Goal: Task Accomplishment & Management: Manage account settings

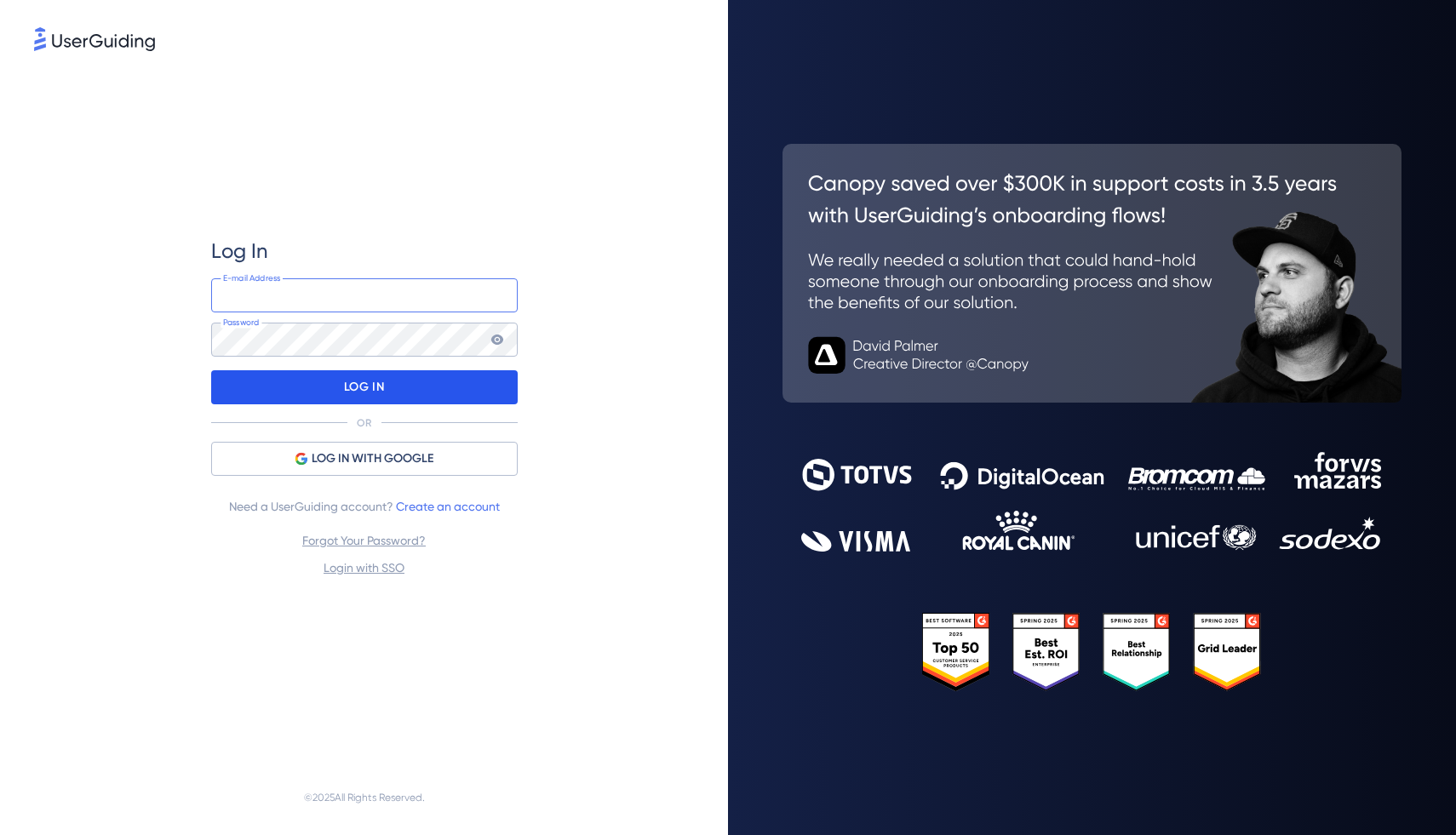
type input "[EMAIL_ADDRESS][DOMAIN_NAME]"
click at [461, 384] on div "LOG IN" at bounding box center [364, 387] width 307 height 34
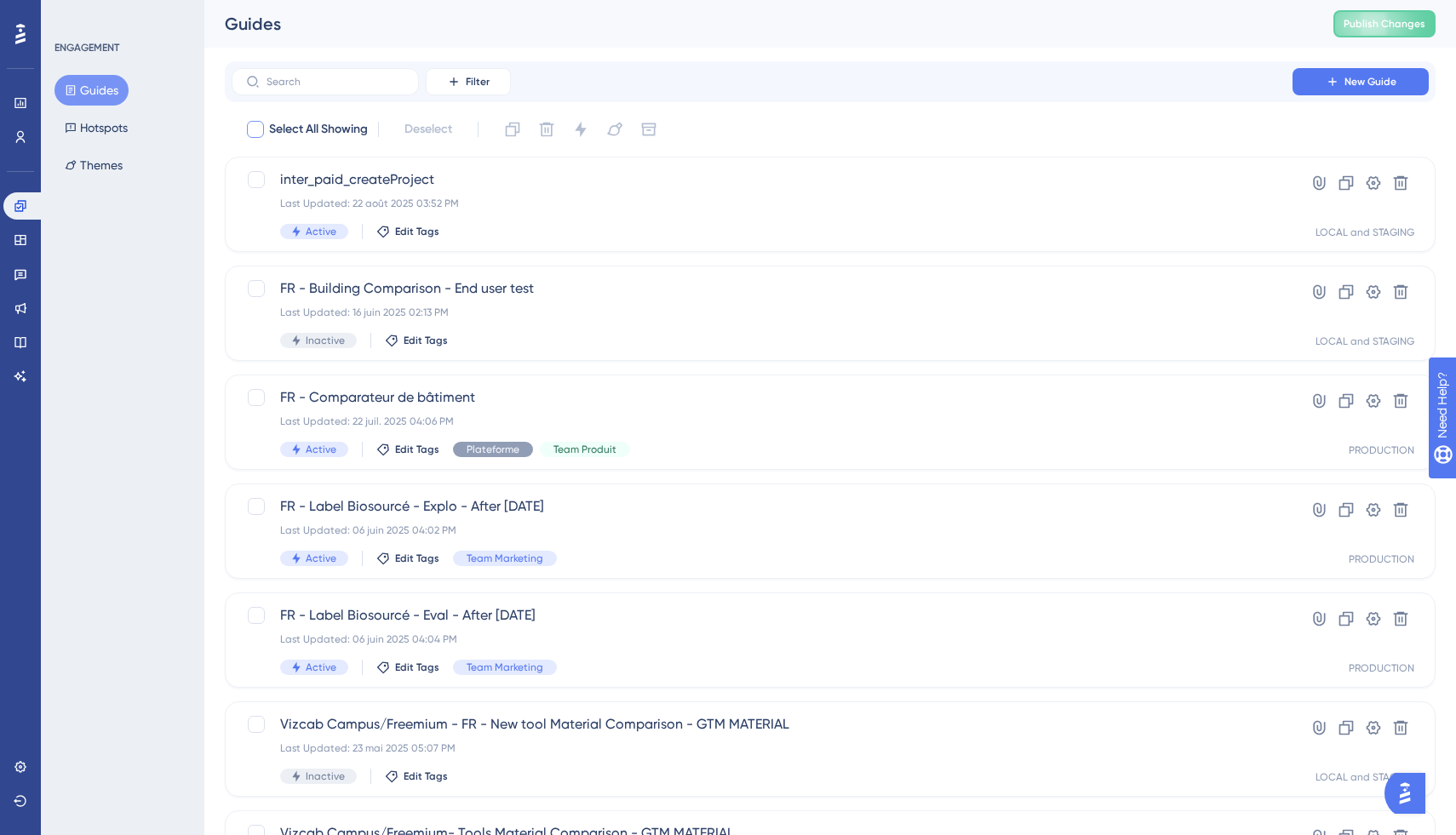
click at [337, 129] on span "Select All Showing" at bounding box center [318, 129] width 99 height 20
checkbox input "true"
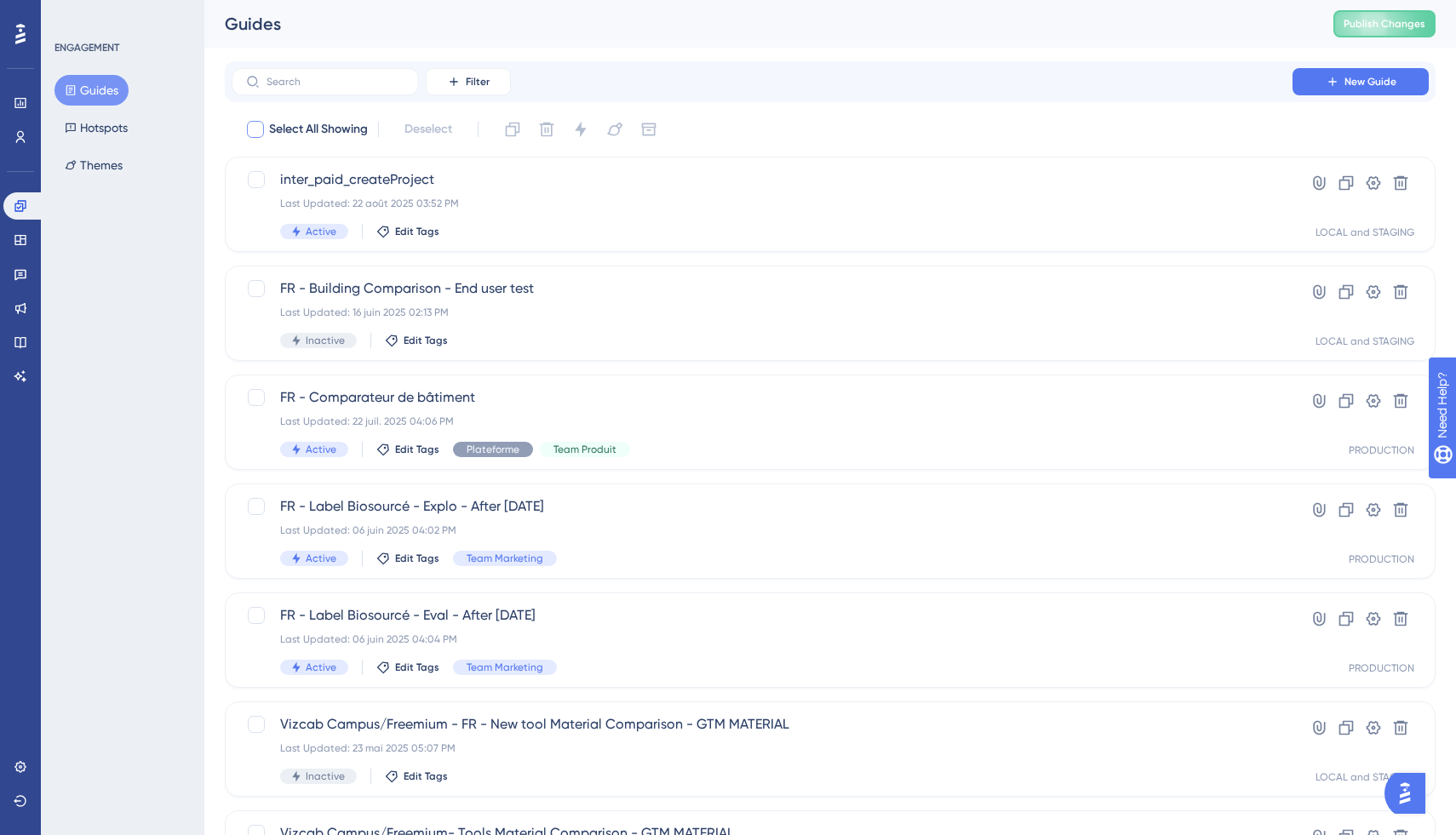
checkbox input "true"
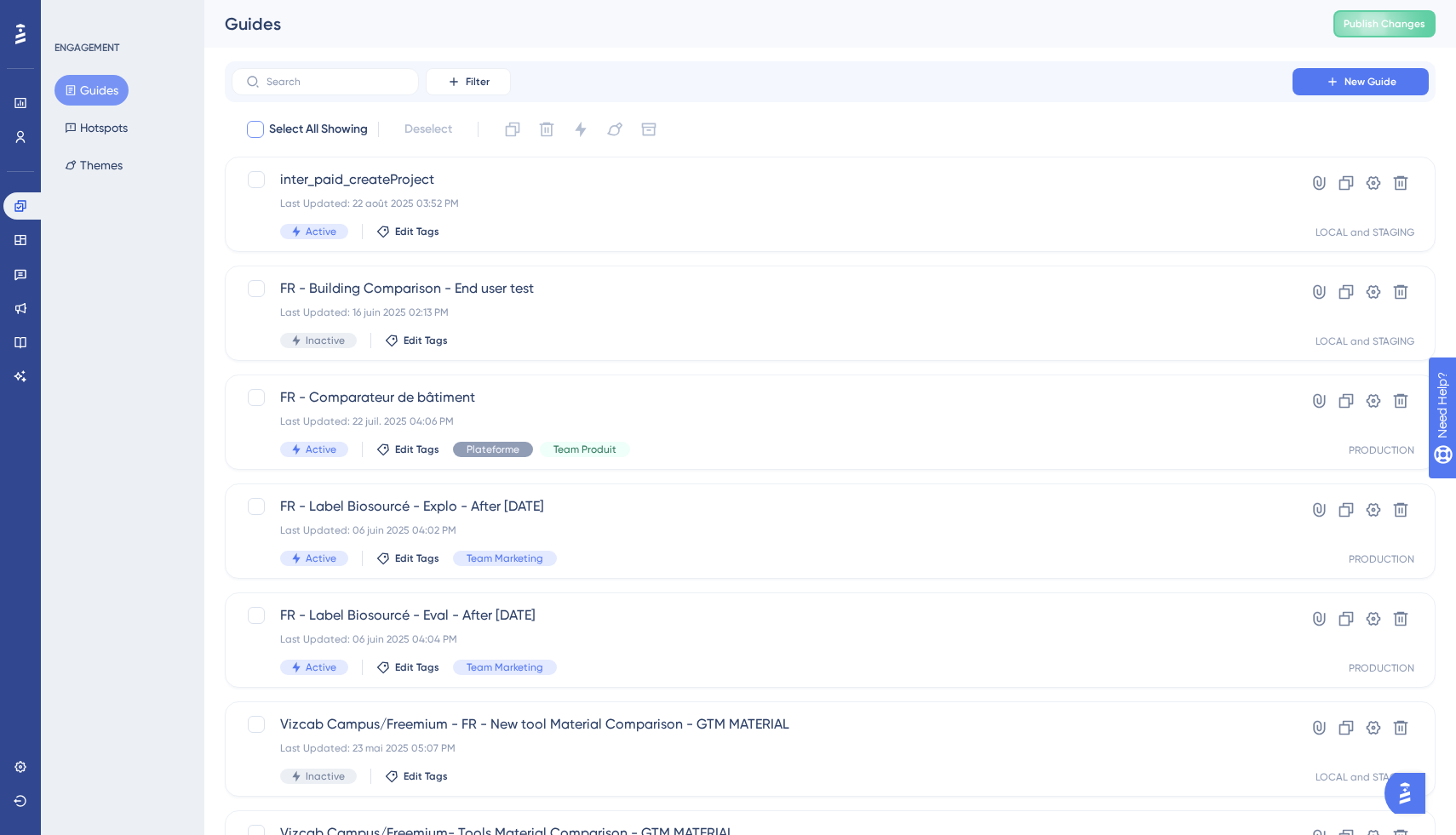
checkbox input "true"
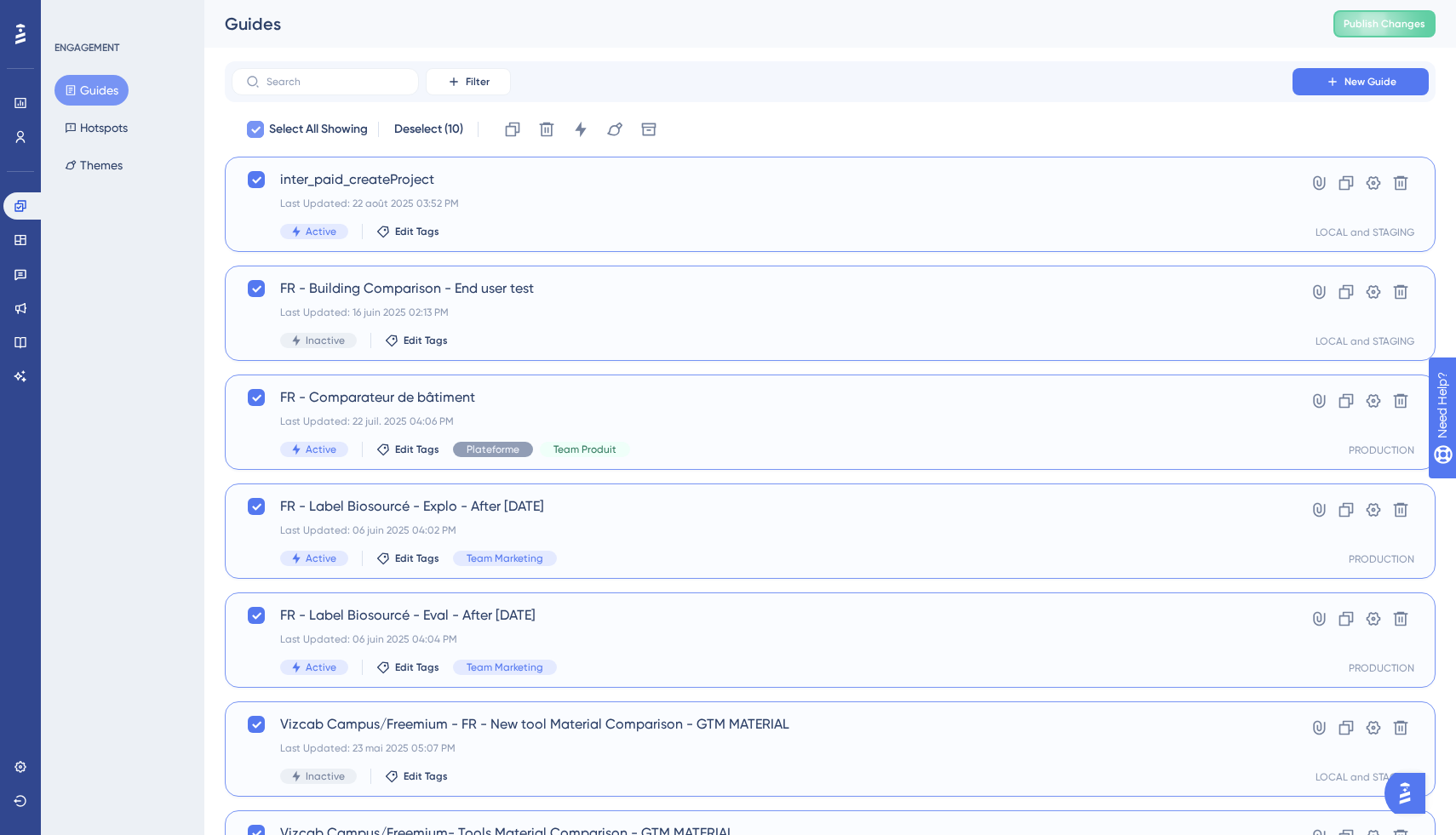
click at [337, 129] on span "Select All Showing" at bounding box center [318, 129] width 99 height 20
checkbox input "false"
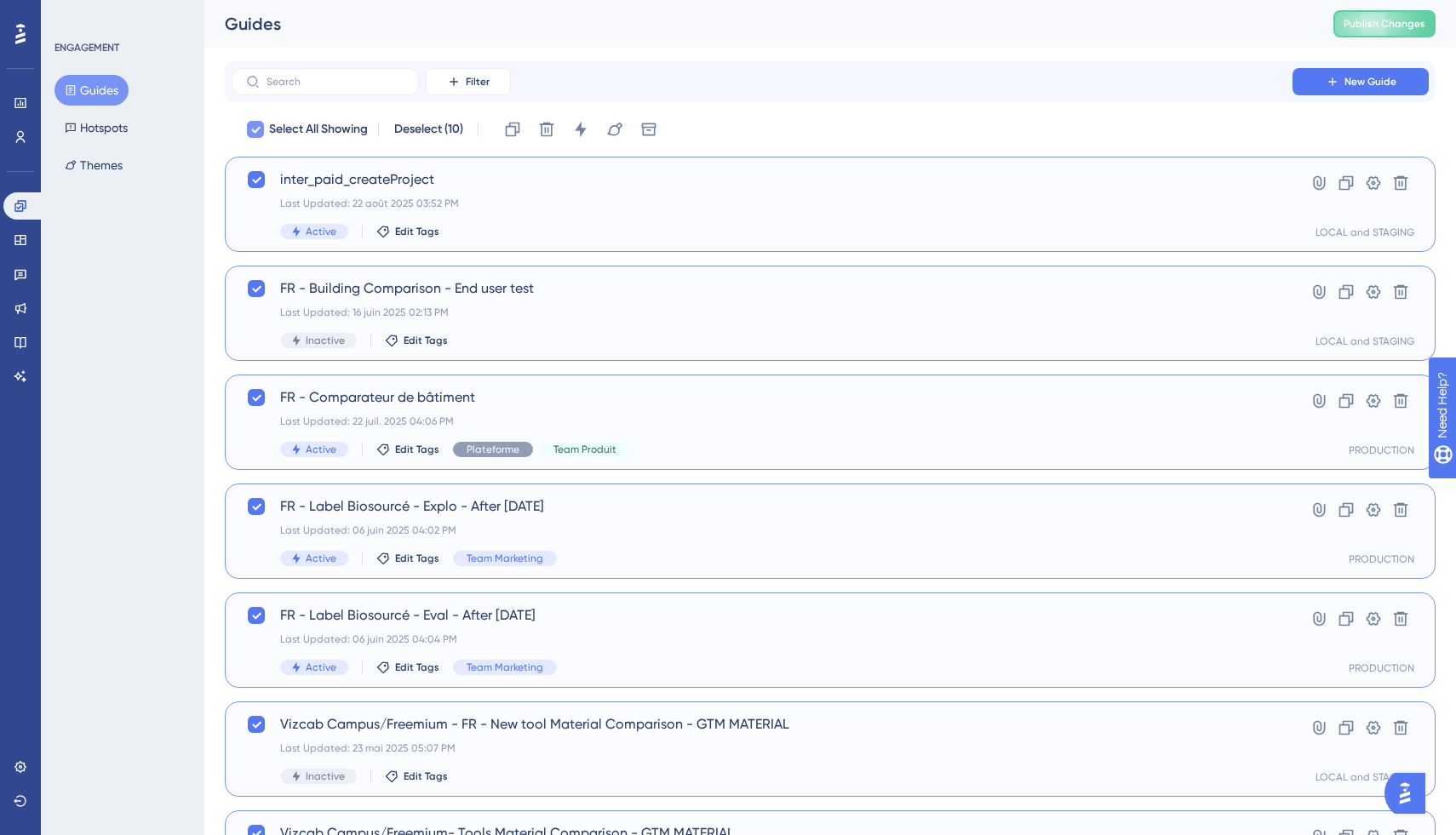
checkbox input "false"
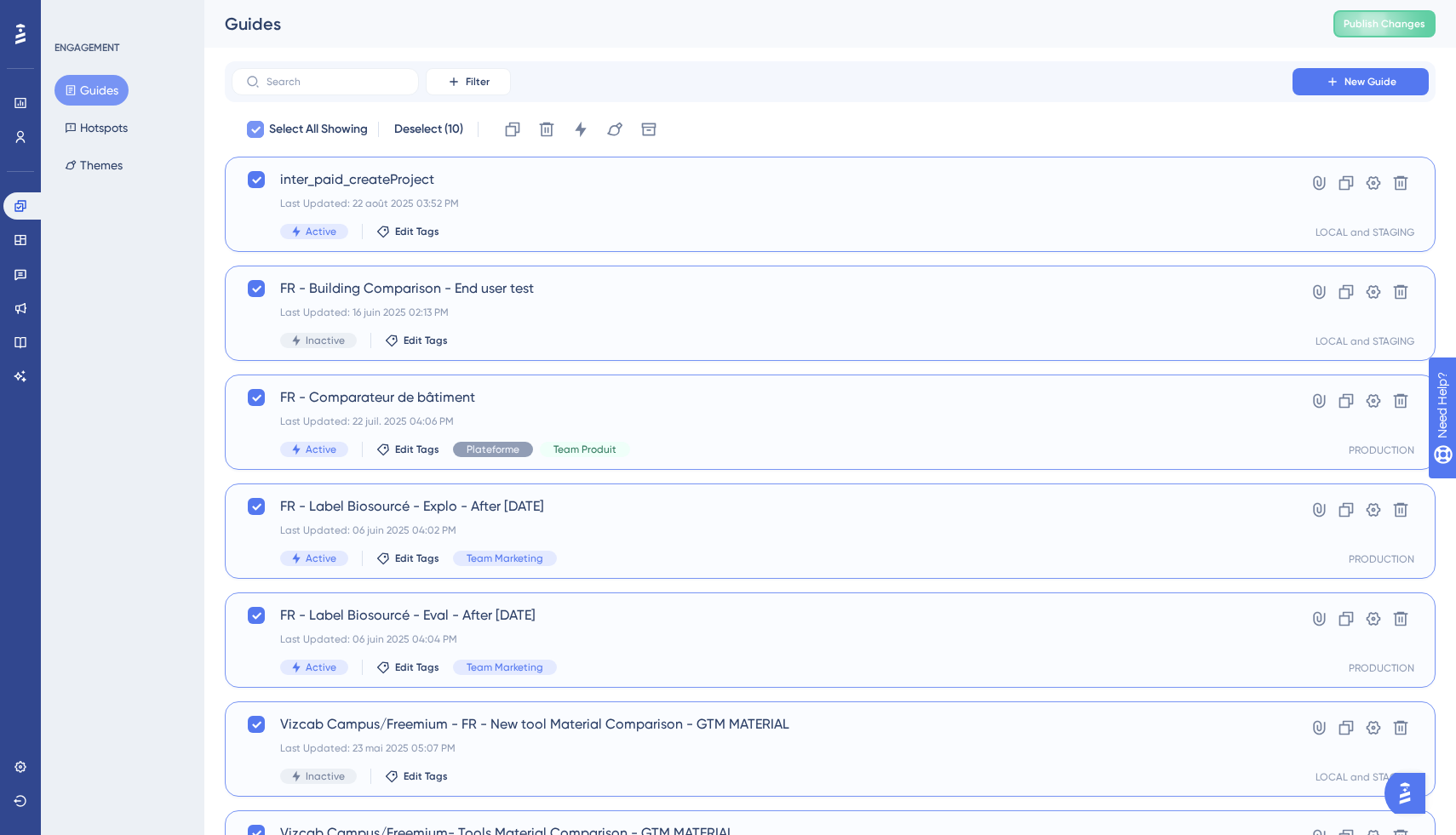
checkbox input "false"
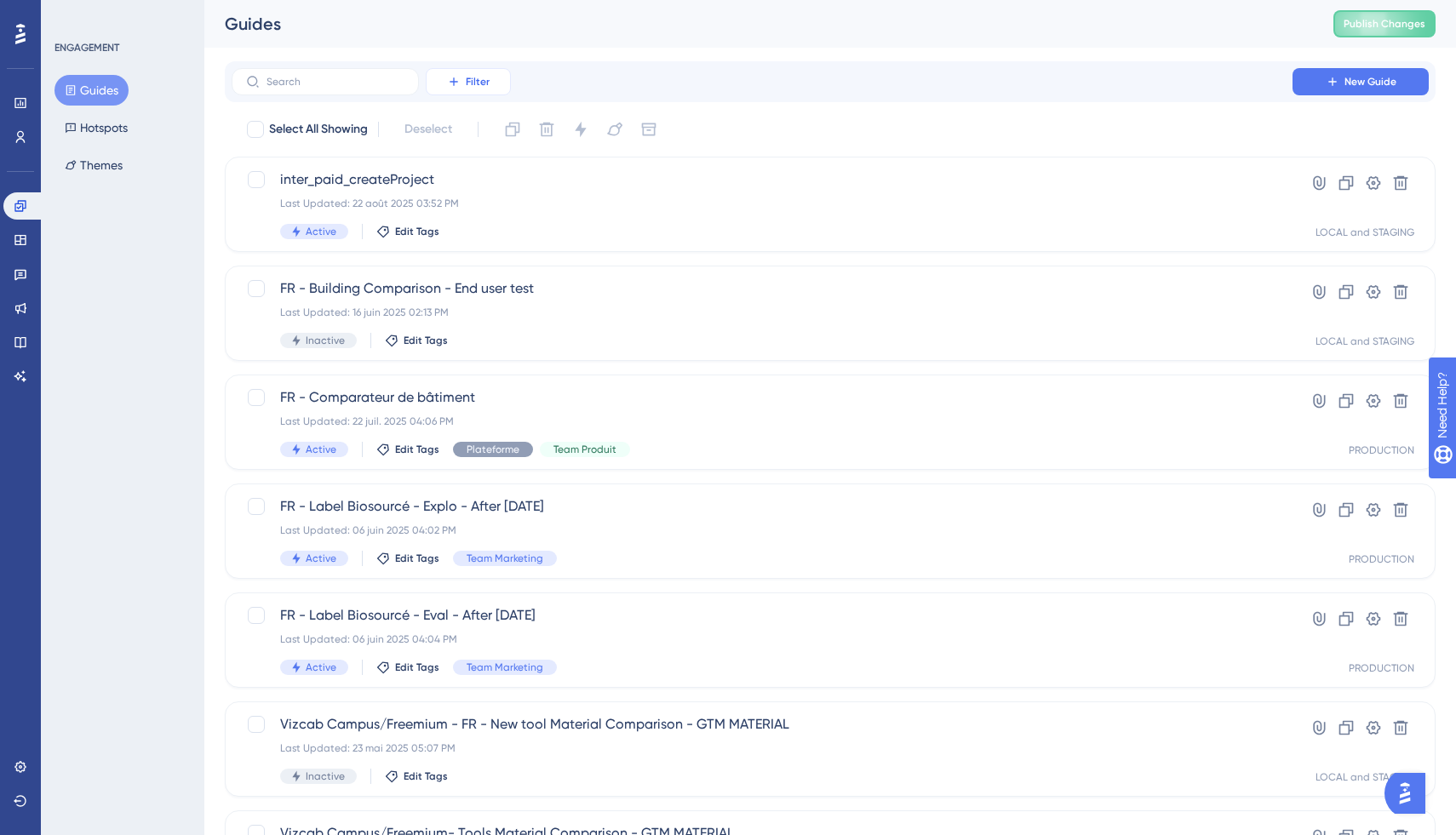
click at [466, 80] on span "Filter" at bounding box center [478, 82] width 24 height 14
click at [496, 239] on div "Status Status" at bounding box center [485, 232] width 70 height 34
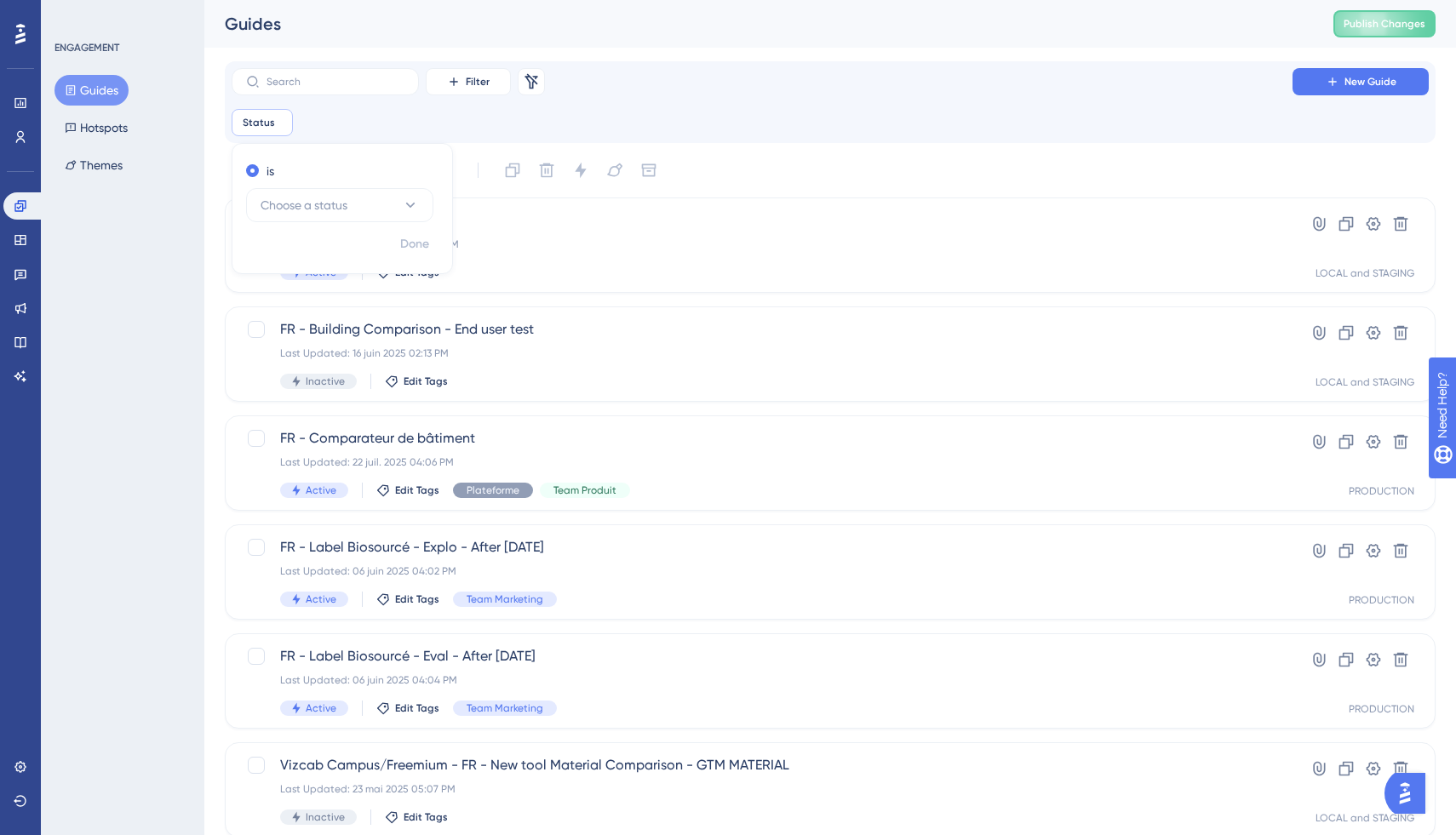
click at [250, 134] on div "Status Remove" at bounding box center [262, 123] width 61 height 27
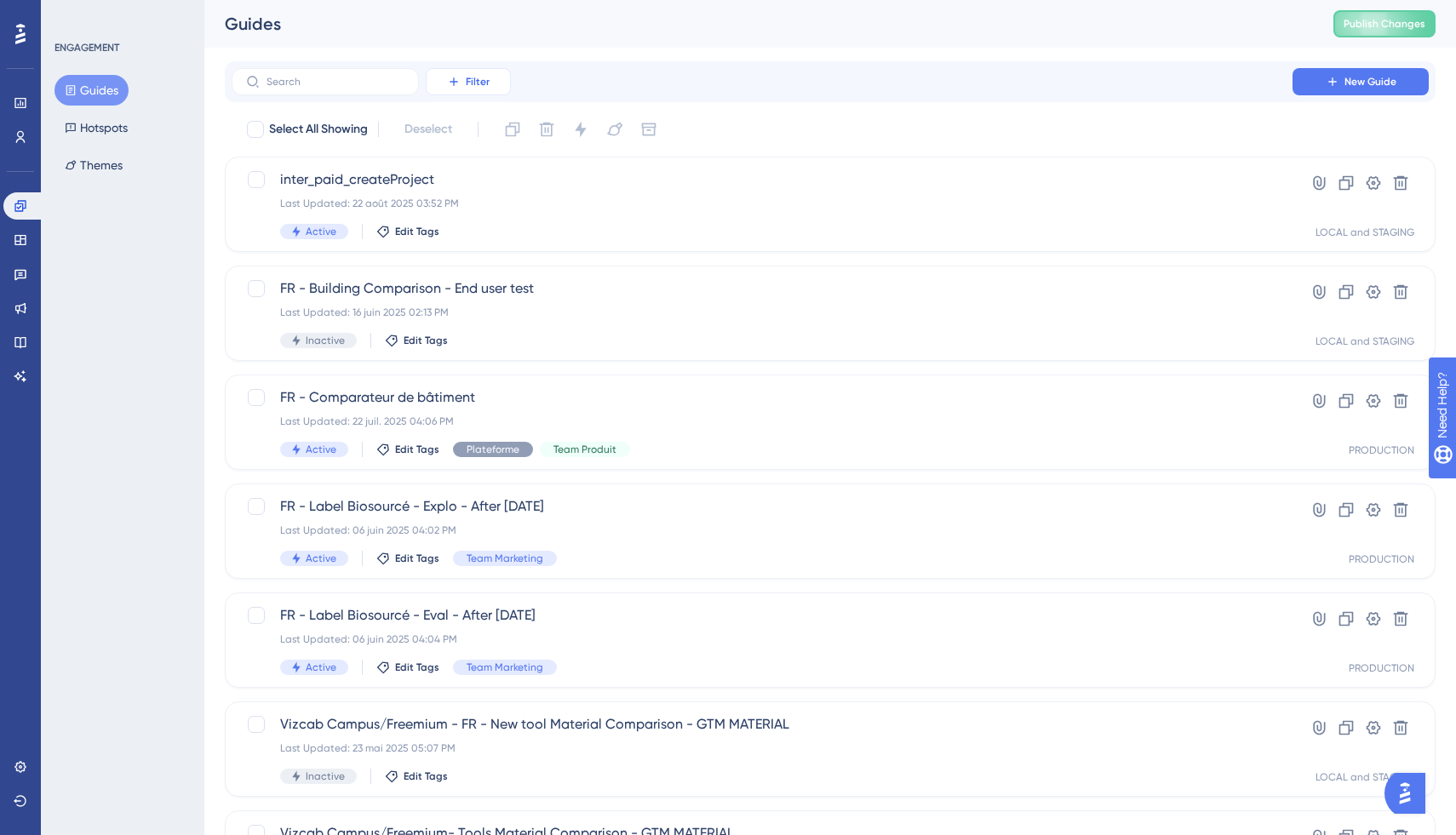
click at [469, 84] on span "Filter" at bounding box center [478, 82] width 24 height 14
click at [485, 220] on div "Status Status" at bounding box center [485, 232] width 70 height 34
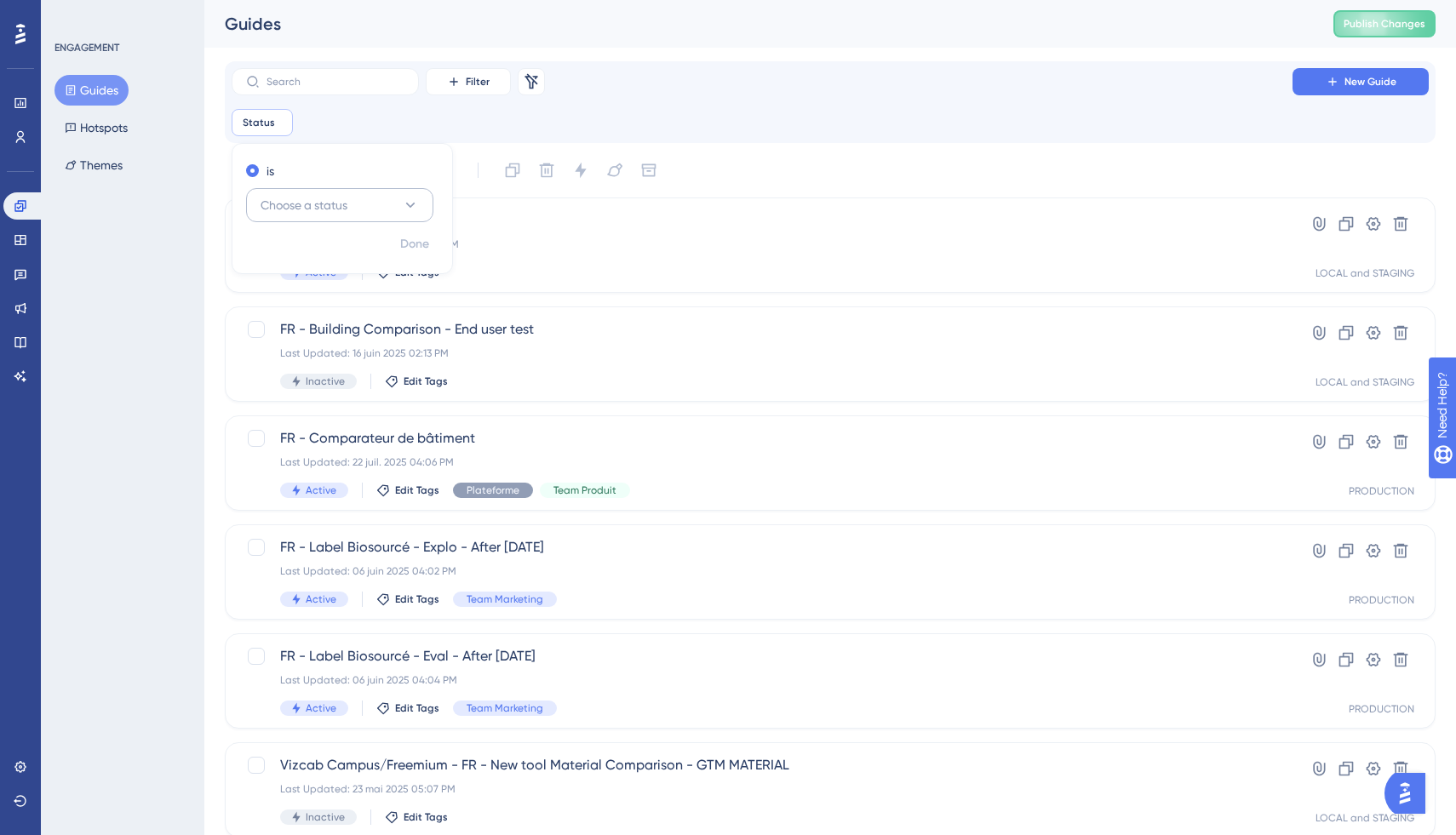
click at [309, 205] on span "Choose a status" at bounding box center [304, 205] width 87 height 20
drag, startPoint x: 328, startPoint y: 256, endPoint x: 490, endPoint y: 204, distance: 170.1
click at [328, 256] on div "Active Active" at bounding box center [340, 257] width 138 height 34
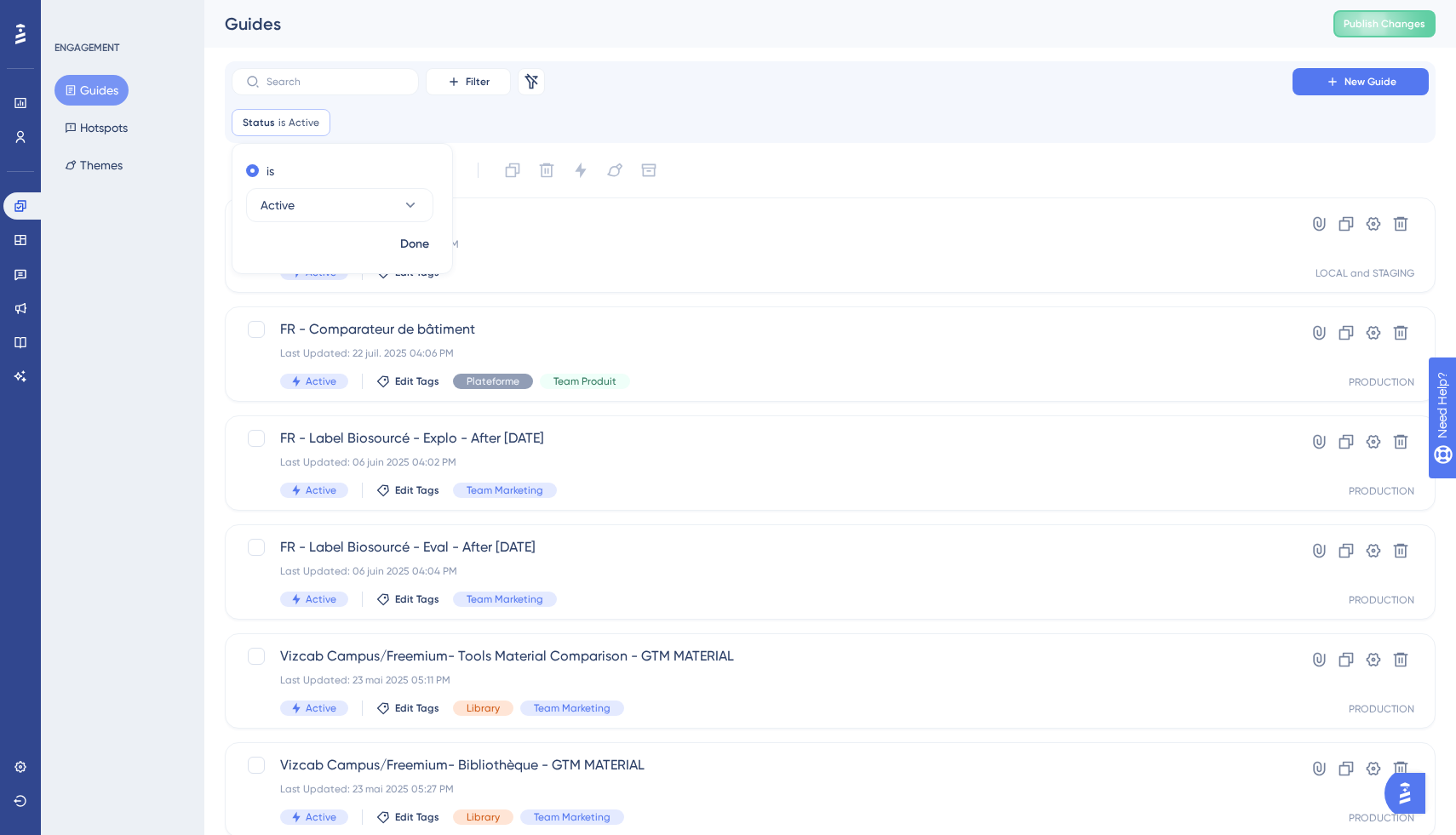
click at [680, 74] on div "Filter Remove Filters New Guide" at bounding box center [830, 82] width 1197 height 27
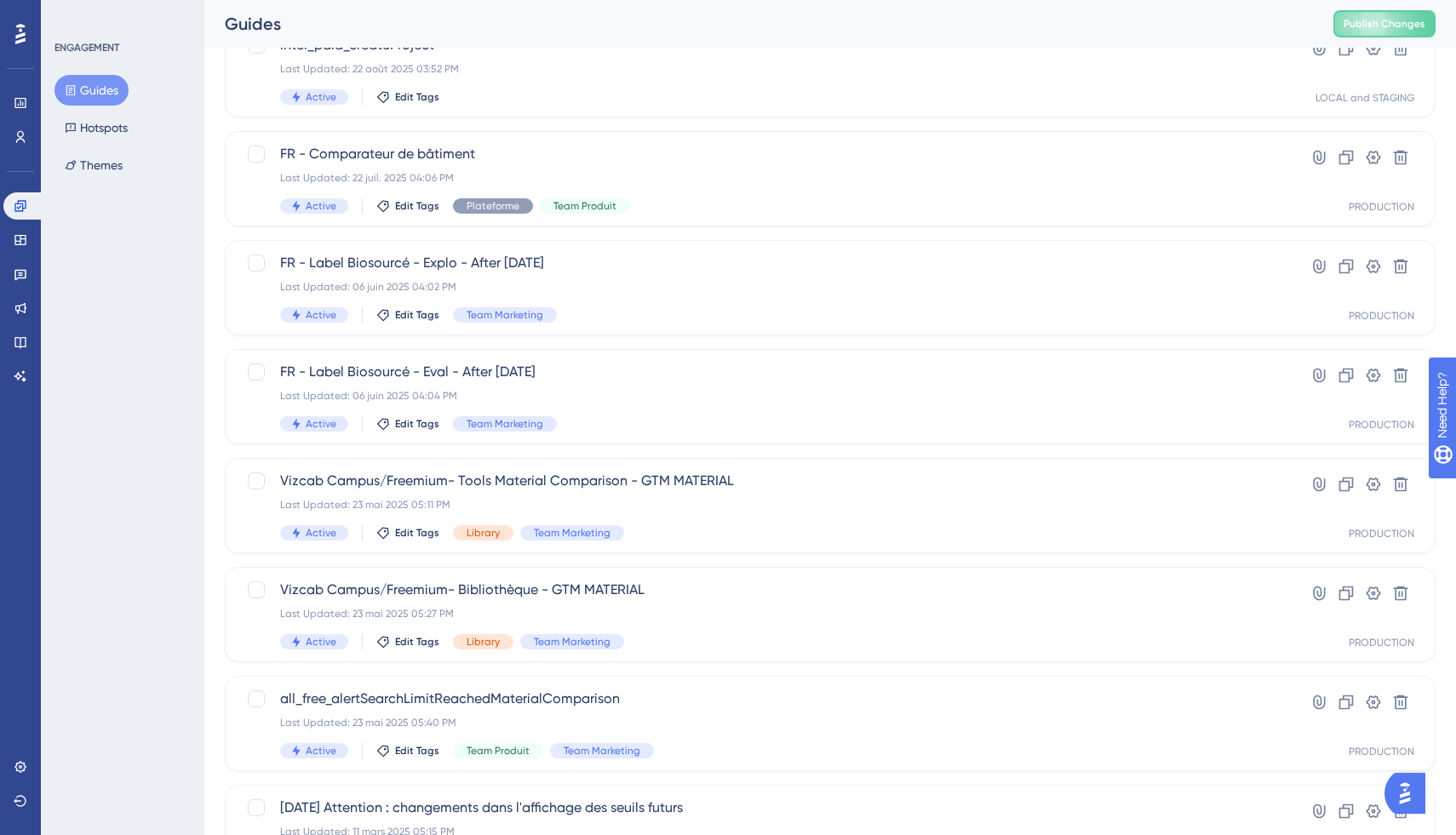
scroll to position [186, 0]
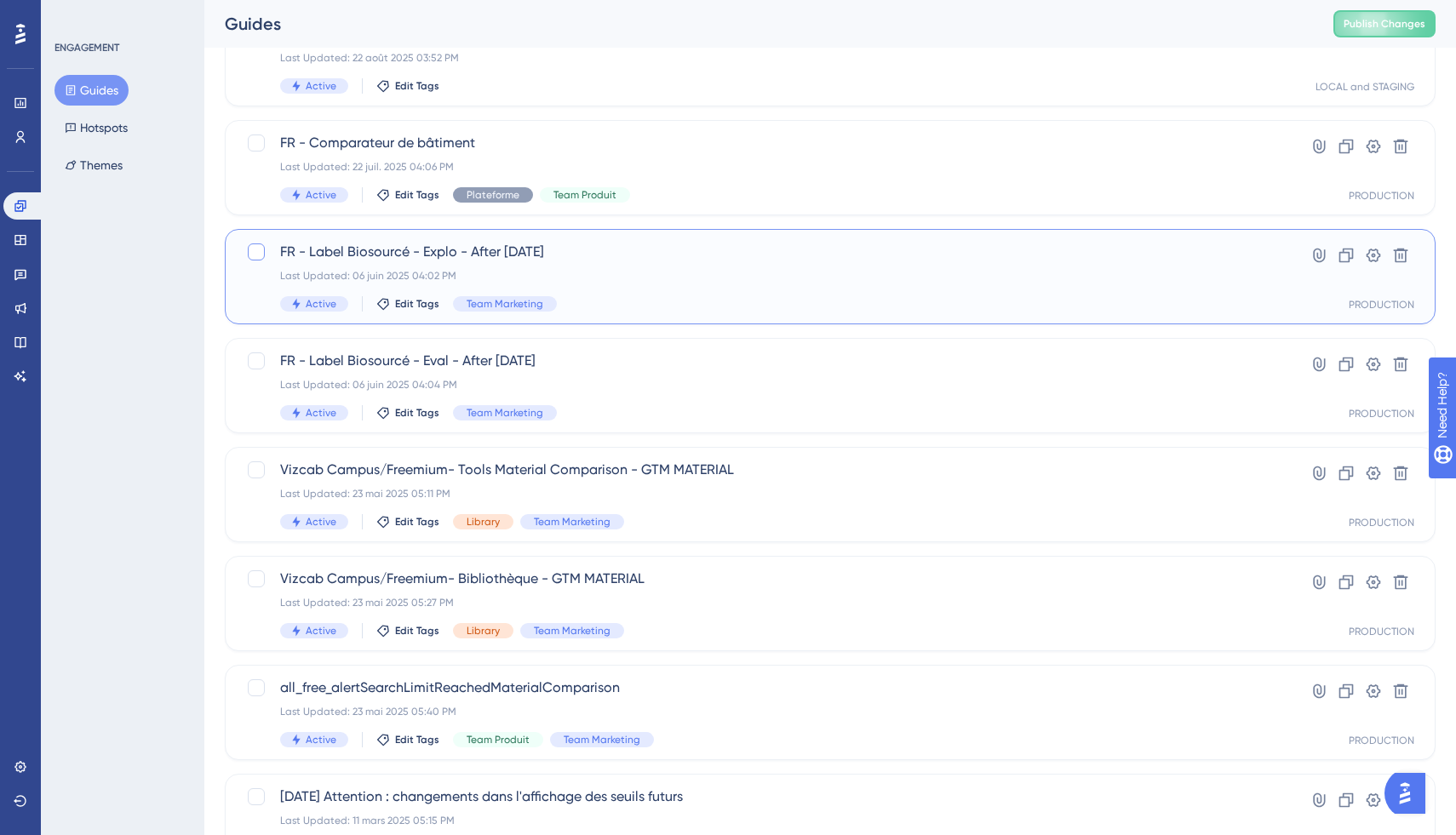
click at [255, 255] on div at bounding box center [256, 252] width 17 height 17
checkbox input "true"
click at [858, 266] on div "FR - Label Biosourcé - Explo - After 15.05.25 Last Updated: 06 juin 2025 04:02 …" at bounding box center [762, 277] width 964 height 70
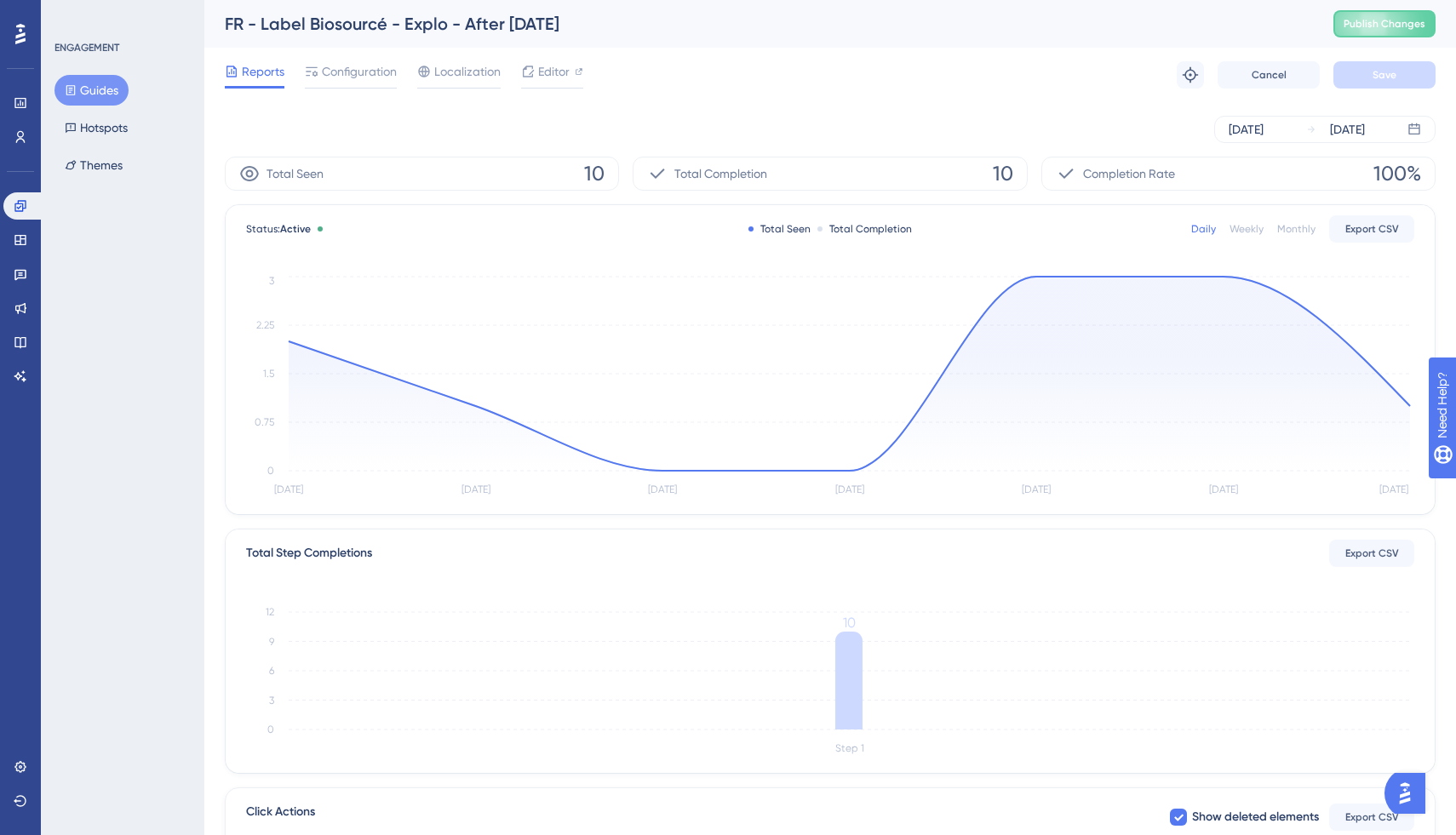
click at [694, 73] on div "Reports Configuration Localization Editor Troubleshoot Cancel Save" at bounding box center [830, 75] width 1211 height 54
click at [338, 66] on span "Configuration" at bounding box center [359, 71] width 75 height 20
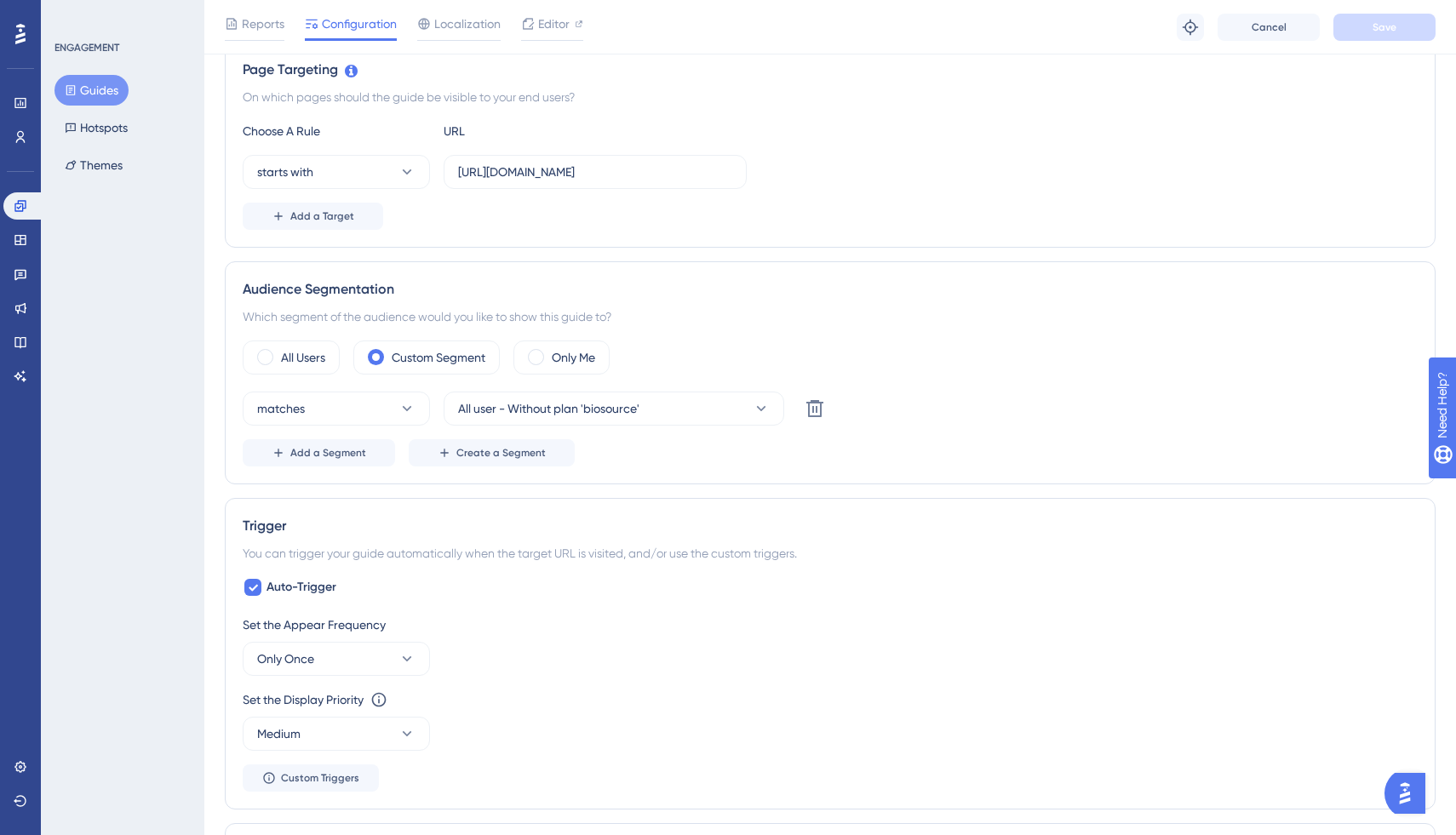
scroll to position [518, 0]
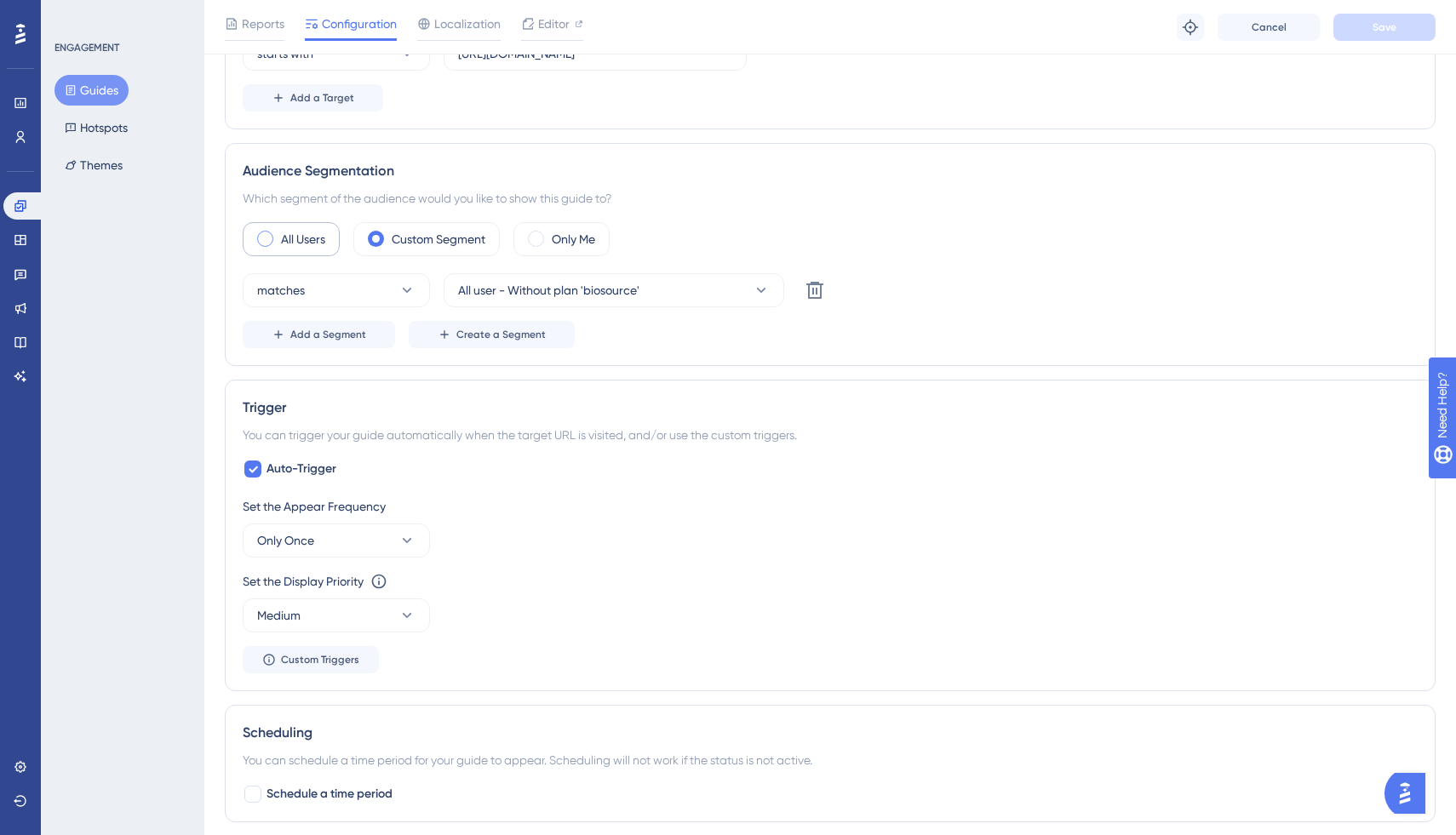
click at [288, 243] on label "All Users" at bounding box center [303, 239] width 44 height 20
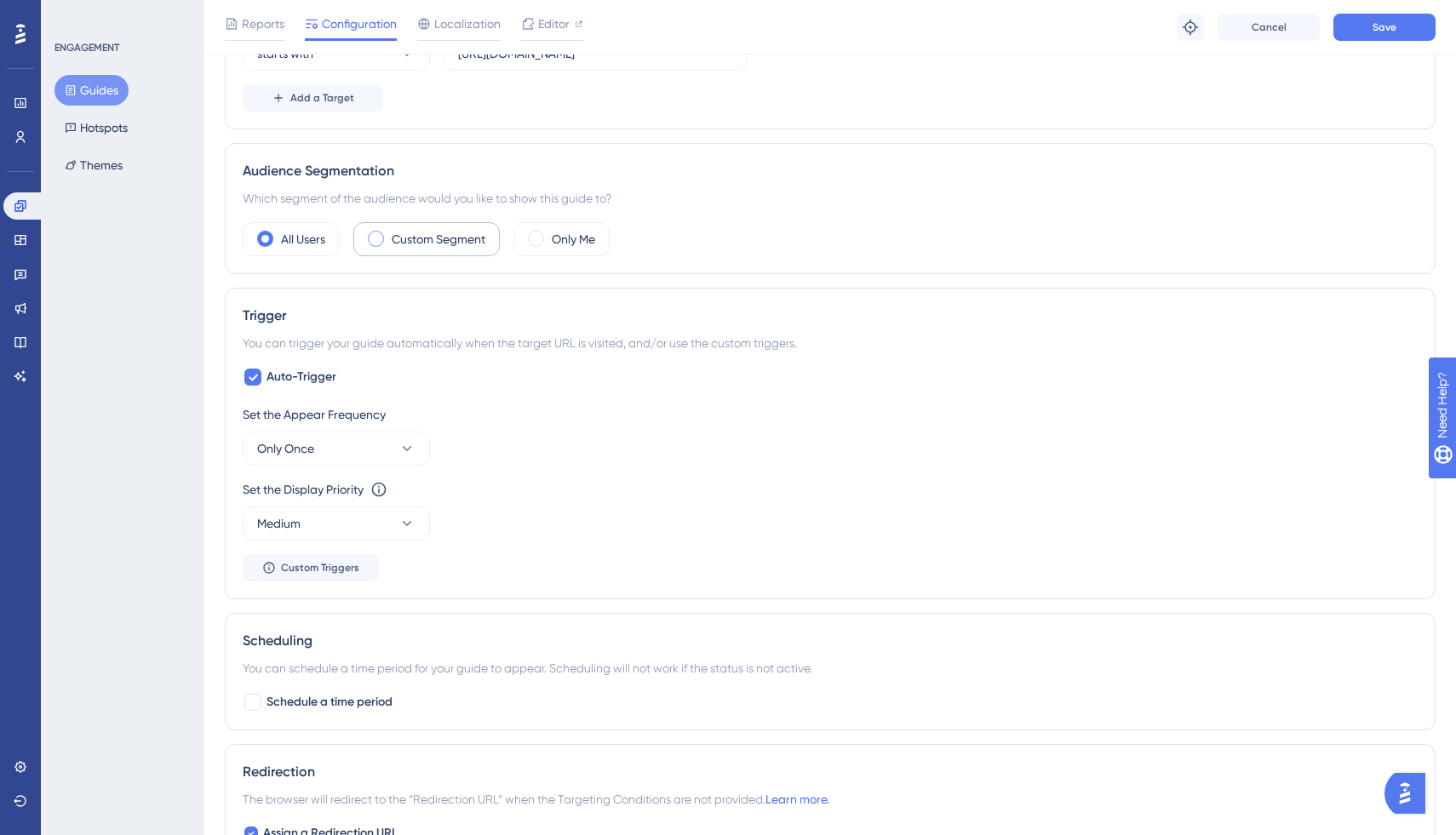
click at [436, 239] on label "Custom Segment" at bounding box center [439, 239] width 94 height 20
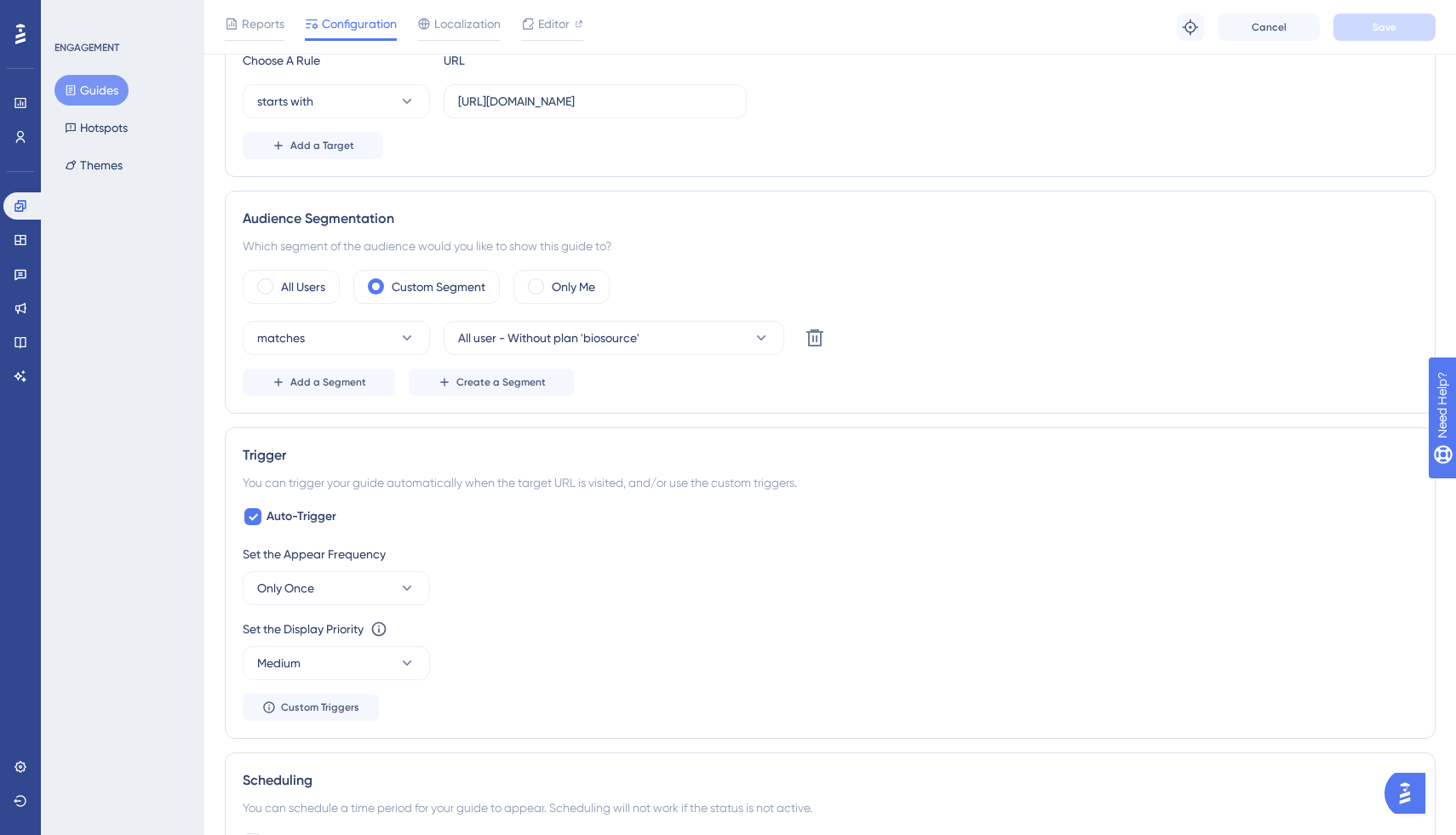
scroll to position [0, 0]
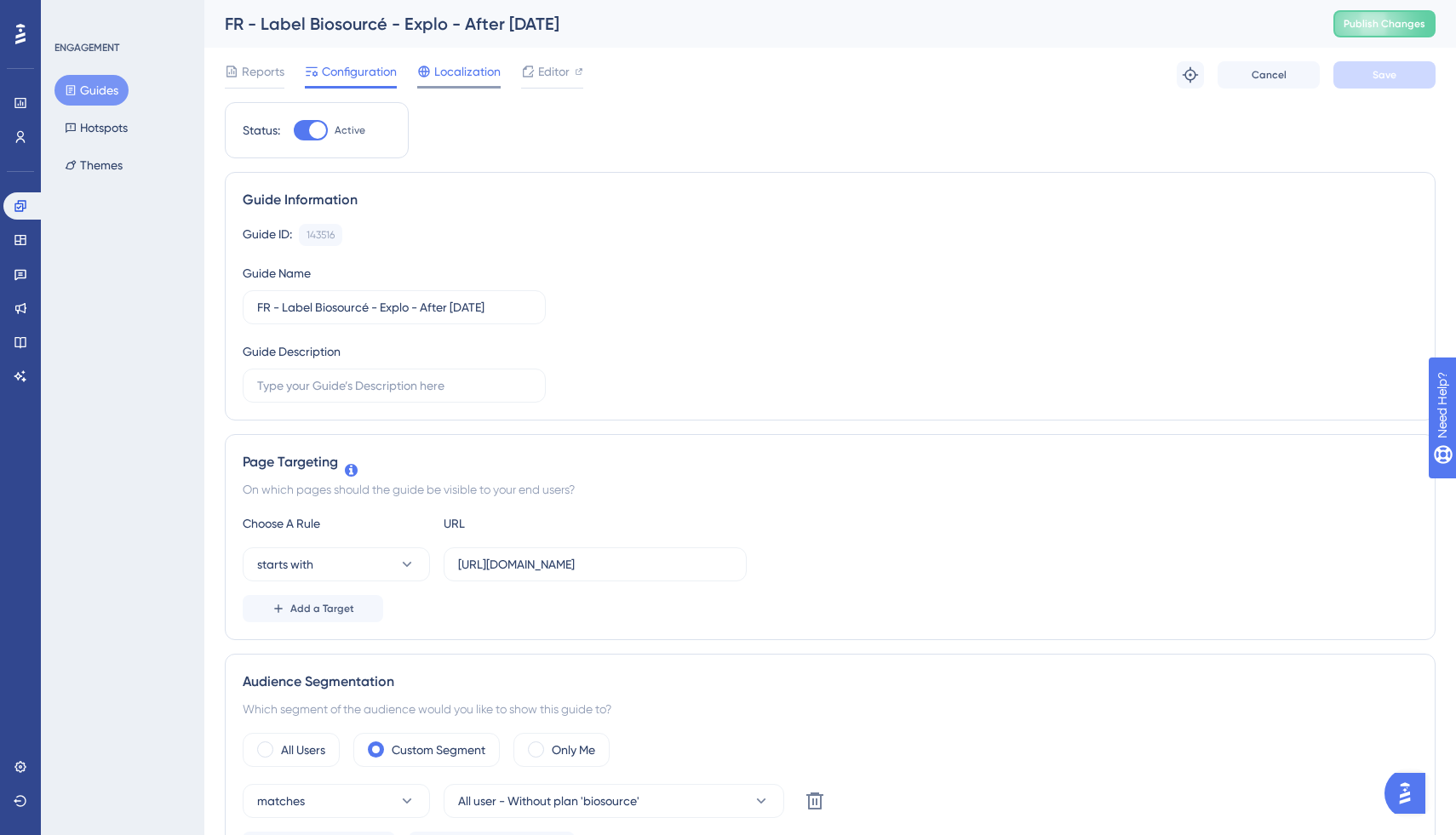
click at [455, 77] on span "Localization" at bounding box center [467, 71] width 66 height 20
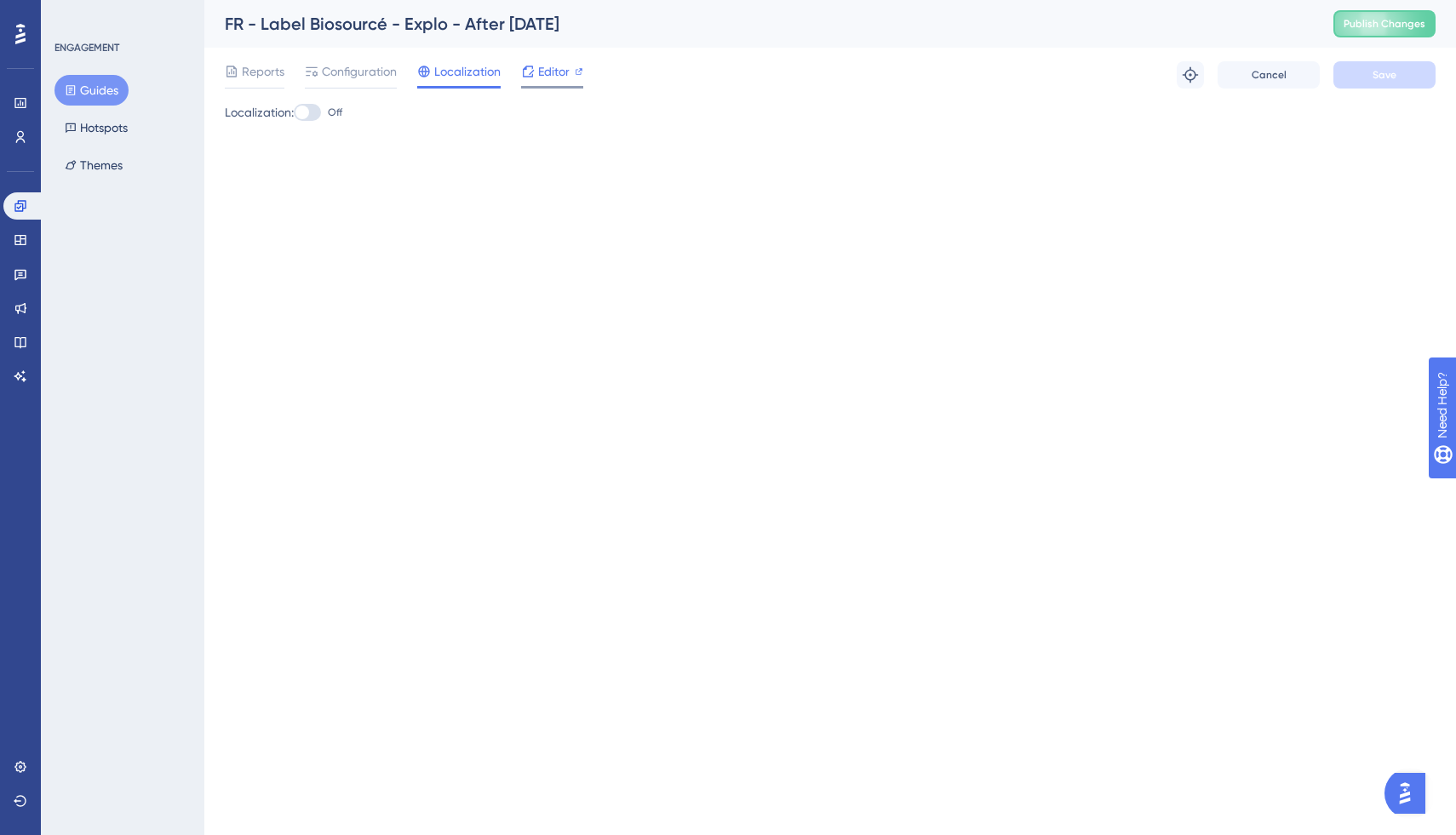
click at [553, 72] on span "Editor" at bounding box center [553, 71] width 32 height 20
click at [236, 73] on icon at bounding box center [232, 71] width 10 height 11
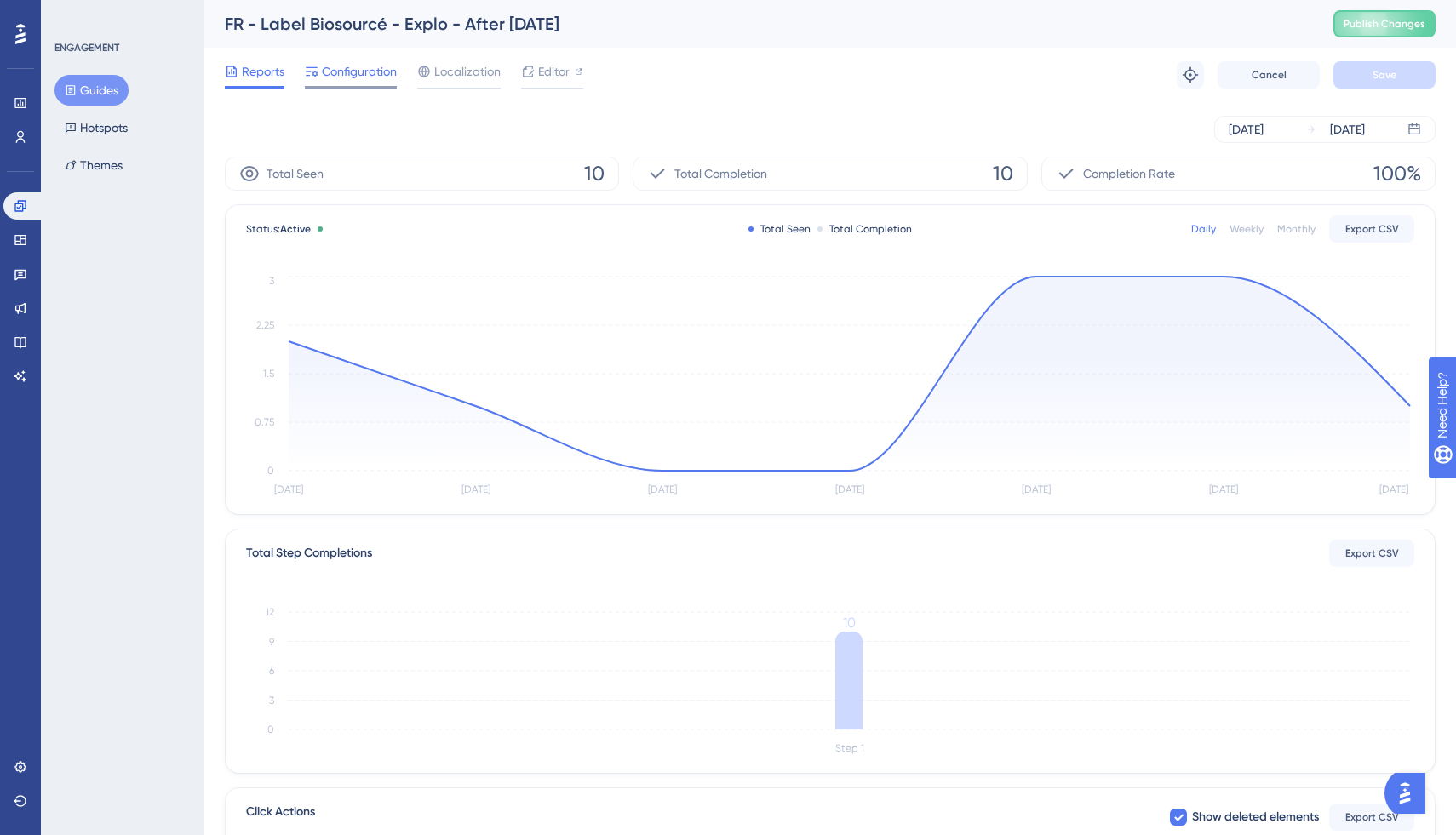
click at [372, 87] on div at bounding box center [351, 87] width 92 height 3
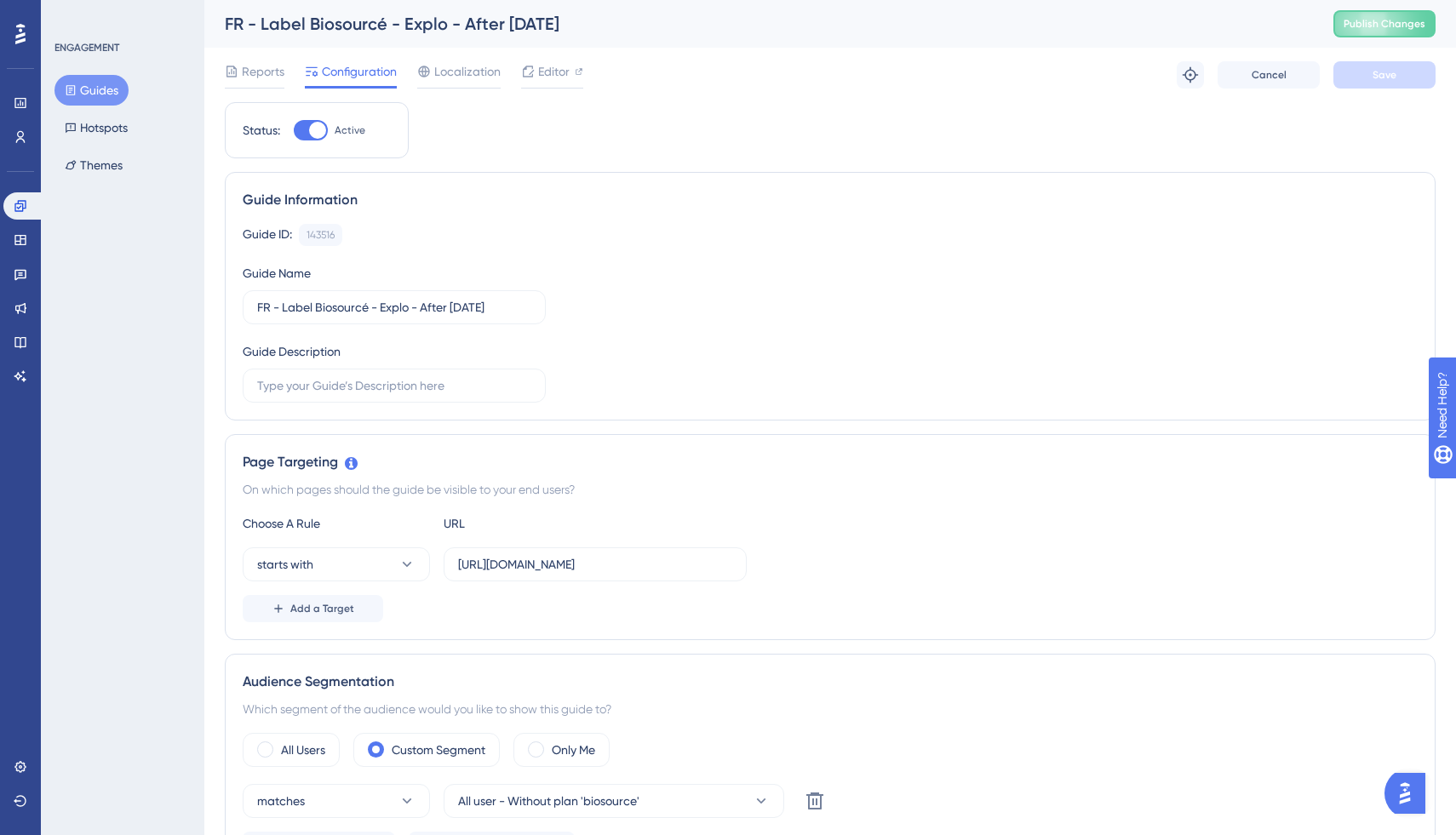
click at [298, 127] on div at bounding box center [311, 130] width 34 height 20
click at [294, 130] on input "Active" at bounding box center [293, 130] width 1 height 1
checkbox input "false"
click at [1392, 83] on button "Save" at bounding box center [1384, 75] width 102 height 27
click at [248, 76] on span "Reports" at bounding box center [263, 71] width 43 height 20
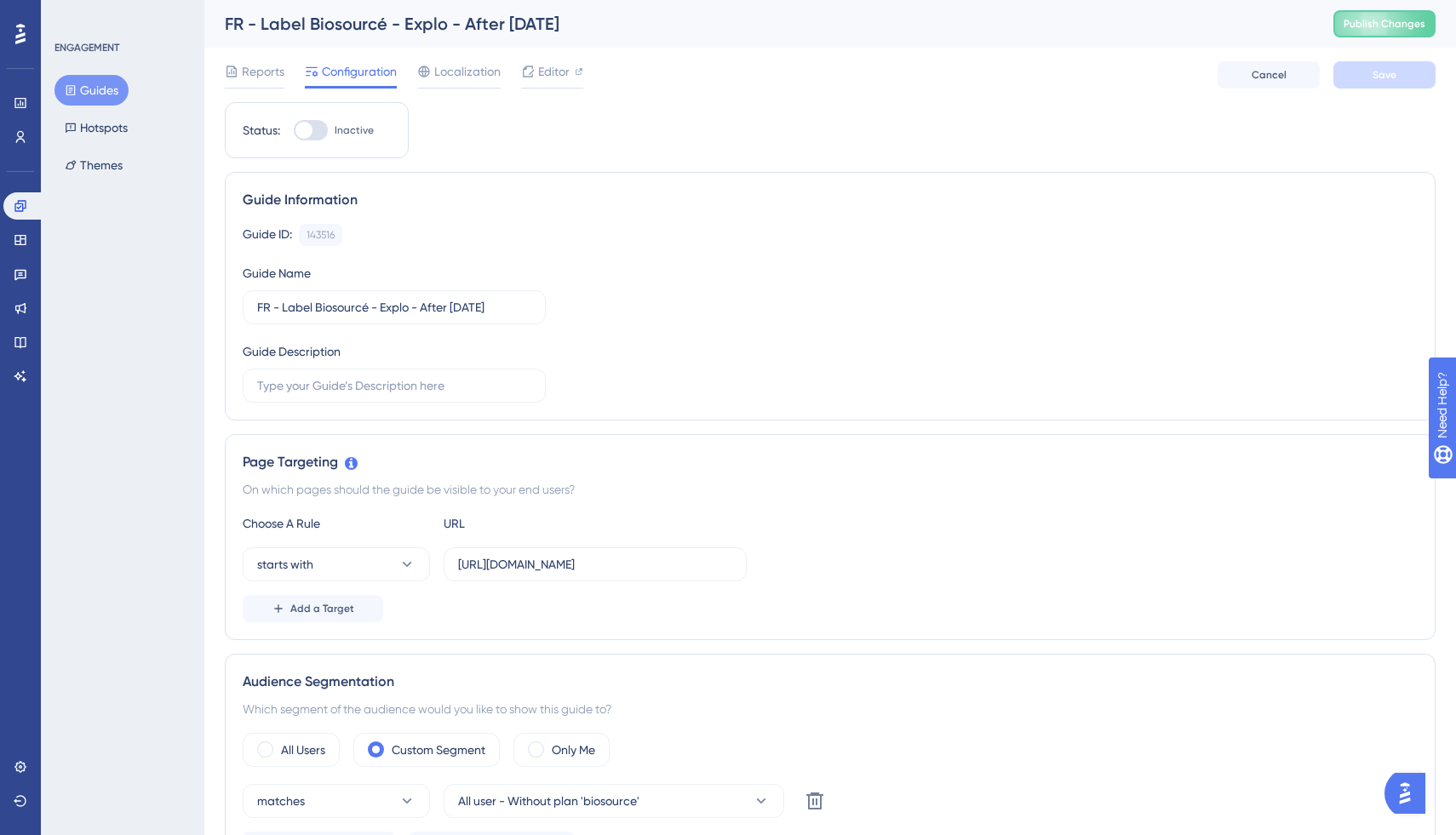
click at [239, 50] on div "Reports Configuration Localization Editor Cancel Save" at bounding box center [830, 75] width 1211 height 54
drag, startPoint x: 243, startPoint y: 67, endPoint x: 186, endPoint y: 71, distance: 57.1
click at [243, 67] on span "Reports" at bounding box center [263, 71] width 43 height 20
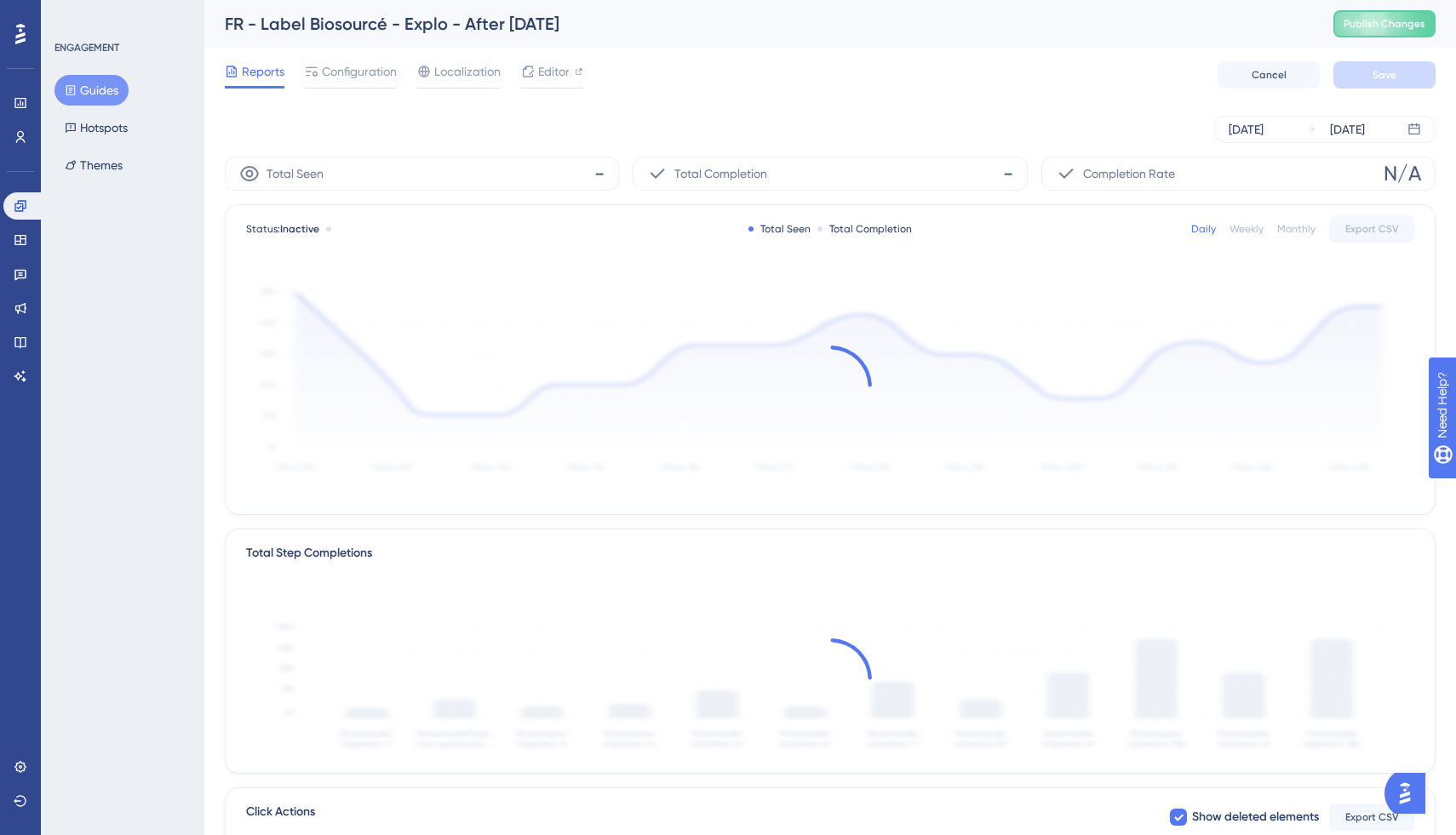
click at [89, 83] on button "Guides" at bounding box center [91, 90] width 74 height 31
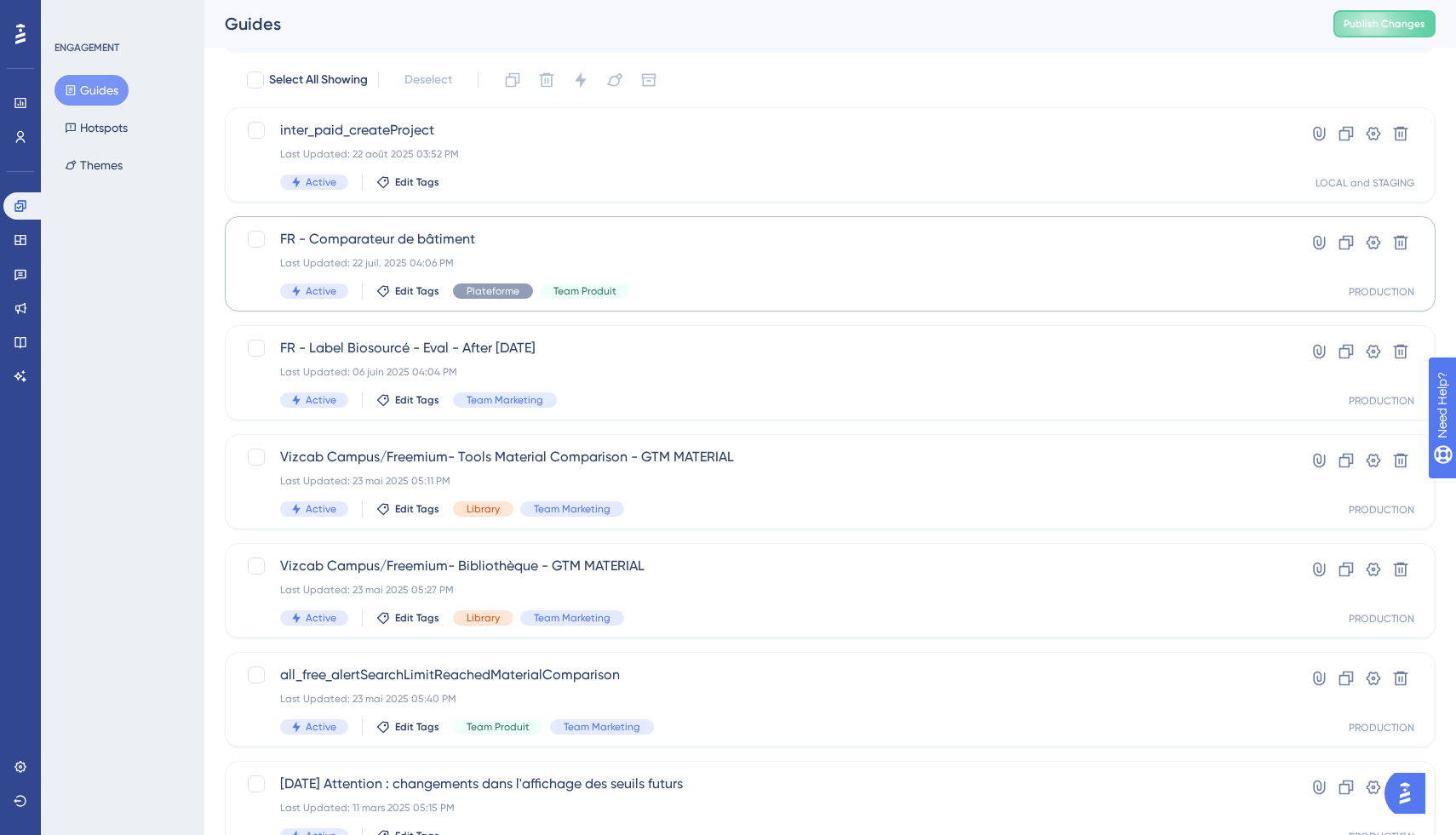
scroll to position [92, 0]
click at [736, 376] on div "Last Updated: 06 juin 2025 04:04 PM" at bounding box center [762, 370] width 964 height 14
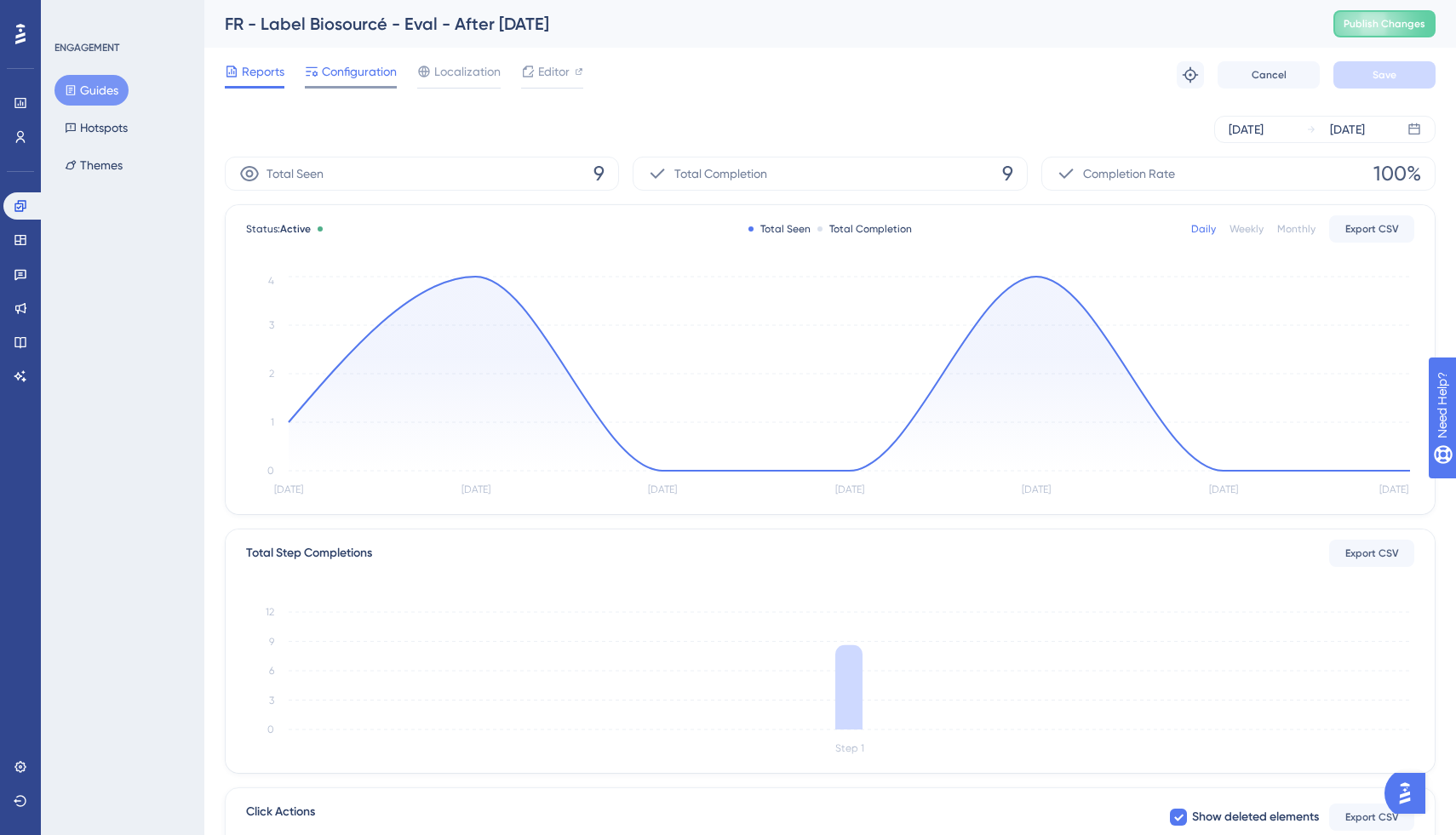
click at [363, 79] on span "Configuration" at bounding box center [359, 71] width 75 height 20
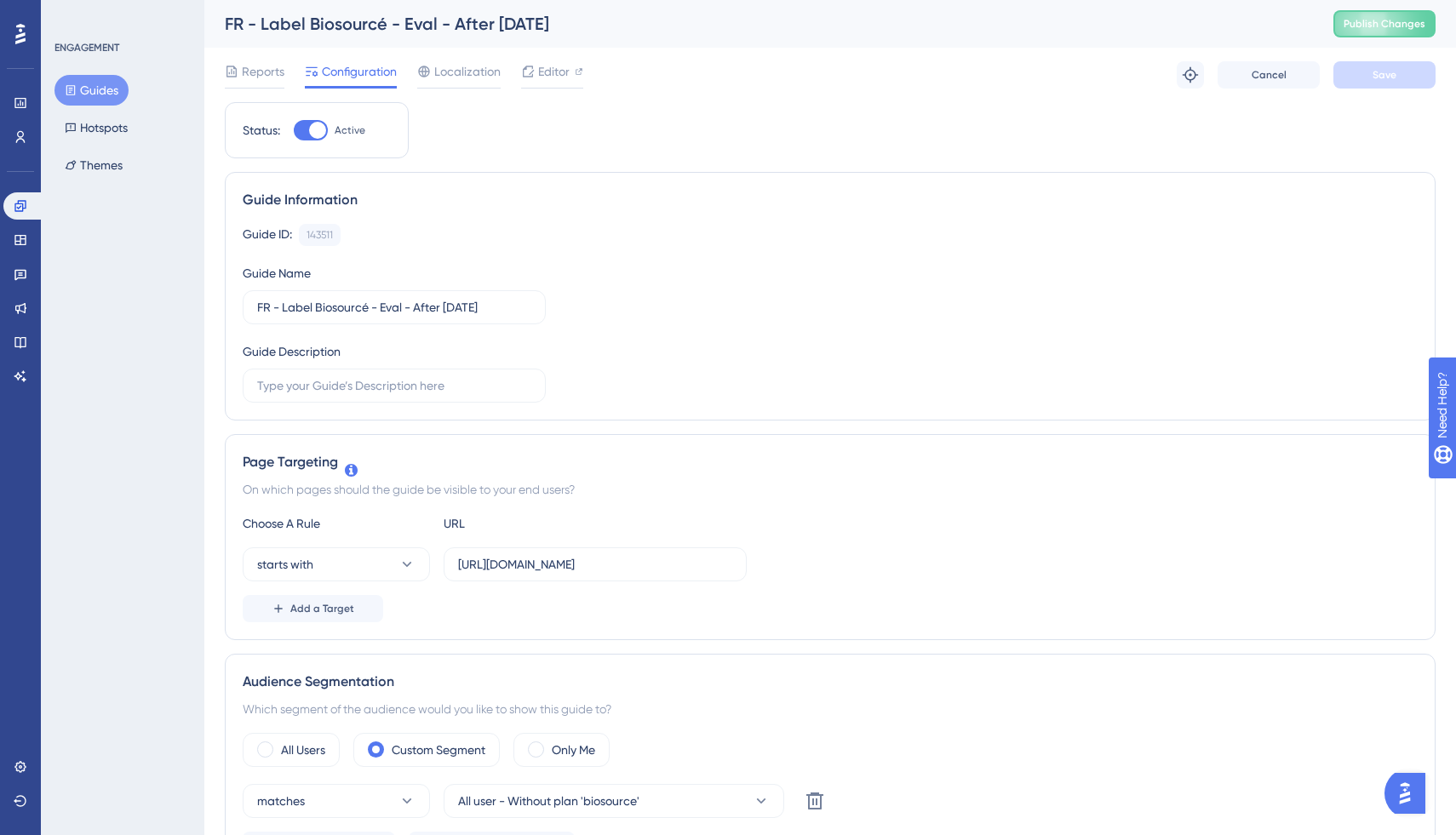
click at [302, 127] on div at bounding box center [311, 130] width 34 height 20
click at [294, 130] on input "Active" at bounding box center [293, 130] width 1 height 1
checkbox input "false"
click at [1362, 77] on button "Save" at bounding box center [1384, 75] width 102 height 27
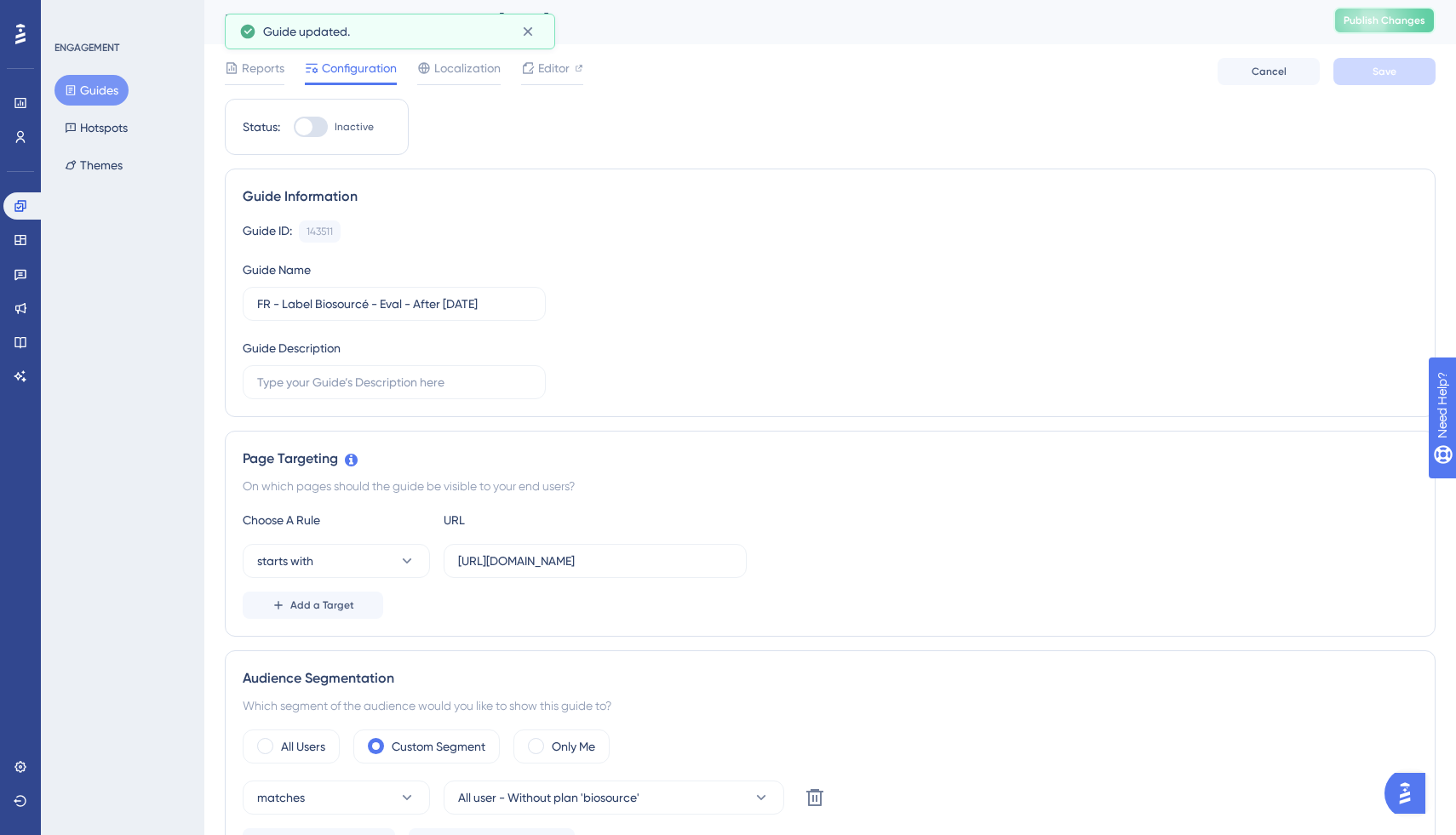
scroll to position [1, 0]
click at [1367, 22] on span "Publish Changes" at bounding box center [1384, 22] width 82 height 14
click at [527, 26] on icon at bounding box center [528, 31] width 17 height 17
drag, startPoint x: 526, startPoint y: 28, endPoint x: 640, endPoint y: 87, distance: 128.4
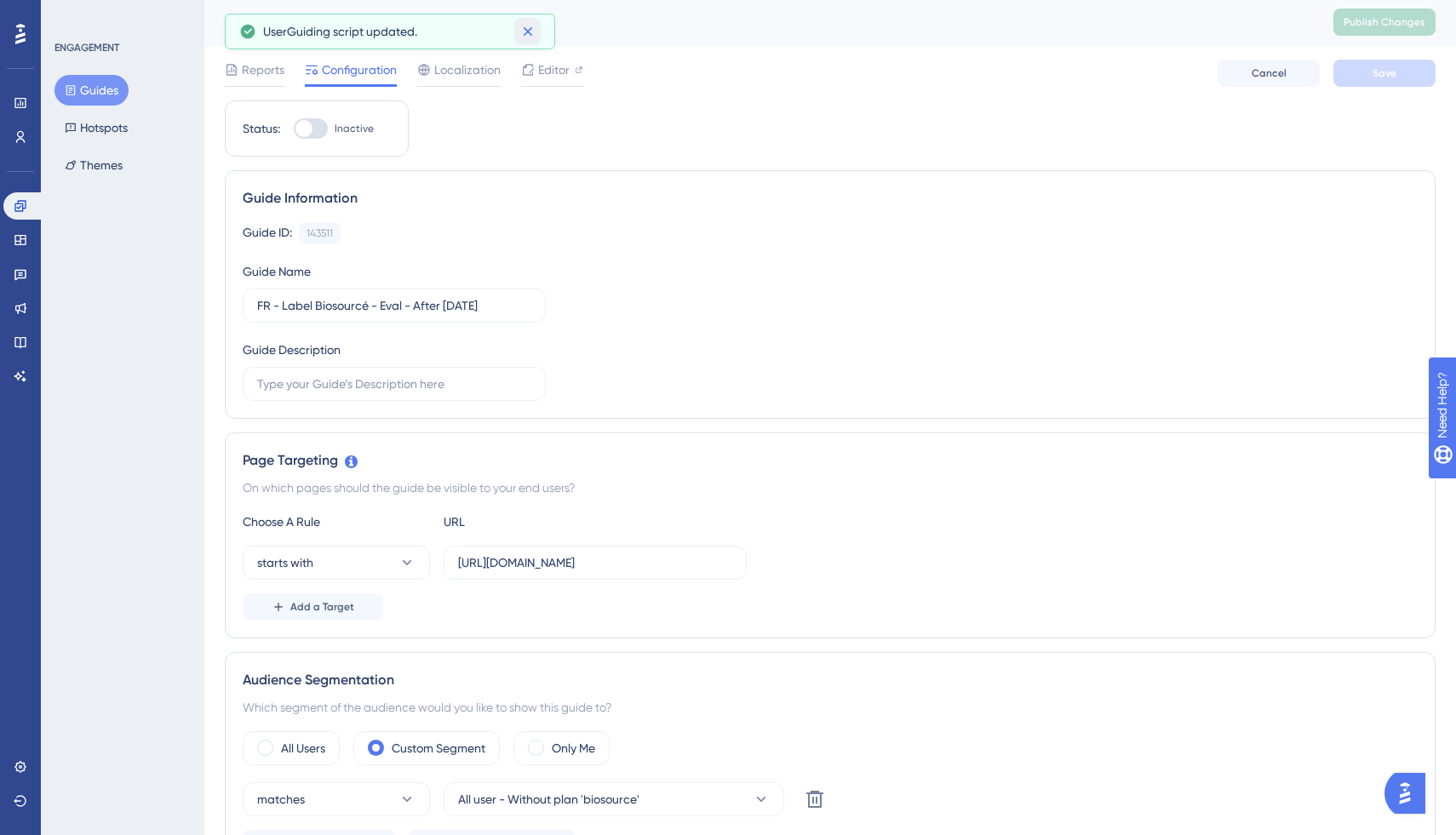
click at [526, 28] on icon at bounding box center [528, 31] width 17 height 17
click at [74, 86] on icon at bounding box center [71, 90] width 9 height 10
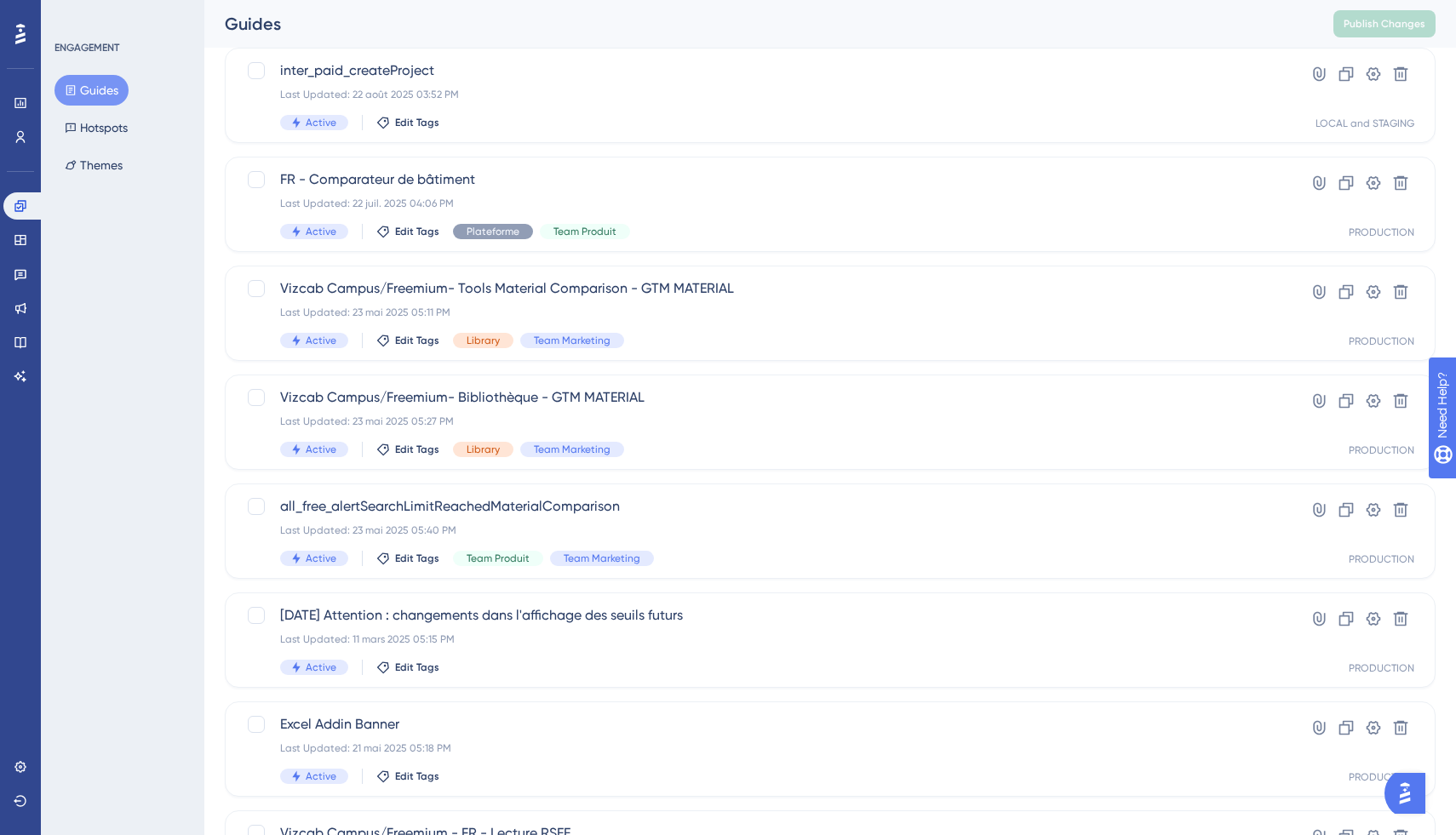
scroll to position [161, 0]
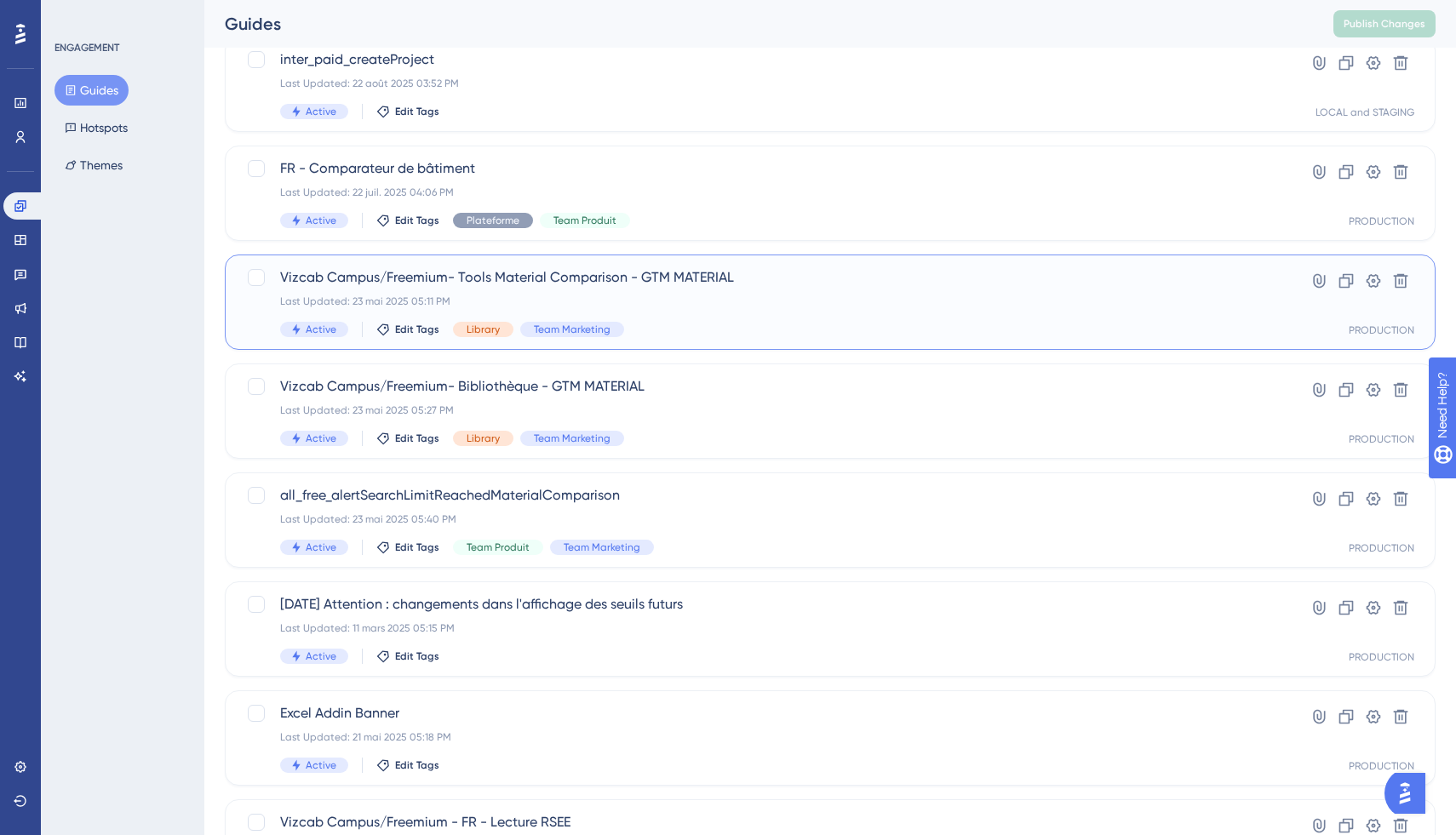
click at [713, 308] on div "Vizcab Campus/Freemium- Tools Material Comparison - GTM MATERIAL Last Updated: …" at bounding box center [762, 302] width 964 height 70
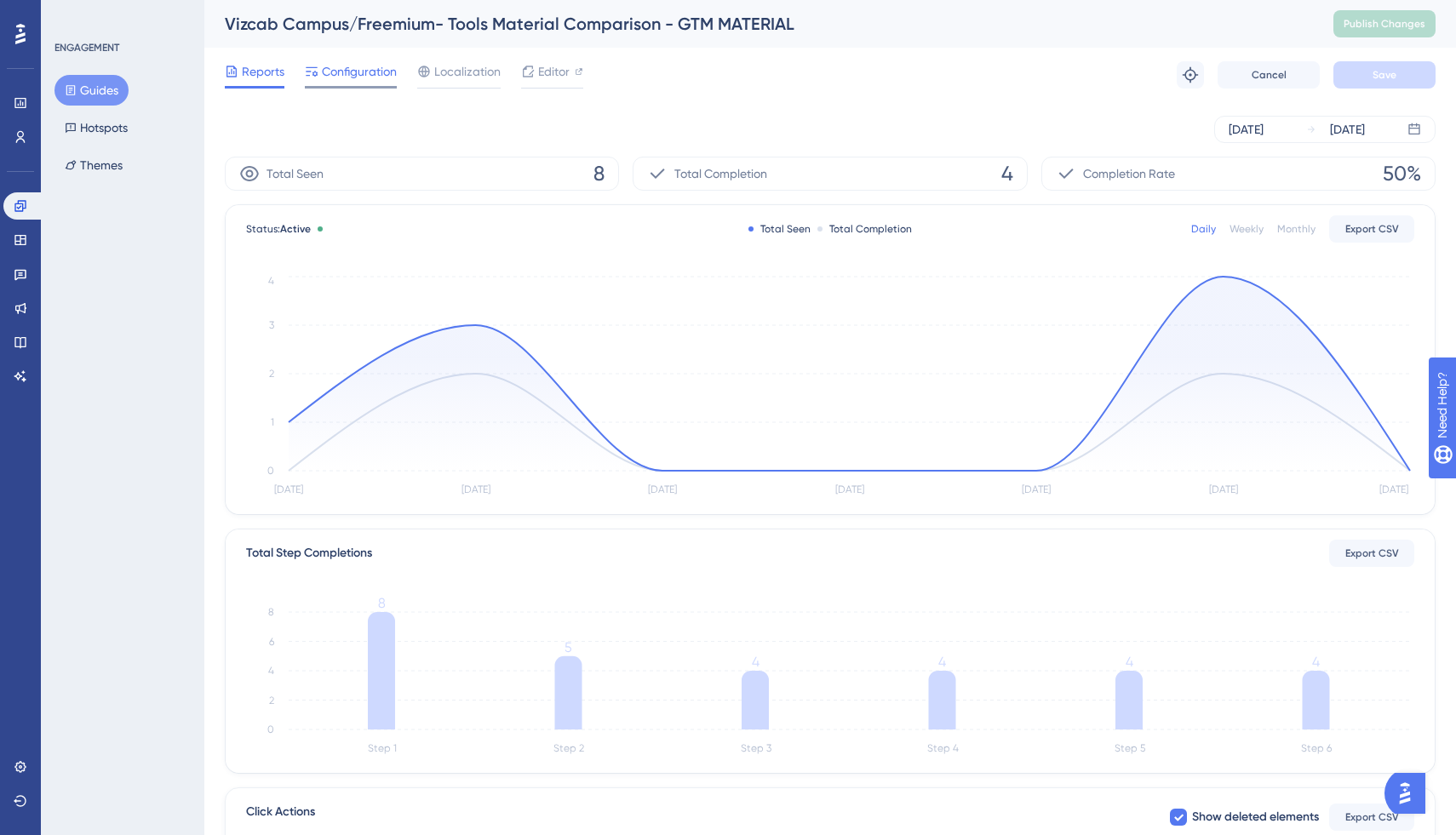
click at [360, 64] on span "Configuration" at bounding box center [359, 71] width 75 height 20
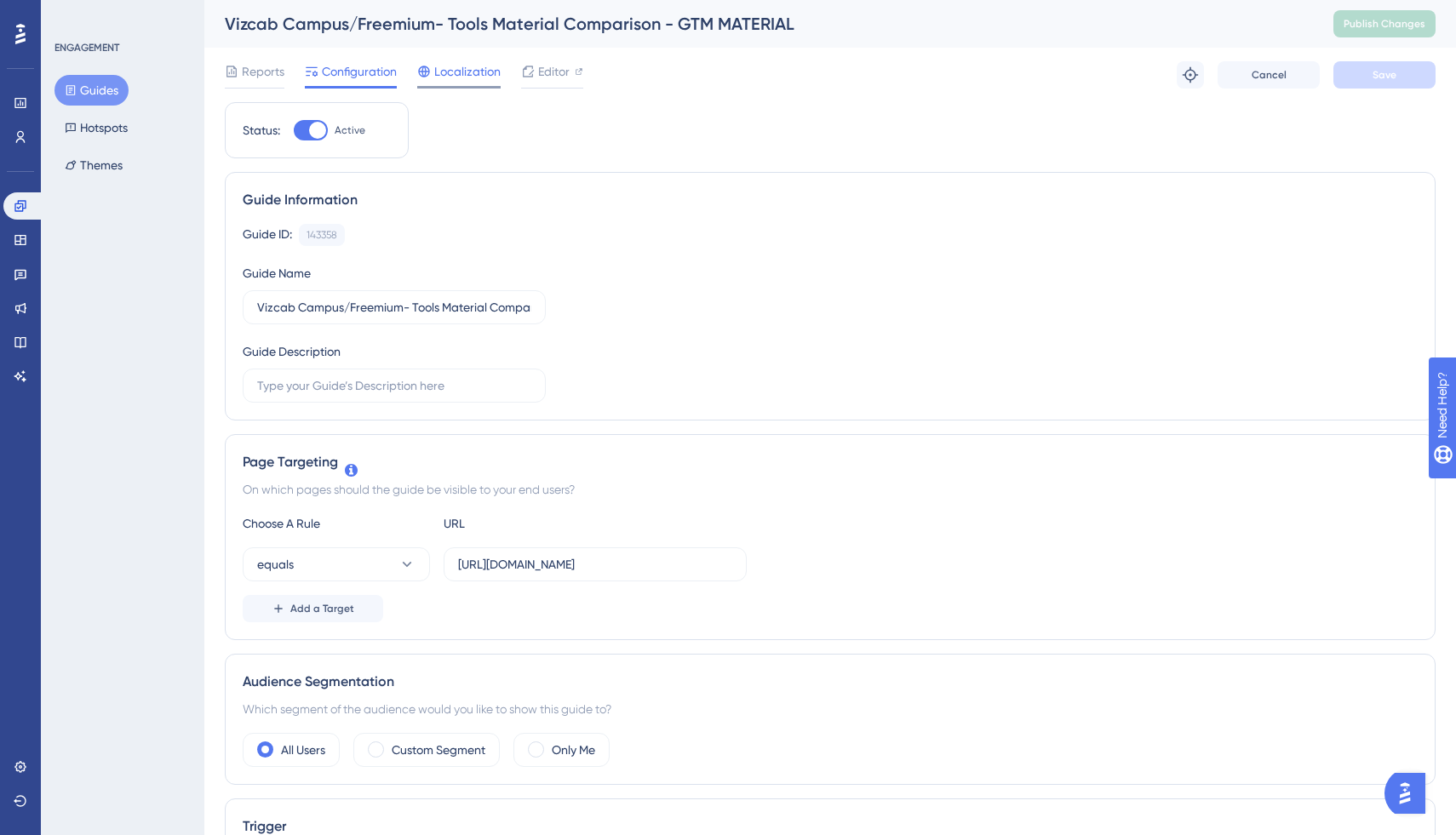
click at [453, 83] on div "Localization" at bounding box center [459, 75] width 83 height 27
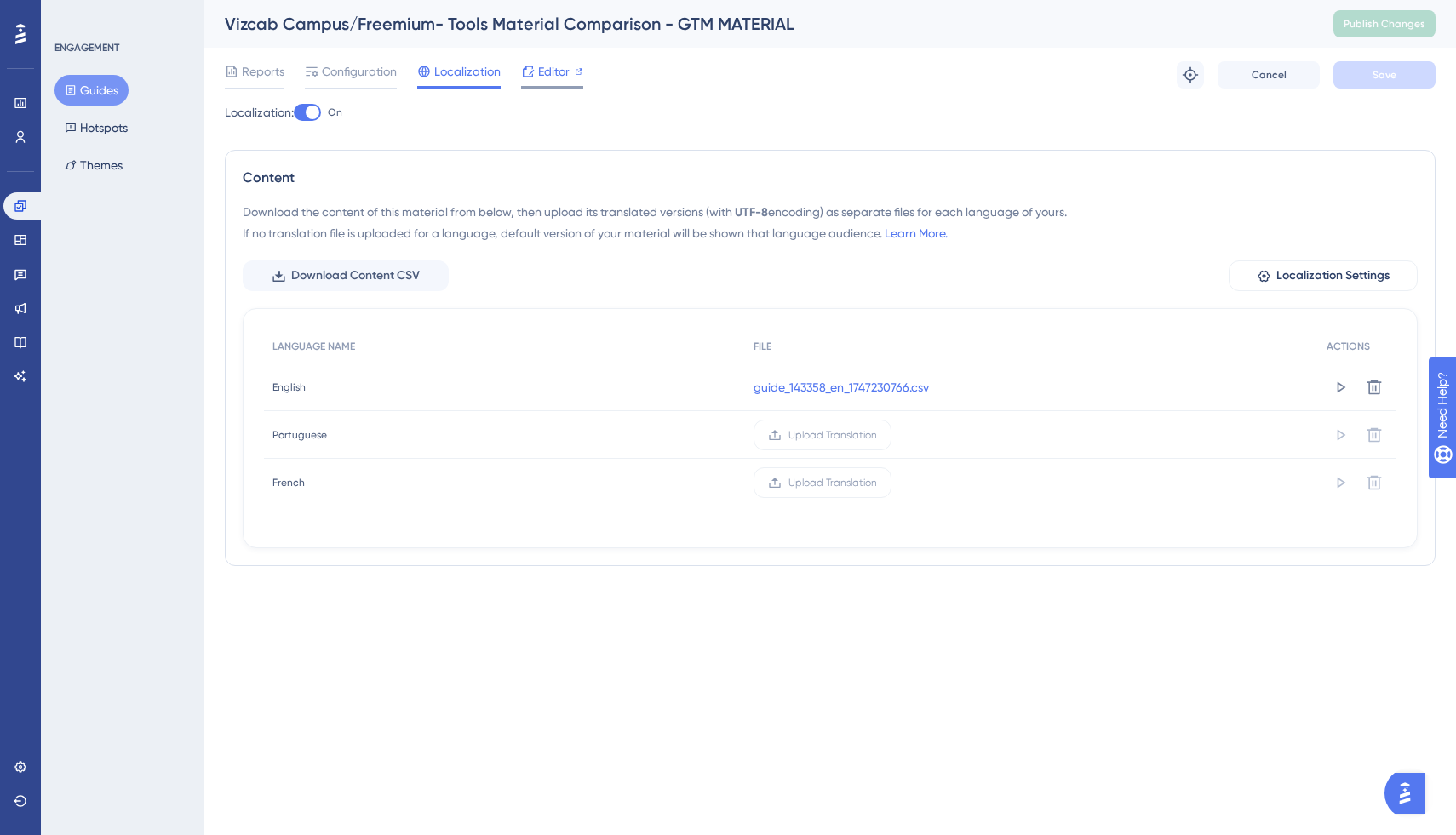
click at [527, 83] on div "Editor" at bounding box center [552, 75] width 62 height 27
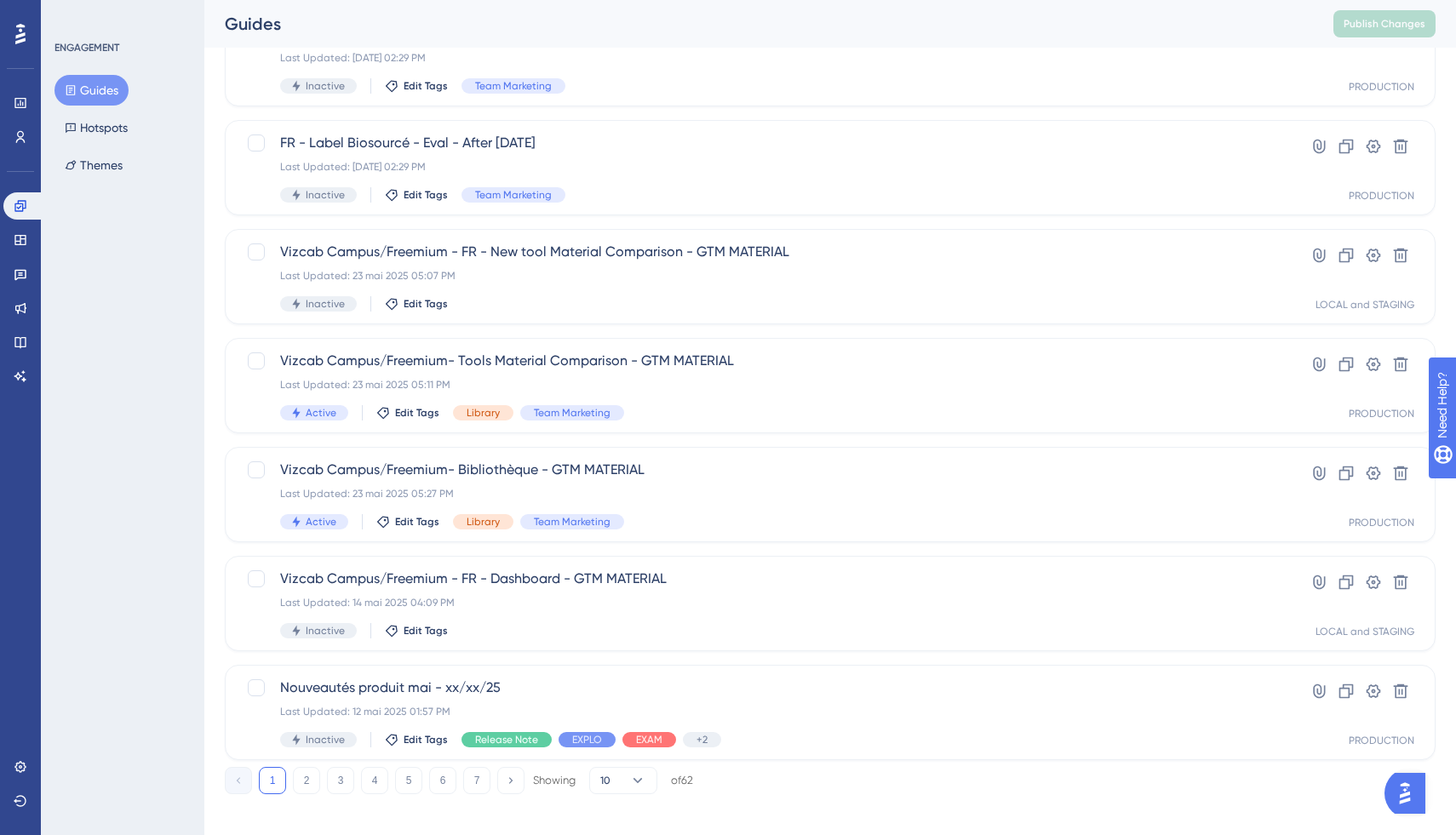
scroll to position [486, 0]
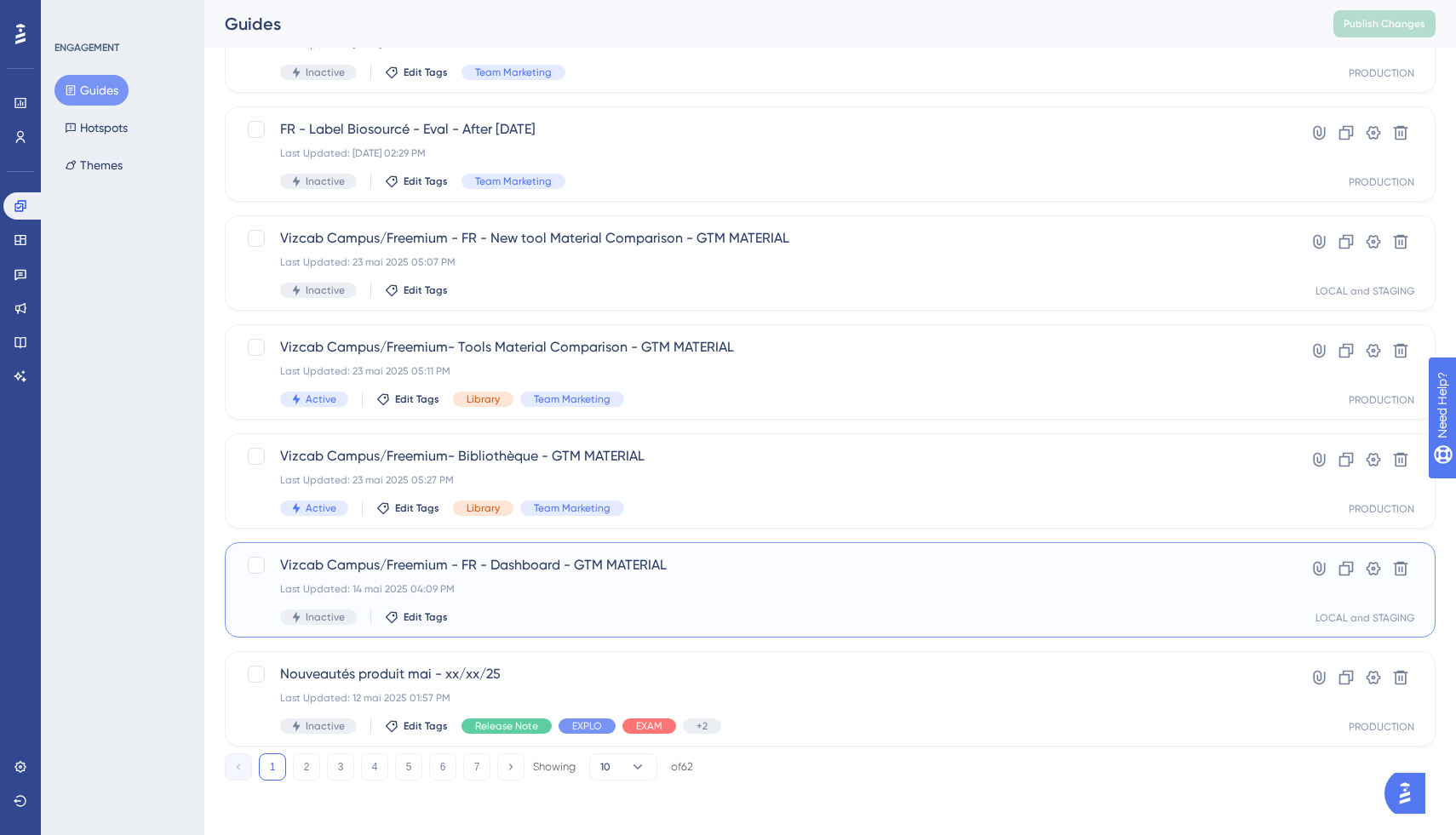
click at [554, 560] on span "Vizcab Campus/Freemium - FR - Dashboard - GTM MATERIAL" at bounding box center [762, 565] width 964 height 20
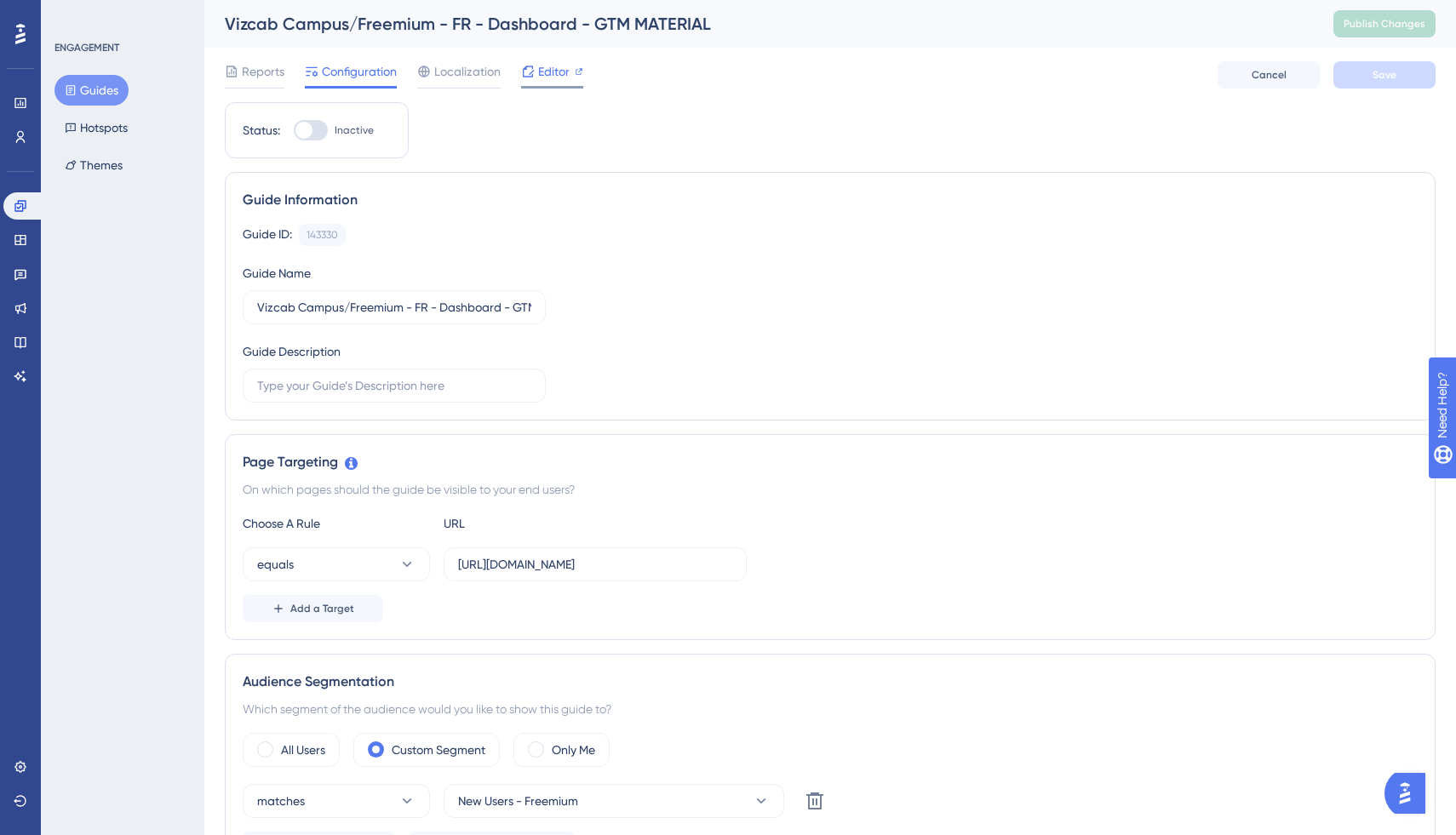
click at [545, 74] on span "Editor" at bounding box center [553, 71] width 32 height 20
click at [261, 70] on span "Reports" at bounding box center [263, 71] width 43 height 20
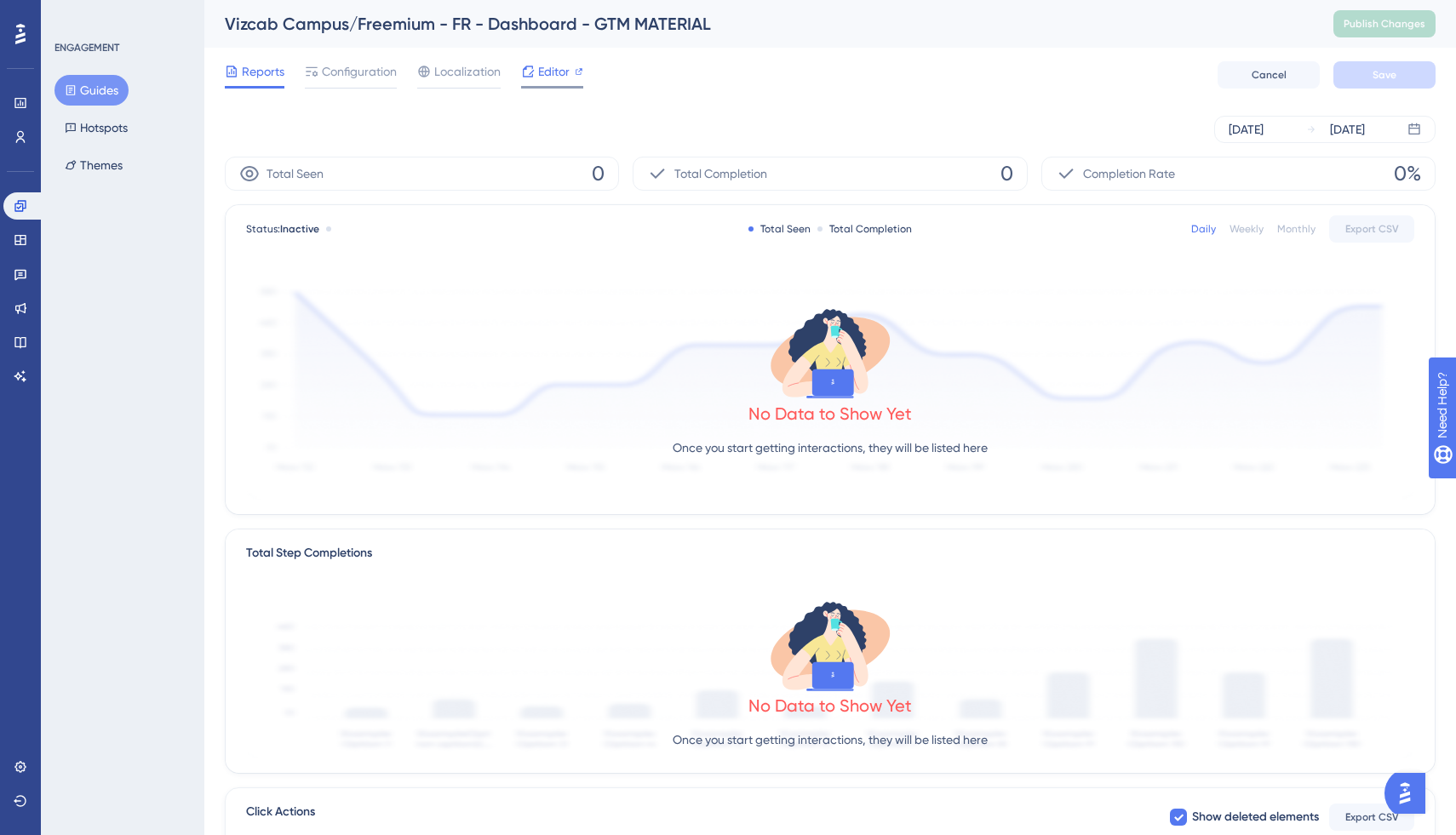
click at [573, 72] on div "Editor" at bounding box center [552, 71] width 62 height 20
drag, startPoint x: 460, startPoint y: 65, endPoint x: 475, endPoint y: 80, distance: 21.2
click at [460, 65] on span "Localization" at bounding box center [467, 71] width 66 height 20
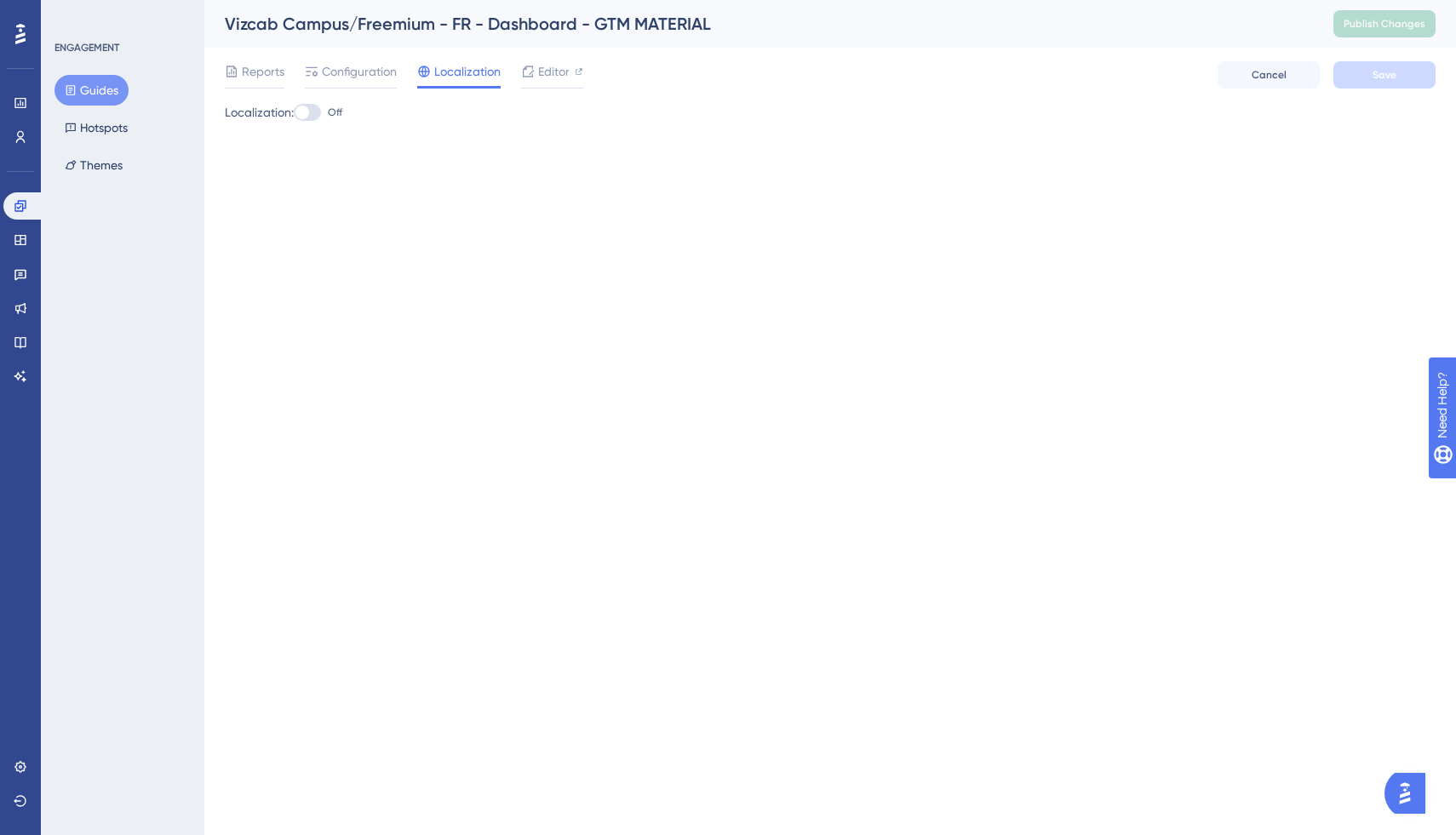
click at [362, 57] on div "Reports Configuration Localization Editor Cancel Save" at bounding box center [830, 75] width 1211 height 54
click at [368, 66] on span "Configuration" at bounding box center [359, 71] width 75 height 20
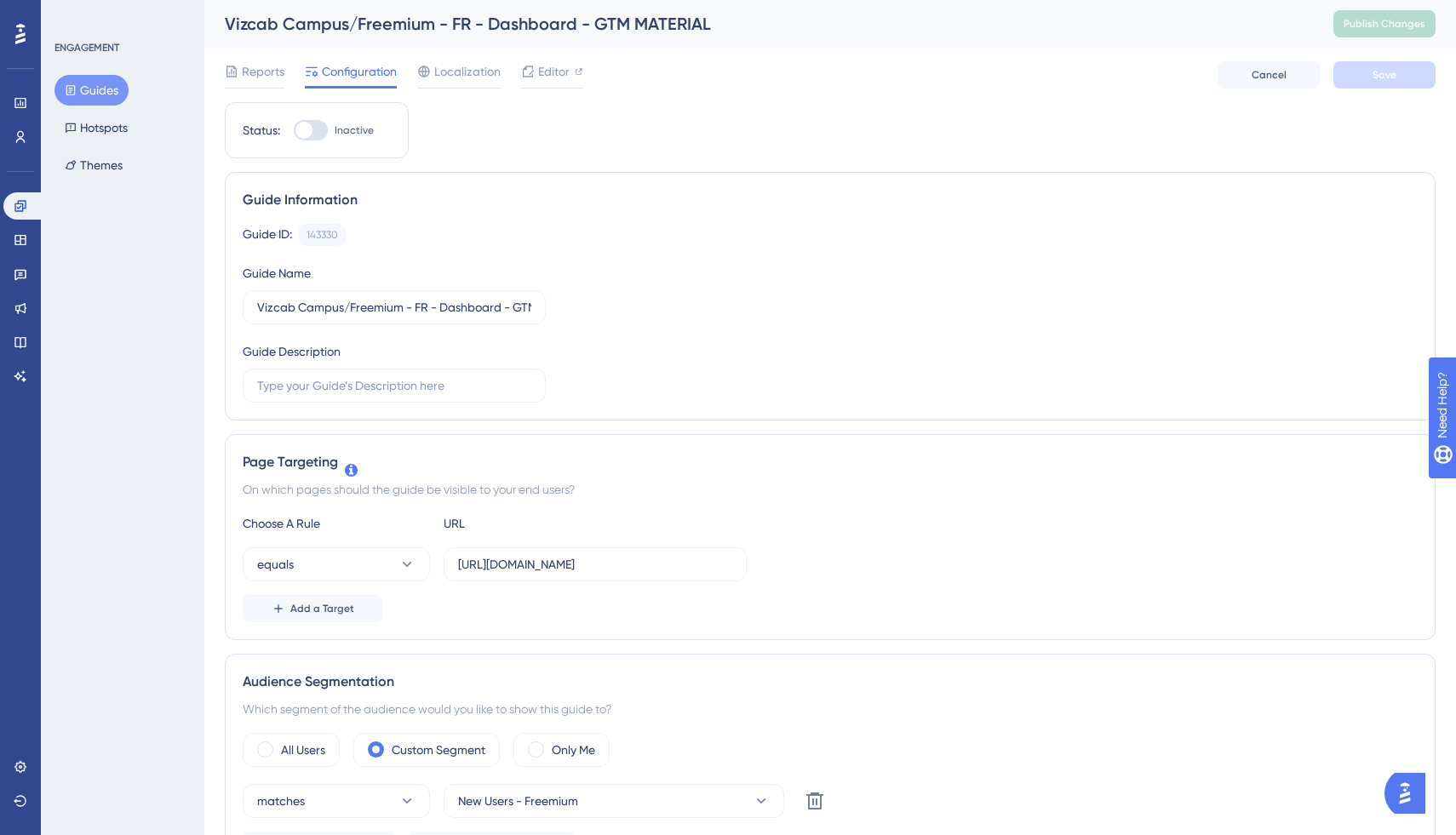
scroll to position [3, 0]
click at [256, 67] on span "Reports" at bounding box center [263, 69] width 43 height 20
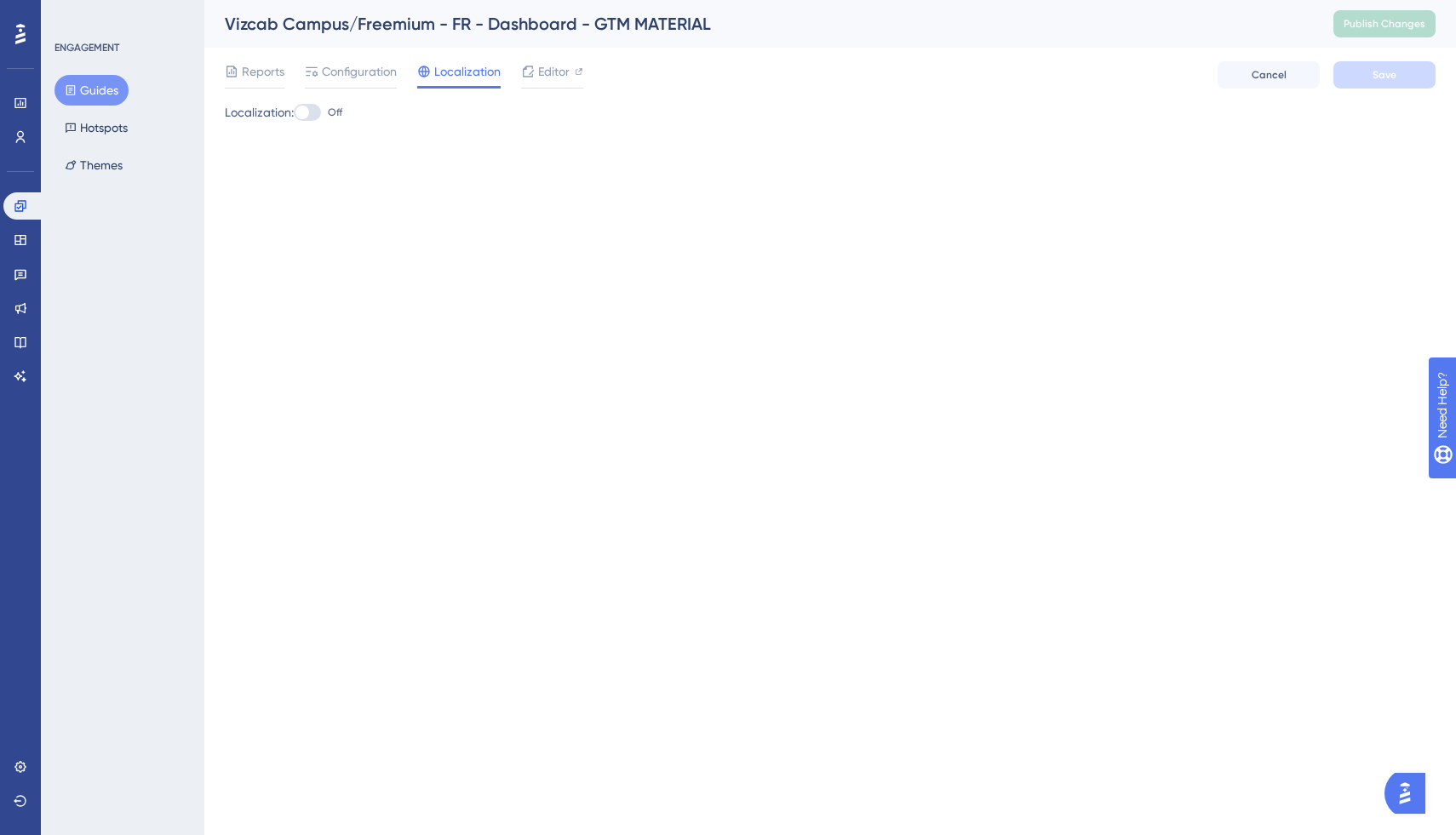
click at [99, 78] on button "Guides" at bounding box center [91, 90] width 74 height 31
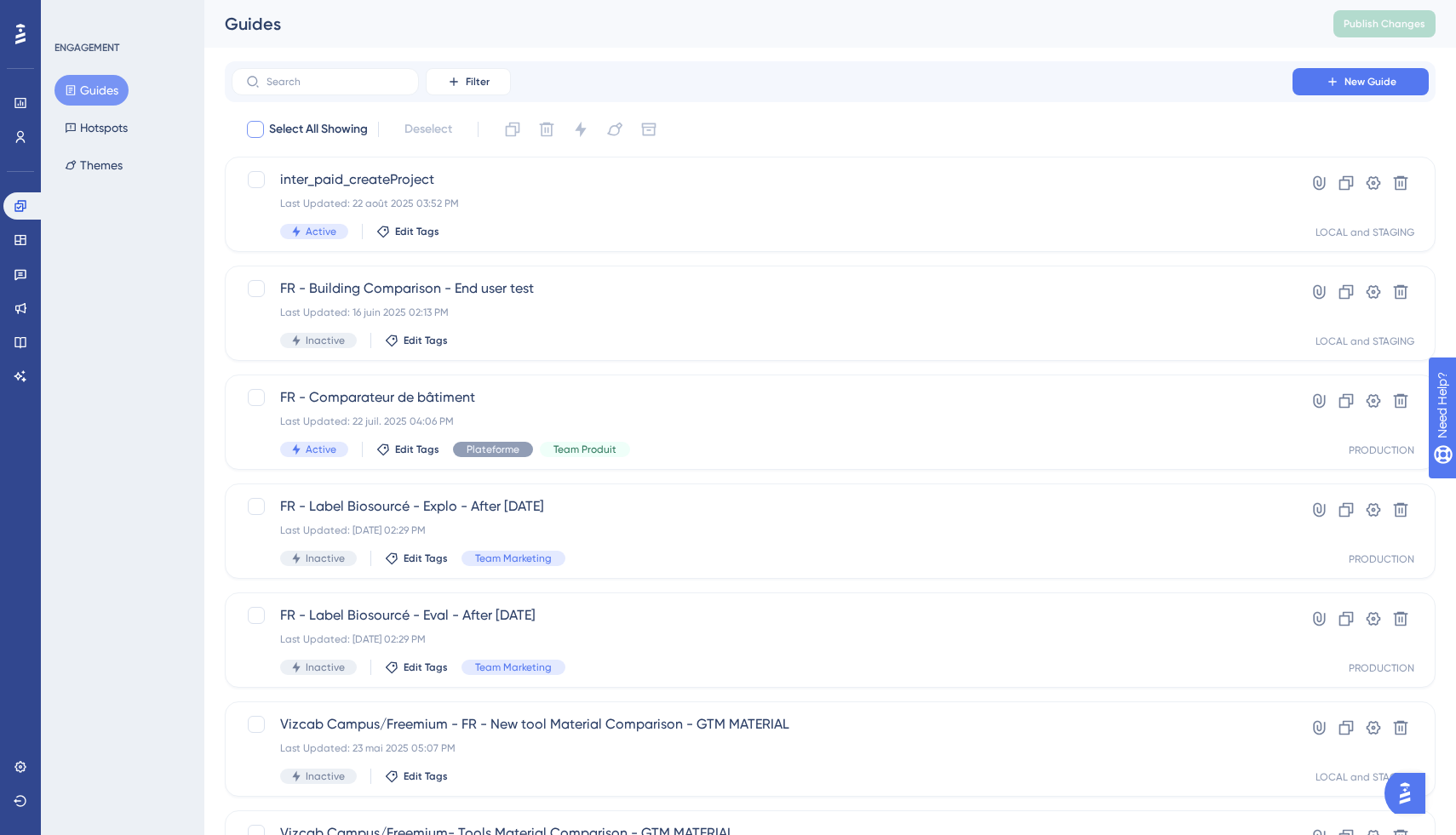
click at [317, 139] on span "Select All Showing" at bounding box center [318, 129] width 99 height 20
checkbox input "true"
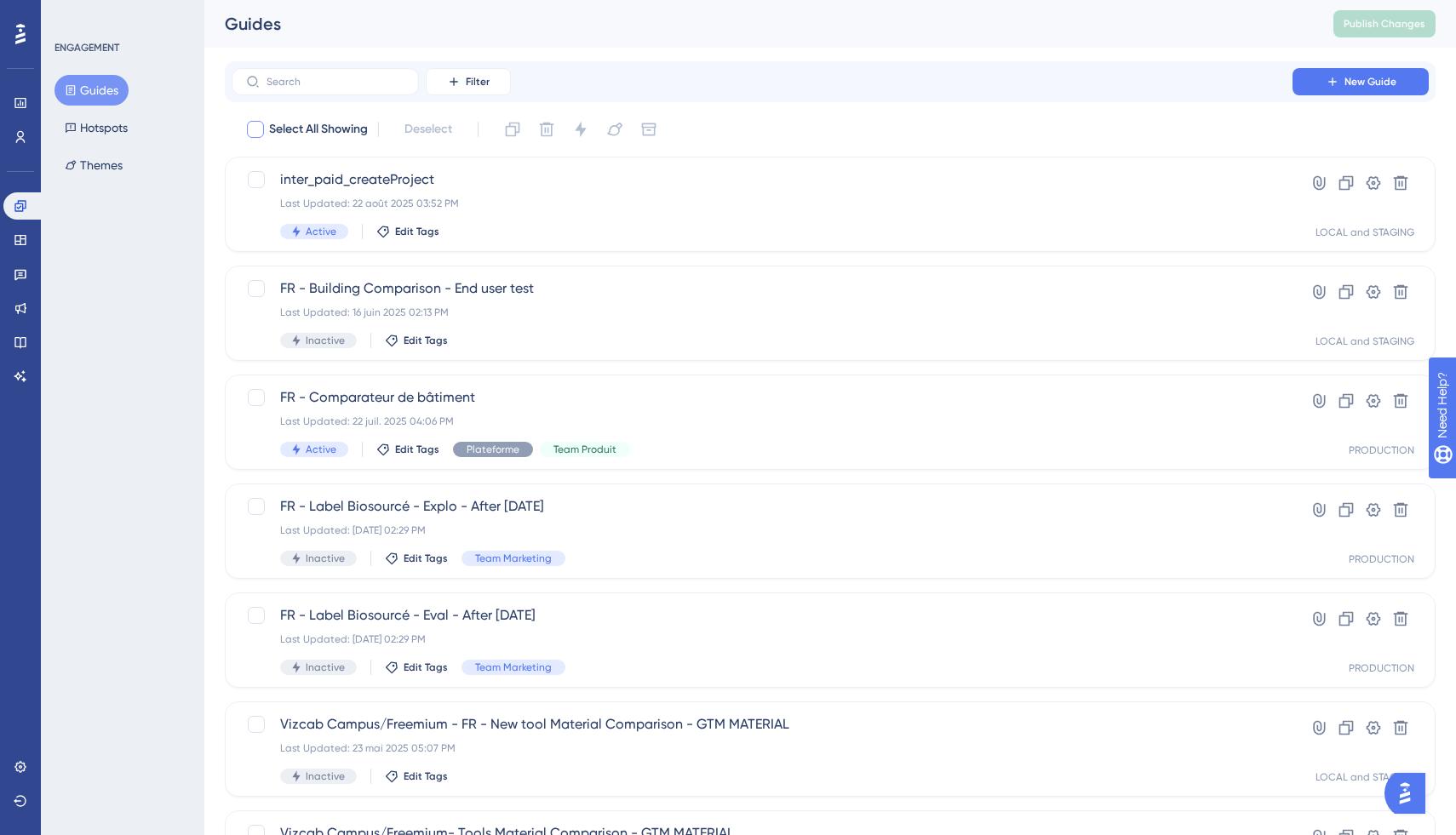
checkbox input "true"
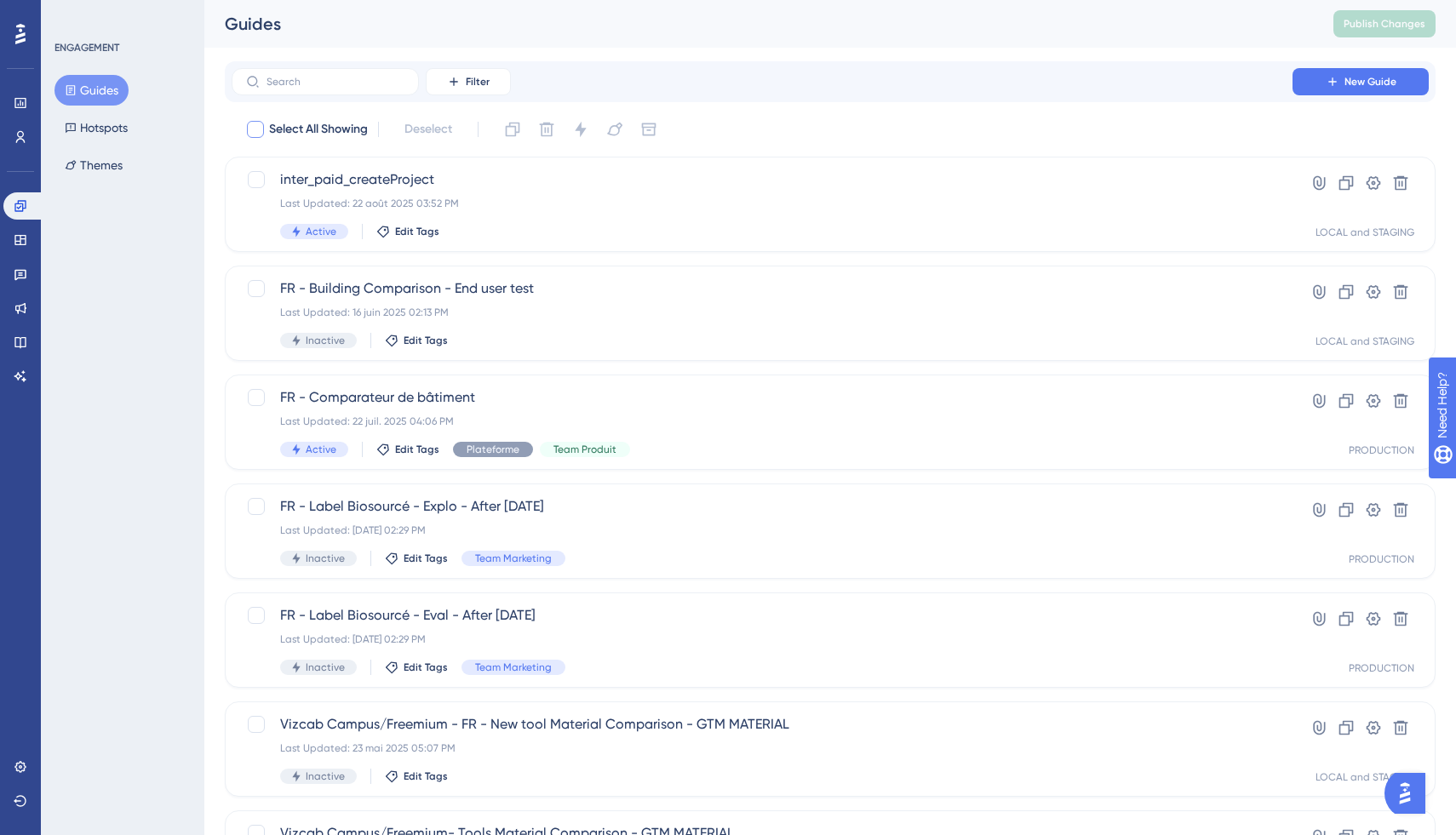
checkbox input "true"
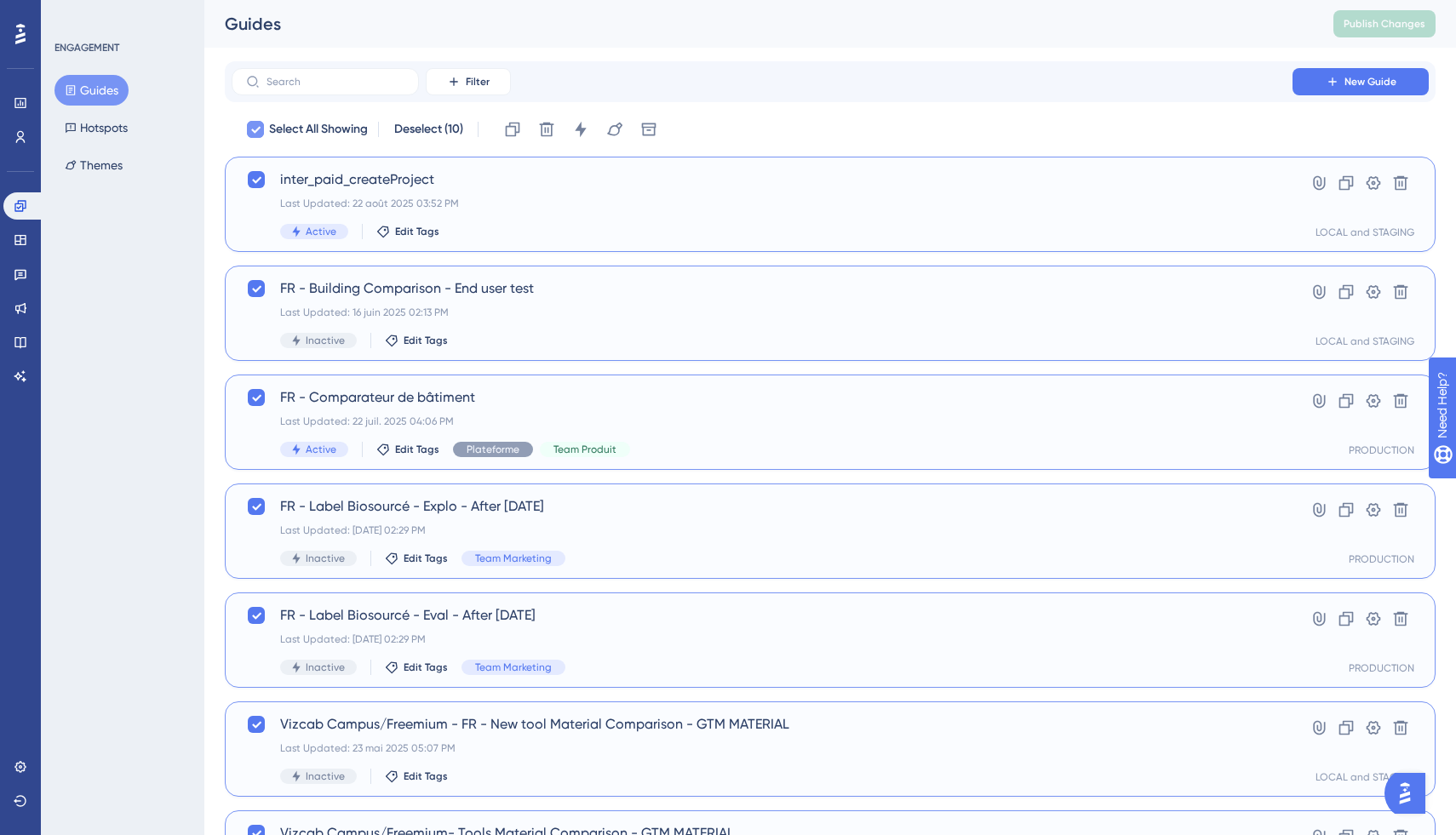
click at [318, 139] on span "Select All Showing" at bounding box center [318, 129] width 99 height 20
checkbox input "false"
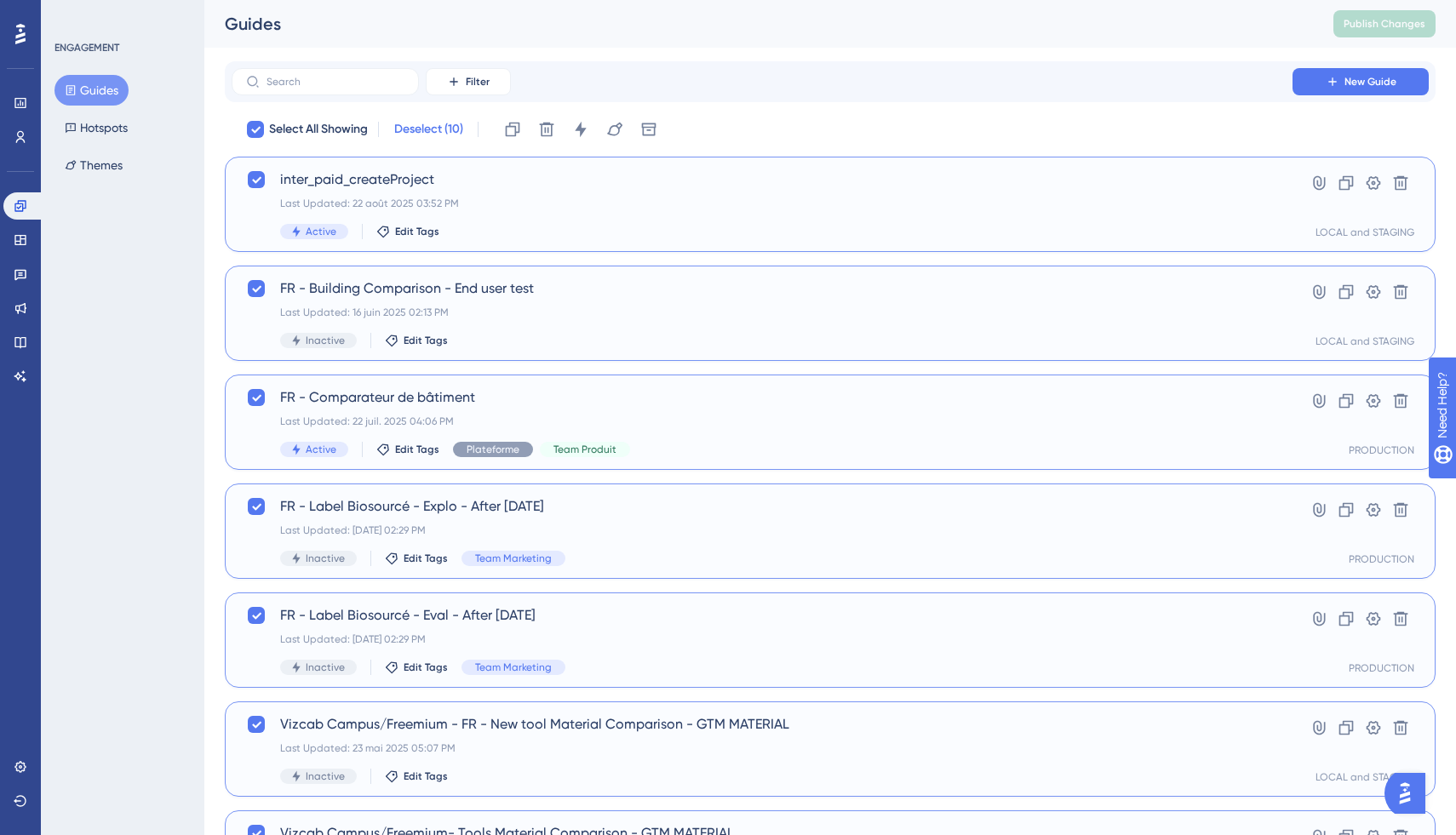
checkbox input "false"
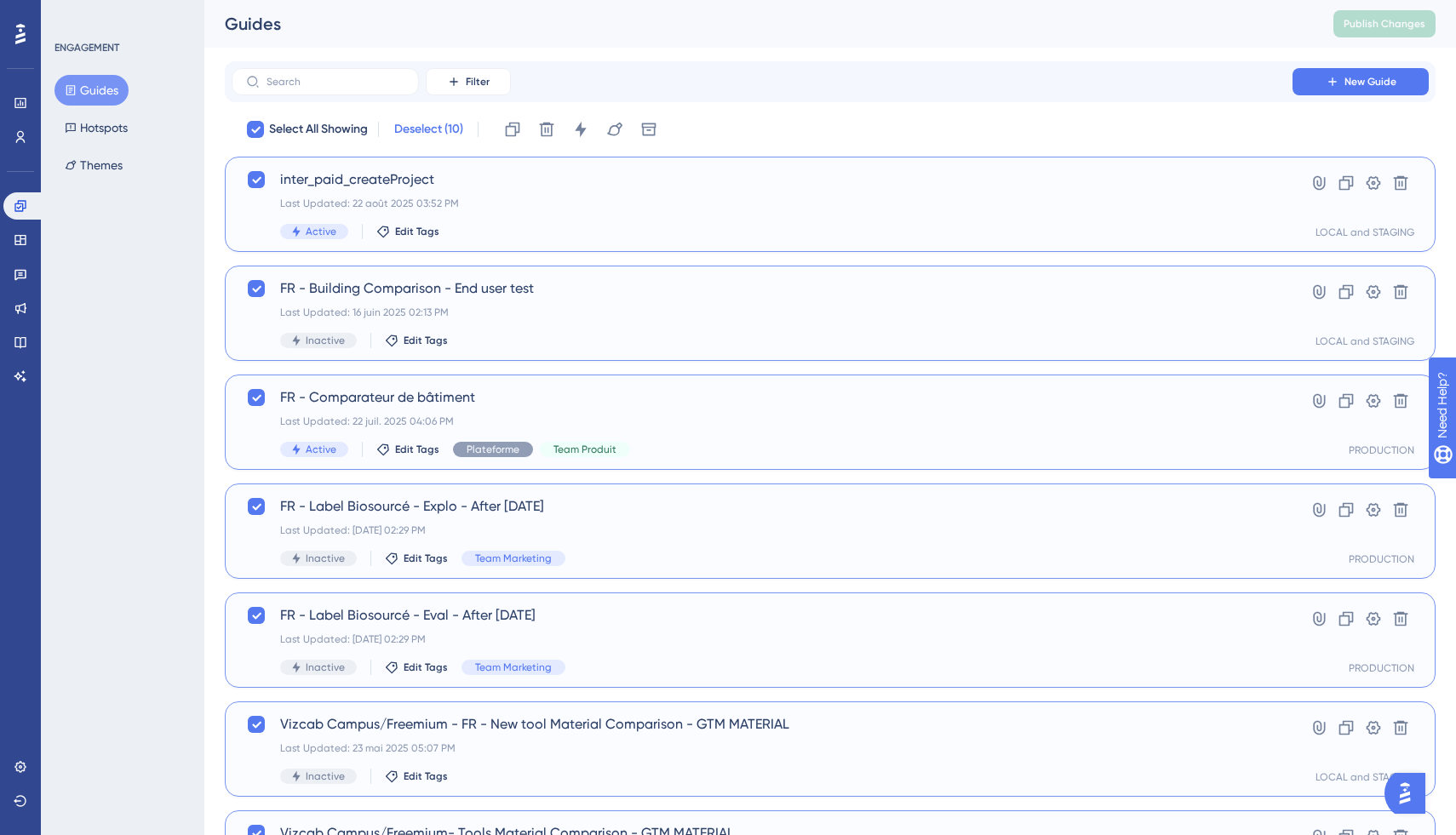
checkbox input "false"
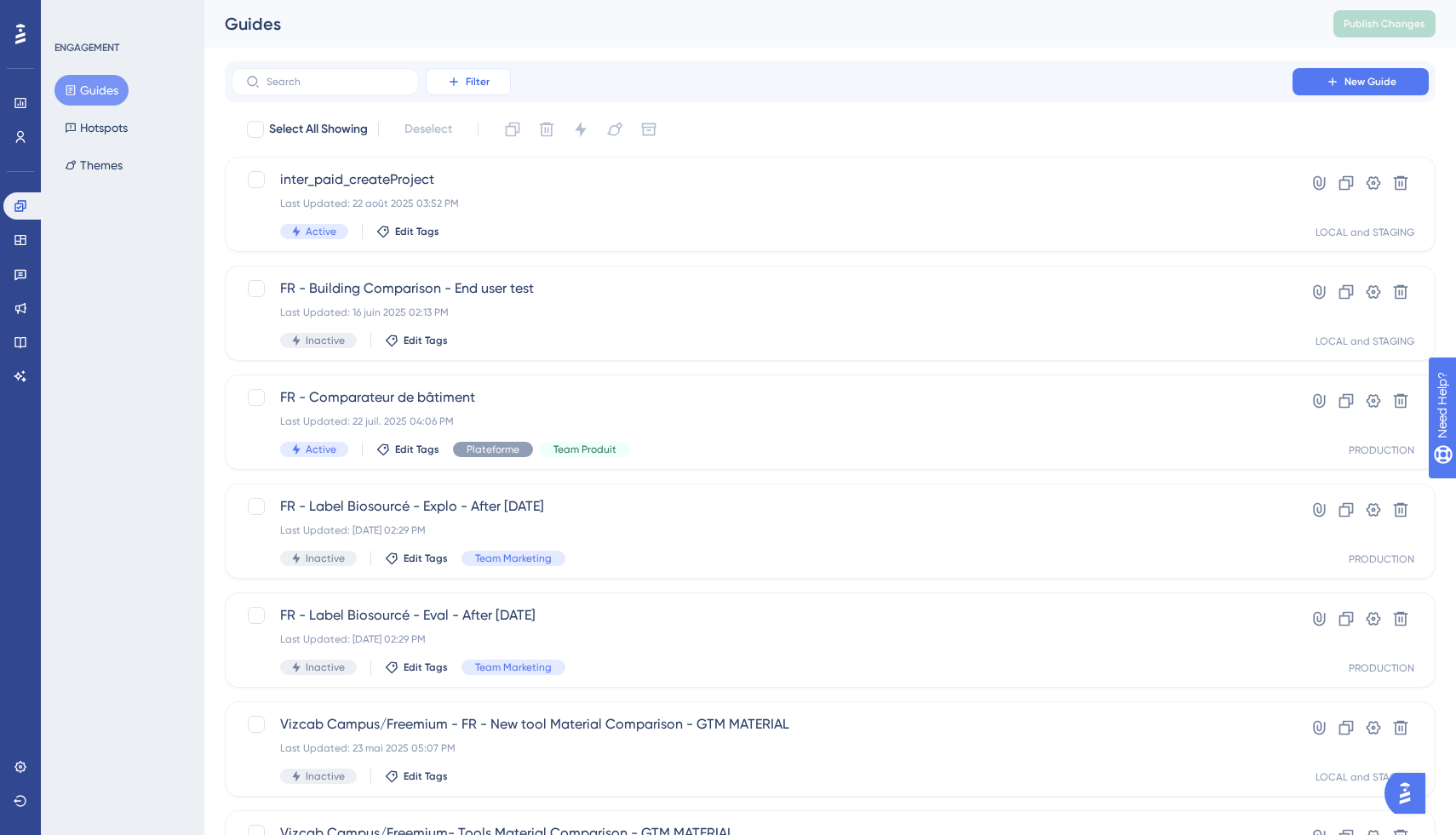
click at [454, 82] on icon at bounding box center [453, 81] width 8 height 8
click at [501, 228] on div "Status Status" at bounding box center [485, 232] width 70 height 34
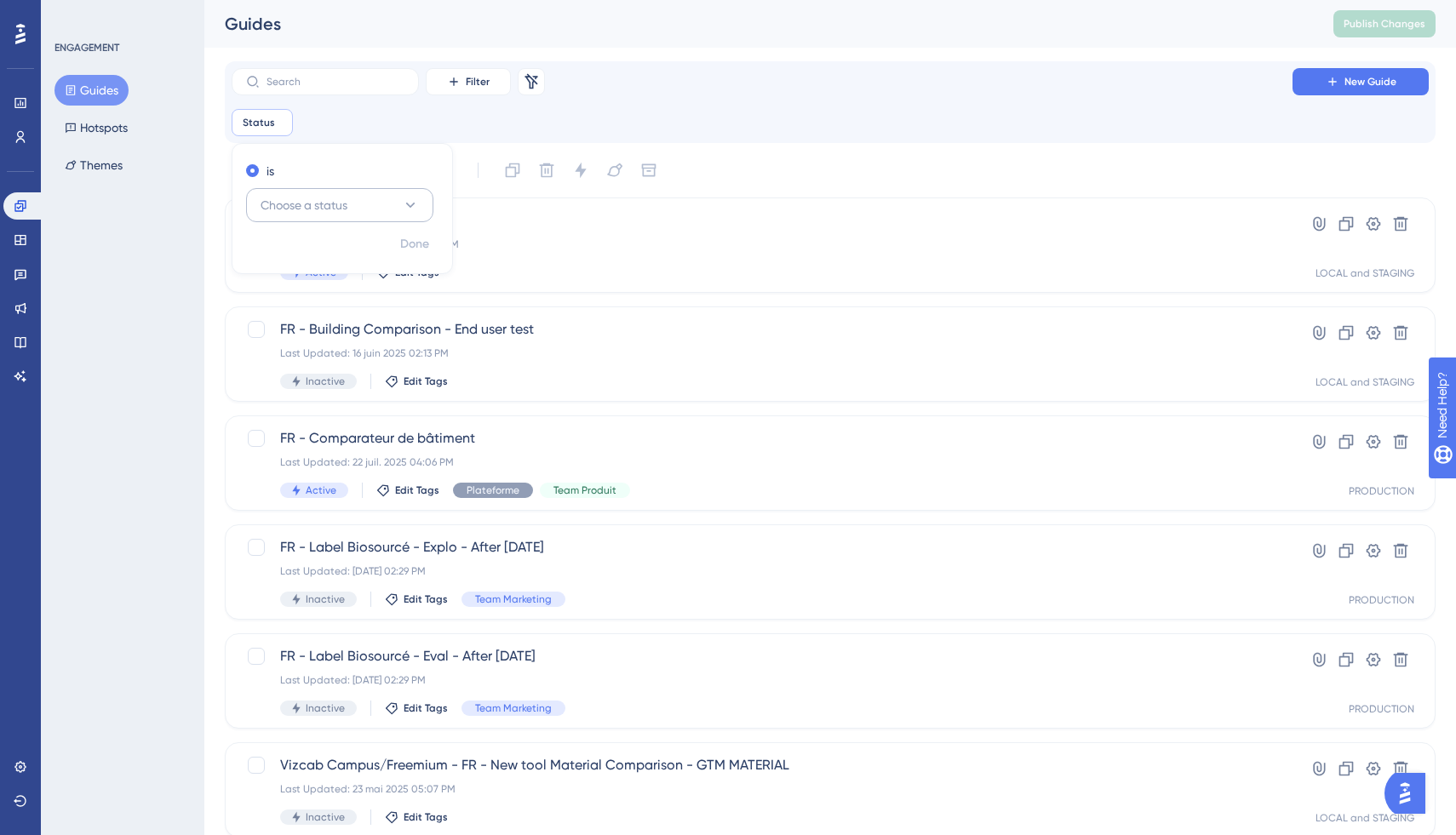
scroll to position [3, 0]
drag, startPoint x: 337, startPoint y: 192, endPoint x: 366, endPoint y: 224, distance: 43.2
click at [337, 192] on button "Choose a status" at bounding box center [340, 203] width 187 height 34
drag, startPoint x: 341, startPoint y: 243, endPoint x: 588, endPoint y: 178, distance: 255.4
click at [341, 243] on div "Active Active" at bounding box center [340, 255] width 138 height 34
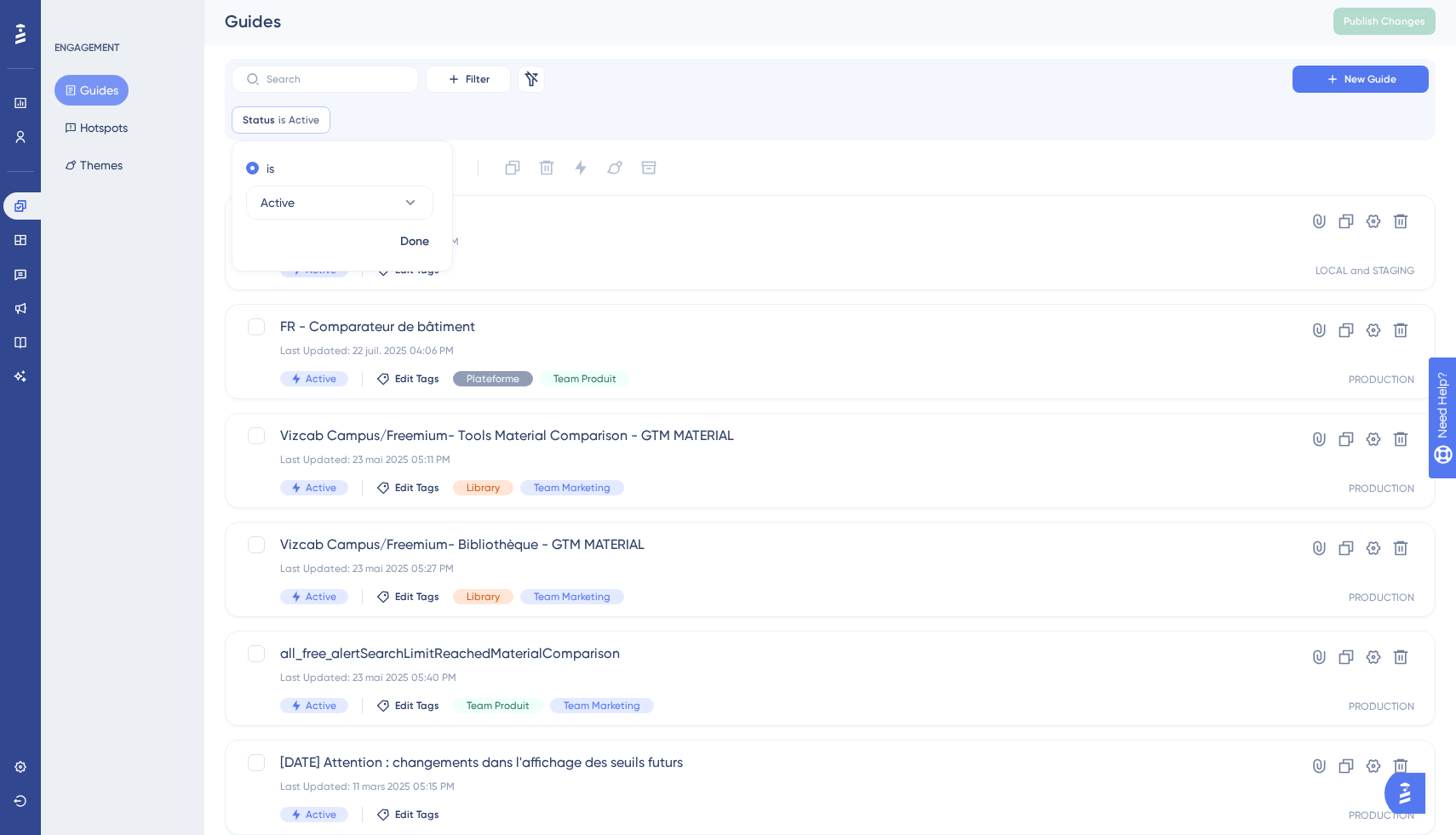
click at [673, 93] on div "Filter Remove Filters New Guide Status is Active Active Remove is Active Done" at bounding box center [830, 100] width 1197 height 68
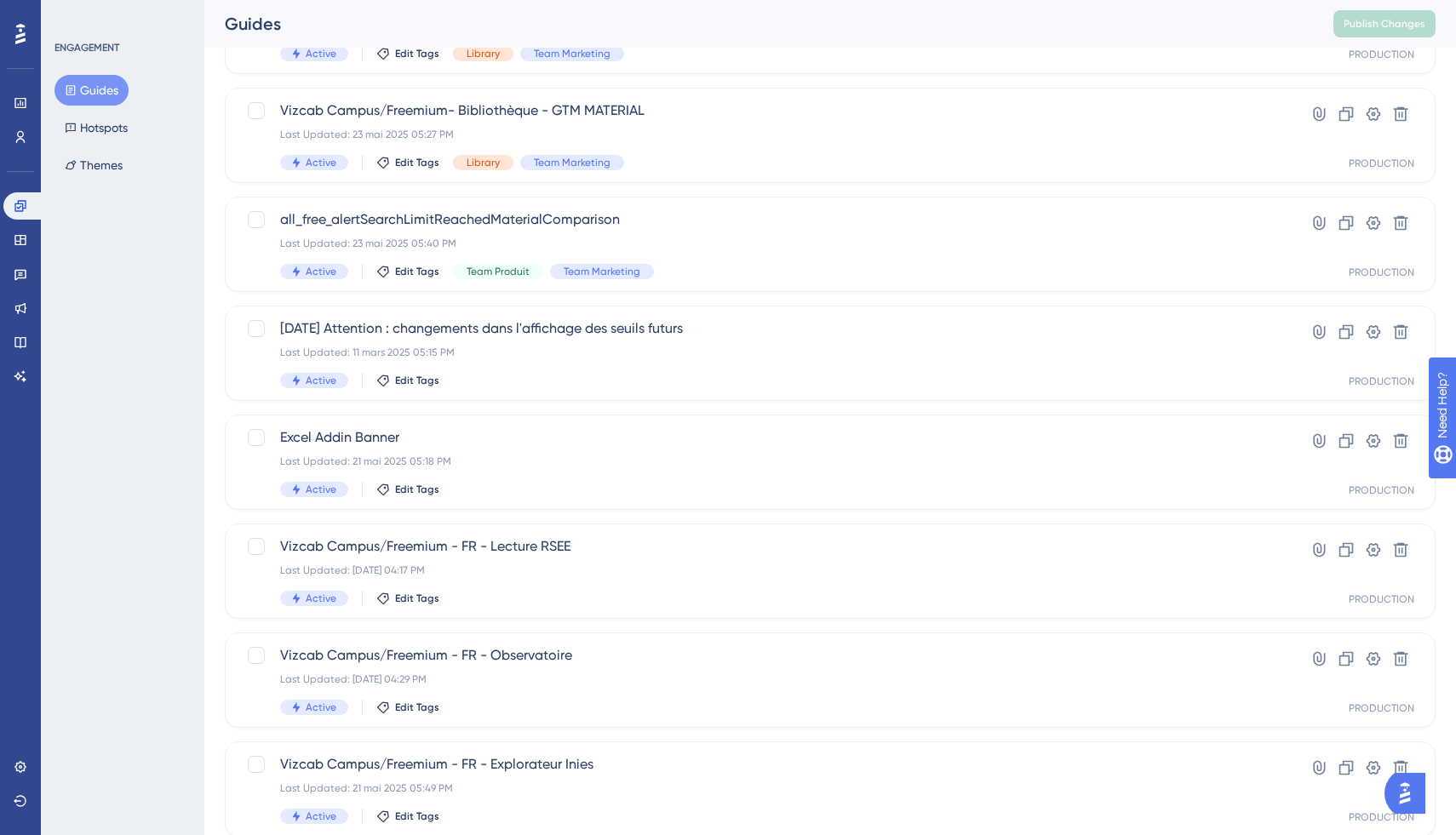
scroll to position [527, 0]
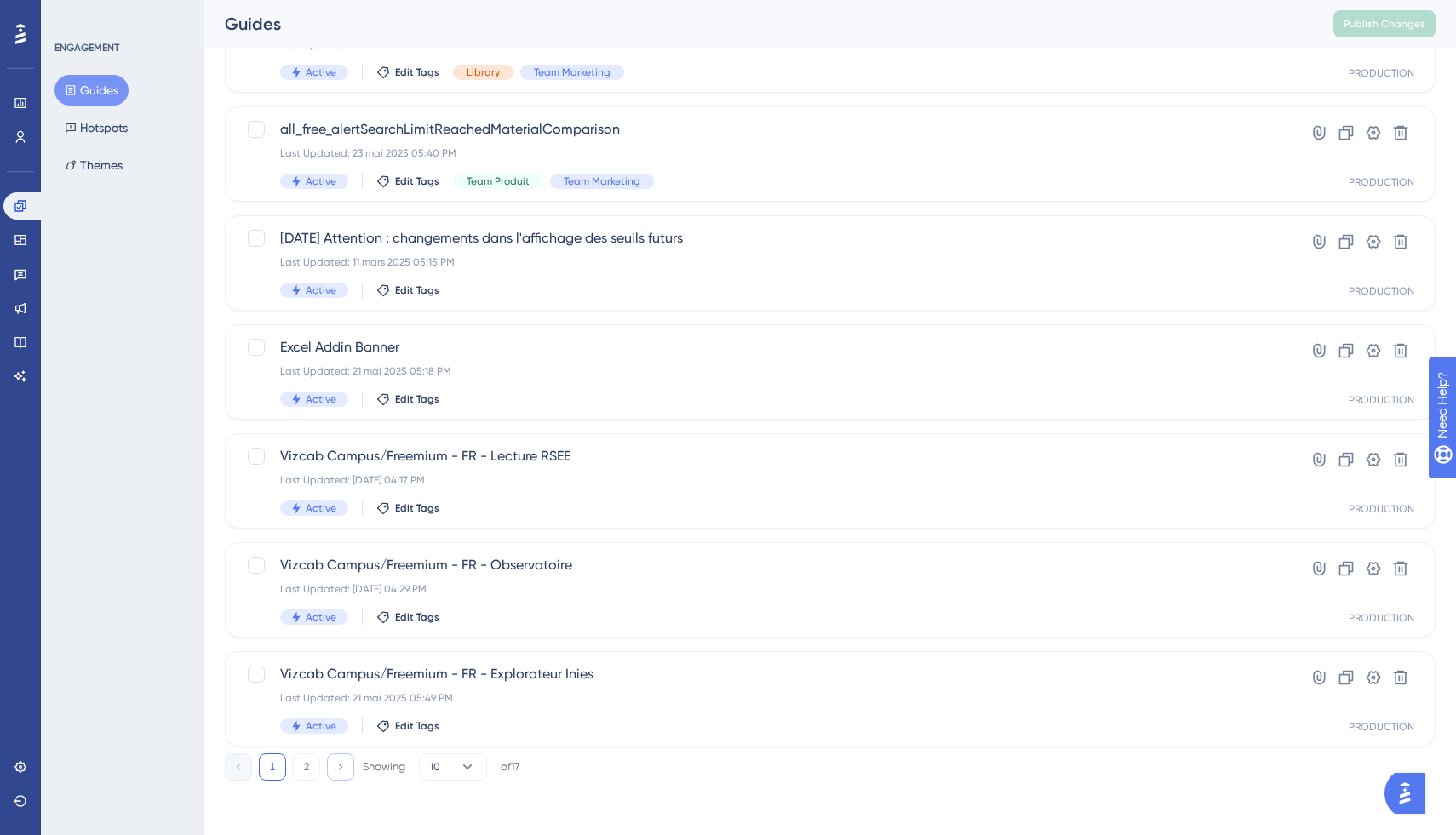
click at [341, 768] on icon at bounding box center [341, 766] width 3 height 6
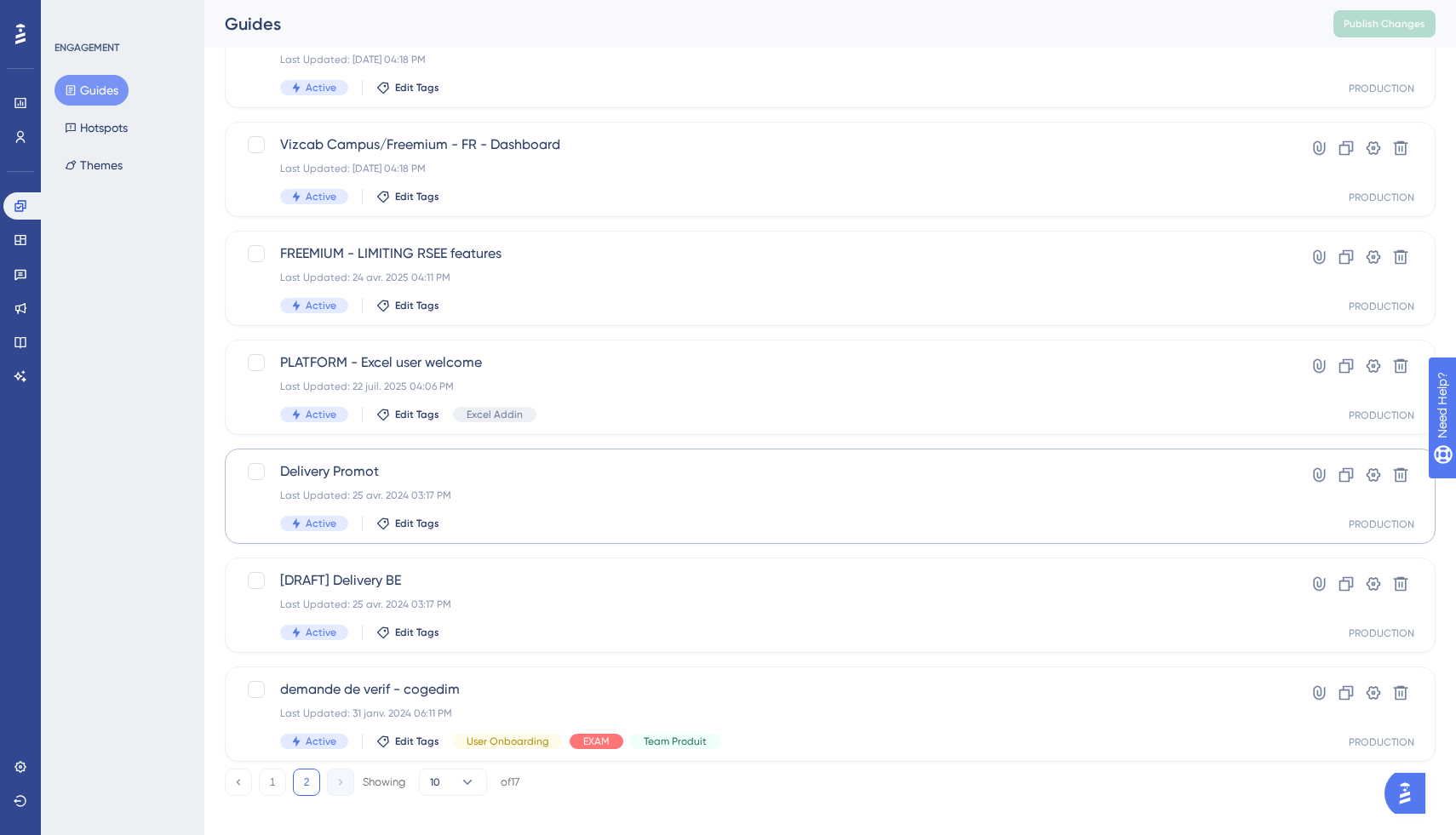
scroll to position [200, 0]
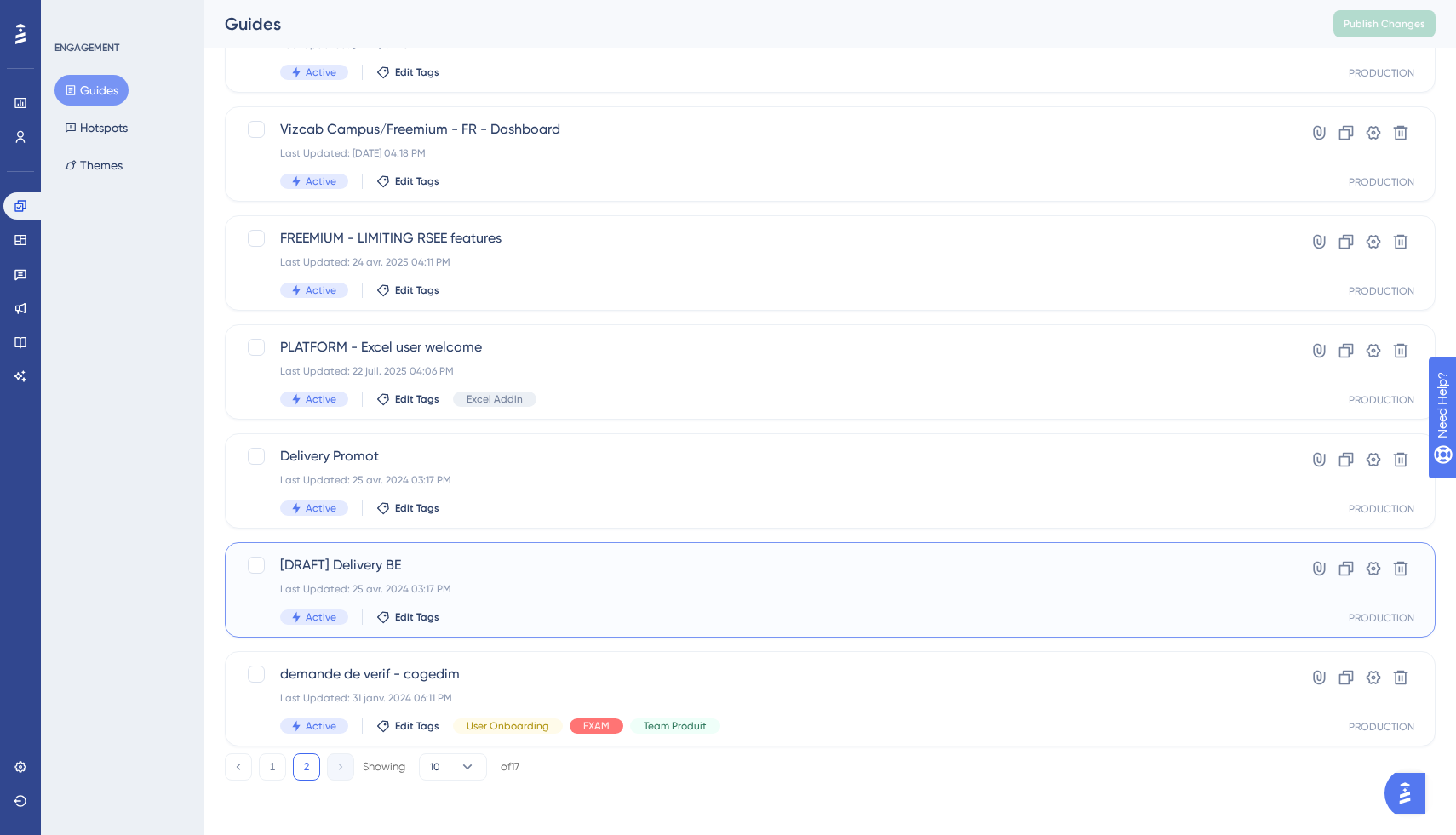
click at [517, 601] on div "[DRAFT] Delivery BE Last Updated: 25 avr. 2024 03:17 PM Active Edit Tags" at bounding box center [762, 590] width 964 height 70
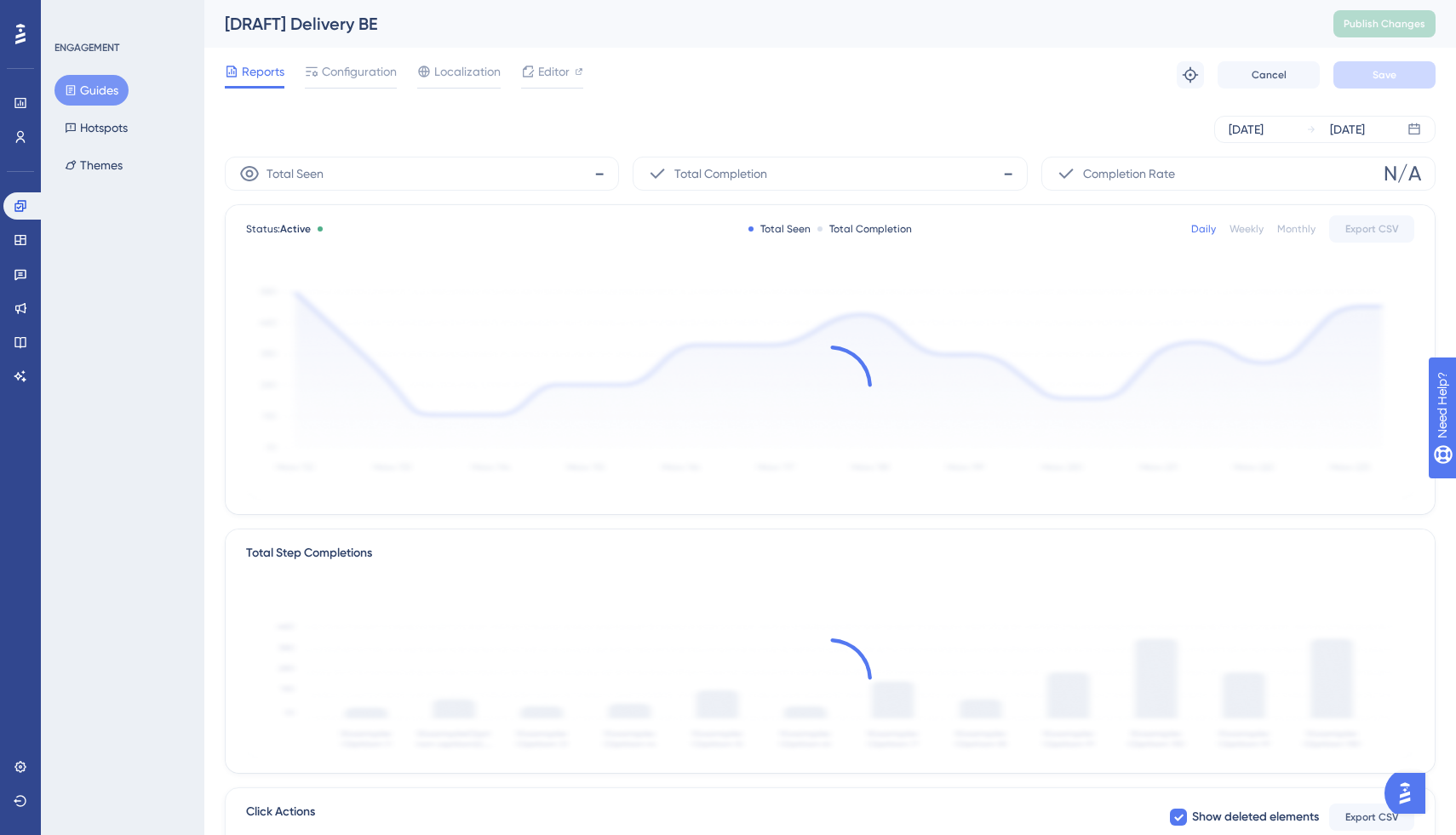
click at [345, 60] on div "Reports Configuration Localization Editor Troubleshoot Cancel Save" at bounding box center [830, 75] width 1211 height 54
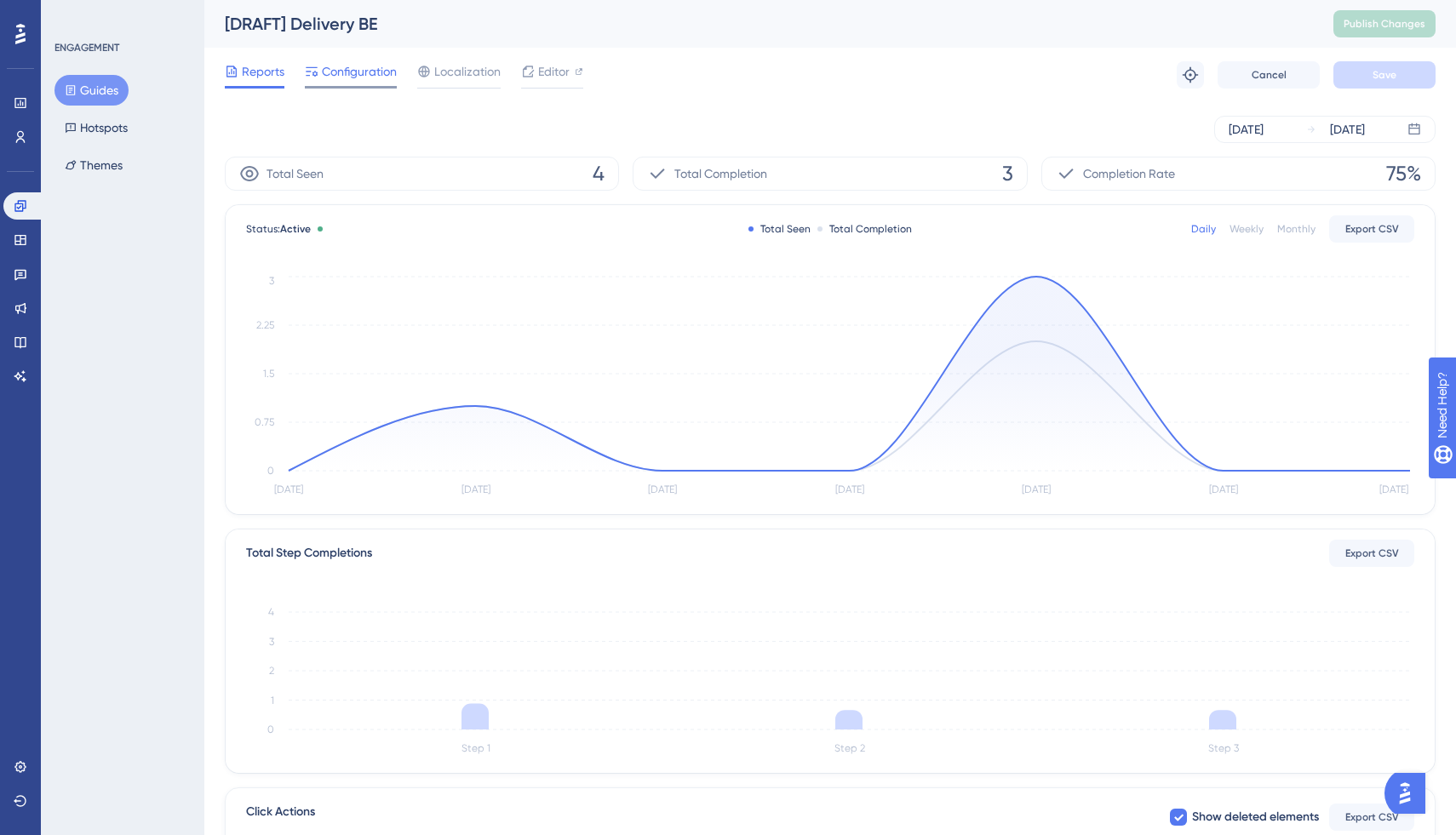
click at [354, 68] on span "Configuration" at bounding box center [359, 71] width 75 height 20
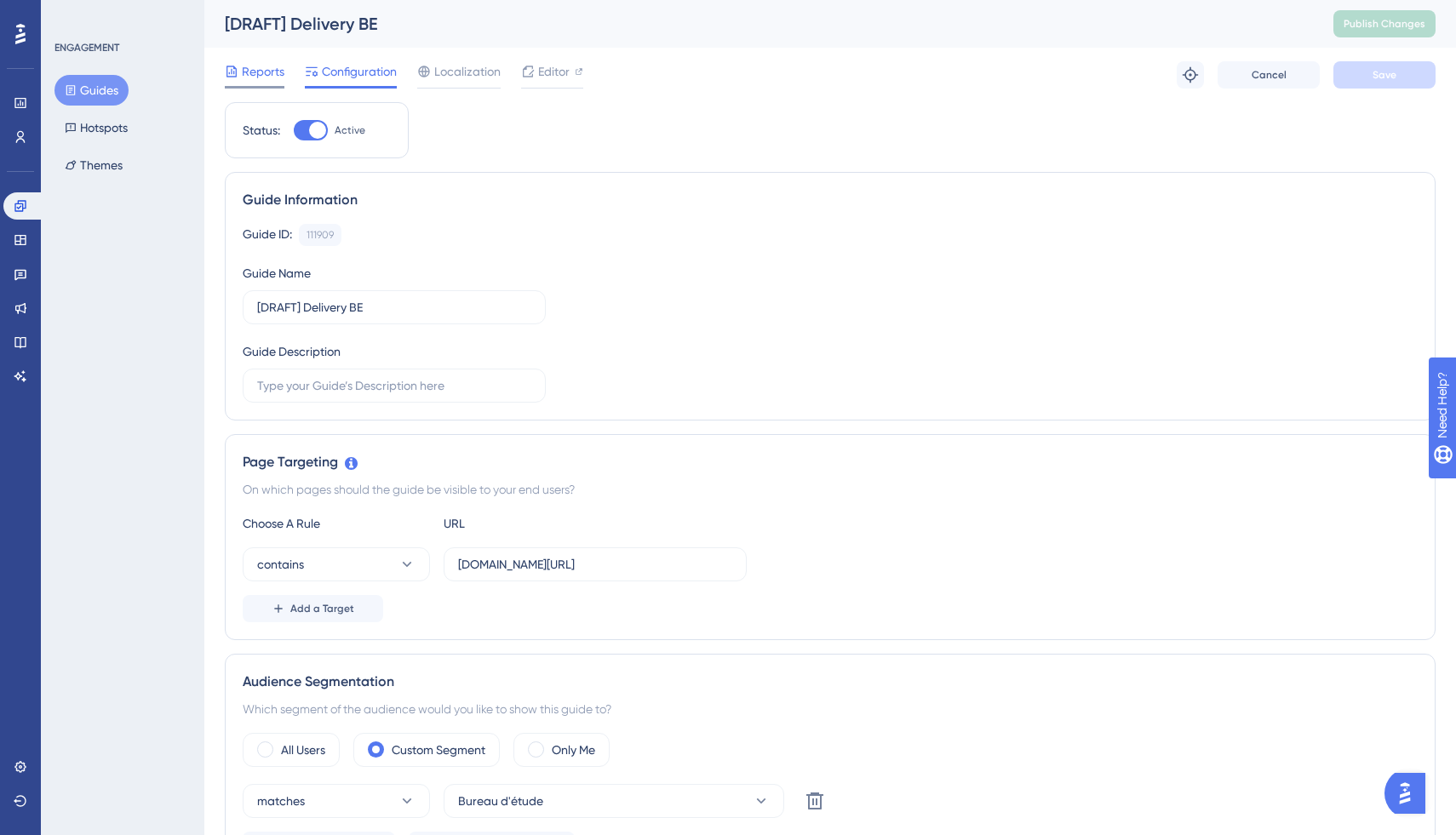
click at [258, 77] on span "Reports" at bounding box center [263, 71] width 43 height 20
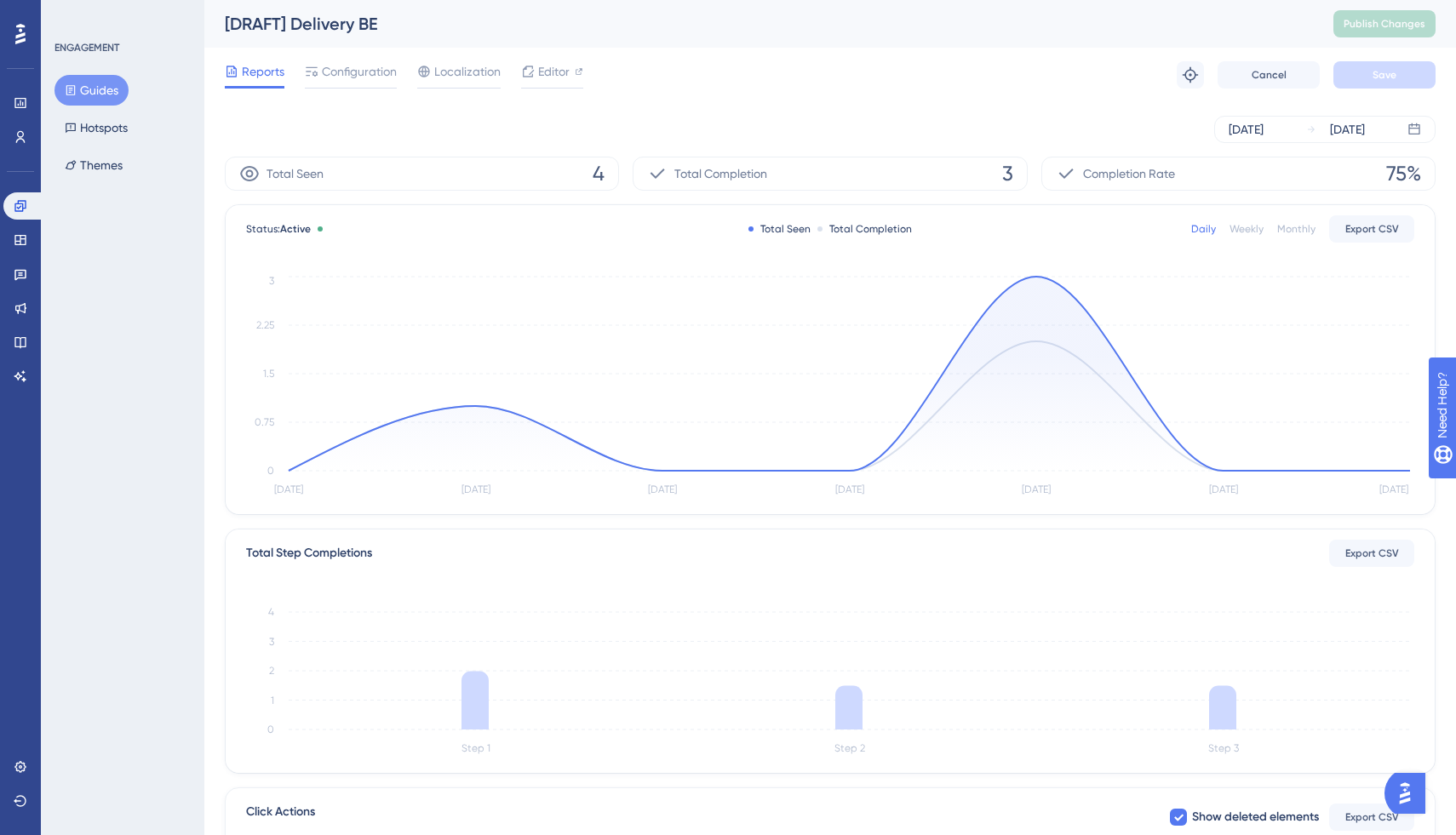
click at [94, 88] on button "Guides" at bounding box center [91, 90] width 74 height 31
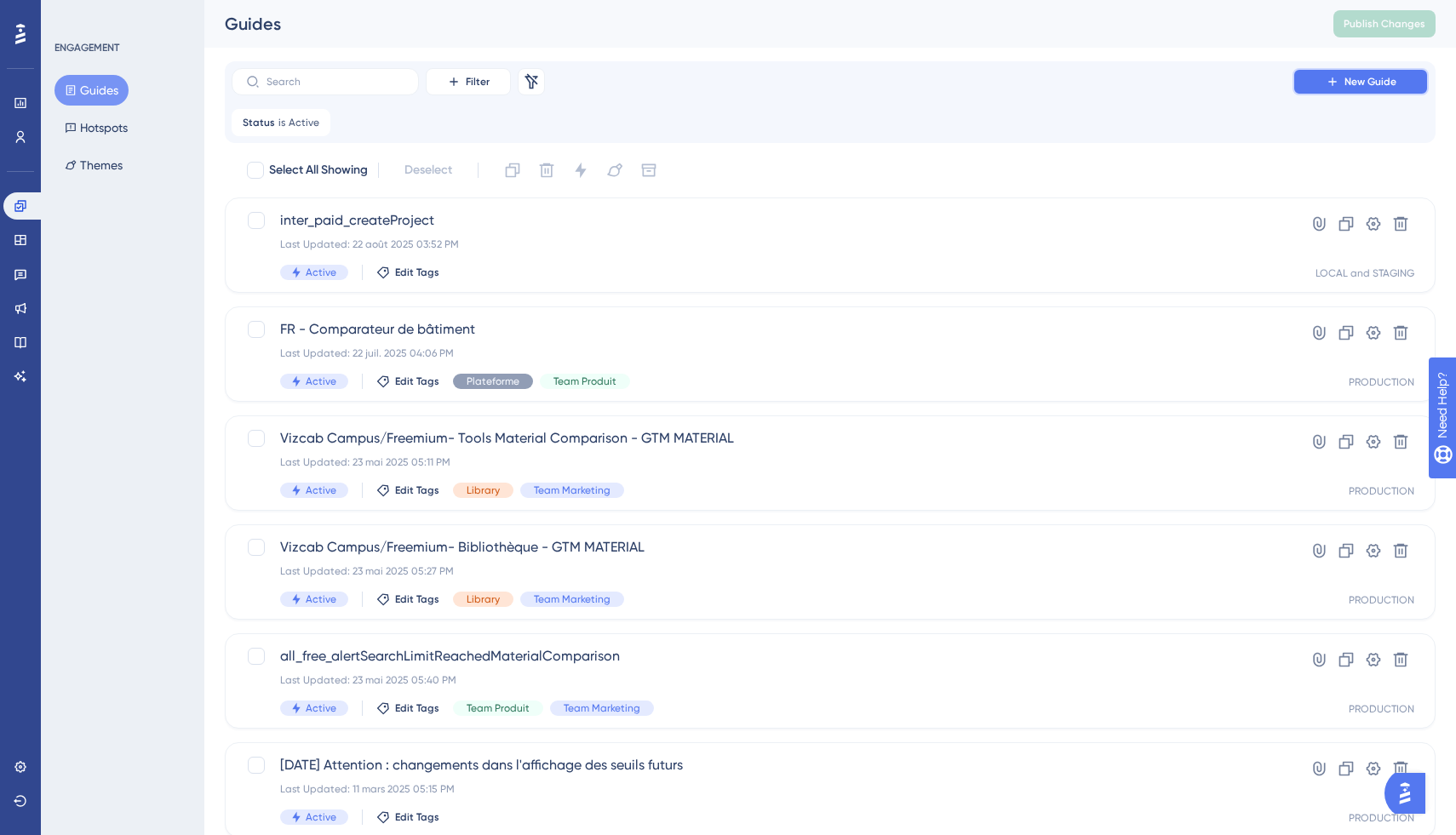
click at [1357, 81] on span "New Guide" at bounding box center [1370, 82] width 52 height 14
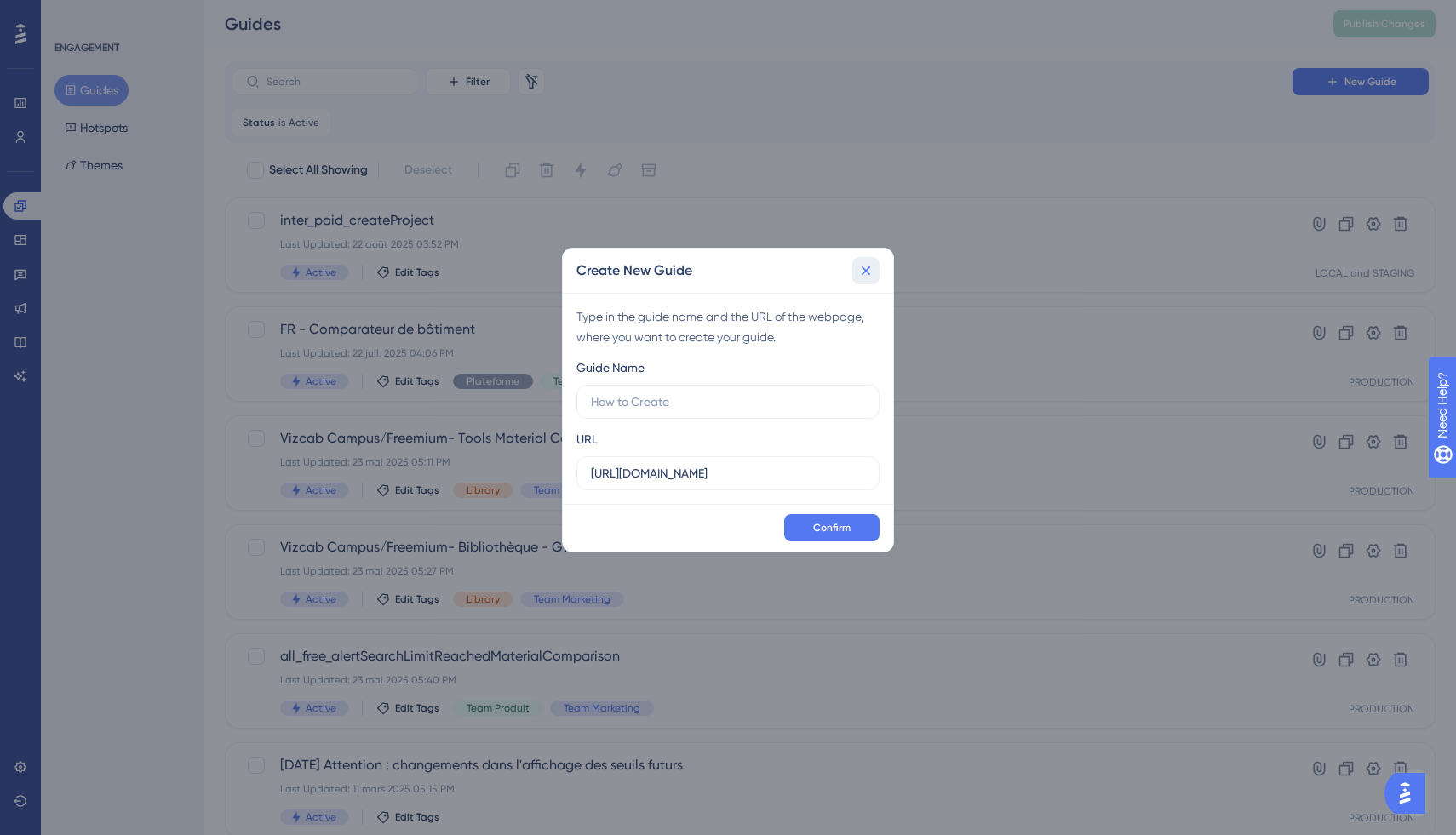
click at [860, 266] on icon at bounding box center [866, 271] width 17 height 17
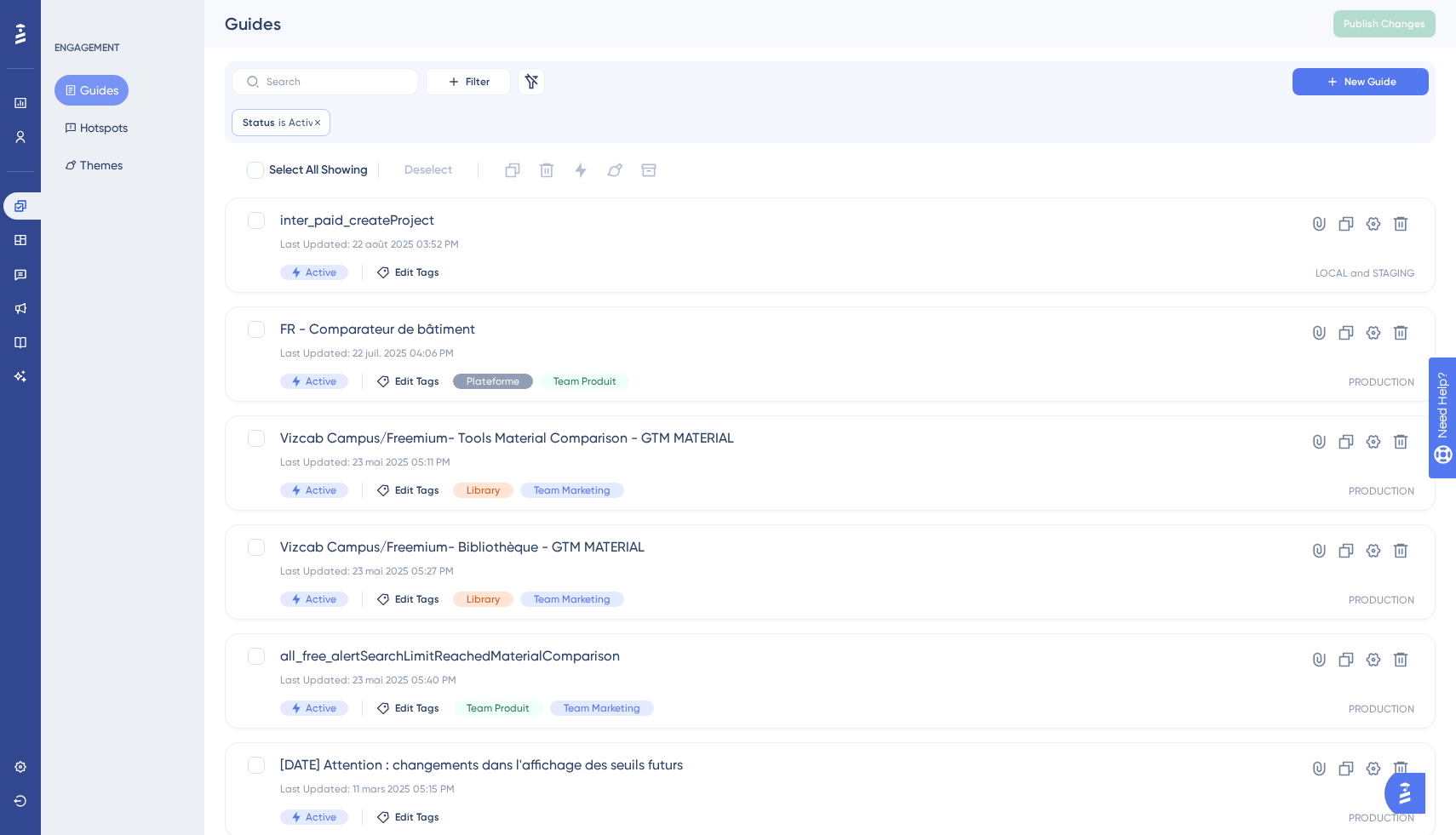
click at [325, 116] on div "Status is Active Active Remove" at bounding box center [281, 123] width 99 height 27
click at [317, 120] on icon at bounding box center [318, 123] width 10 height 10
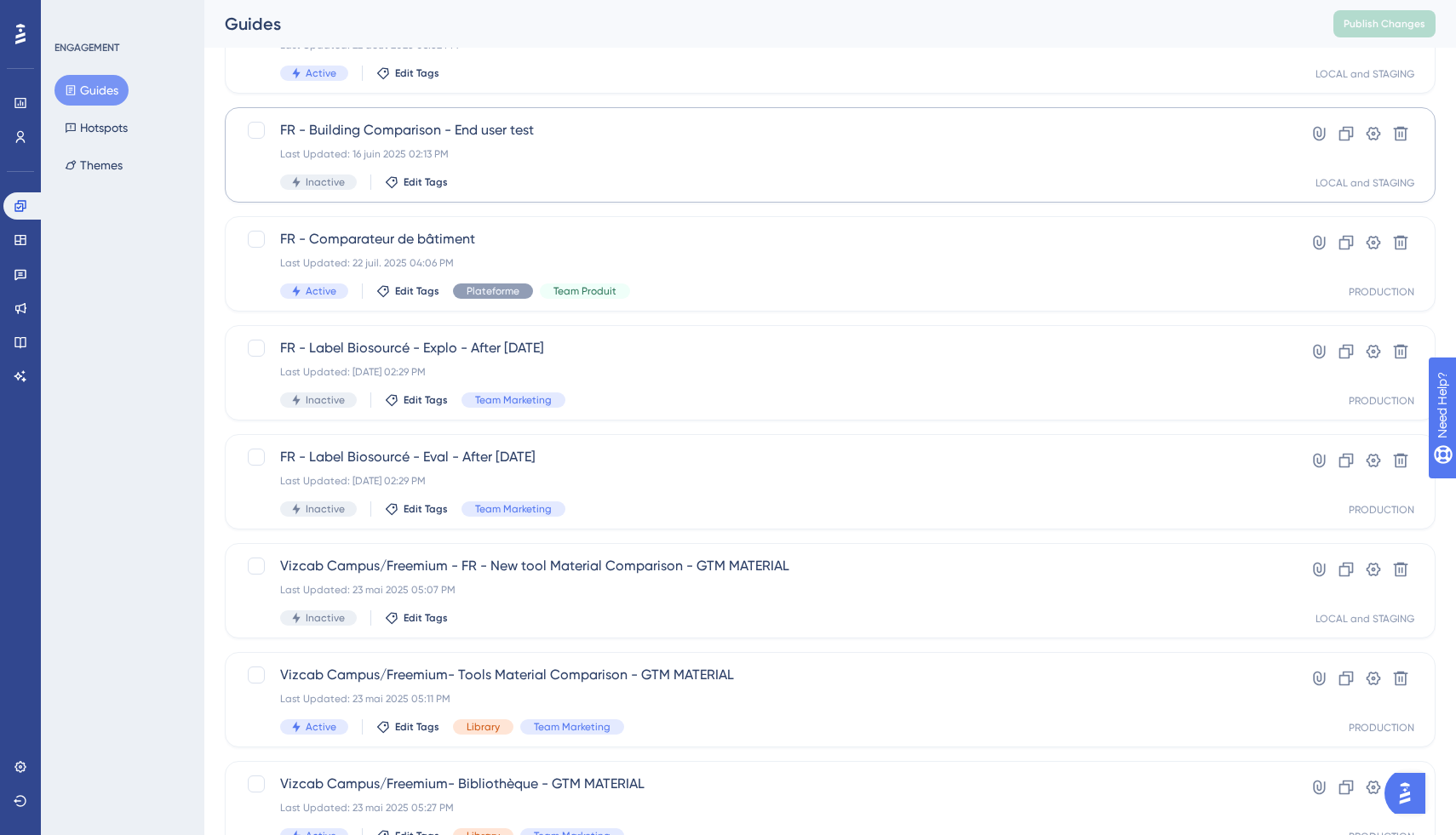
scroll to position [203, 0]
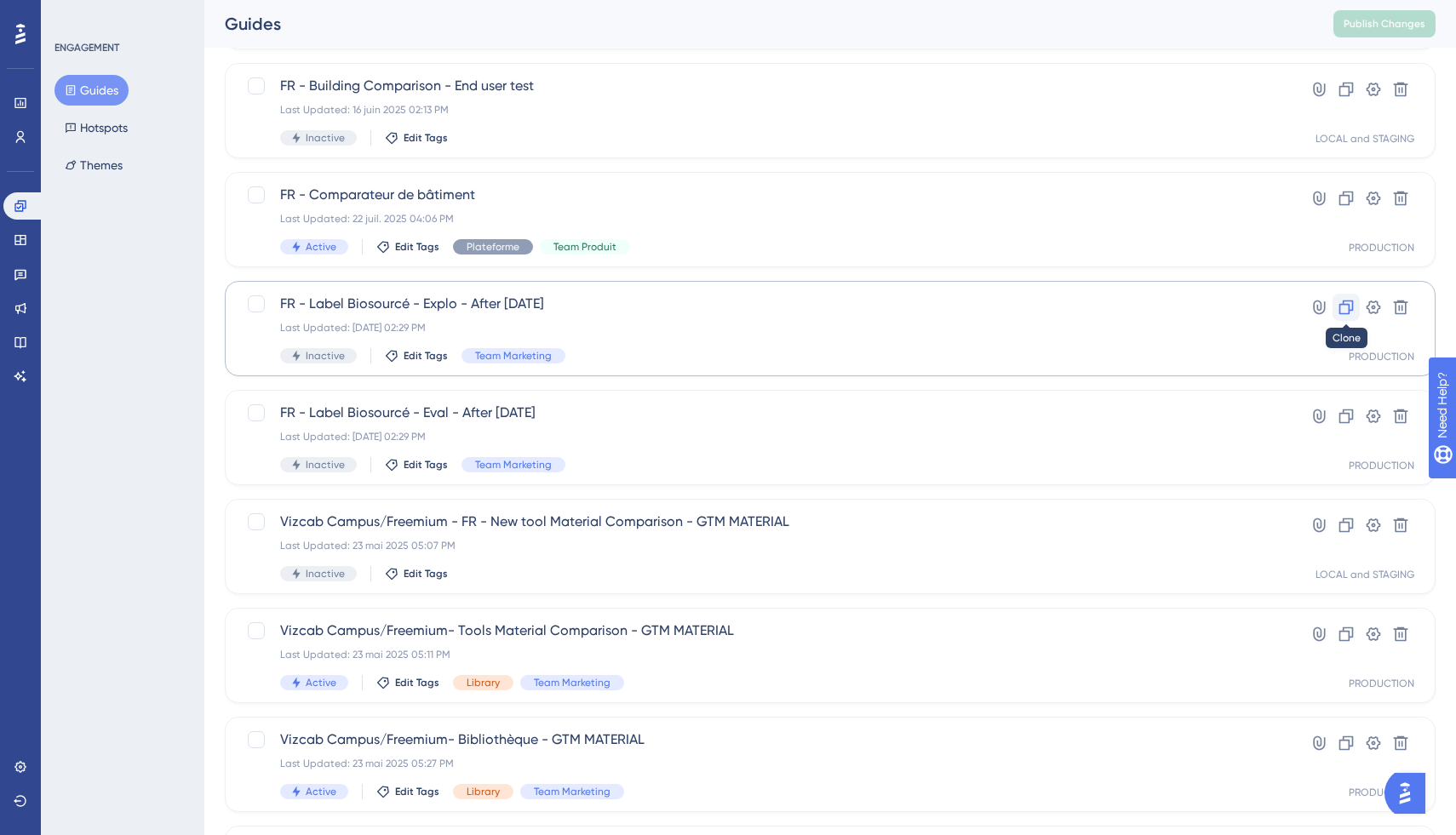
click at [1343, 302] on icon at bounding box center [1346, 307] width 14 height 14
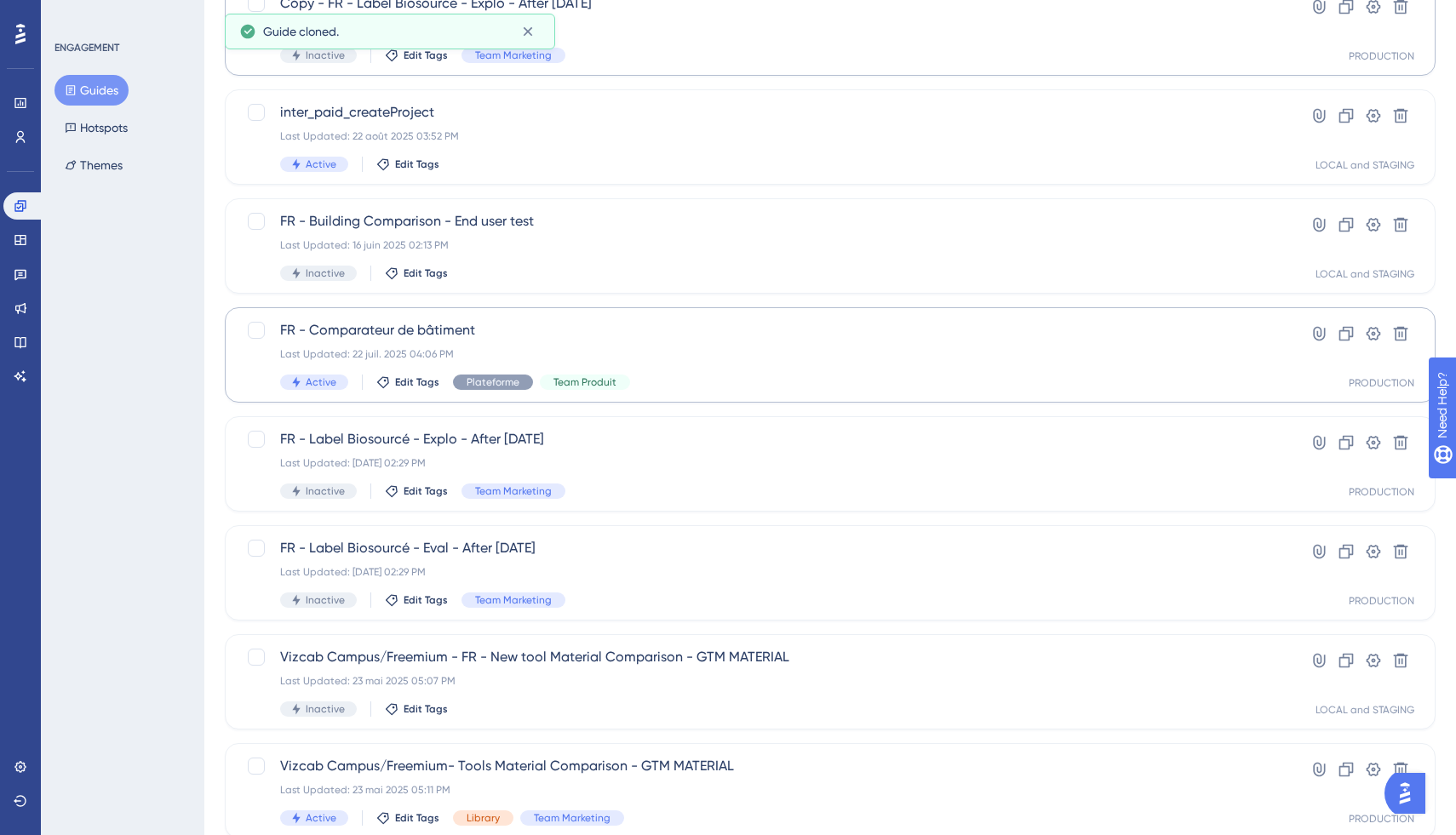
scroll to position [0, 0]
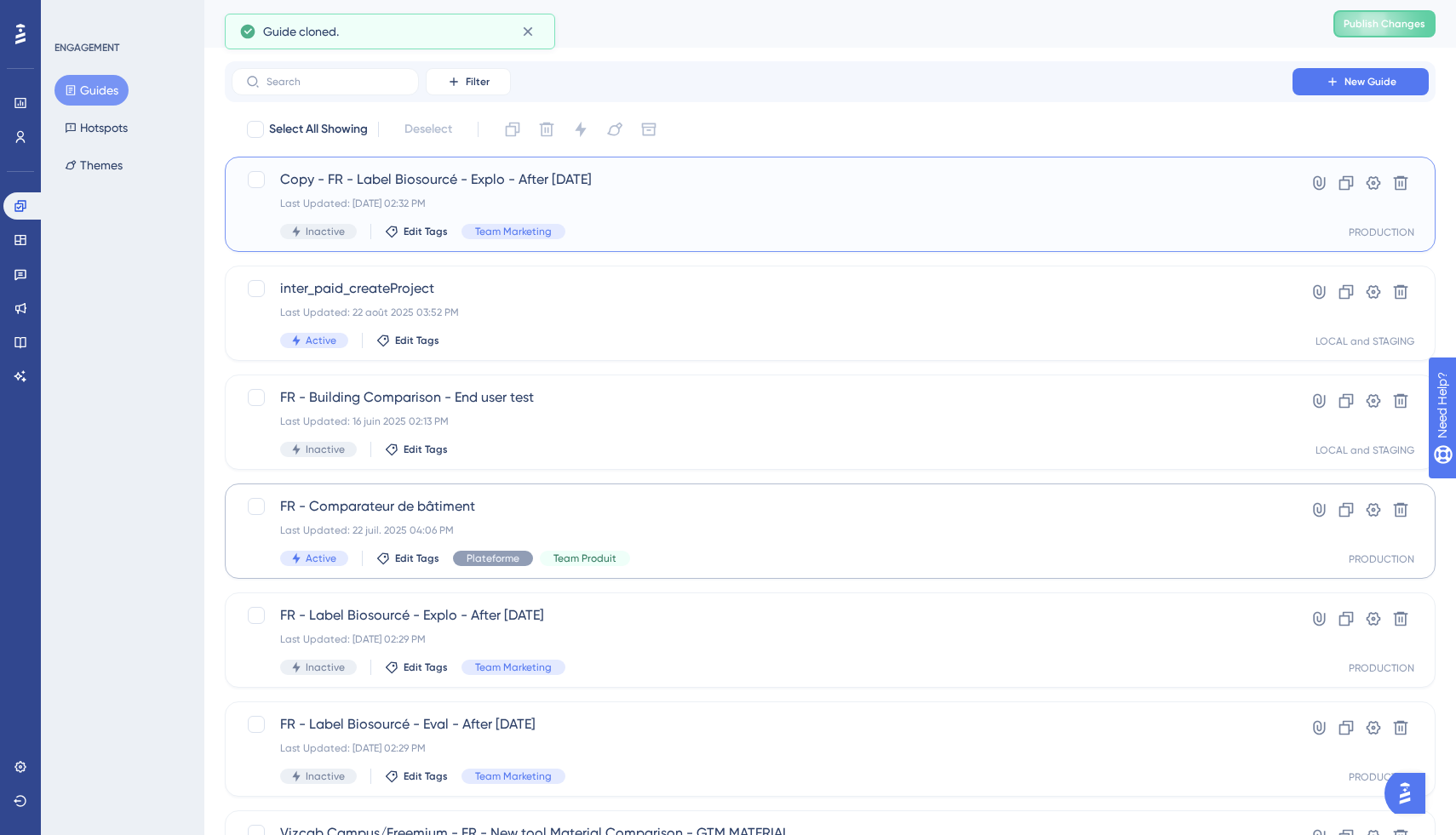
click at [684, 193] on div "Copy - FR - Label Biosourcé - Explo - After 15.05.25 Last Updated: 10 sept. 202…" at bounding box center [762, 204] width 964 height 70
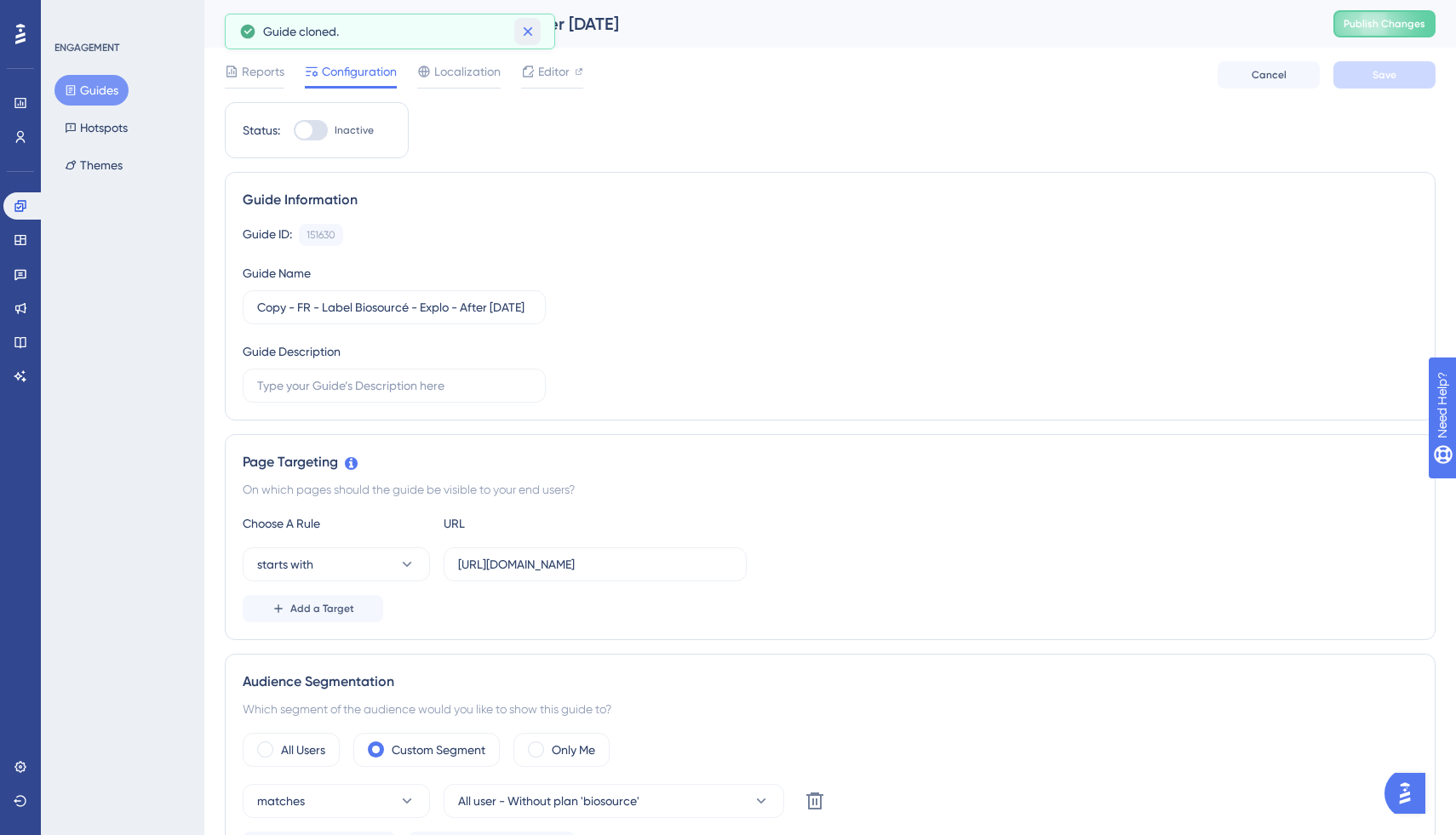
drag, startPoint x: 518, startPoint y: 29, endPoint x: 593, endPoint y: 31, distance: 75.0
click at [521, 29] on button at bounding box center [527, 31] width 26 height 27
click at [593, 31] on div "Copy - FR - Label Biosourcé - Explo - After 15.05.25" at bounding box center [758, 24] width 1066 height 24
click at [454, 22] on div "Copy - FR - Label Biosourcé - Explo - After 15.05.25" at bounding box center [758, 24] width 1066 height 24
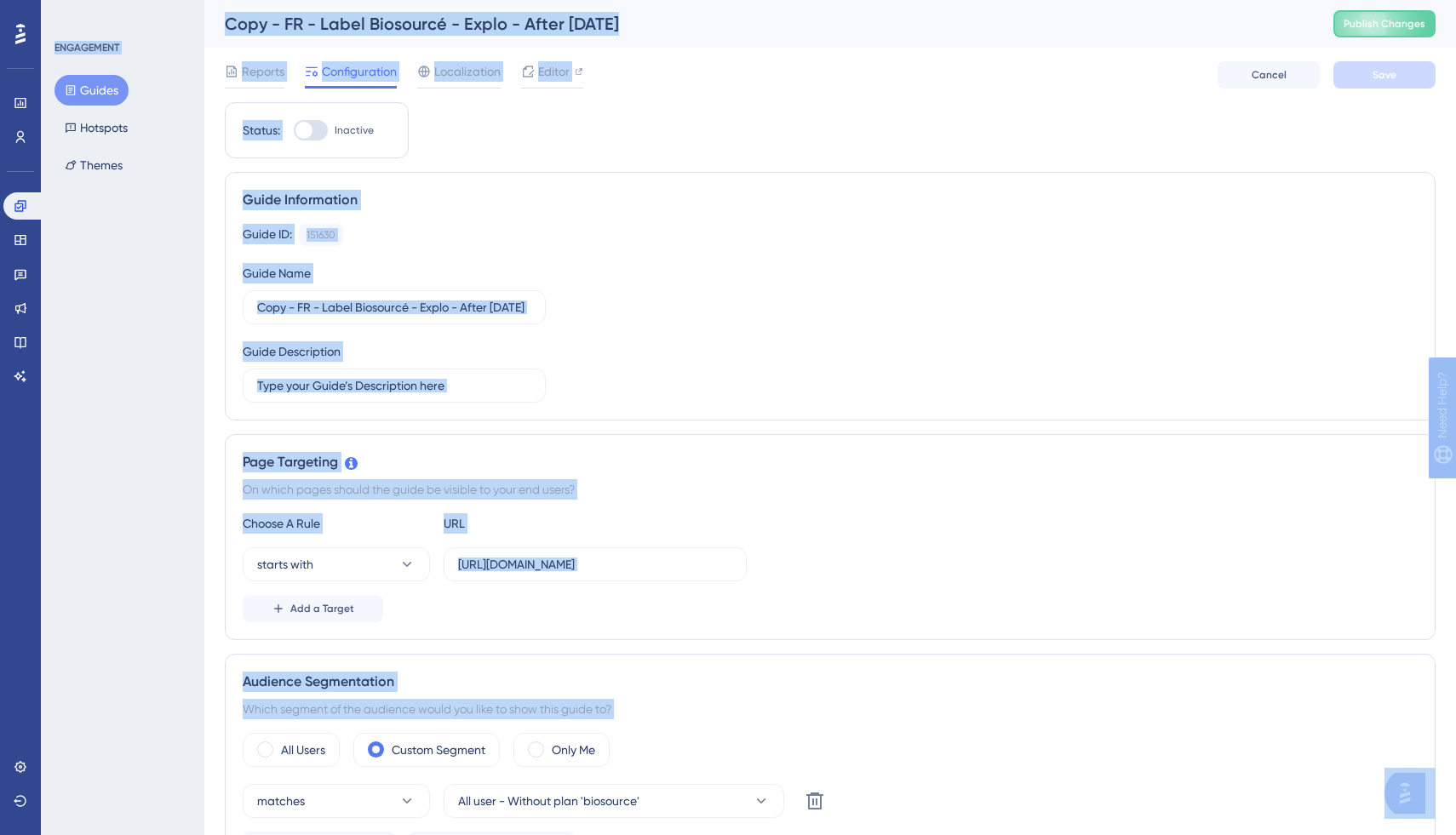
click at [709, 34] on div "Copy - FR - Label Biosourcé - Explo - After 15.05.25" at bounding box center [758, 24] width 1066 height 24
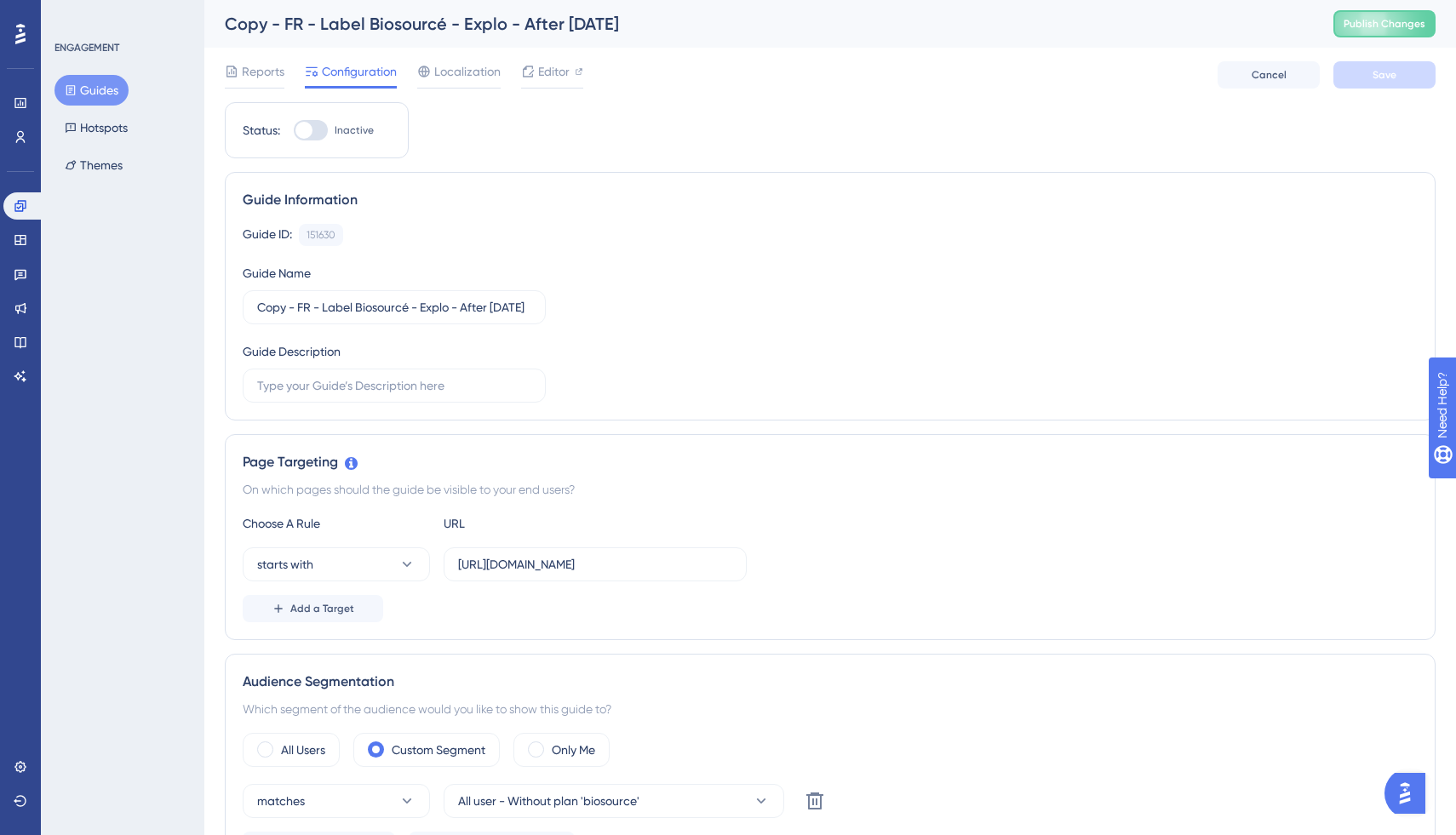
click at [525, 25] on div "Copy - FR - Label Biosourcé - Explo - After 15.05.25" at bounding box center [758, 24] width 1066 height 24
click at [392, 300] on input "Copy - FR - Label Biosourcé - Explo - After 15.05.25" at bounding box center [394, 307] width 274 height 19
type input "FR - IC Energie"
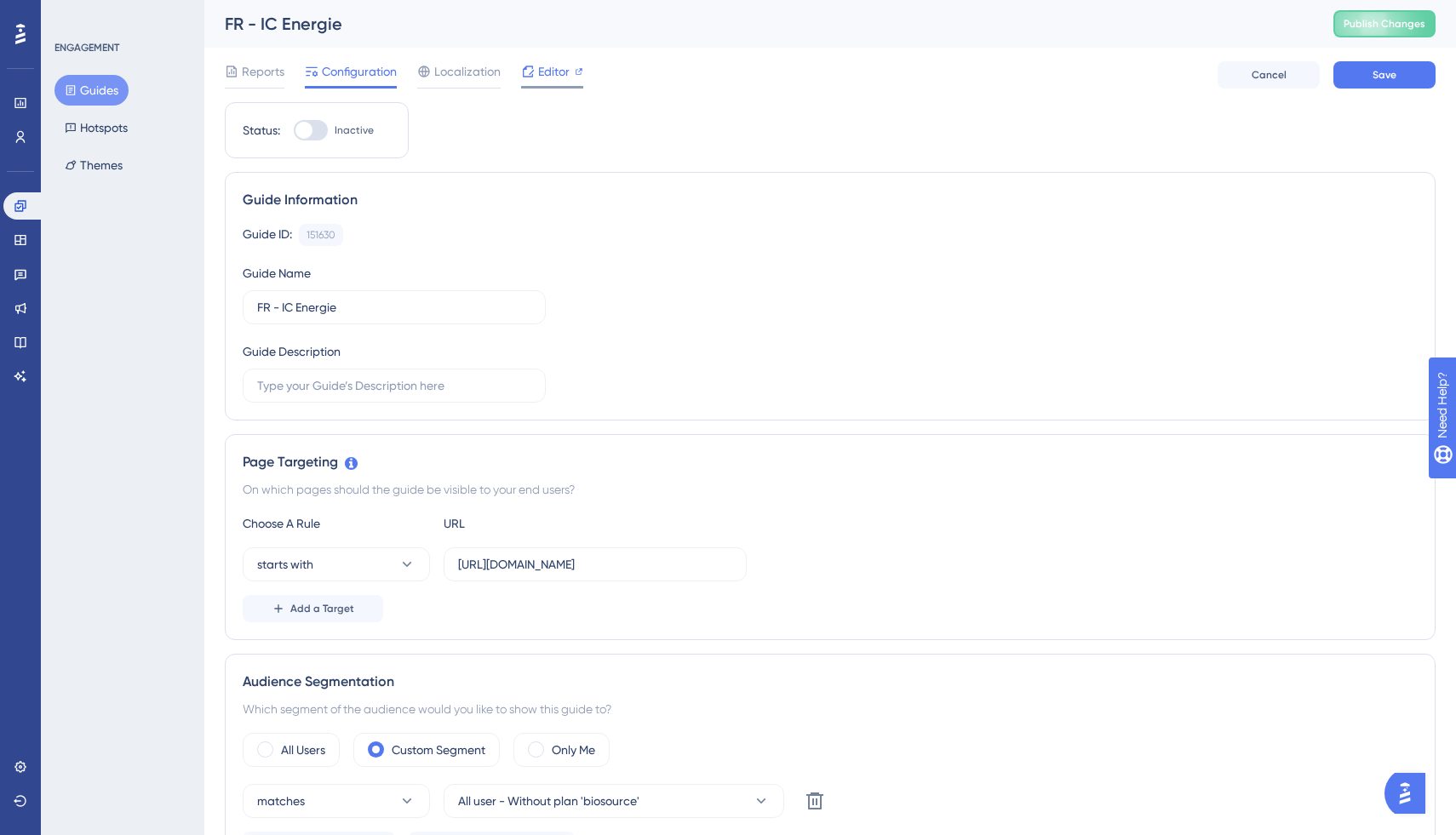
click at [560, 79] on span "Editor" at bounding box center [553, 71] width 32 height 20
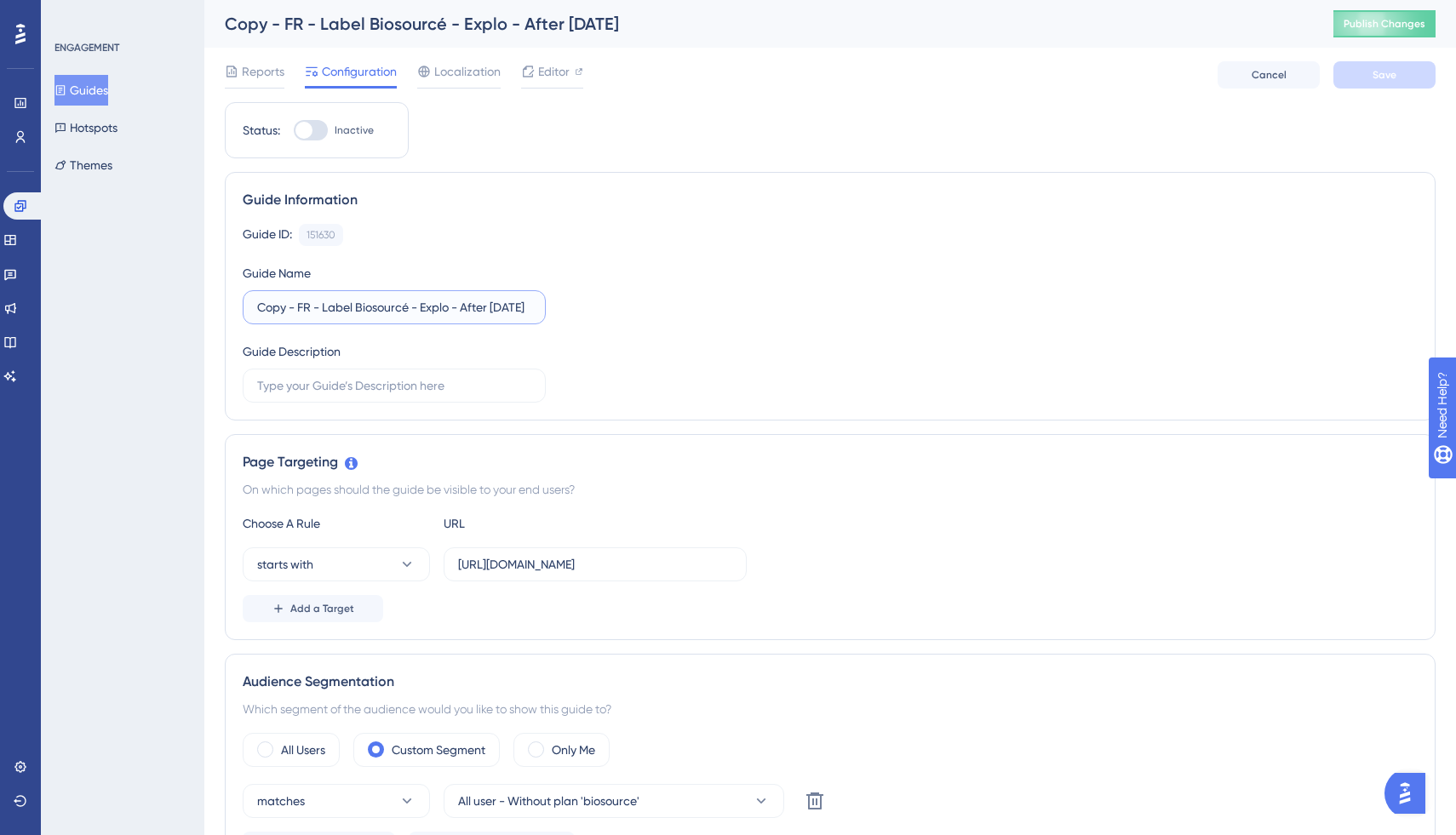
click at [481, 309] on input "Copy - FR - Label Biosourcé - Explo - After [DATE]" at bounding box center [394, 307] width 274 height 19
type input "FR - Indicateur IC Energie"
click at [701, 306] on div "Guide ID: 151630 Copy Guide Name FR - Indicateur IC Energie Guide Description" at bounding box center [830, 313] width 1175 height 179
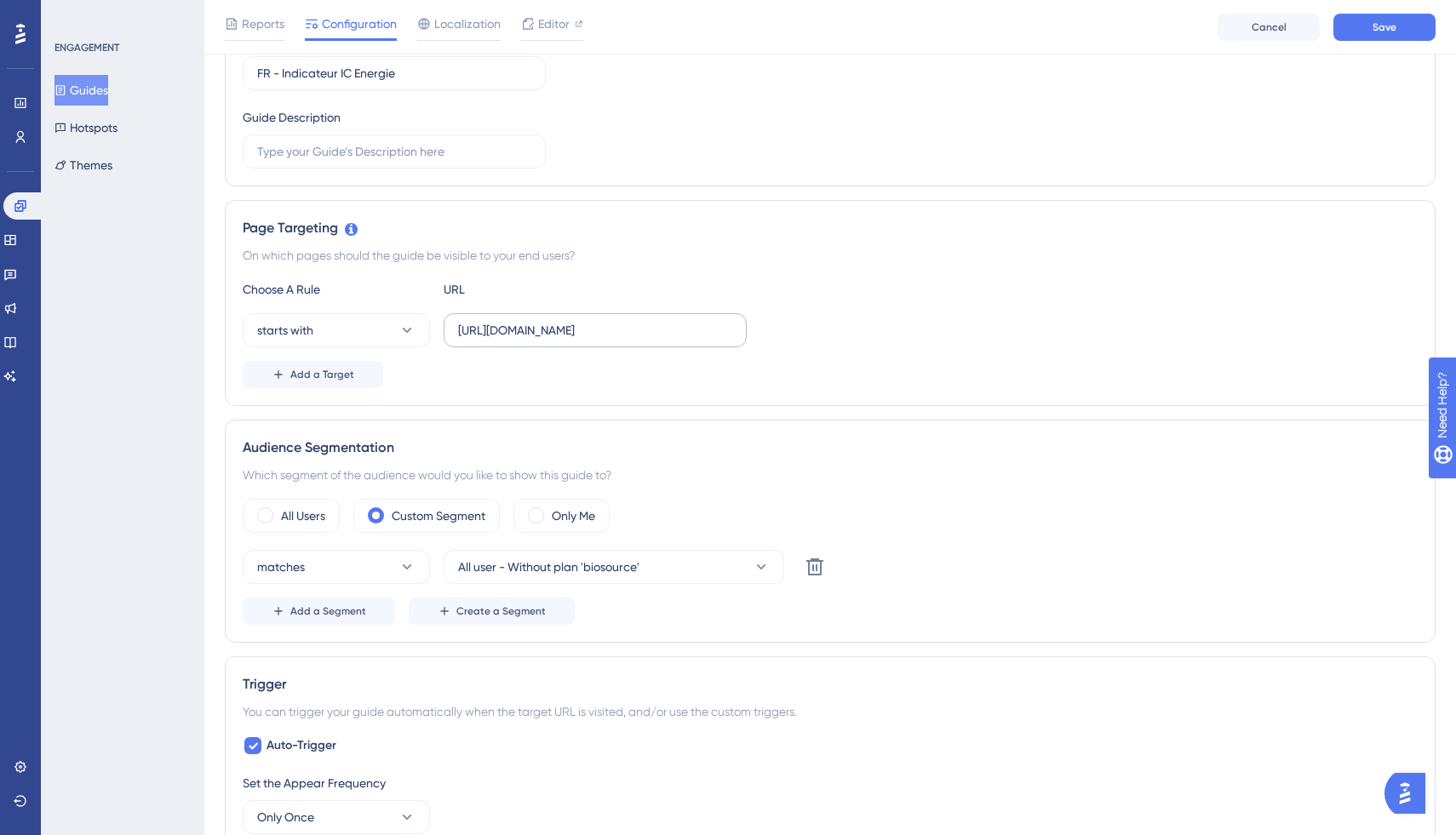
scroll to position [250, 0]
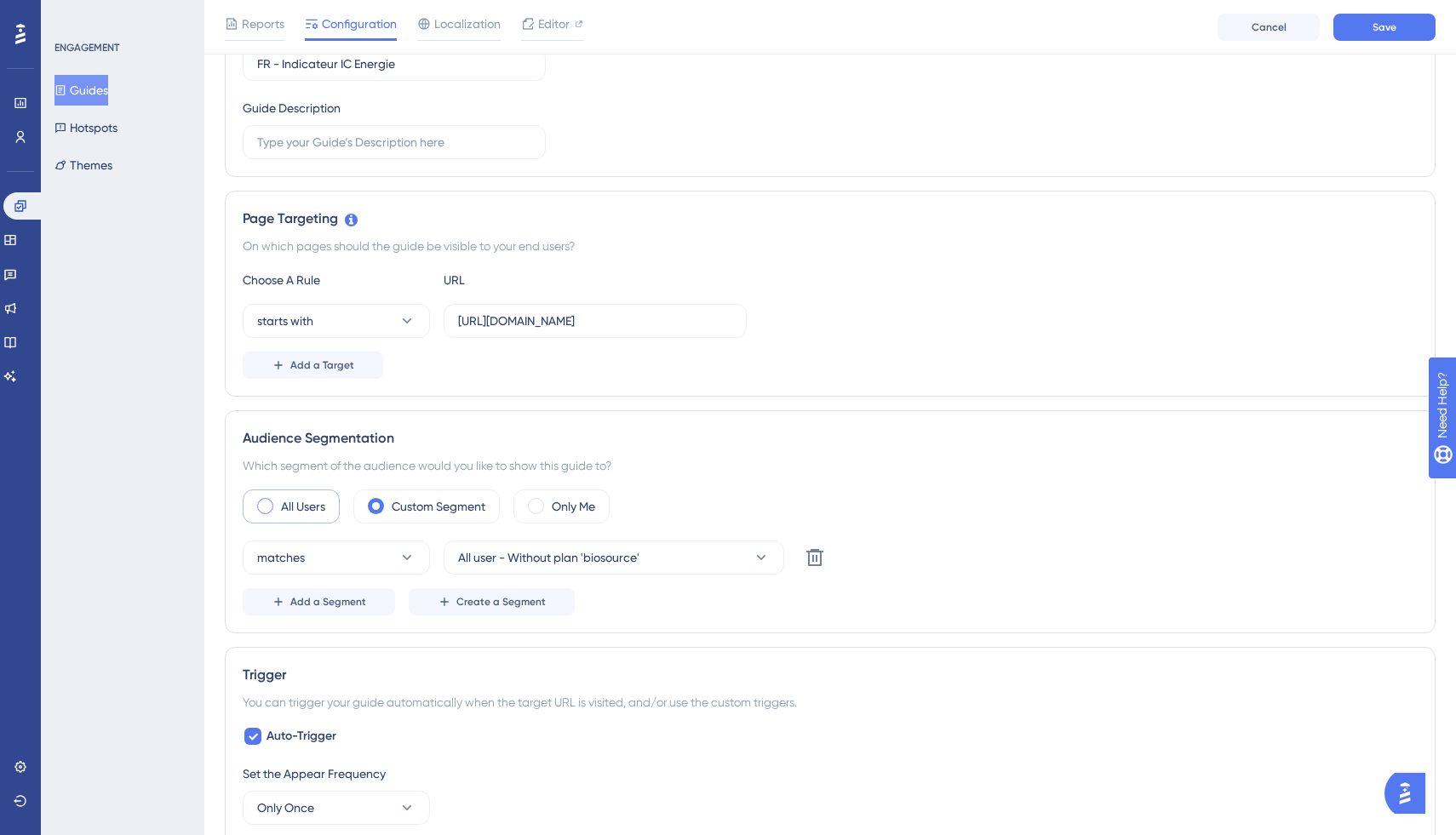
click at [305, 510] on label "All Users" at bounding box center [303, 506] width 44 height 20
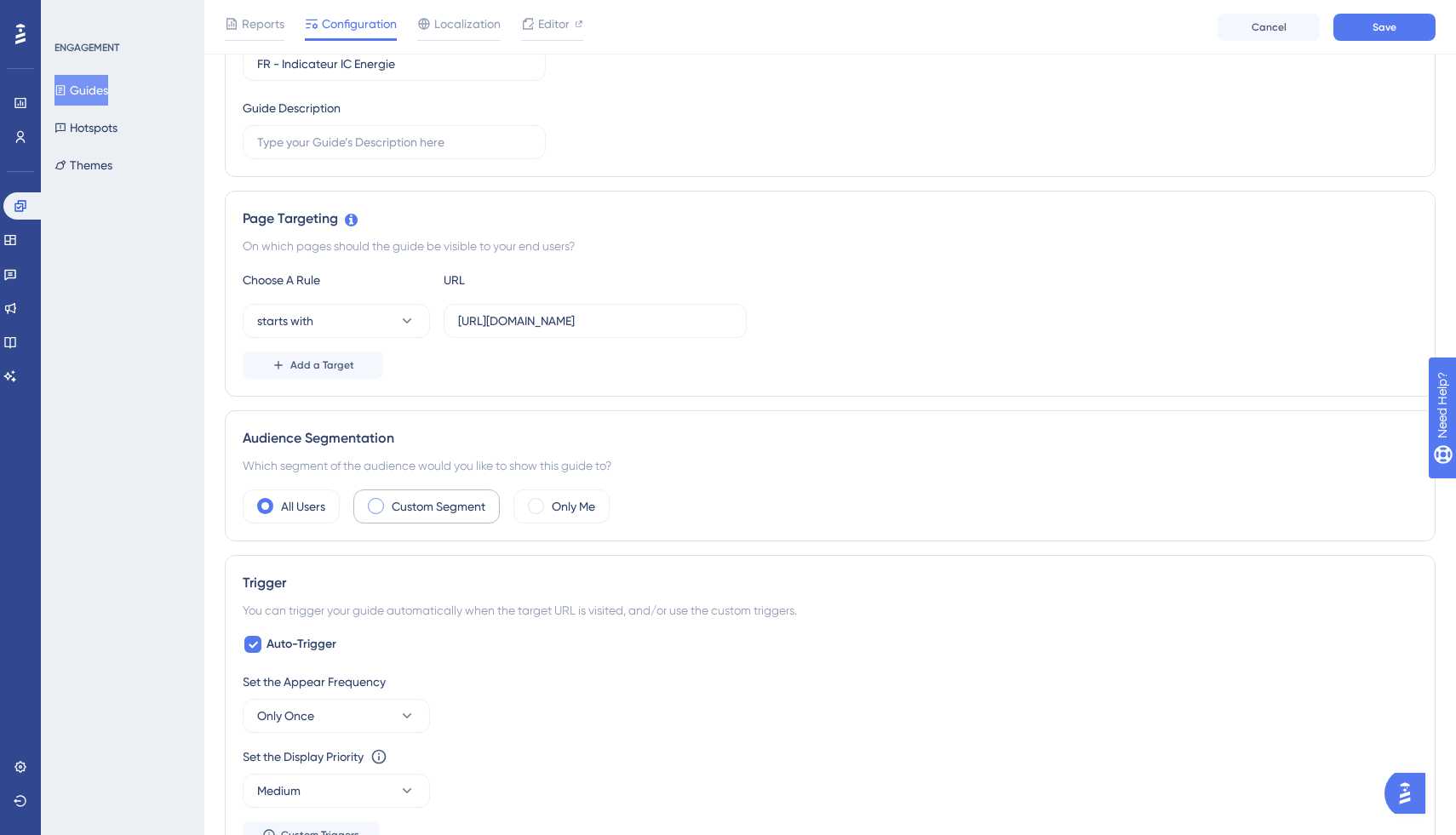
click at [399, 505] on label "Custom Segment" at bounding box center [439, 506] width 94 height 20
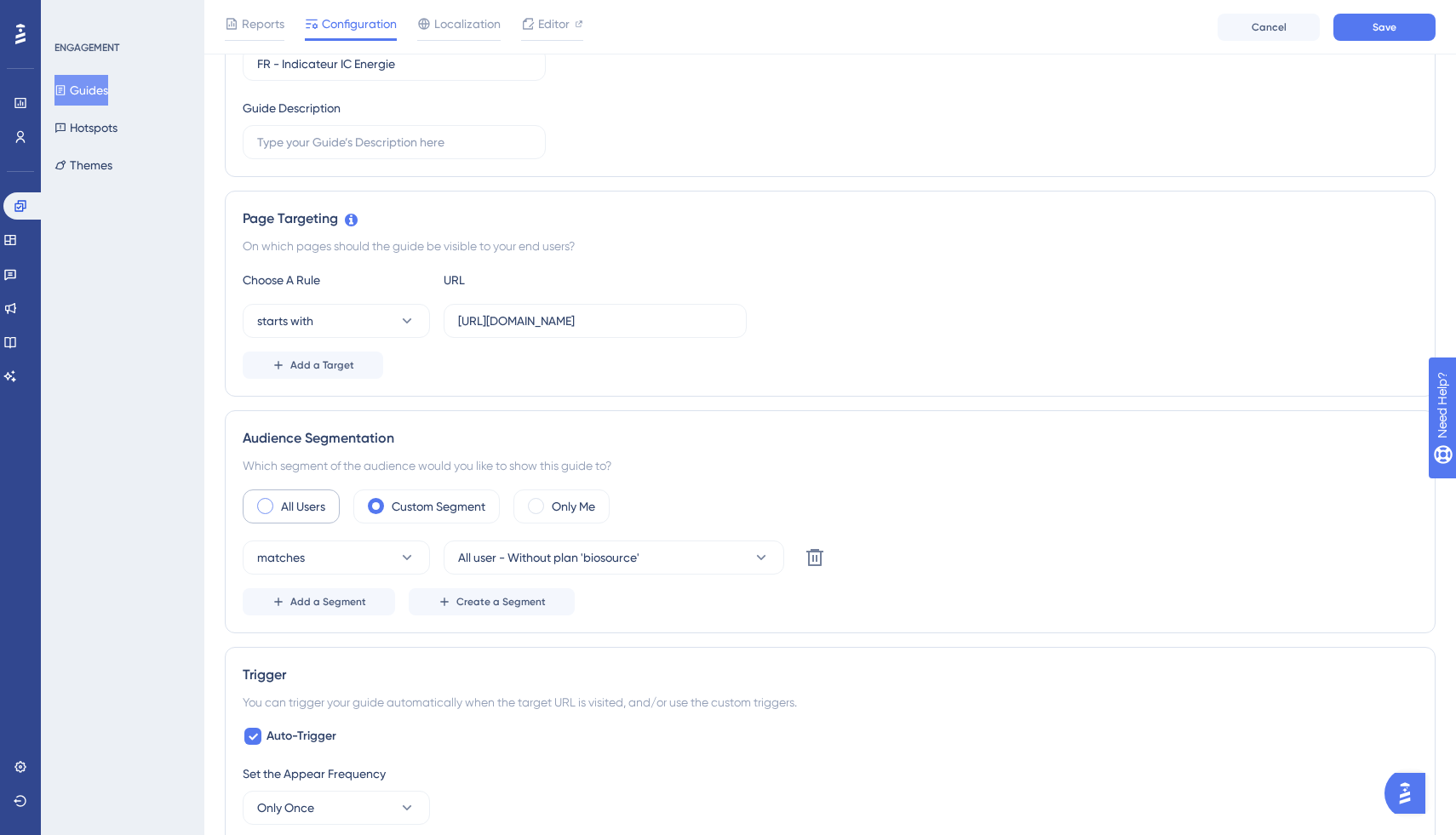
click at [288, 512] on label "All Users" at bounding box center [303, 506] width 44 height 20
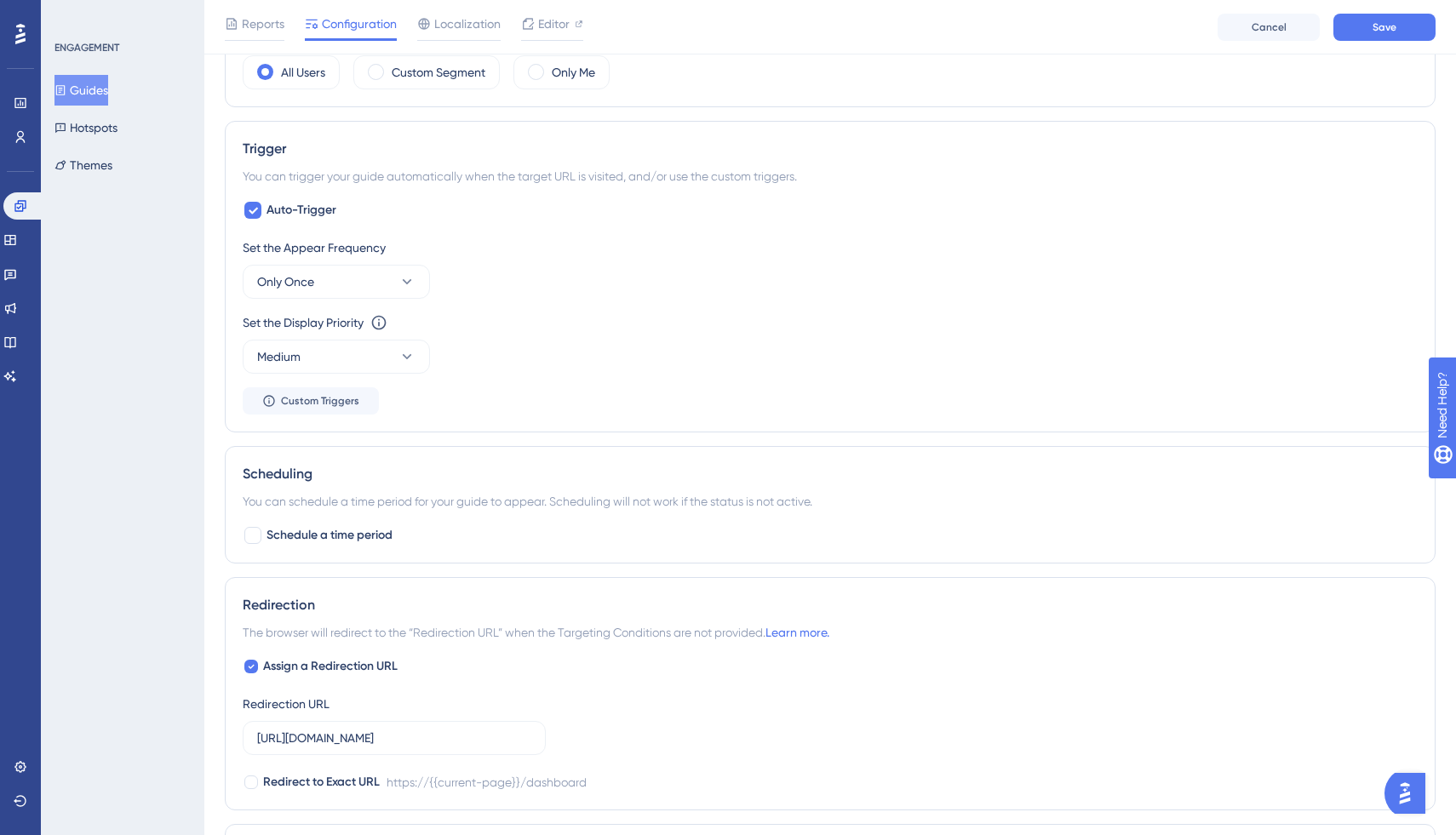
scroll to position [686, 0]
click at [352, 540] on span "Schedule a time period" at bounding box center [330, 534] width 126 height 20
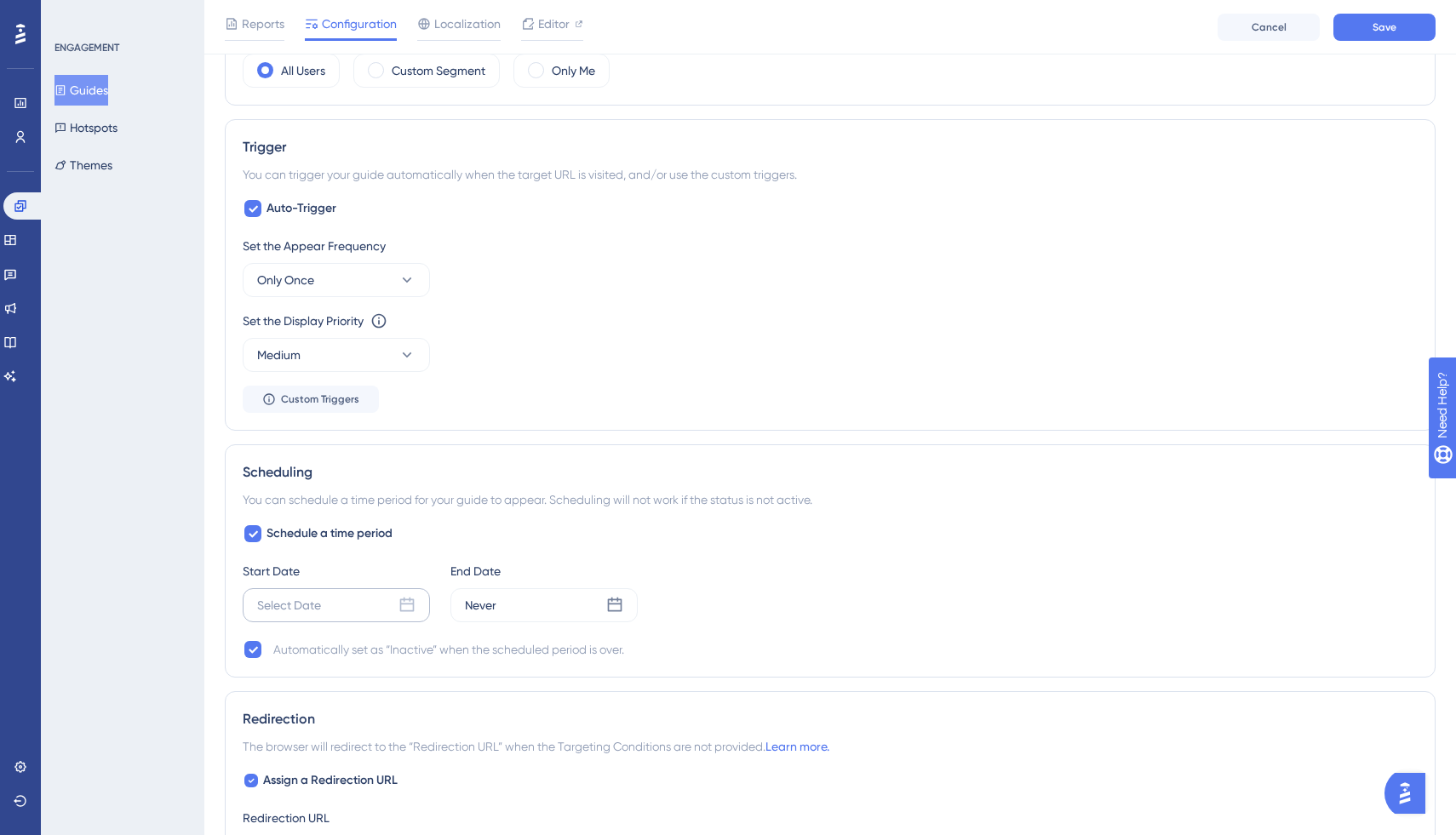
click at [338, 593] on div "Select Date" at bounding box center [336, 605] width 187 height 34
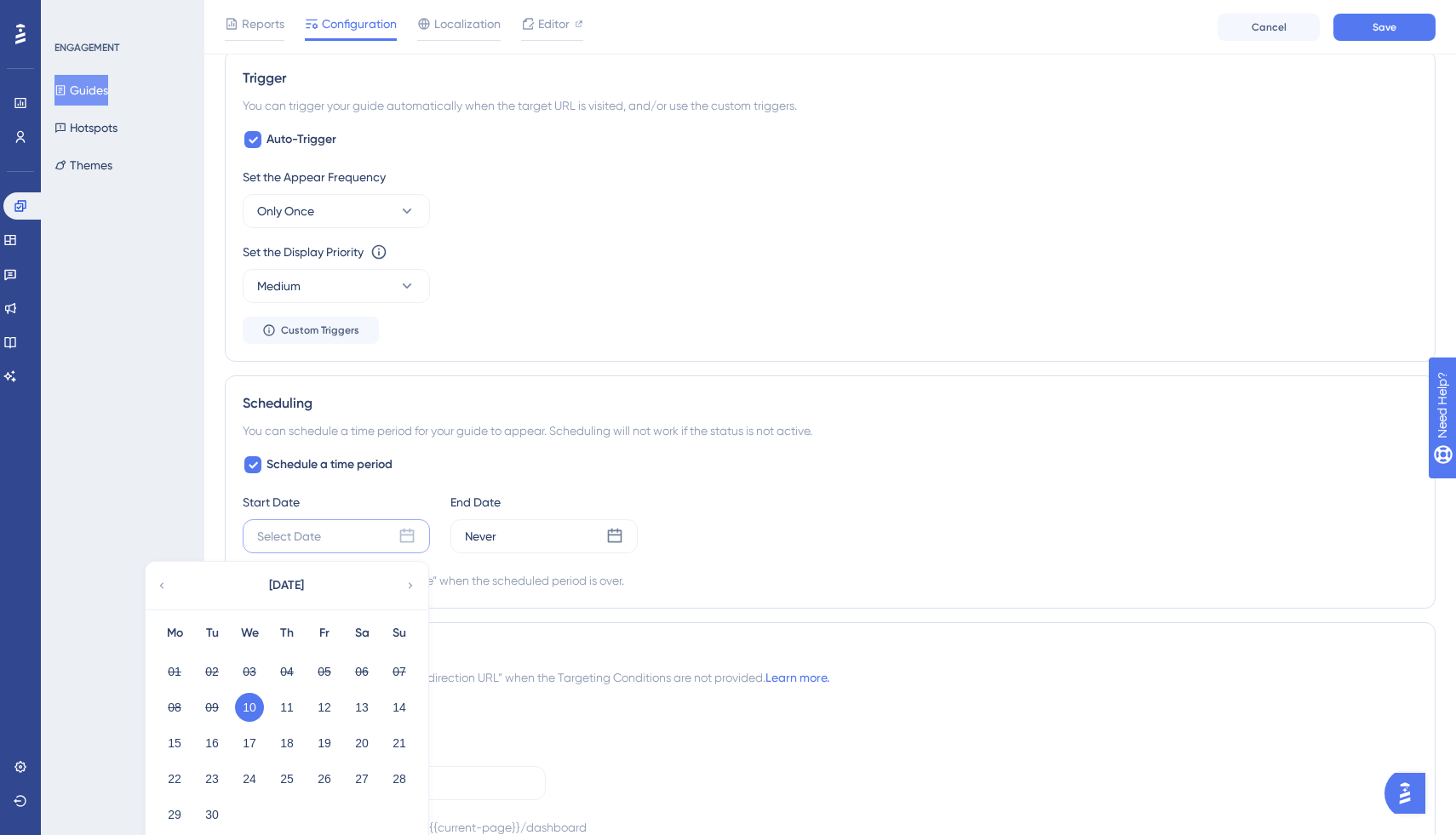
scroll to position [783, 0]
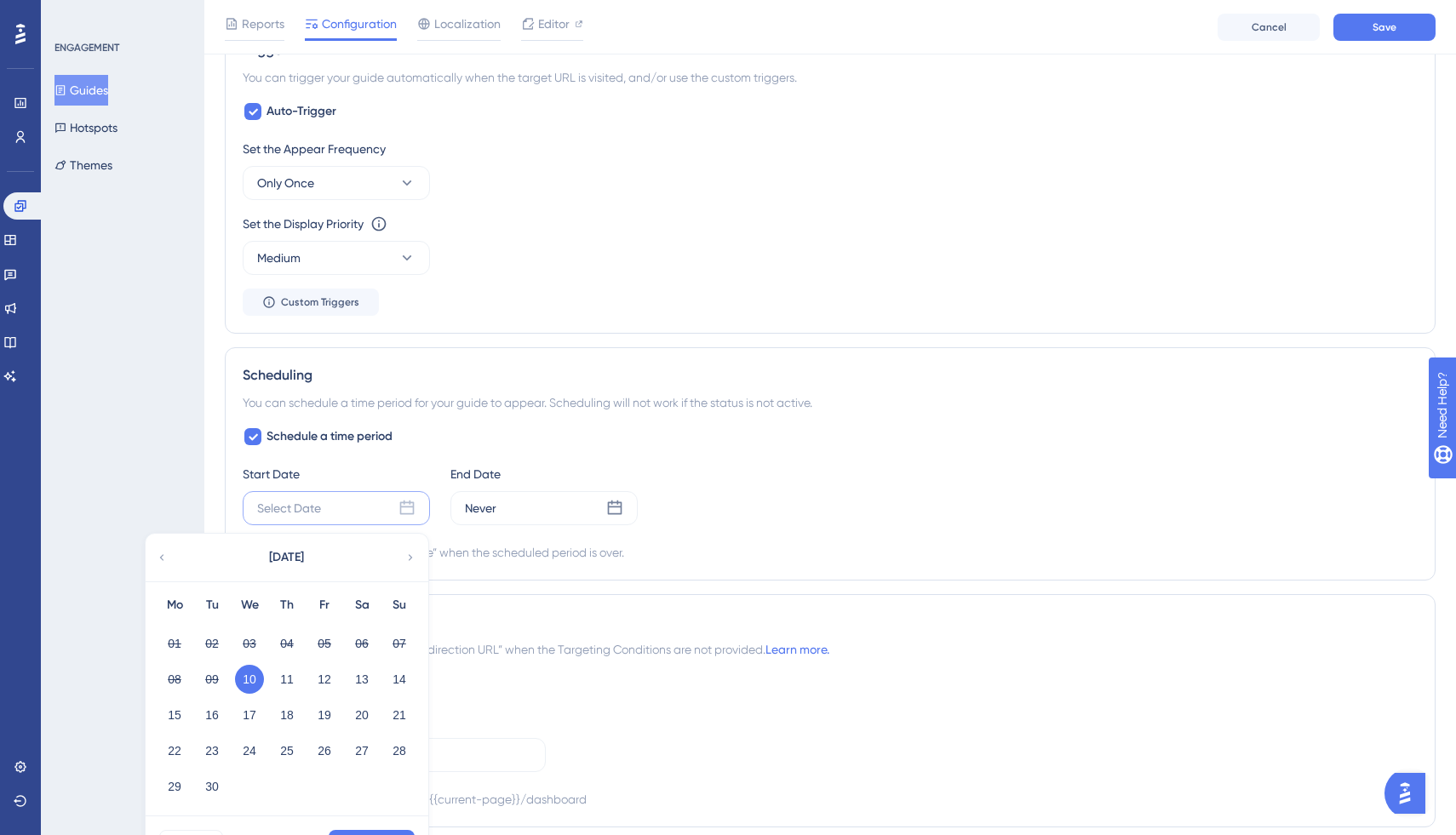
click at [255, 674] on button "10" at bounding box center [249, 679] width 29 height 29
click at [484, 512] on div "Never" at bounding box center [480, 508] width 32 height 20
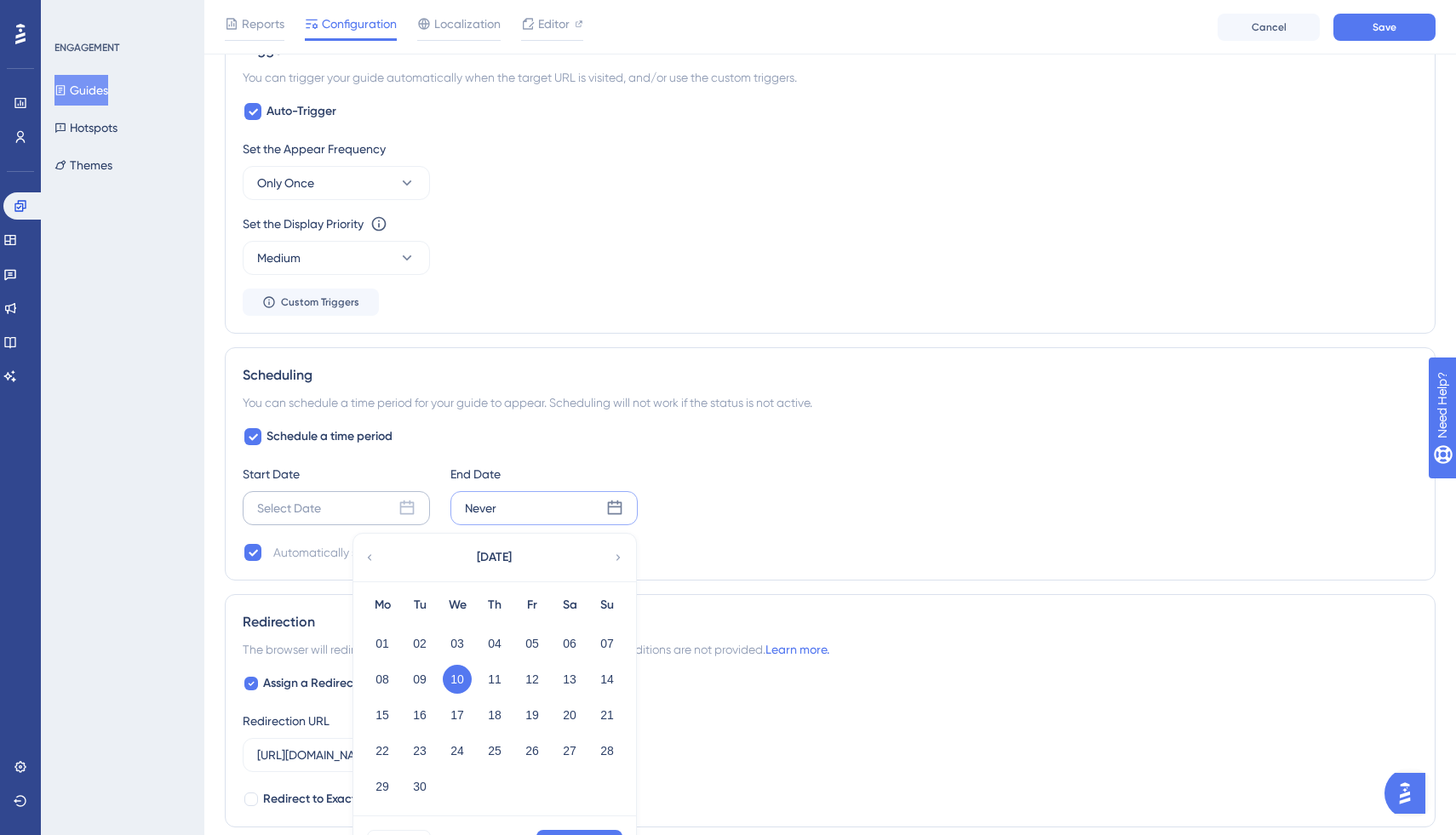
click at [354, 505] on div "Select Date" at bounding box center [336, 508] width 187 height 34
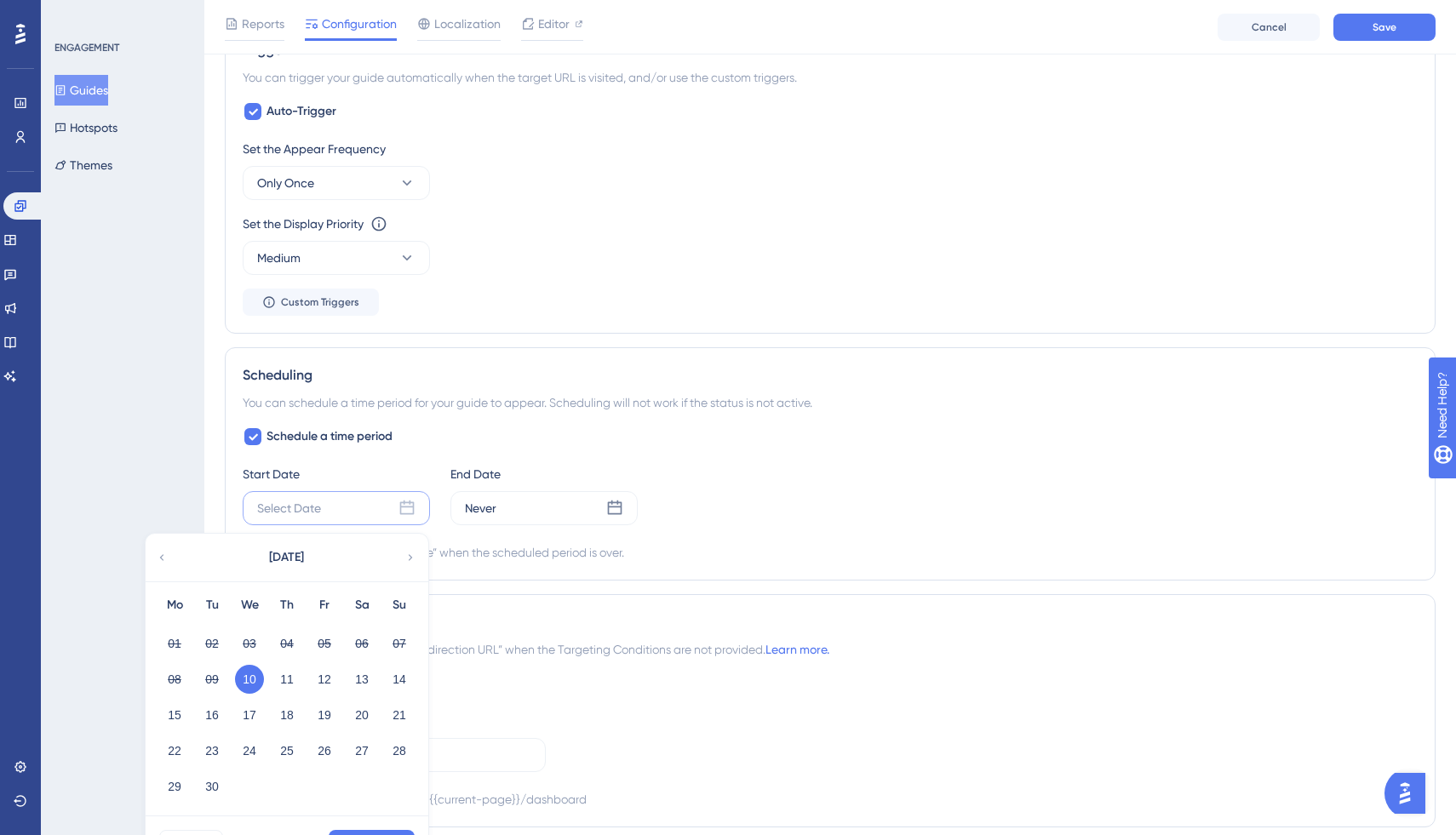
click at [250, 683] on button "10" at bounding box center [249, 679] width 29 height 29
click at [253, 676] on button "10" at bounding box center [249, 679] width 29 height 29
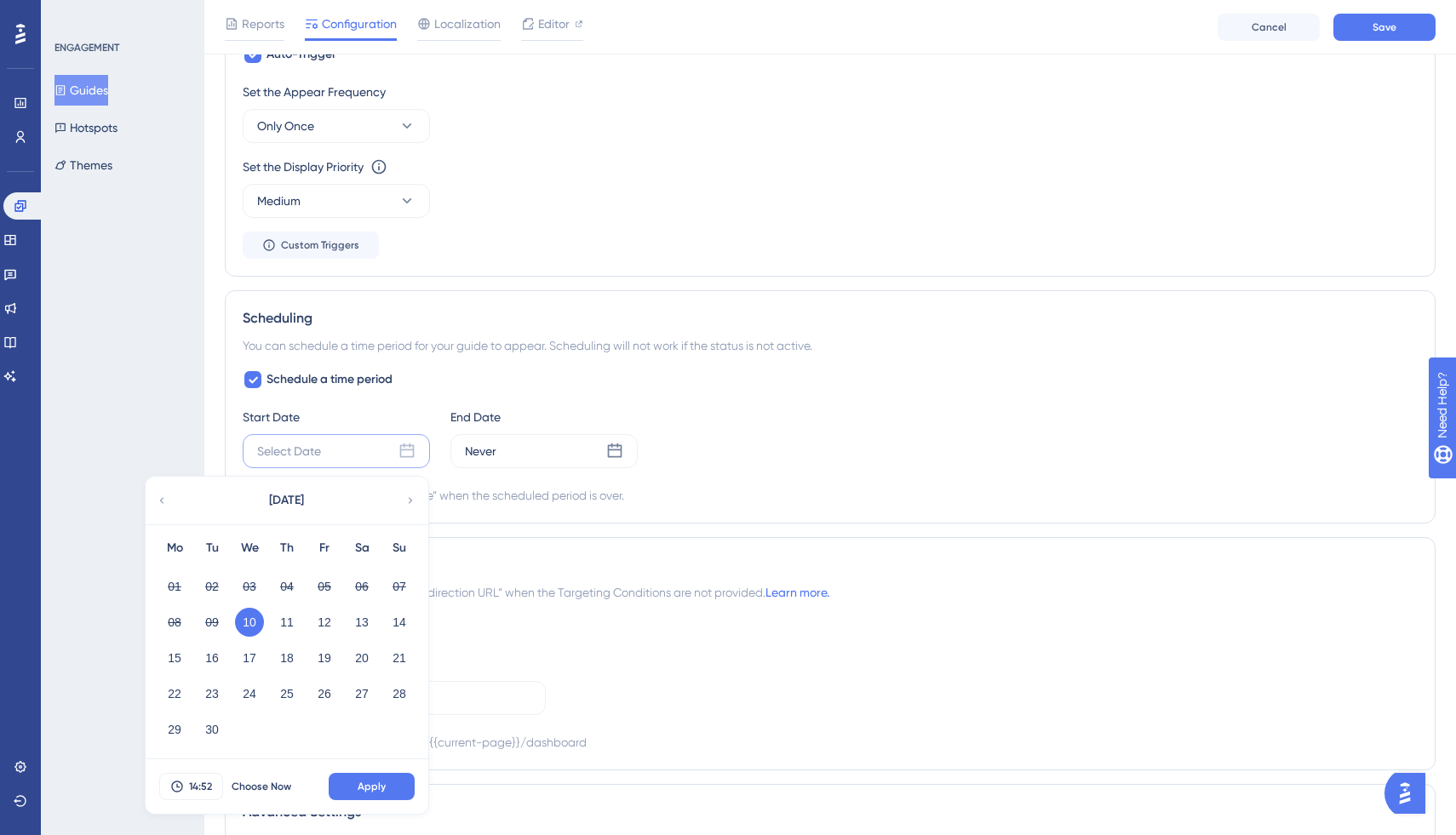
scroll to position [855, 0]
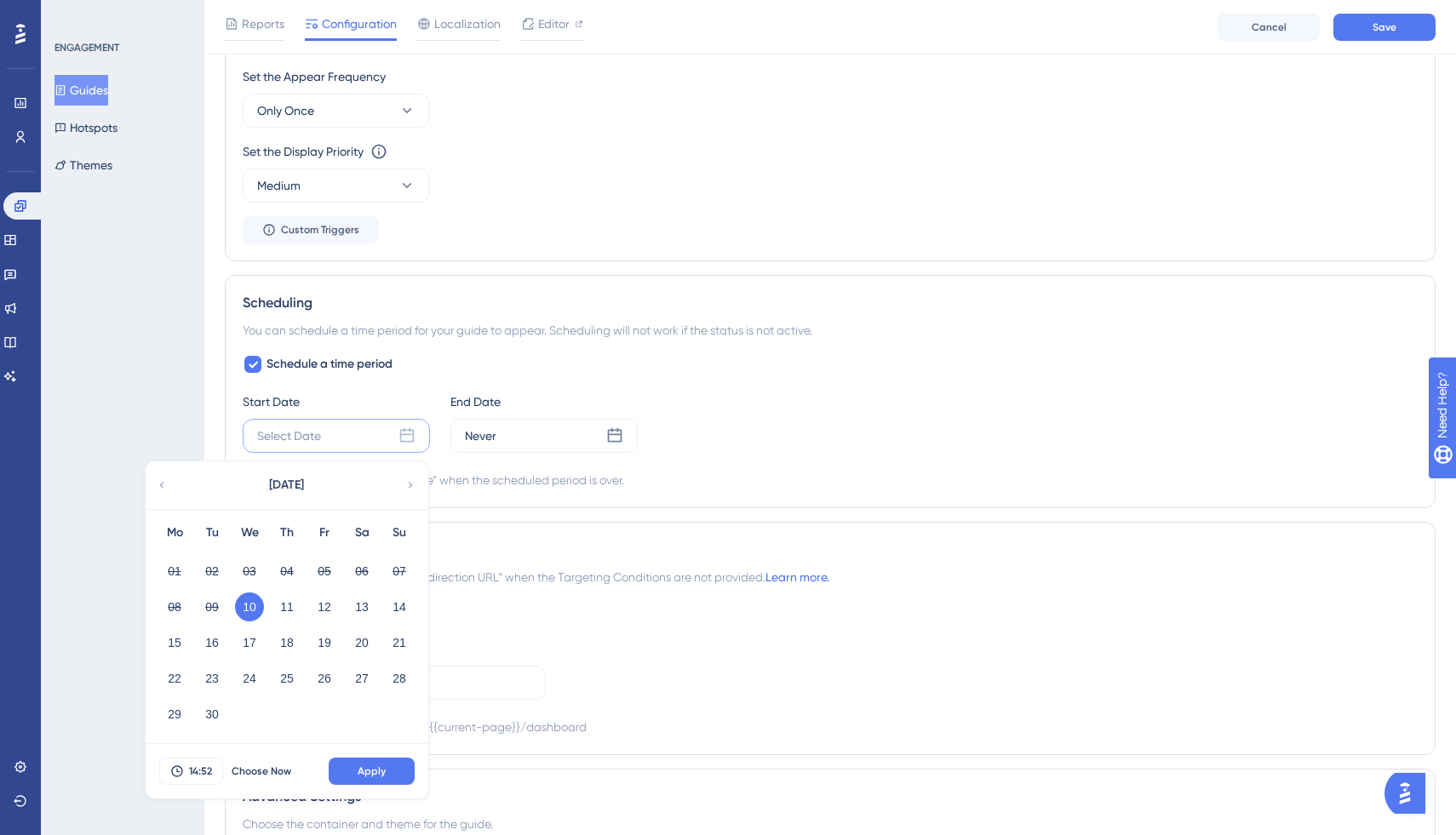
click at [436, 321] on div "You can schedule a time period for your guide to appear. Scheduling will not wo…" at bounding box center [830, 330] width 1175 height 20
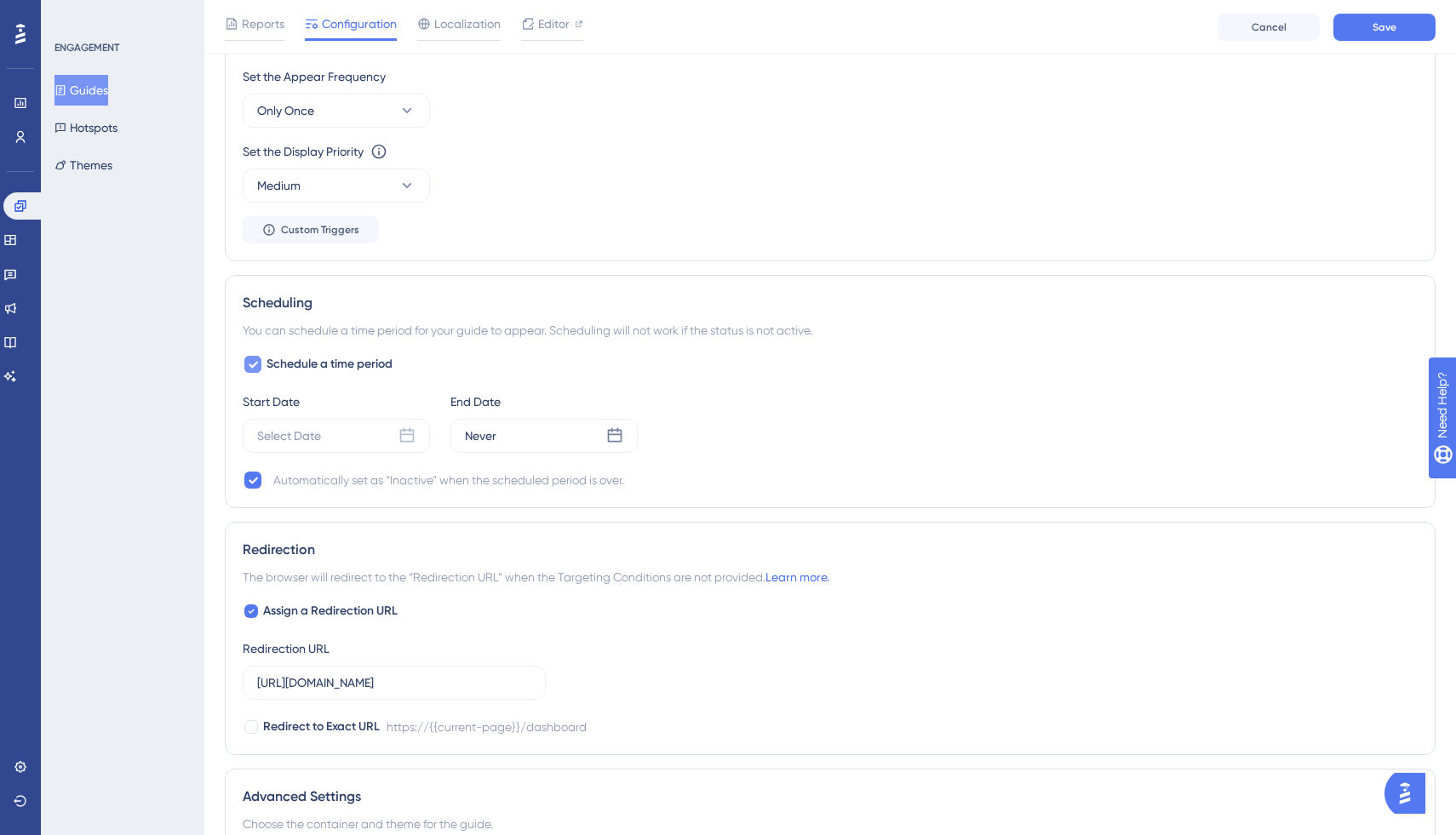
click at [344, 367] on span "Schedule a time period" at bounding box center [330, 364] width 126 height 20
checkbox input "false"
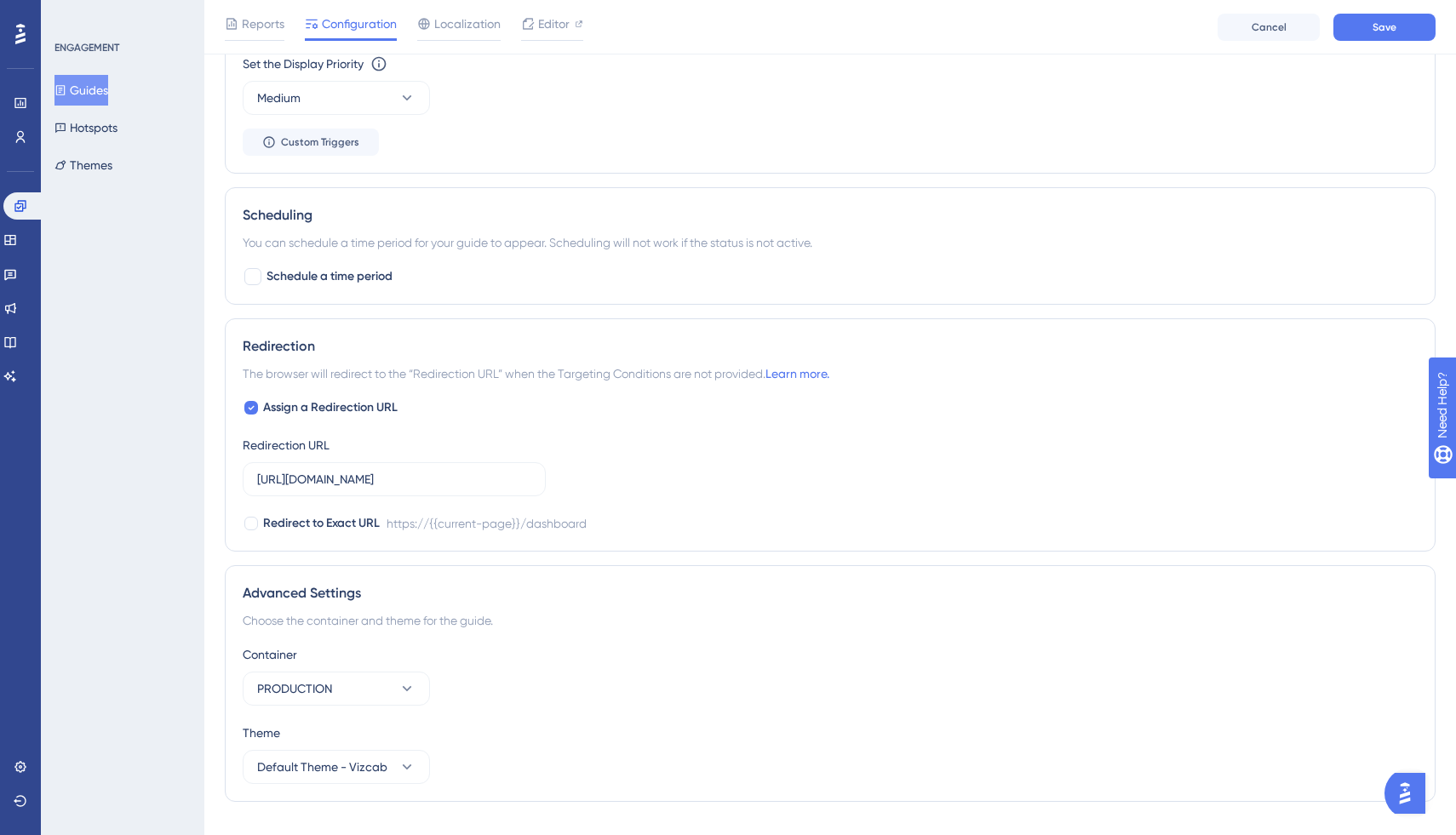
scroll to position [978, 0]
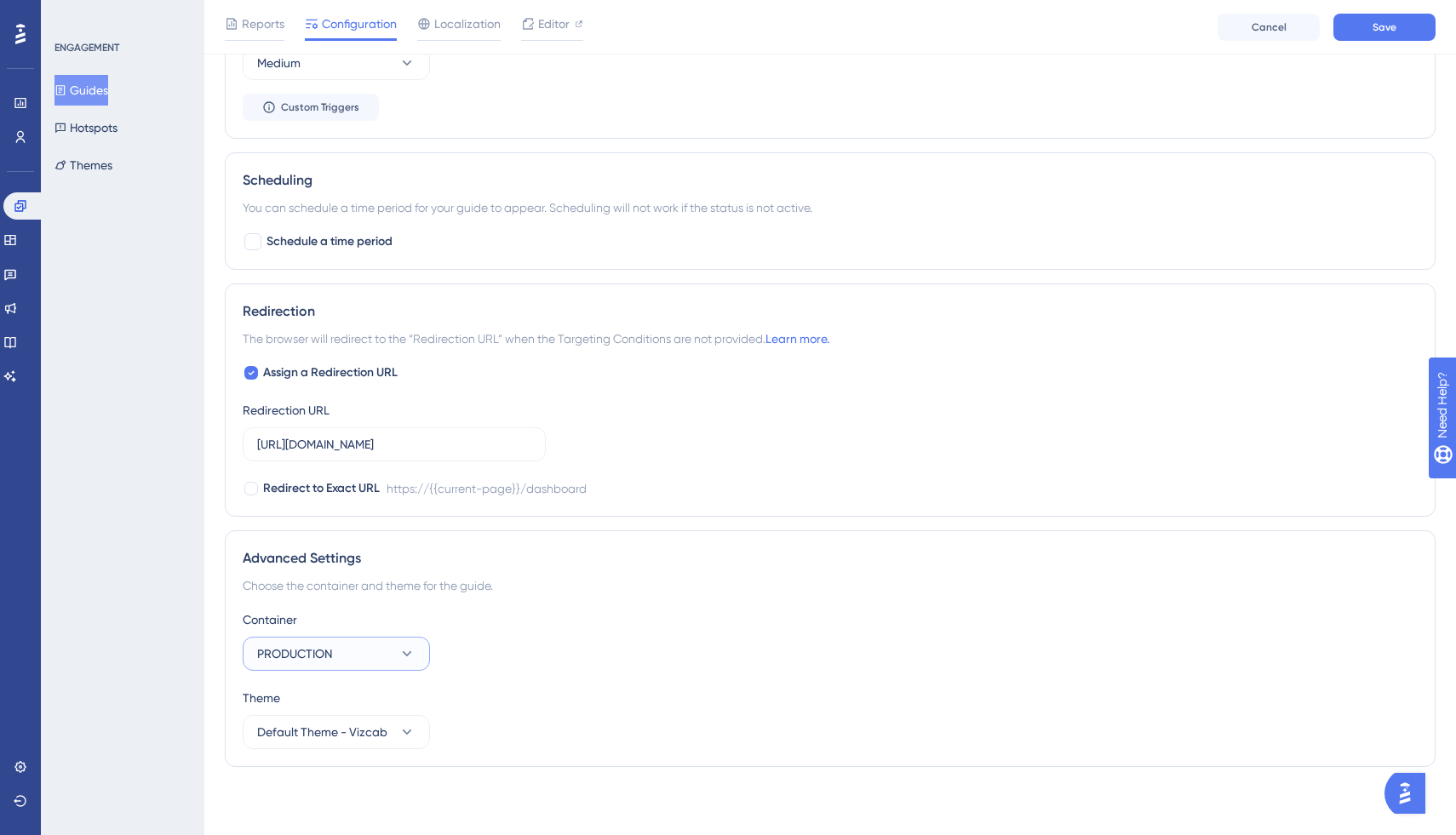
click at [361, 652] on button "PRODUCTION" at bounding box center [336, 654] width 187 height 34
click at [563, 613] on div "Container" at bounding box center [830, 620] width 1175 height 20
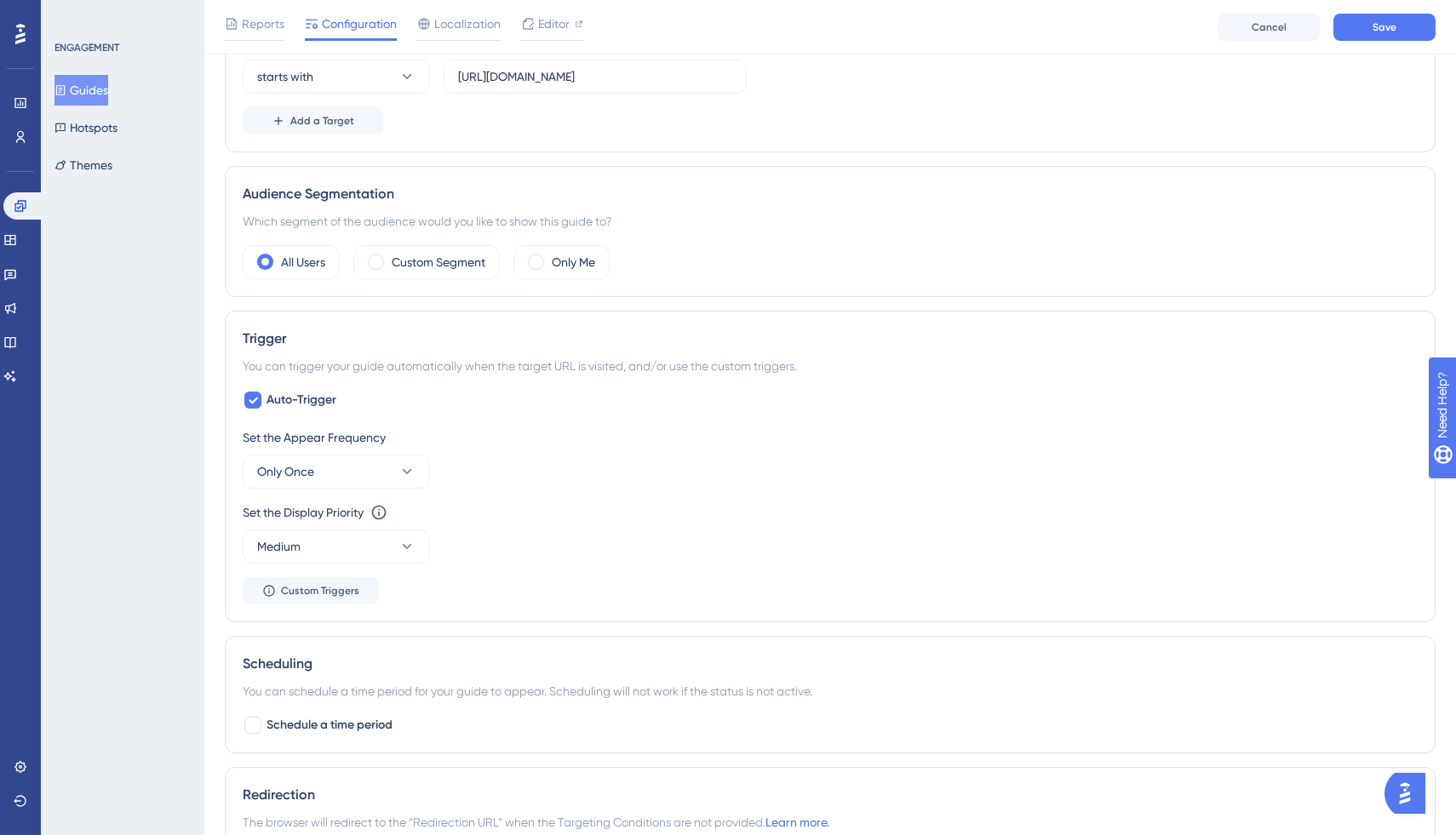
scroll to position [0, 0]
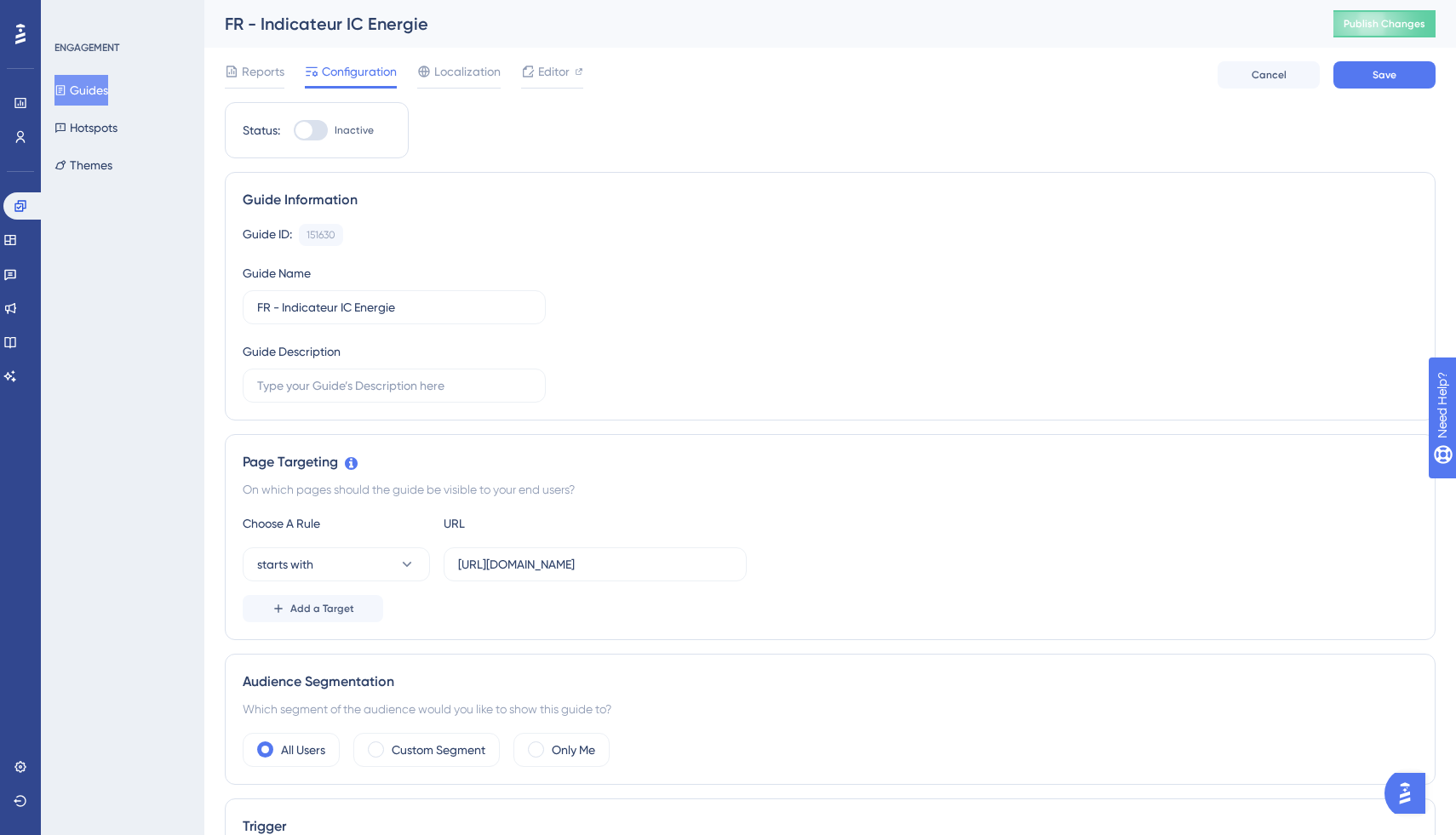
click at [463, 60] on div "Reports Configuration Localization Editor Cancel Save" at bounding box center [830, 75] width 1211 height 54
click at [467, 77] on span "Localization" at bounding box center [467, 71] width 66 height 20
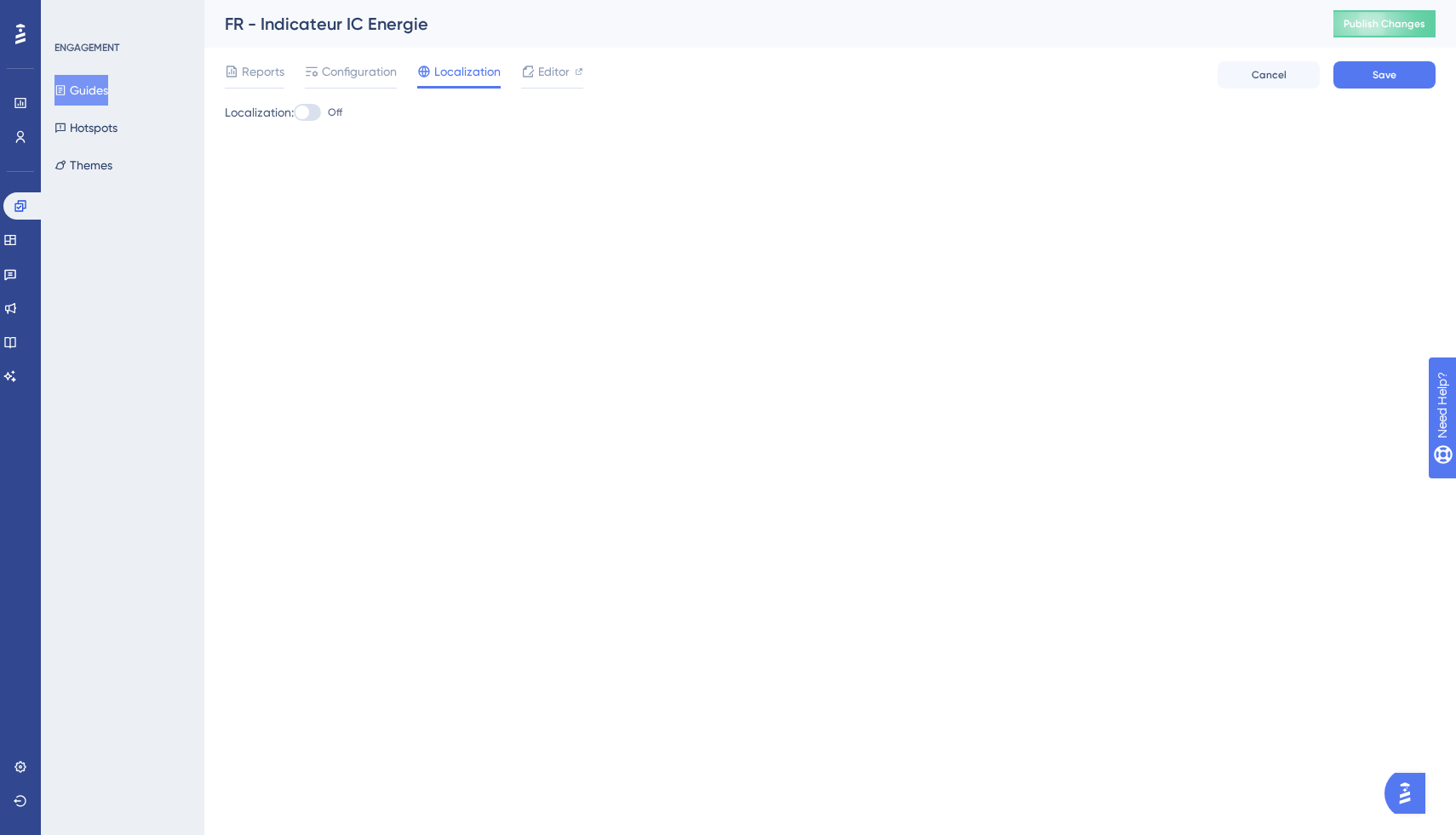
click at [499, 70] on span "Localization" at bounding box center [467, 71] width 66 height 20
click at [517, 71] on div "Reports Configuration Localization Editor" at bounding box center [404, 75] width 358 height 27
click at [546, 67] on span "Editor" at bounding box center [553, 71] width 32 height 20
click at [244, 77] on span "Reports" at bounding box center [263, 71] width 43 height 20
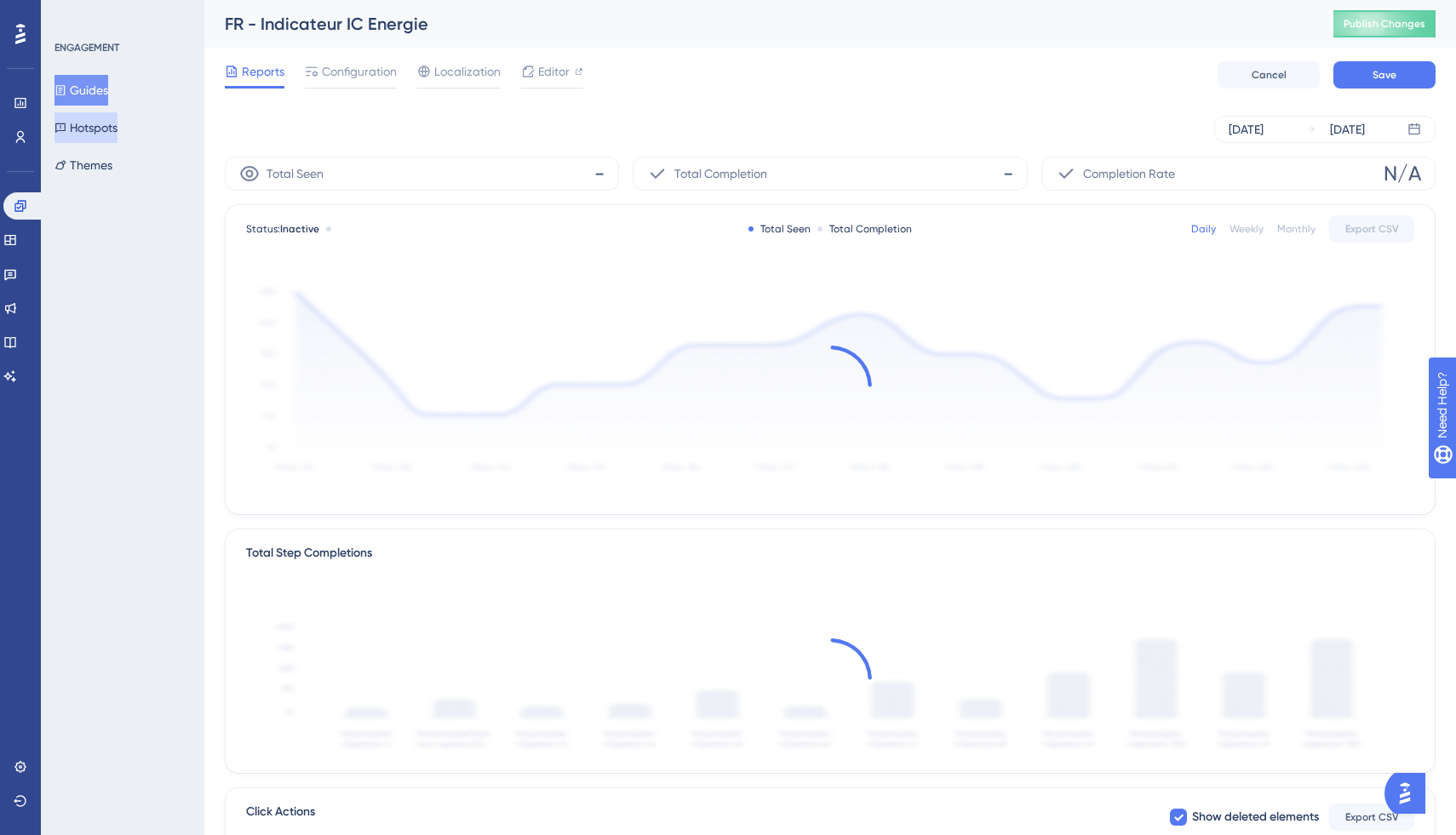
click at [93, 131] on button "Hotspots" at bounding box center [86, 128] width 63 height 31
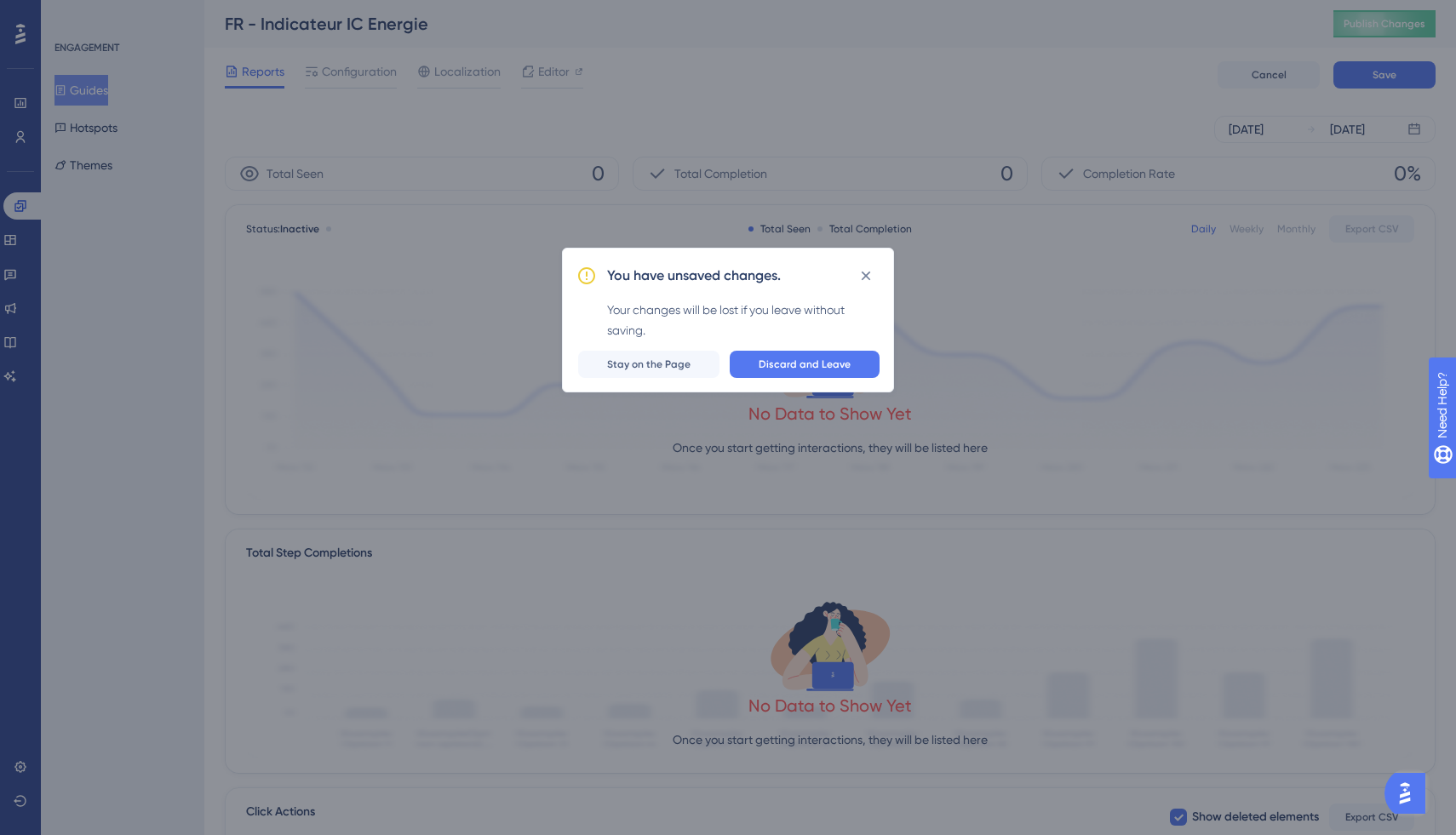
click at [865, 268] on icon at bounding box center [866, 276] width 17 height 17
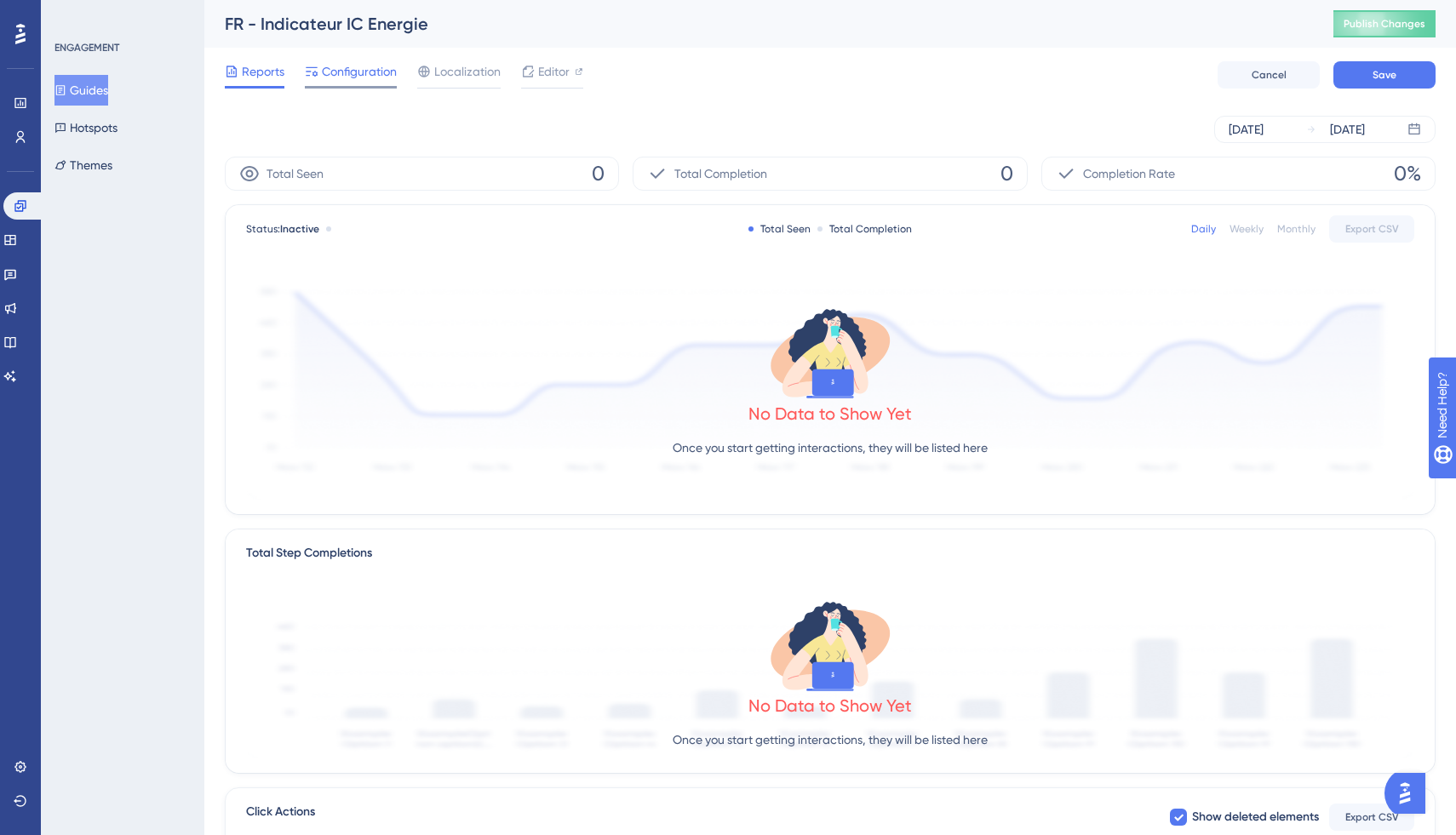
click at [371, 75] on span "Configuration" at bounding box center [359, 71] width 75 height 20
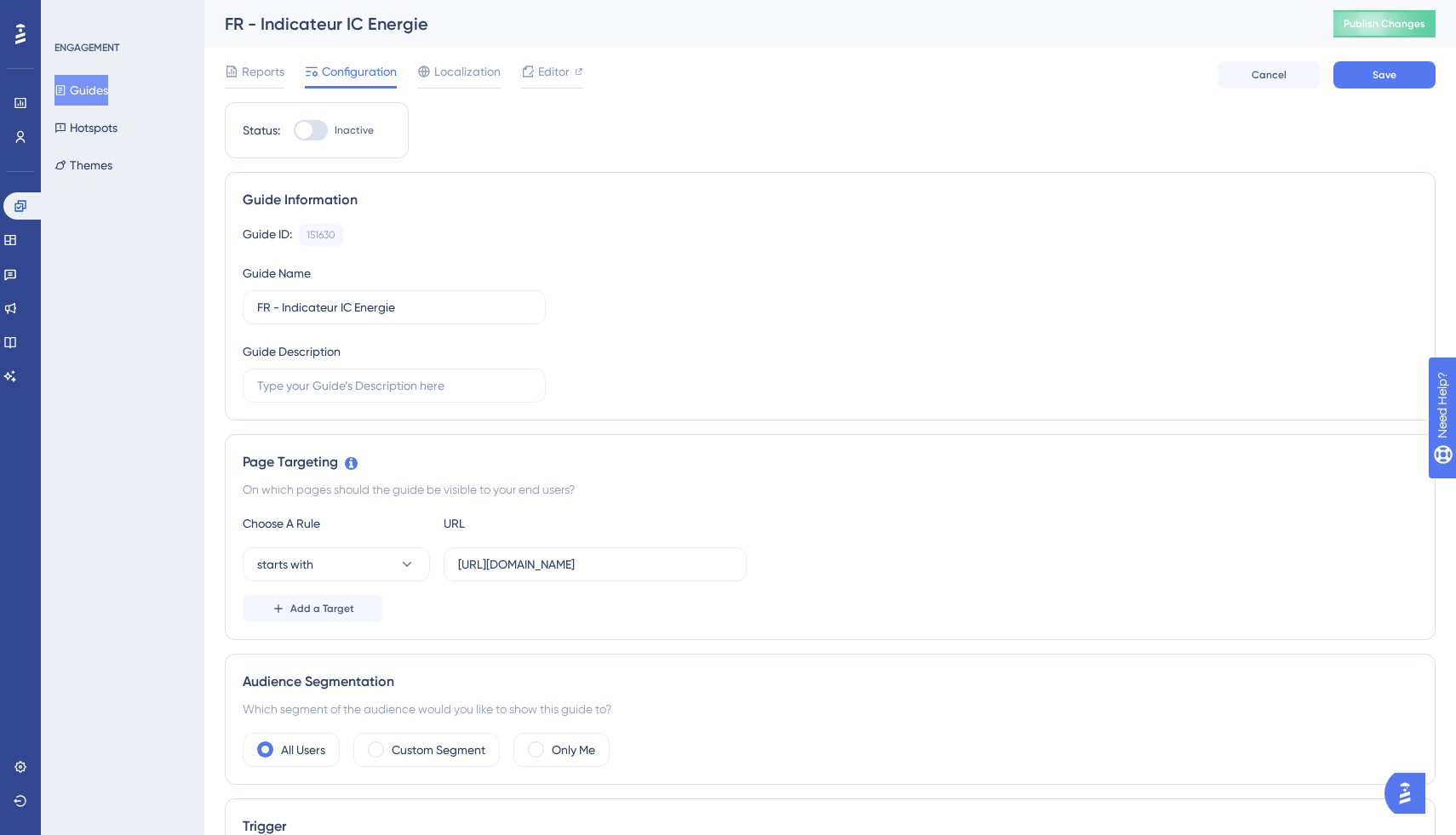
click at [314, 130] on div at bounding box center [311, 130] width 34 height 20
click at [294, 130] on input "Inactive" at bounding box center [293, 130] width 1 height 1
click at [296, 131] on div at bounding box center [311, 130] width 34 height 20
click at [294, 131] on input "Active" at bounding box center [293, 130] width 1 height 1
checkbox input "false"
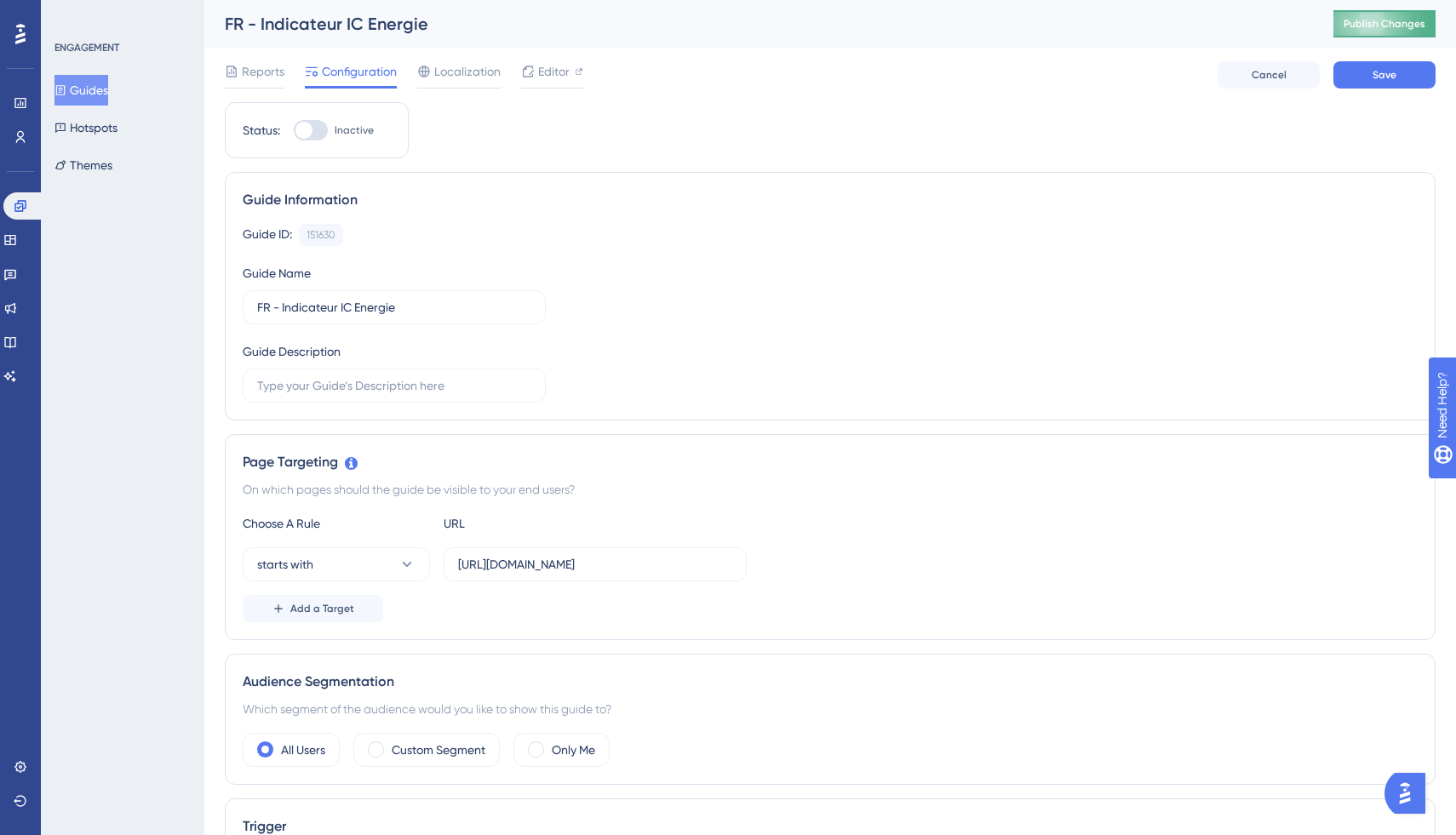
click at [1348, 21] on button "Publish Changes" at bounding box center [1384, 24] width 102 height 27
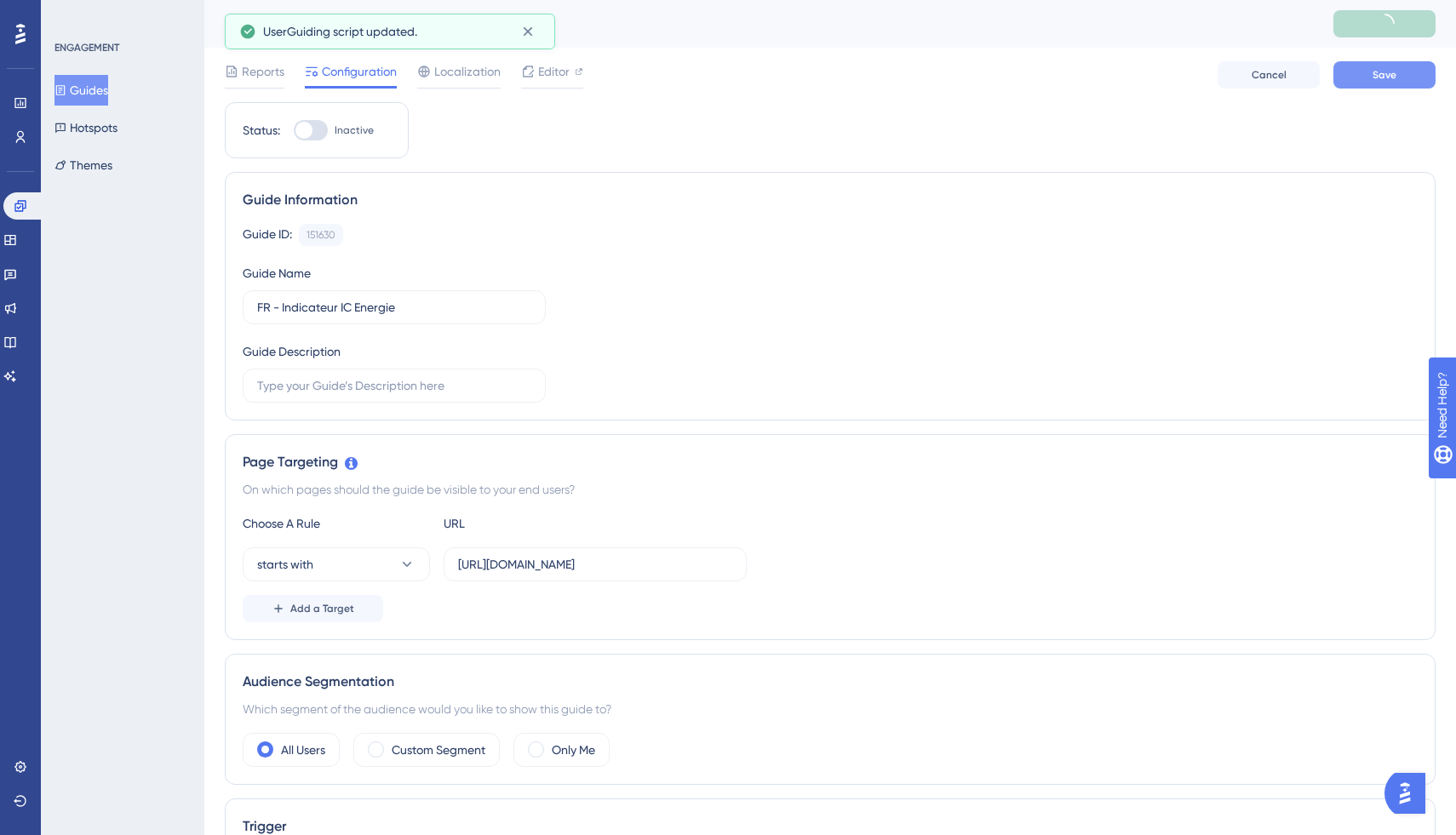
click at [1385, 71] on span "Save" at bounding box center [1384, 75] width 24 height 14
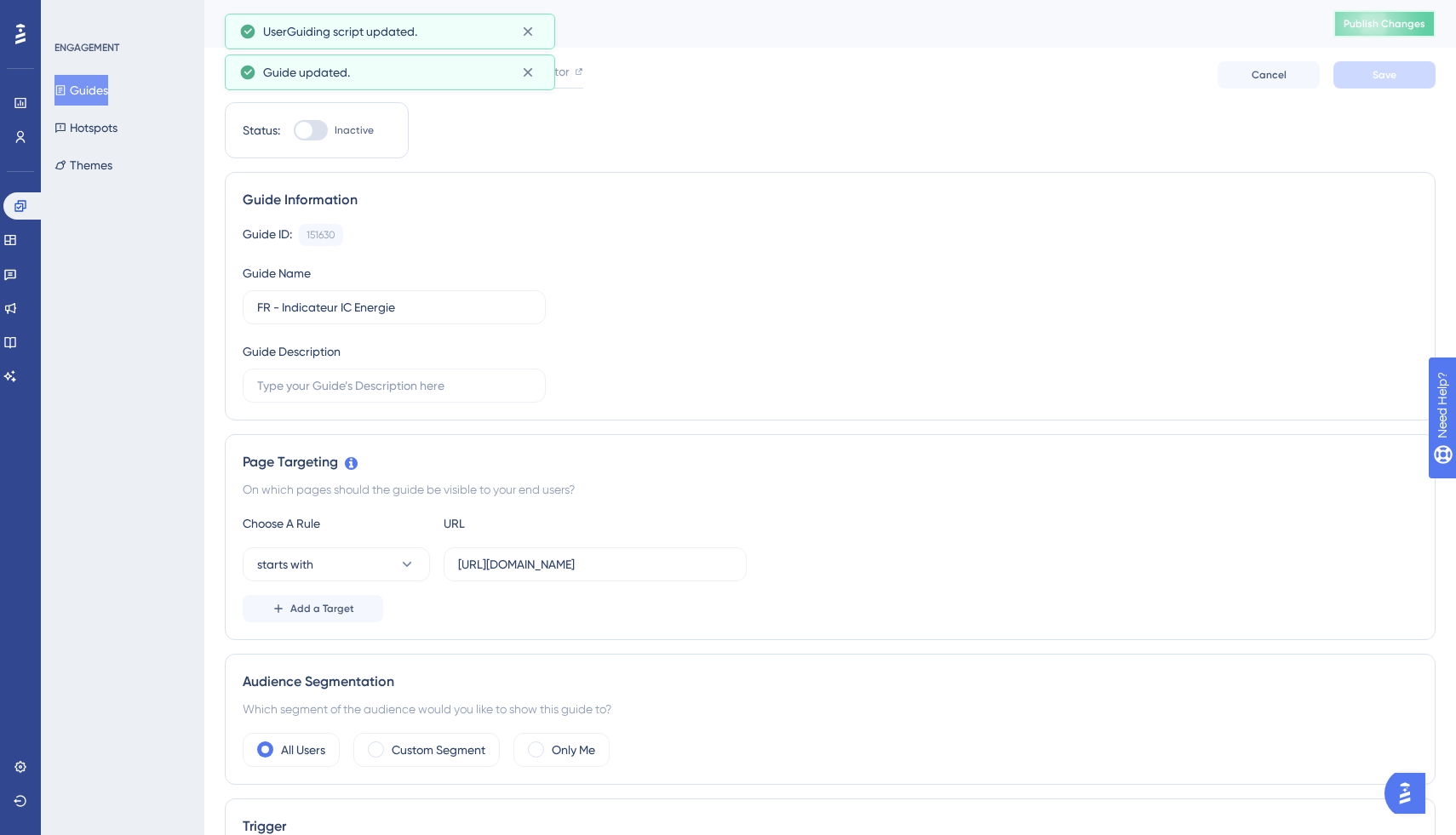
click at [1374, 26] on span "Publish Changes" at bounding box center [1384, 24] width 82 height 14
click at [526, 29] on icon at bounding box center [528, 31] width 17 height 17
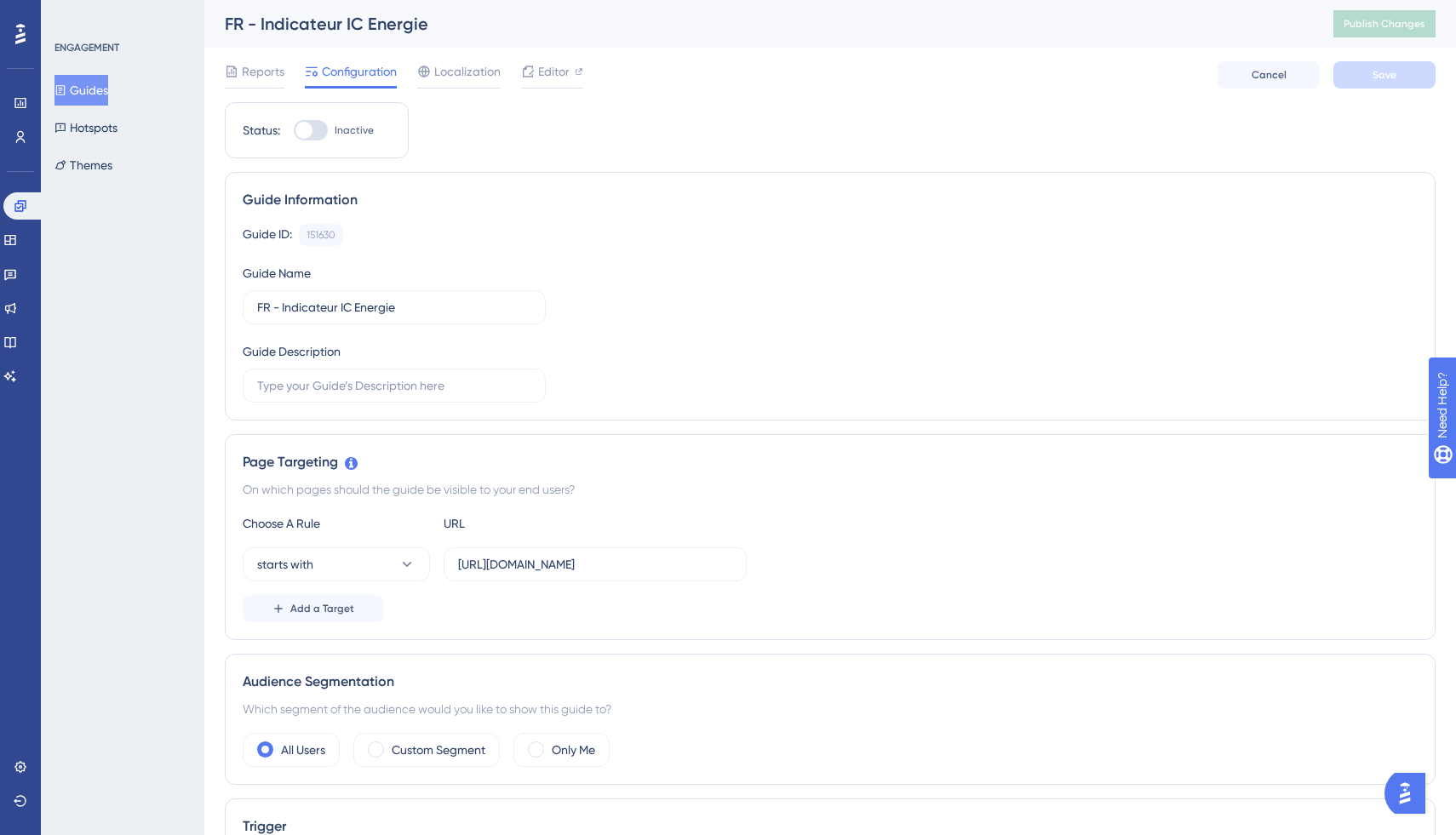
click at [95, 131] on button "Hotspots" at bounding box center [86, 128] width 63 height 31
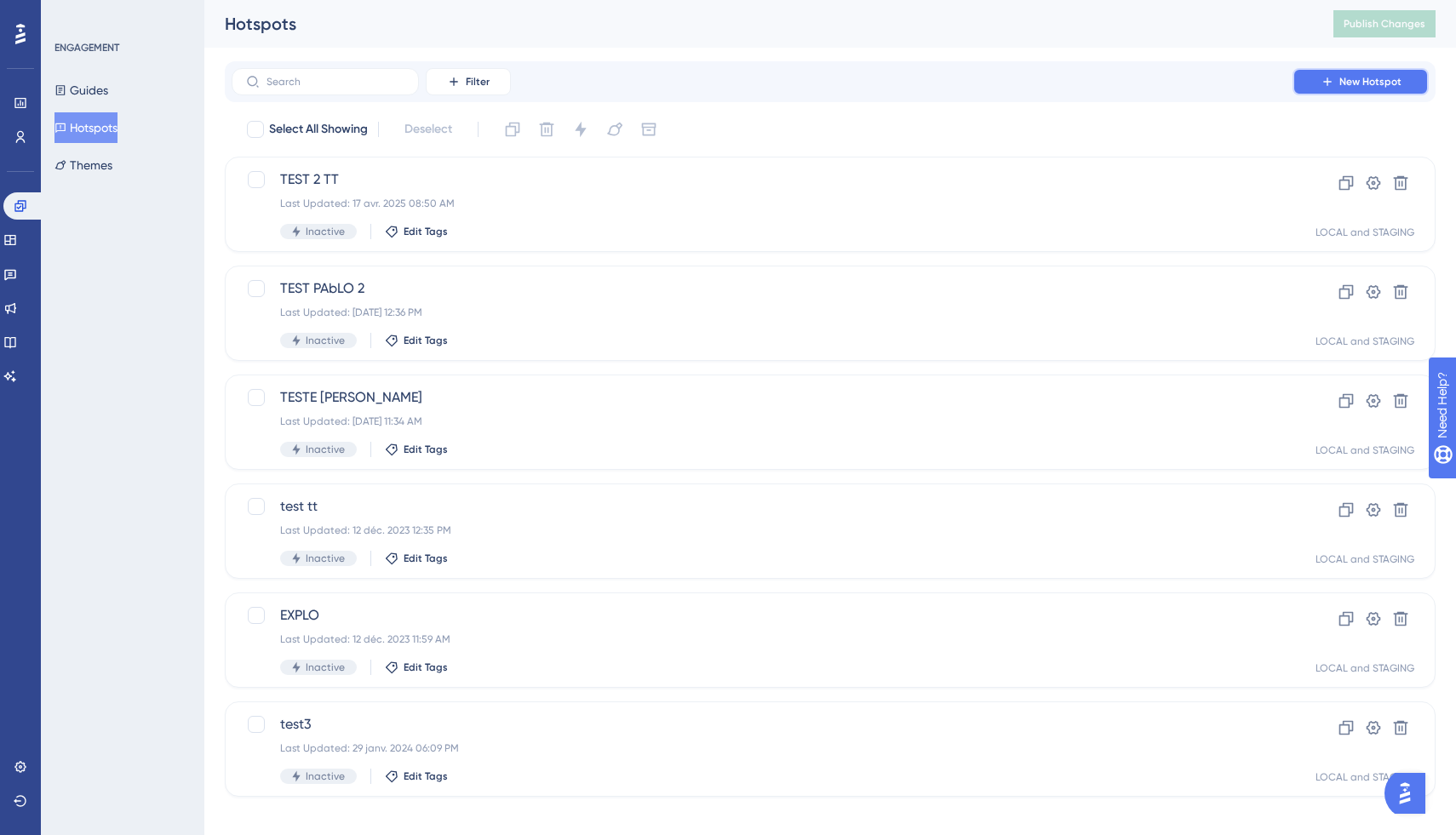
click at [1308, 93] on button "New Hotspot" at bounding box center [1361, 82] width 136 height 27
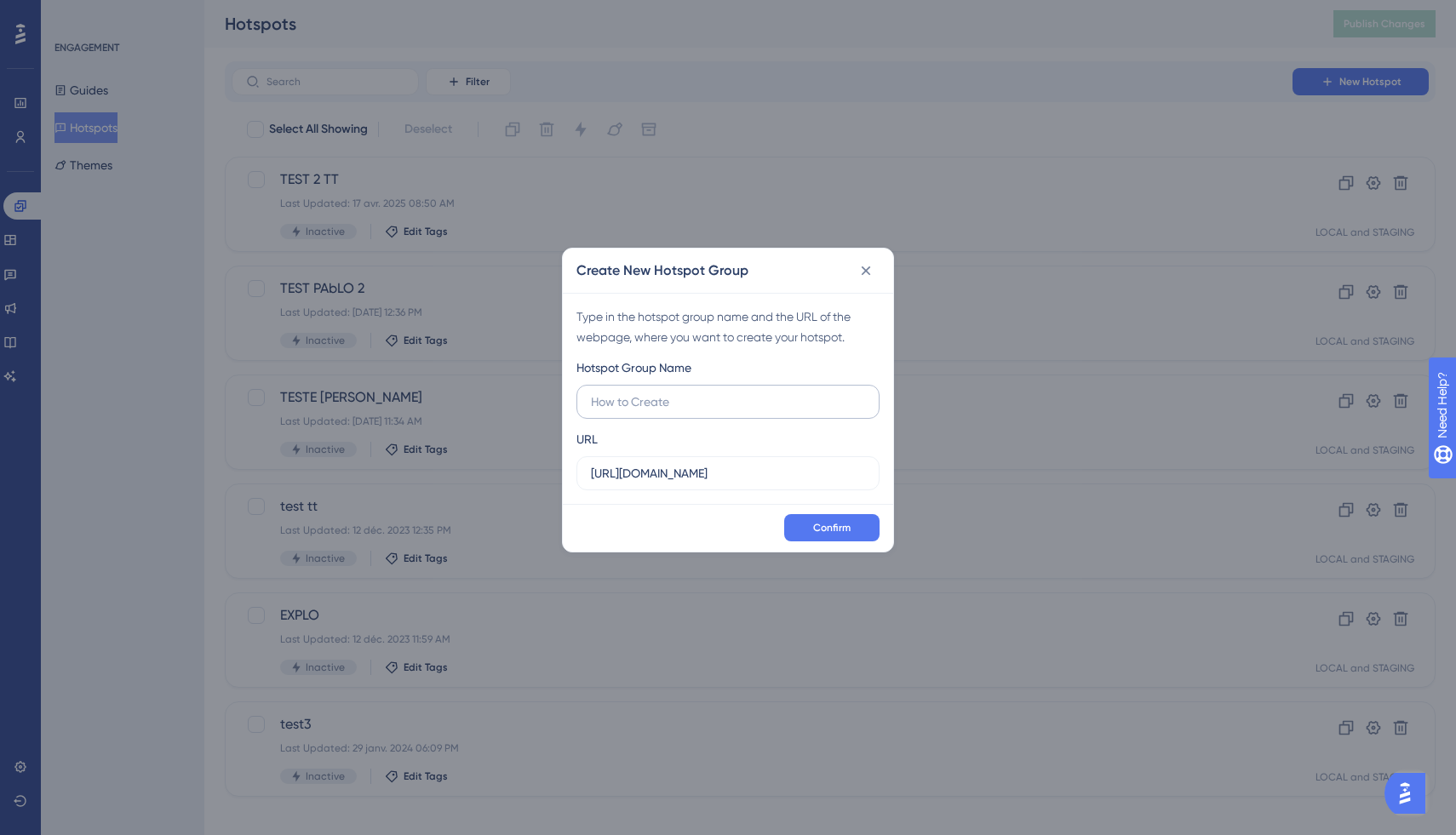
click at [745, 395] on input "text" at bounding box center [728, 402] width 274 height 19
click at [676, 469] on input "https://app.staging.vizcab.io" at bounding box center [728, 473] width 274 height 19
paste input "vizcab.io/exploration"
type input "https://app.vizcab.io/exploration"
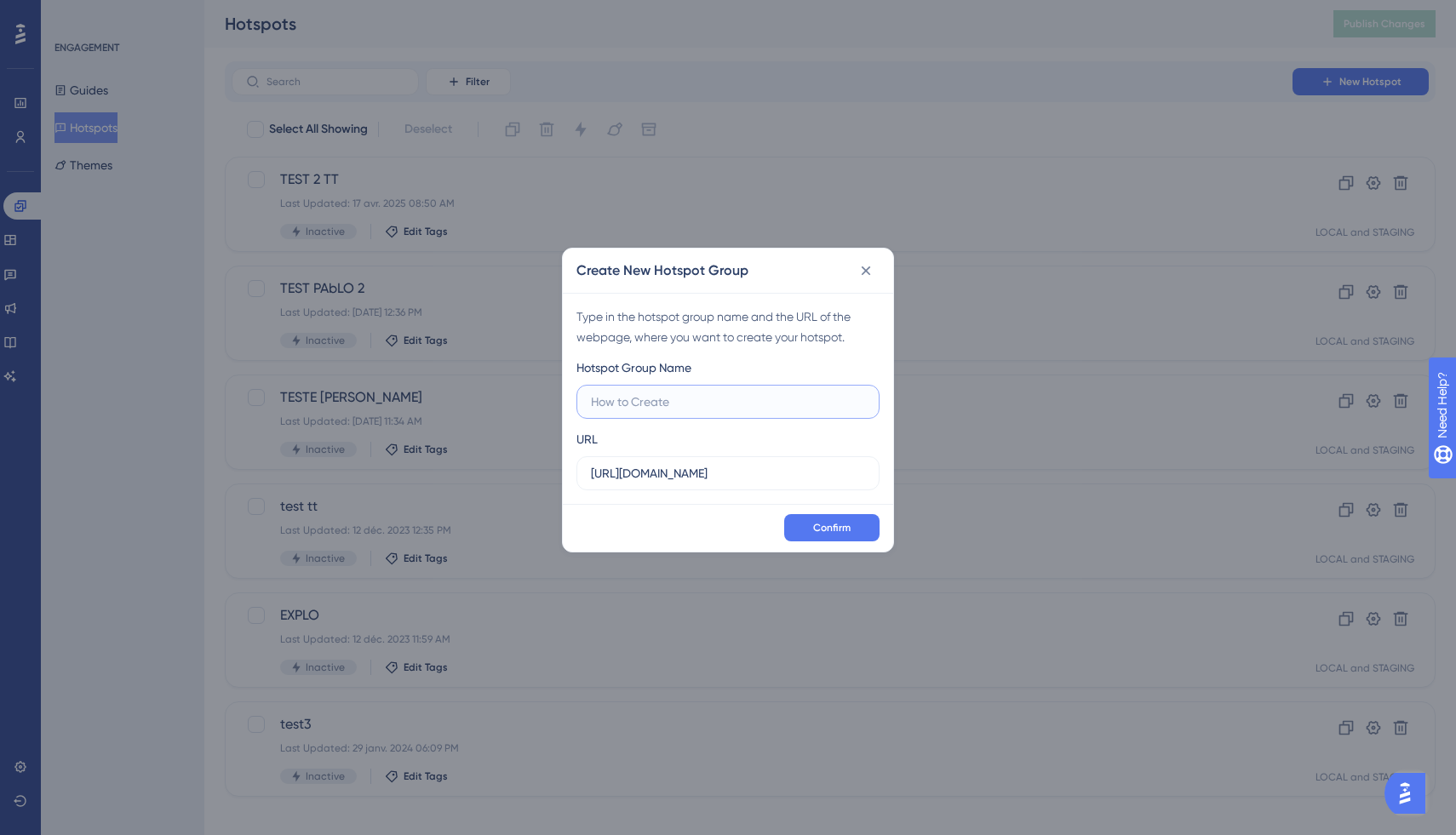
click at [663, 393] on input "text" at bounding box center [728, 402] width 274 height 19
type input "TEST CAM"
click at [805, 539] on button "Confirm" at bounding box center [832, 528] width 95 height 27
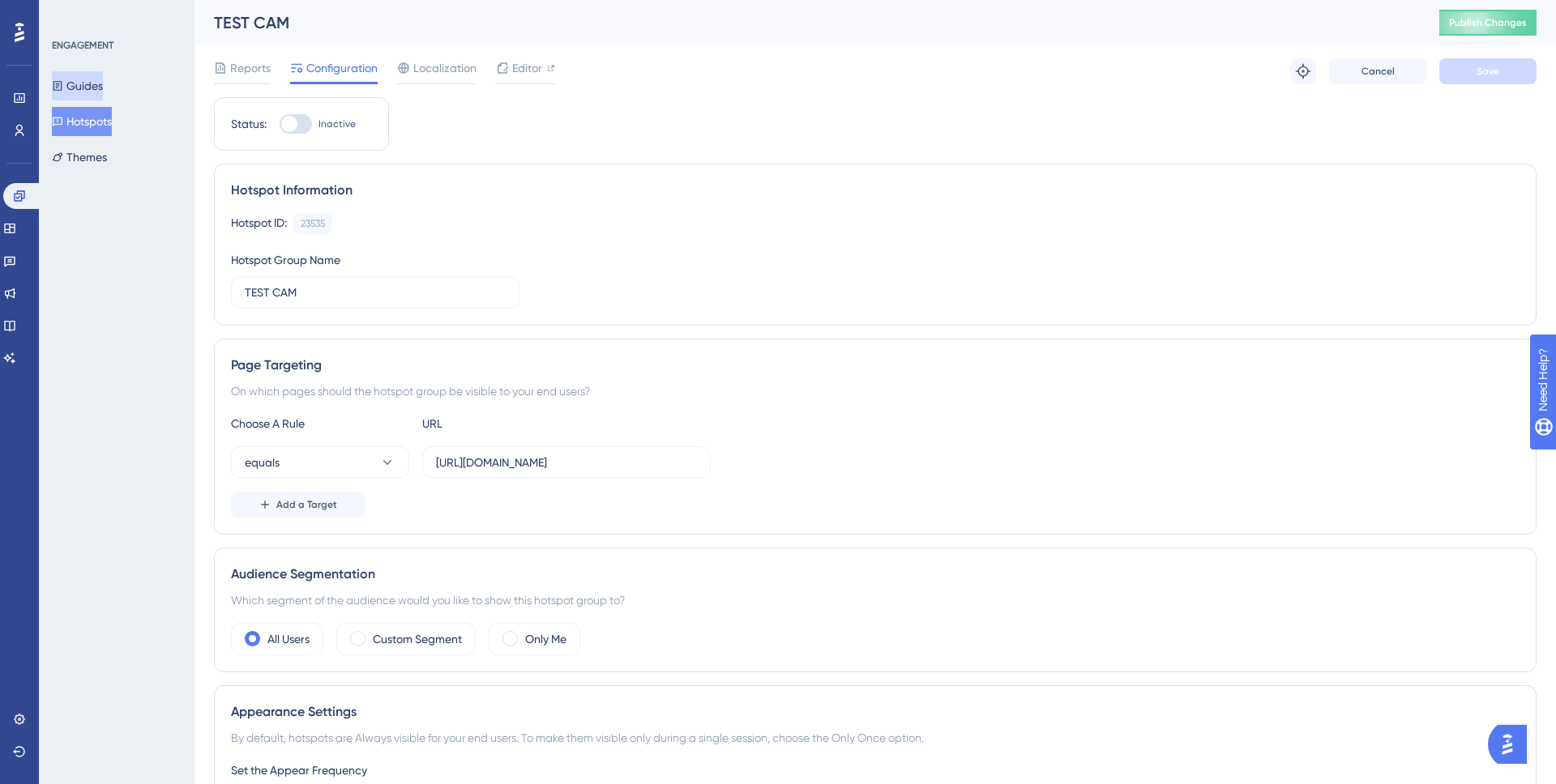
click at [83, 79] on button "Guides" at bounding box center [77, 86] width 51 height 29
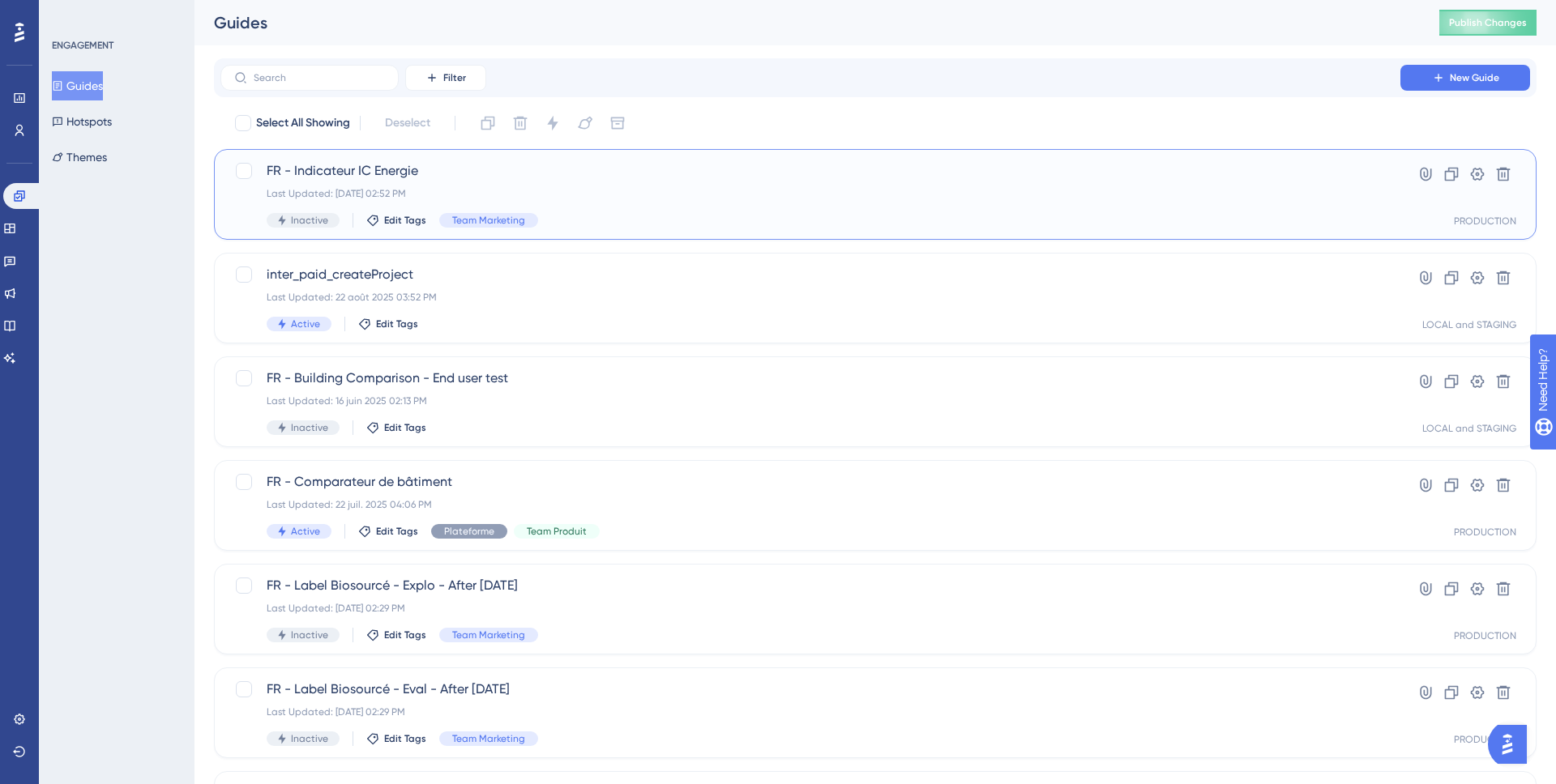
click at [341, 180] on span "FR - Indicateur IC Energie" at bounding box center [810, 171] width 1088 height 19
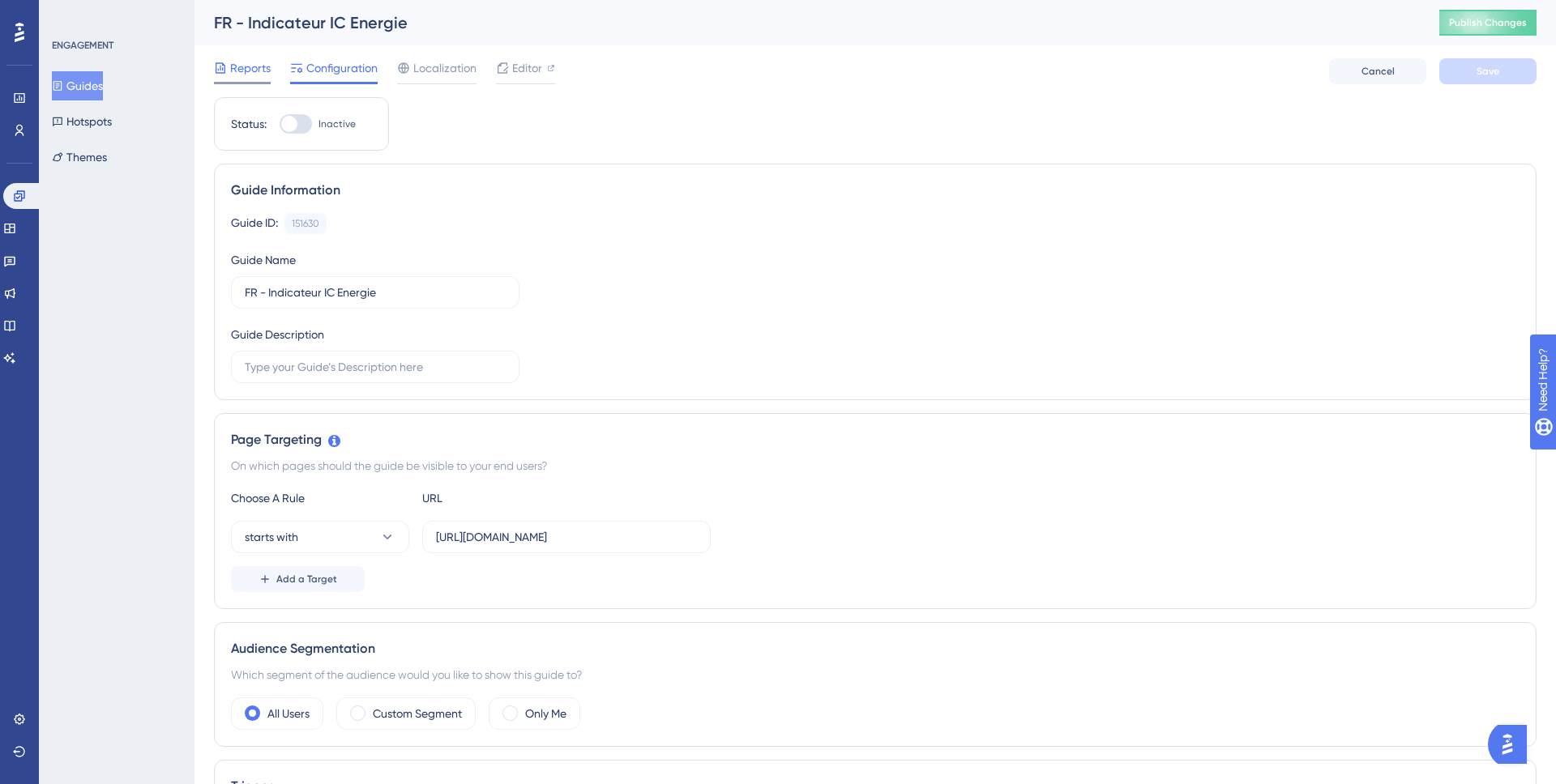
click at [262, 70] on span "Reports" at bounding box center [250, 68] width 41 height 19
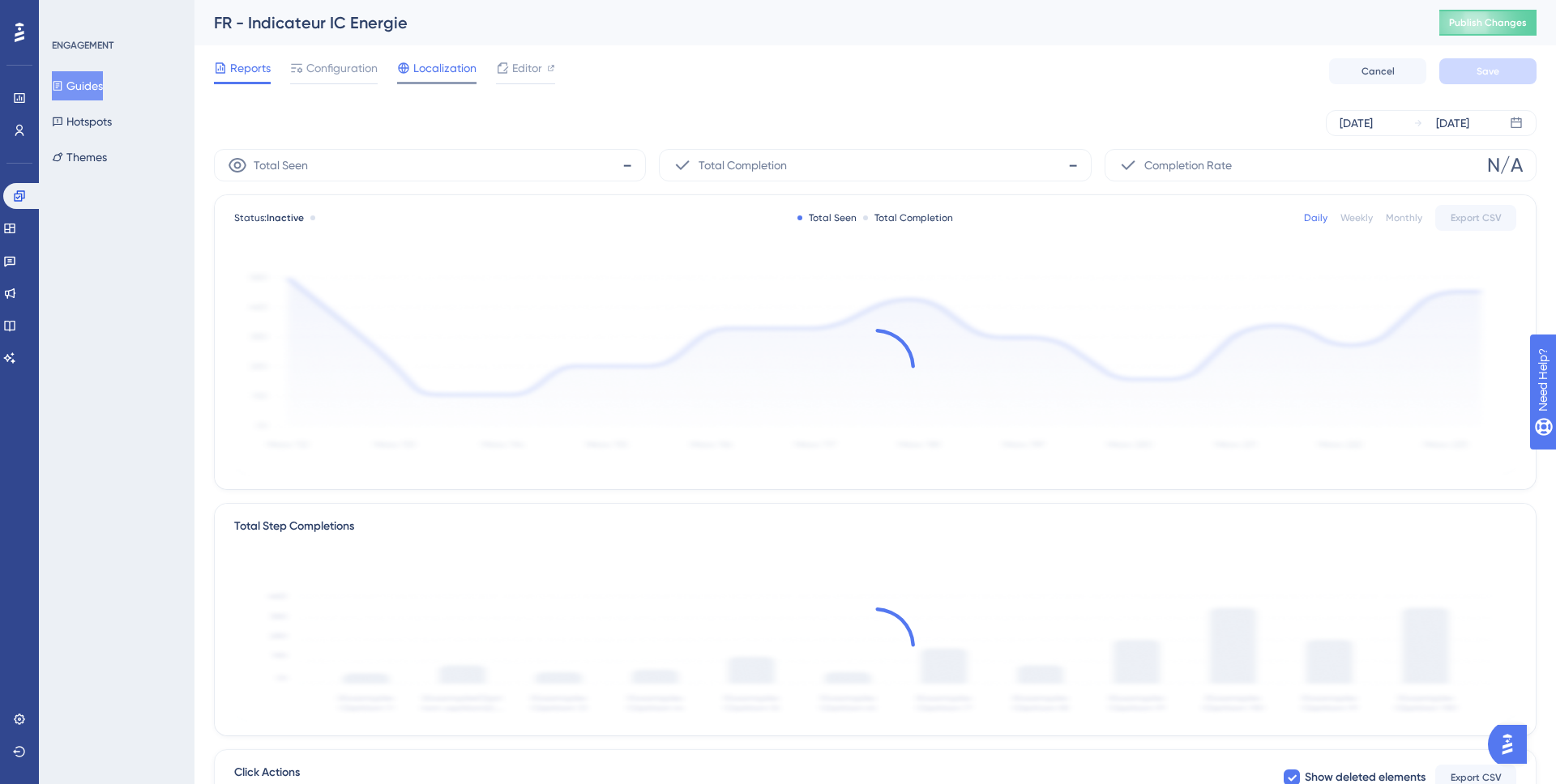
click at [438, 76] on span "Localization" at bounding box center [445, 68] width 63 height 19
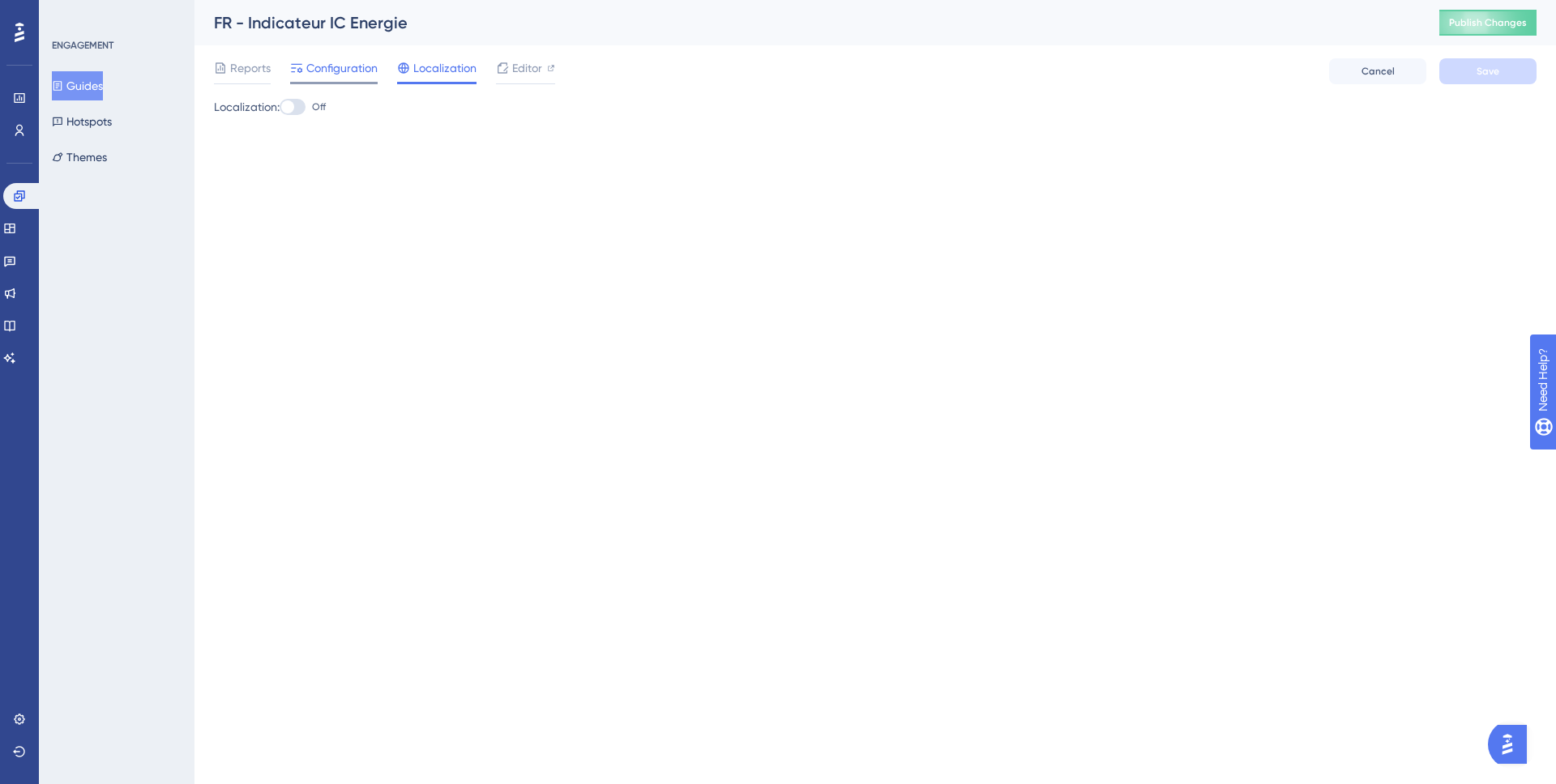
drag, startPoint x: 298, startPoint y: 64, endPoint x: 317, endPoint y: 66, distance: 19.1
click at [301, 64] on icon at bounding box center [297, 68] width 11 height 9
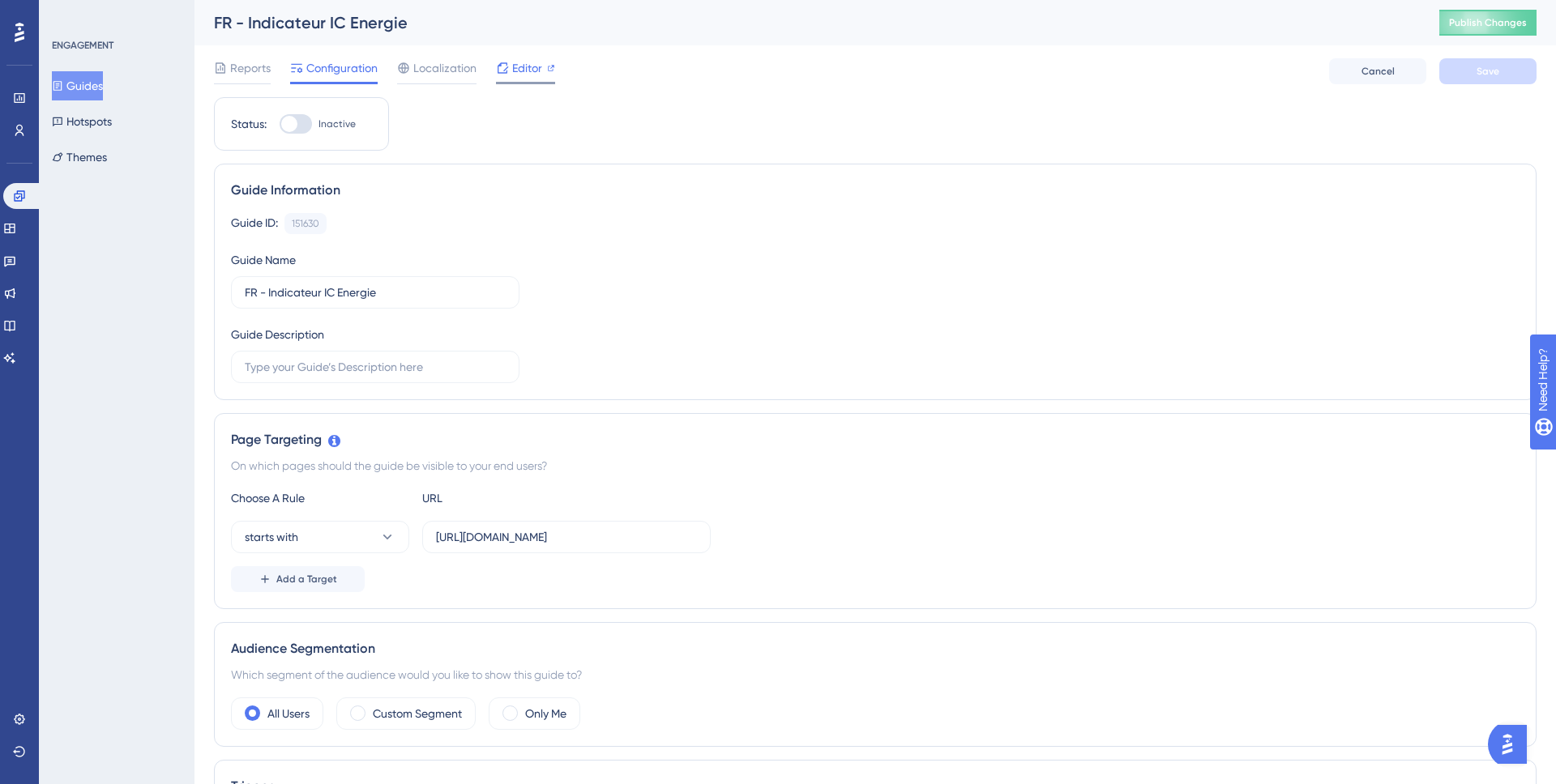
click at [520, 75] on span "Editor" at bounding box center [527, 68] width 30 height 19
click at [112, 117] on button "Hotspots" at bounding box center [82, 121] width 60 height 29
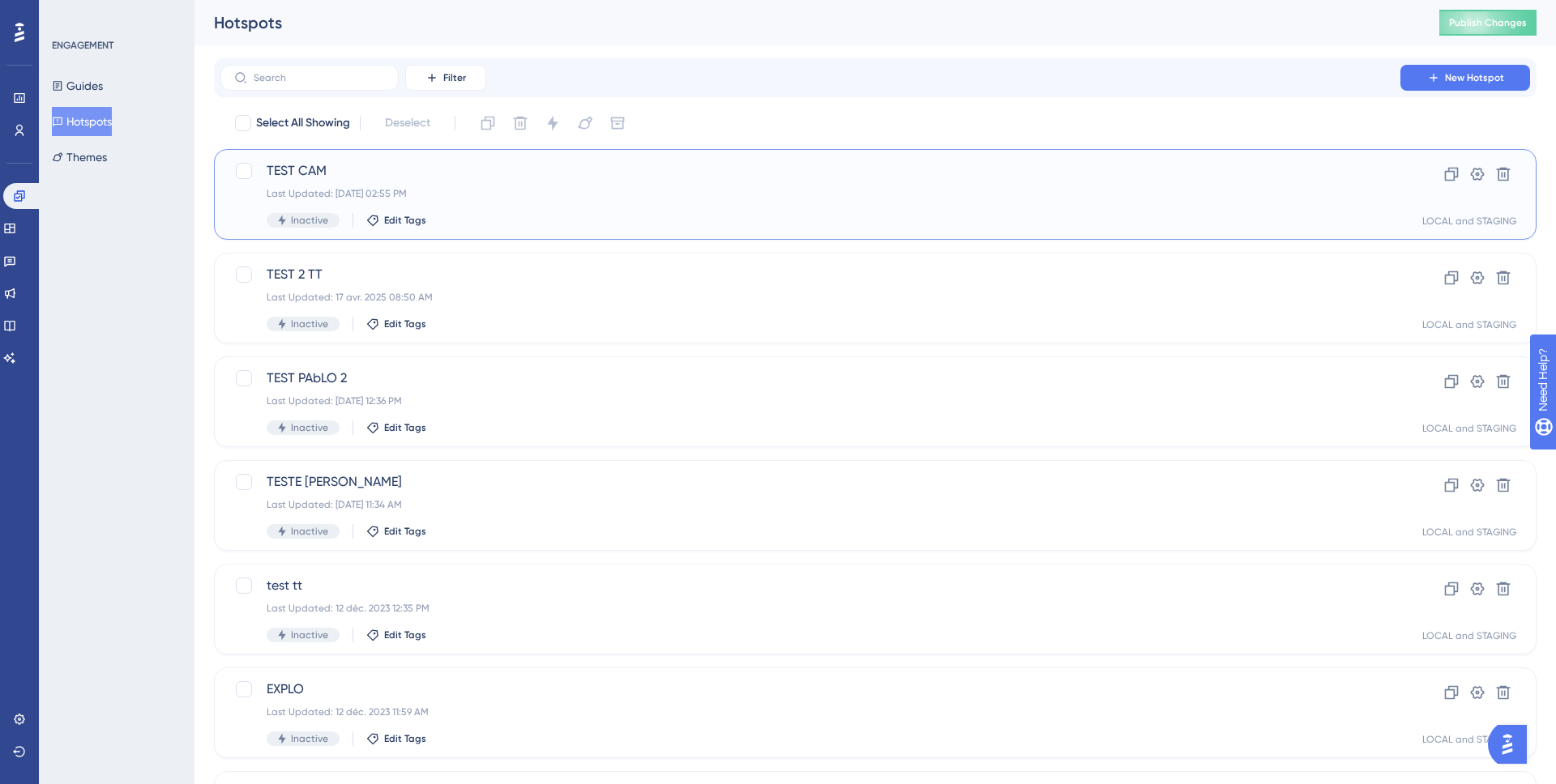
click at [298, 162] on span "TEST CAM" at bounding box center [810, 171] width 1088 height 19
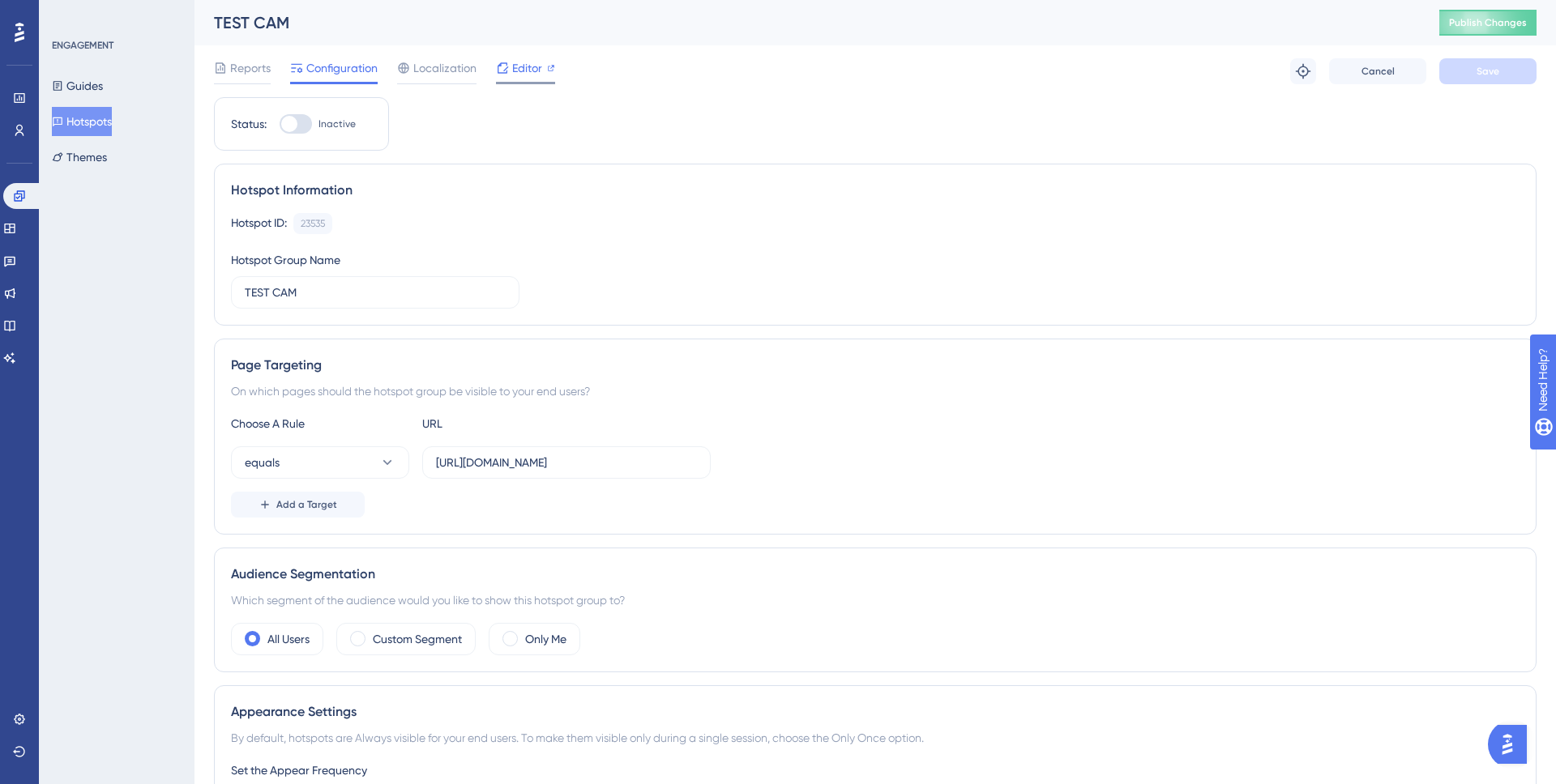
click at [520, 75] on span "Editor" at bounding box center [527, 68] width 30 height 19
click at [62, 126] on icon at bounding box center [58, 121] width 11 height 11
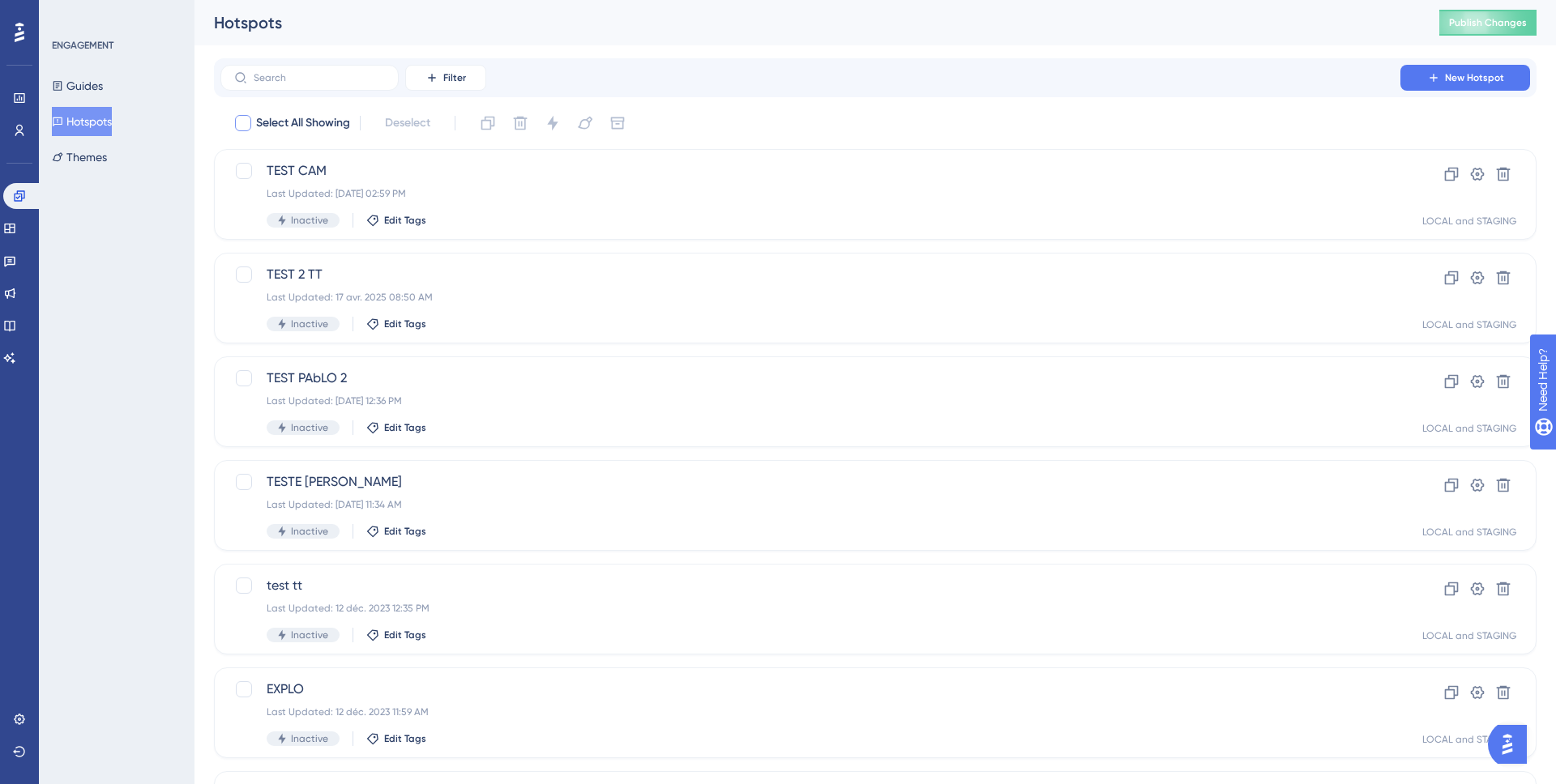
click at [246, 123] on div at bounding box center [243, 123] width 16 height 16
checkbox input "true"
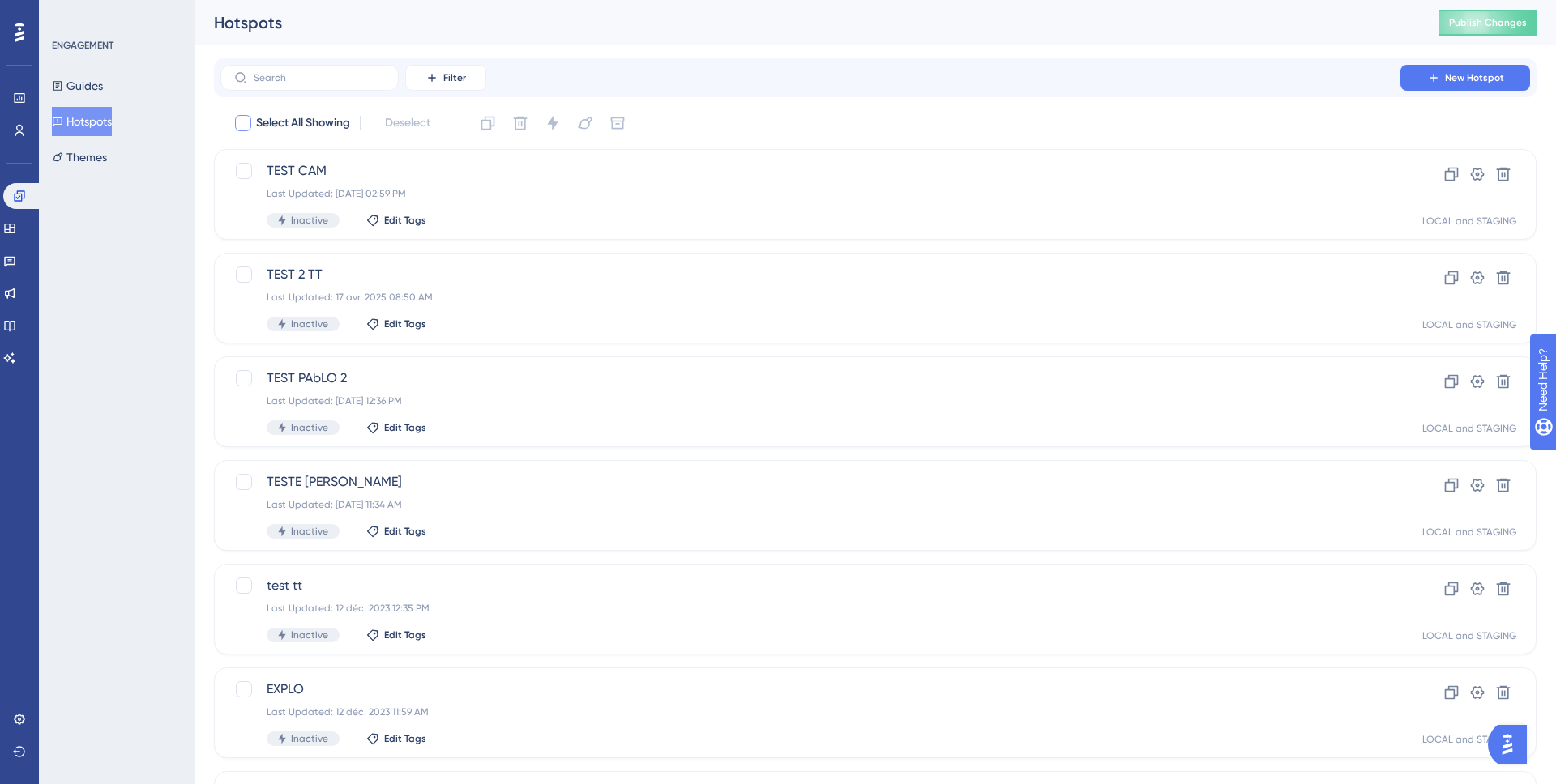
checkbox input "true"
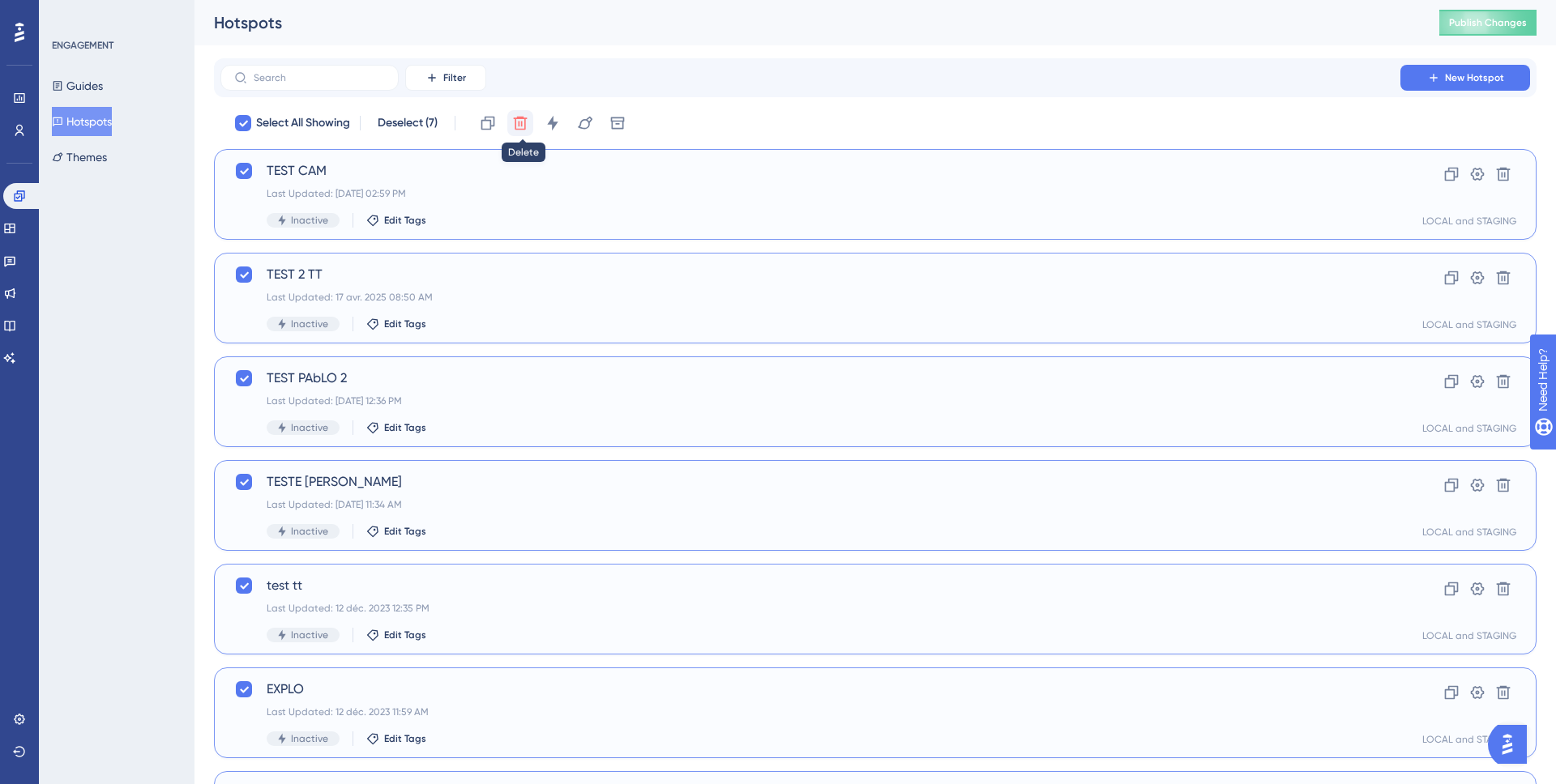
click at [528, 122] on icon at bounding box center [520, 123] width 16 height 16
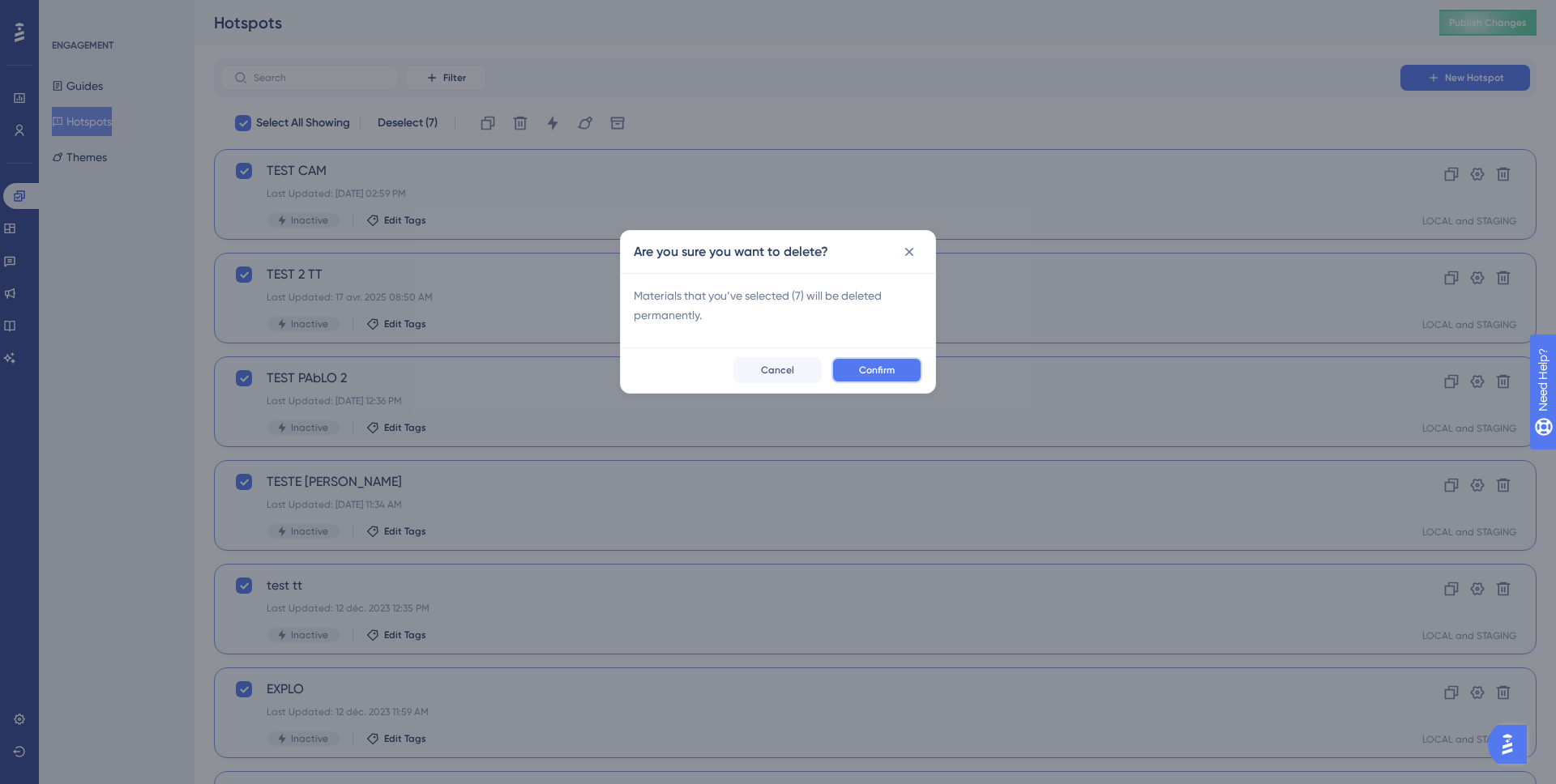
click at [888, 378] on button "Confirm" at bounding box center [877, 370] width 91 height 26
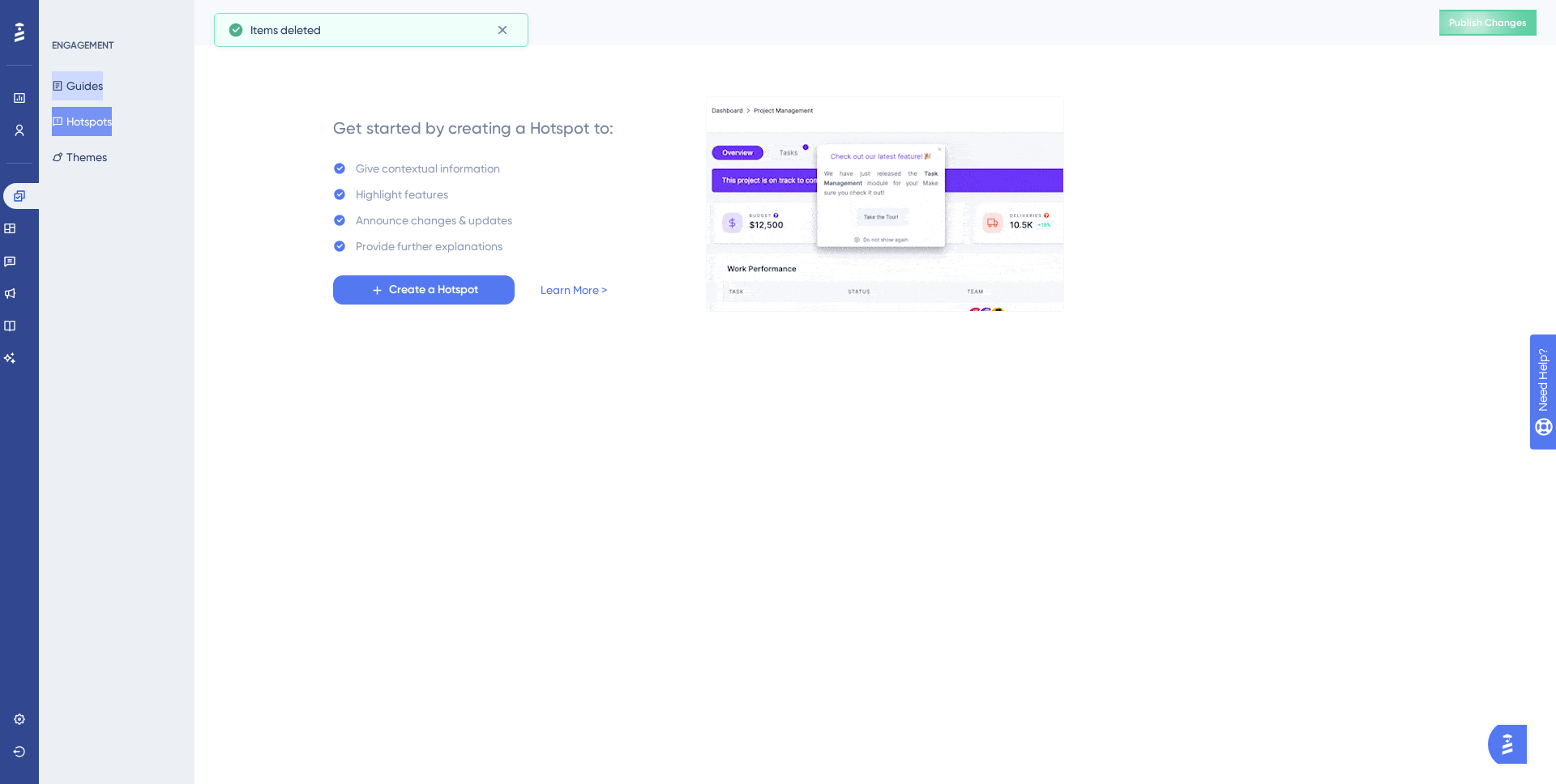
click at [94, 91] on button "Guides" at bounding box center [77, 86] width 51 height 29
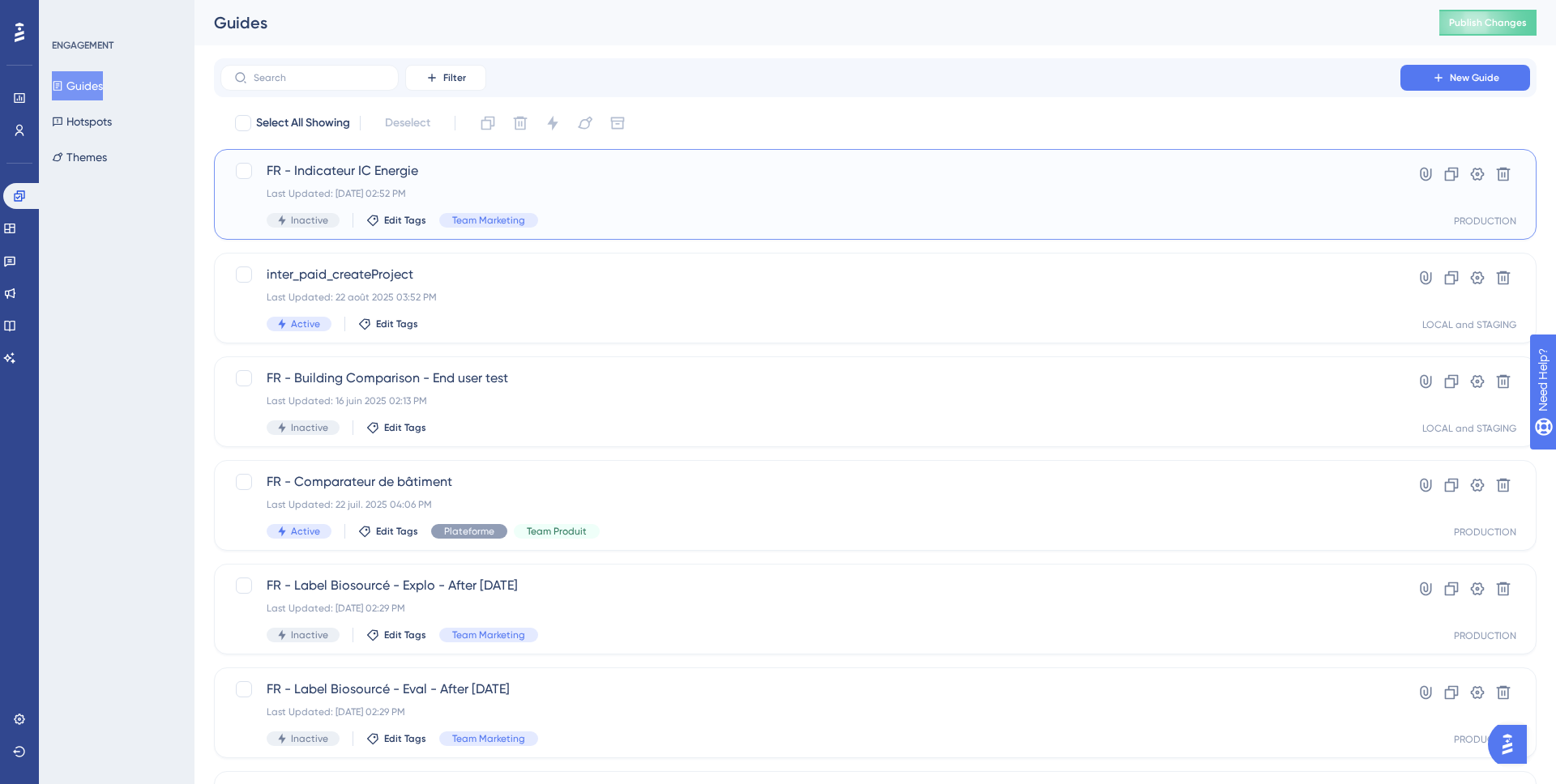
click at [468, 173] on span "FR - Indicateur IC Energie" at bounding box center [810, 171] width 1088 height 19
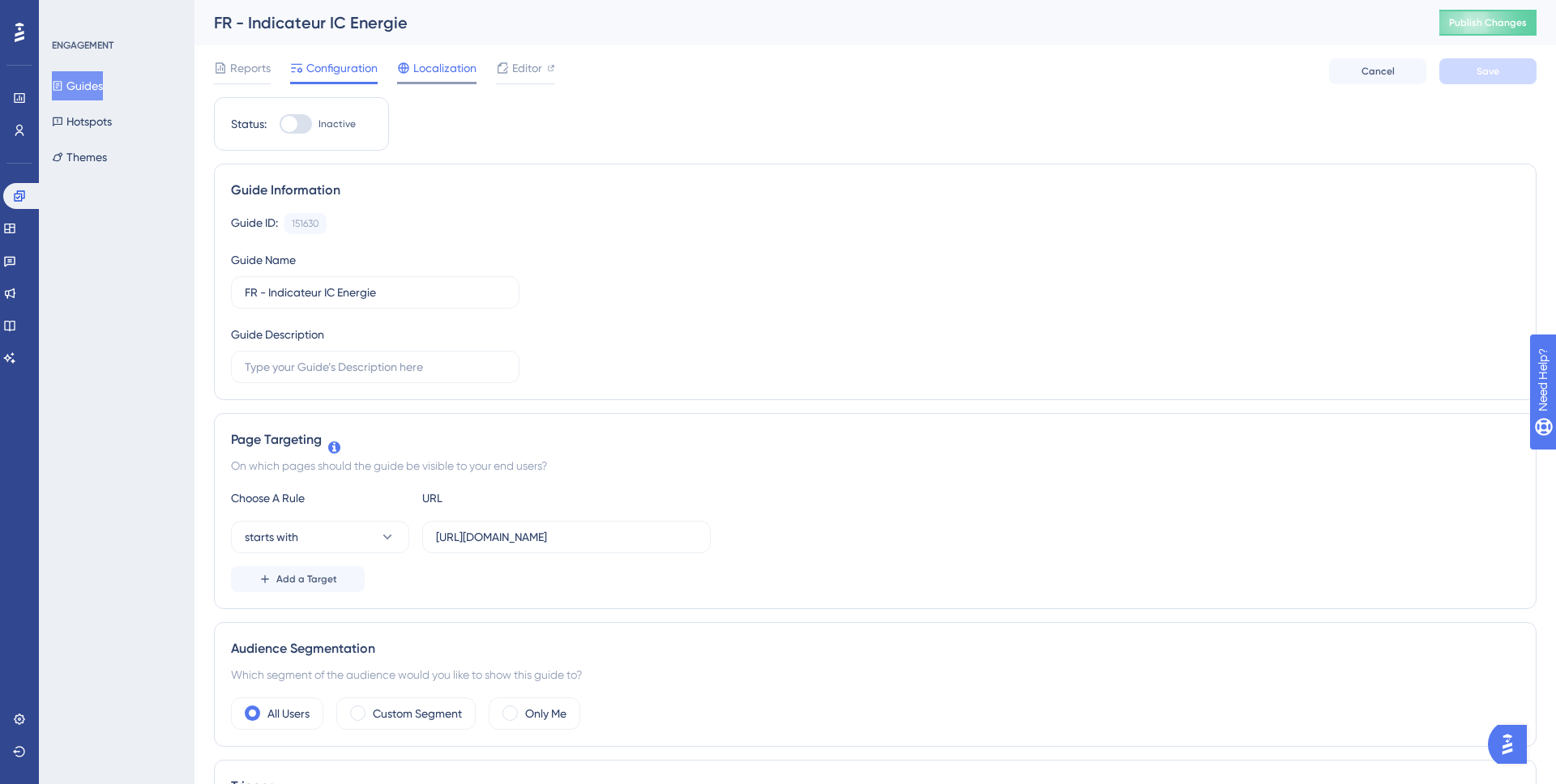
click at [443, 71] on span "Localization" at bounding box center [445, 68] width 63 height 19
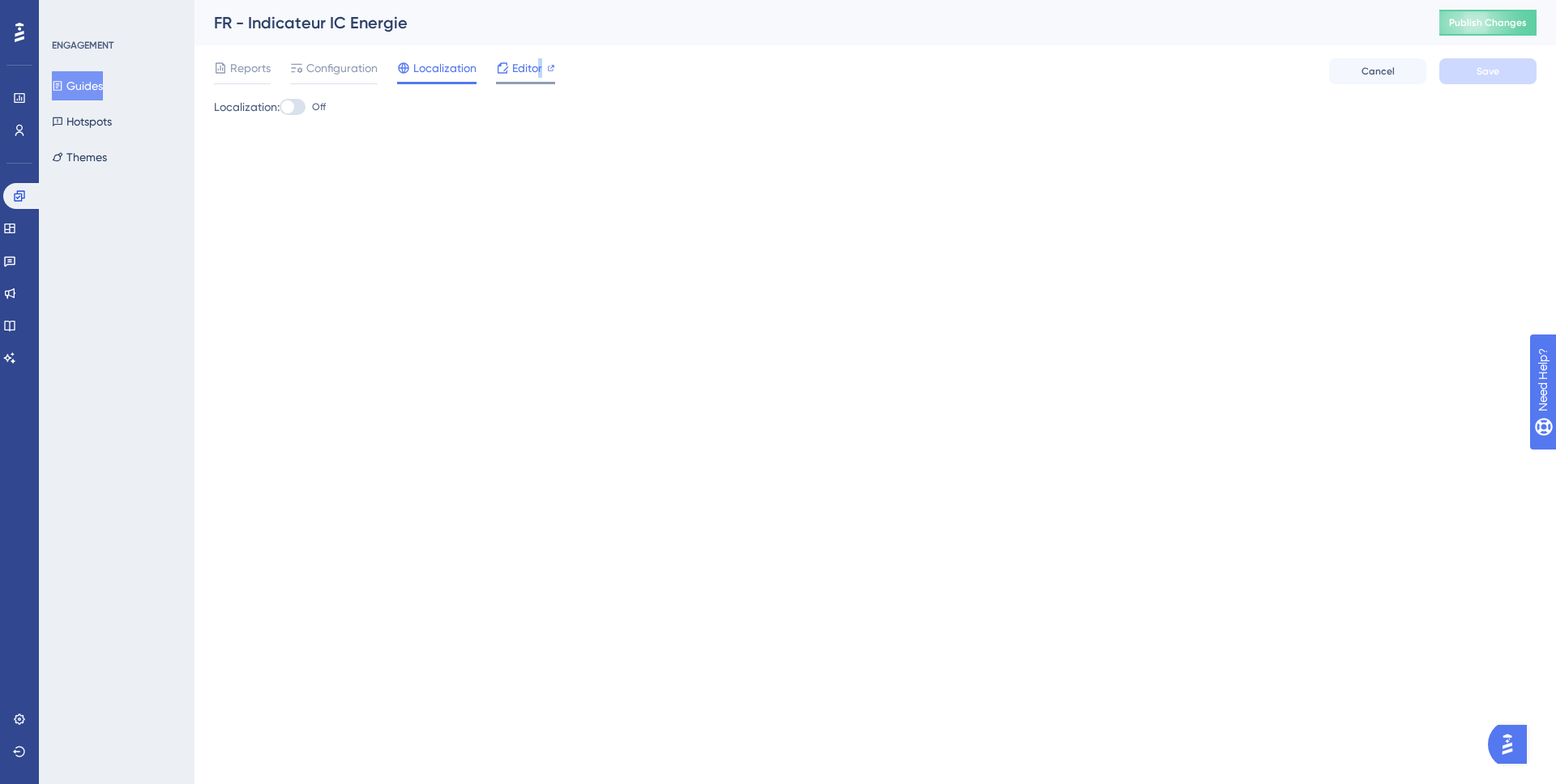
click at [540, 69] on span "Editor" at bounding box center [527, 68] width 30 height 19
click at [247, 66] on span "Reports" at bounding box center [250, 68] width 41 height 19
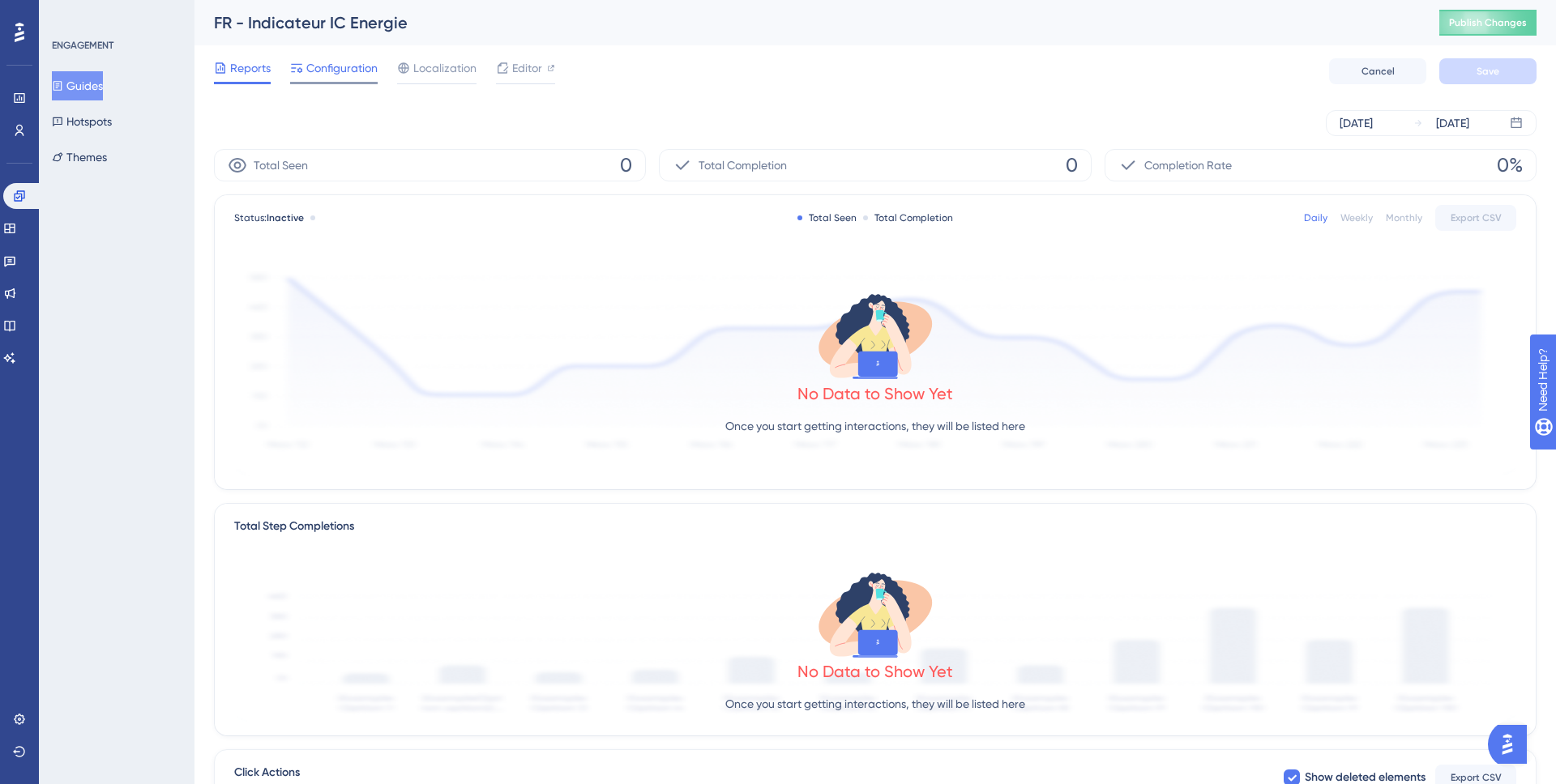
click at [293, 67] on icon at bounding box center [297, 68] width 11 height 9
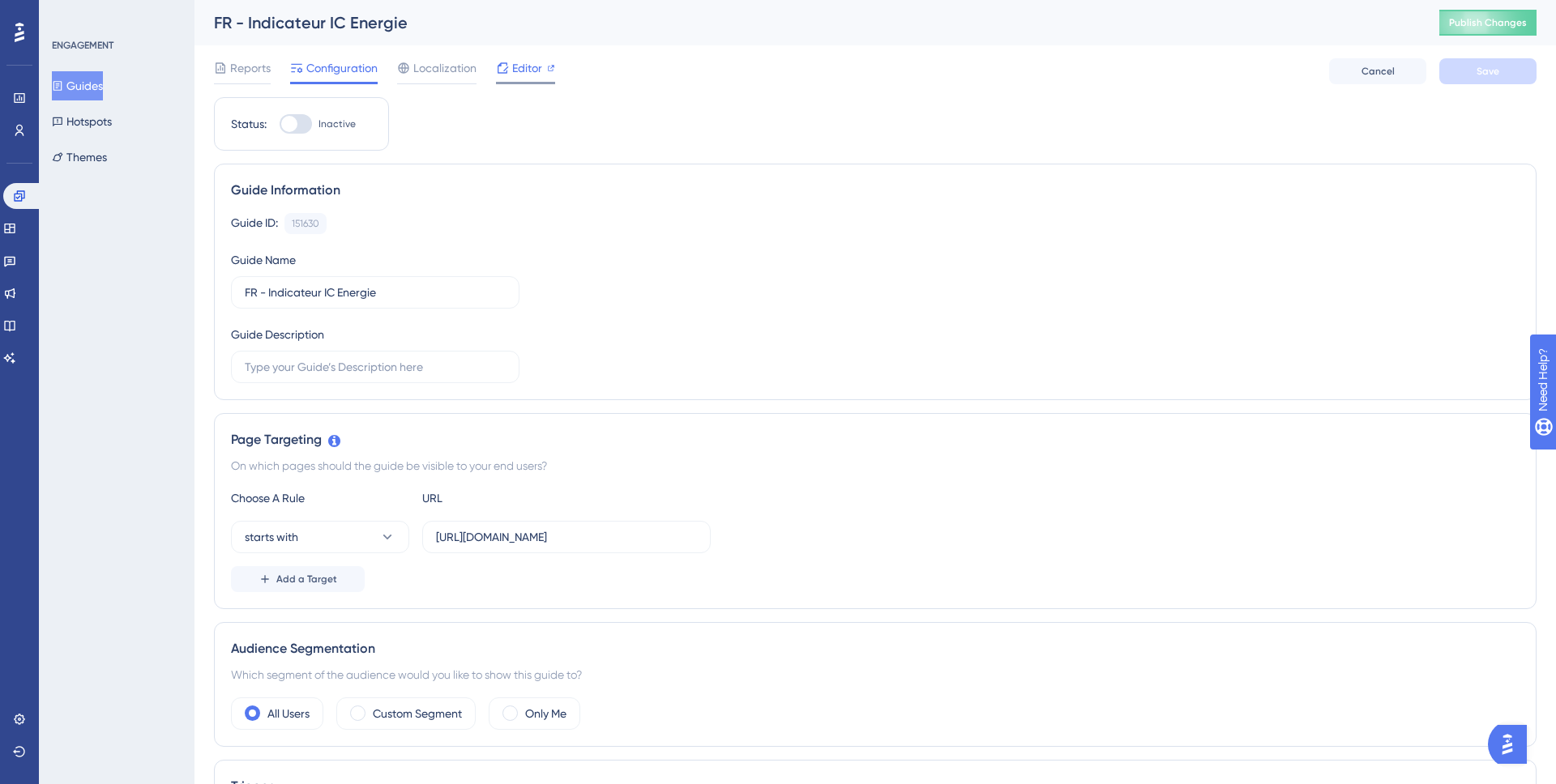
click at [537, 69] on span "Editor" at bounding box center [527, 68] width 30 height 19
